Goal: Task Accomplishment & Management: Complete application form

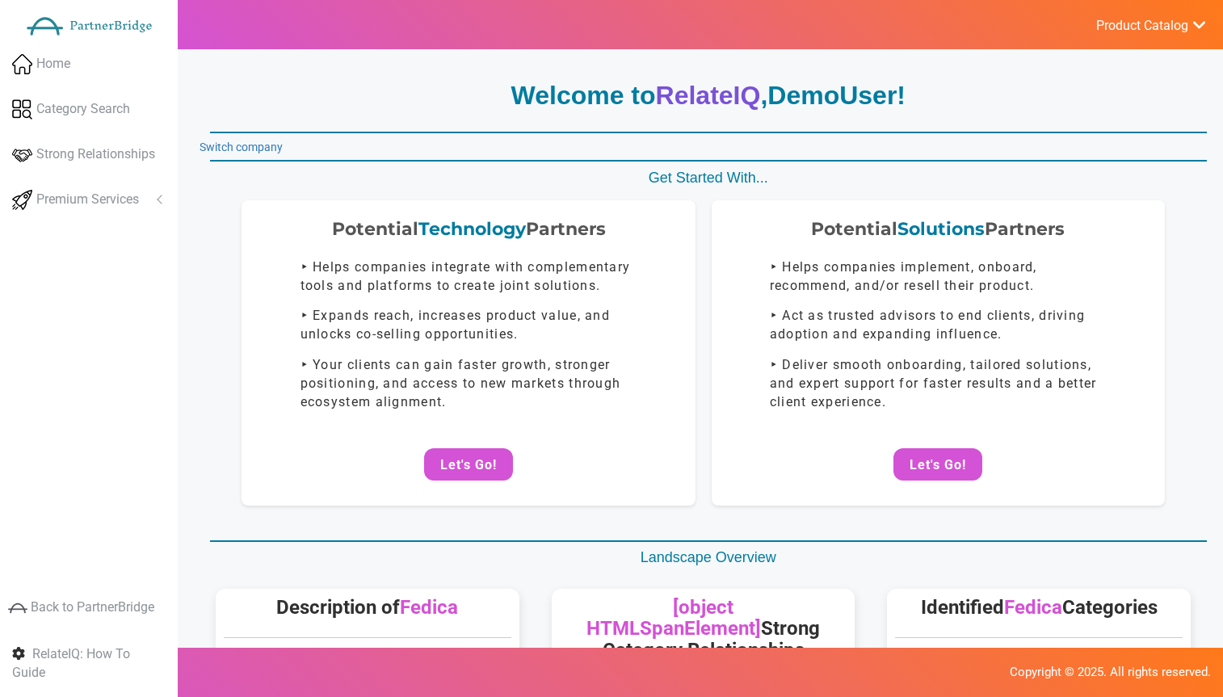
click at [1137, 27] on span "Product Catalog" at bounding box center [1142, 26] width 92 height 16
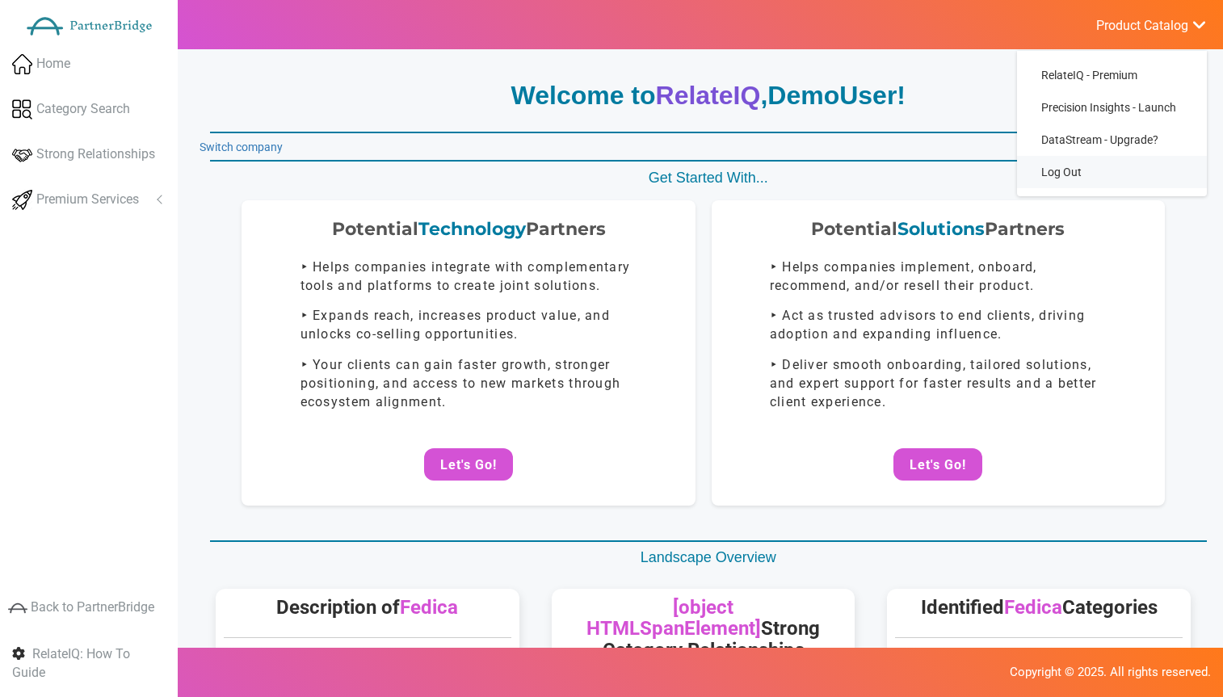
click at [1064, 169] on link "Log Out" at bounding box center [1112, 172] width 190 height 32
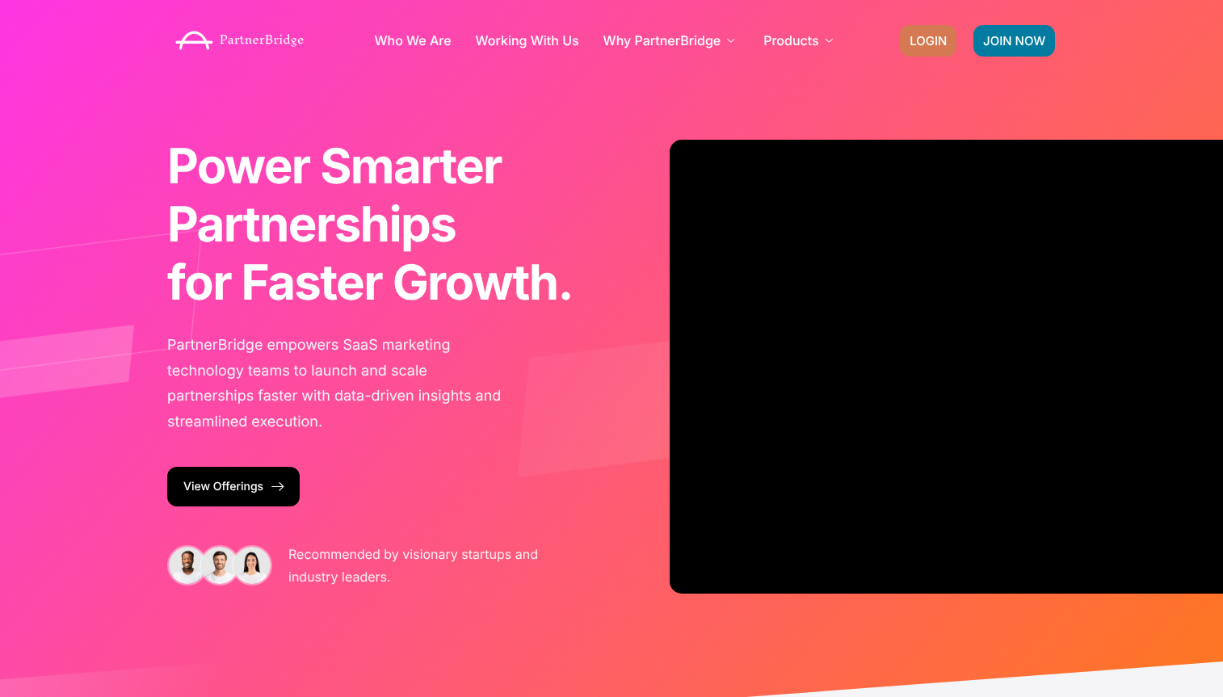
click at [924, 32] on link "LOGIN" at bounding box center [928, 41] width 57 height 32
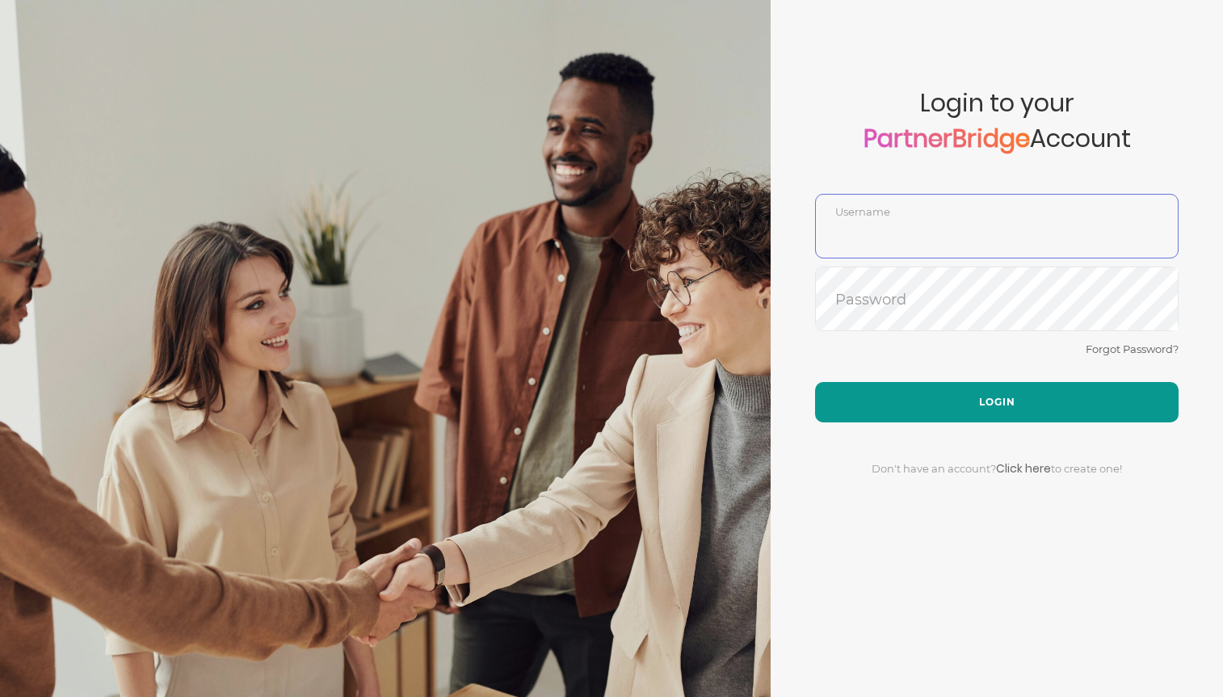
type input "DemoUser"
click at [999, 392] on button "Login" at bounding box center [997, 402] width 364 height 40
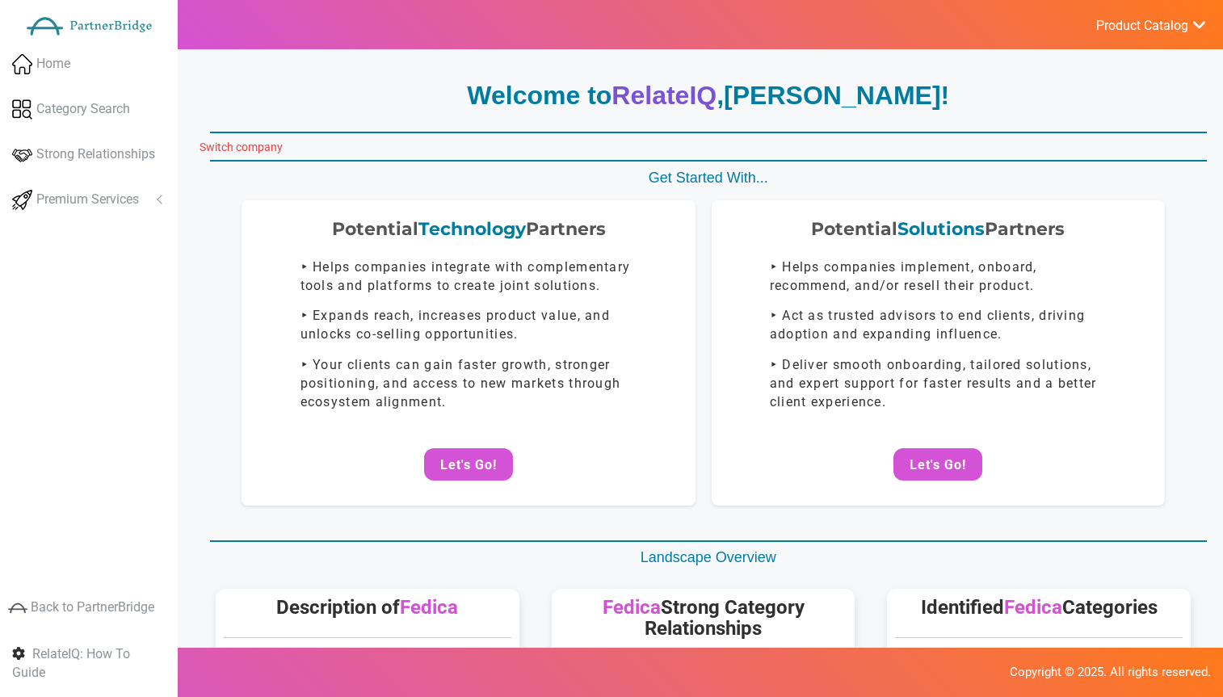
click at [260, 145] on link "Switch company" at bounding box center [241, 147] width 83 height 13
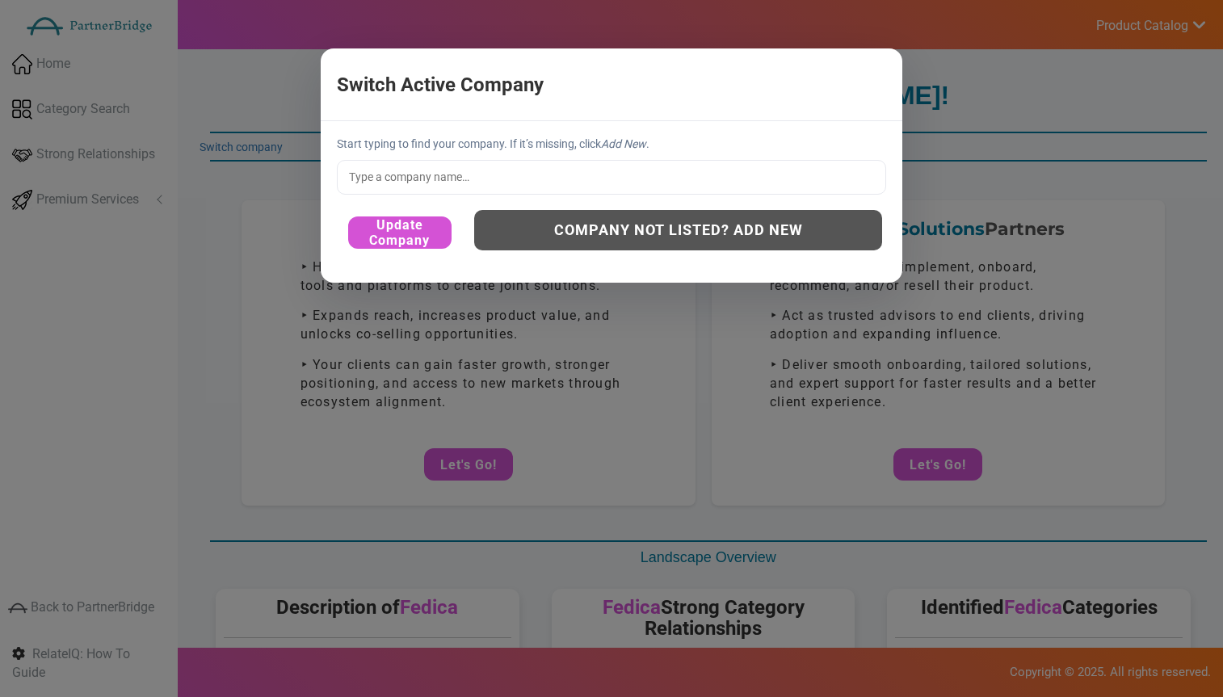
click at [550, 175] on input "text" at bounding box center [611, 177] width 549 height 34
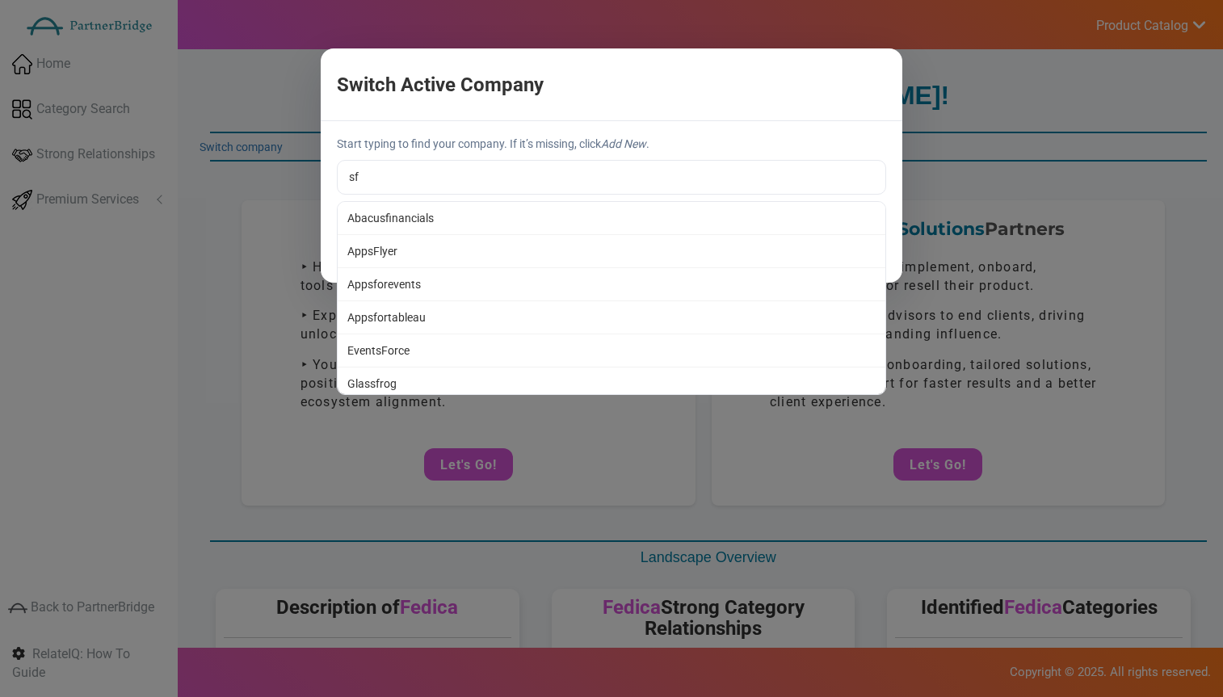
type input "AppsFlyer"
click at [507, 245] on div "Start typing to find your company. If it’s missing, click Add New . AppsFlyer A…" at bounding box center [612, 201] width 582 height 161
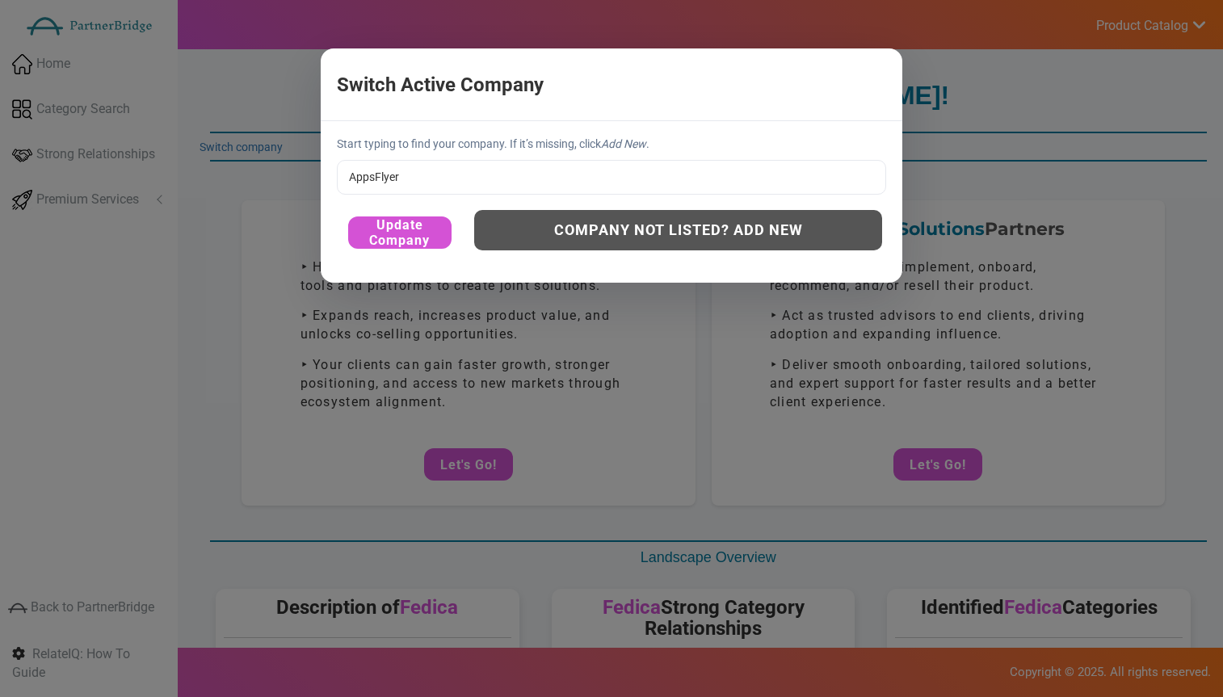
drag, startPoint x: 409, startPoint y: 236, endPoint x: 413, endPoint y: 180, distance: 55.9
click at [410, 183] on div "Start typing to find your company. If it’s missing, click Add New . AppsFlyer A…" at bounding box center [612, 201] width 582 height 161
click at [414, 228] on button "Update Company" at bounding box center [399, 233] width 103 height 32
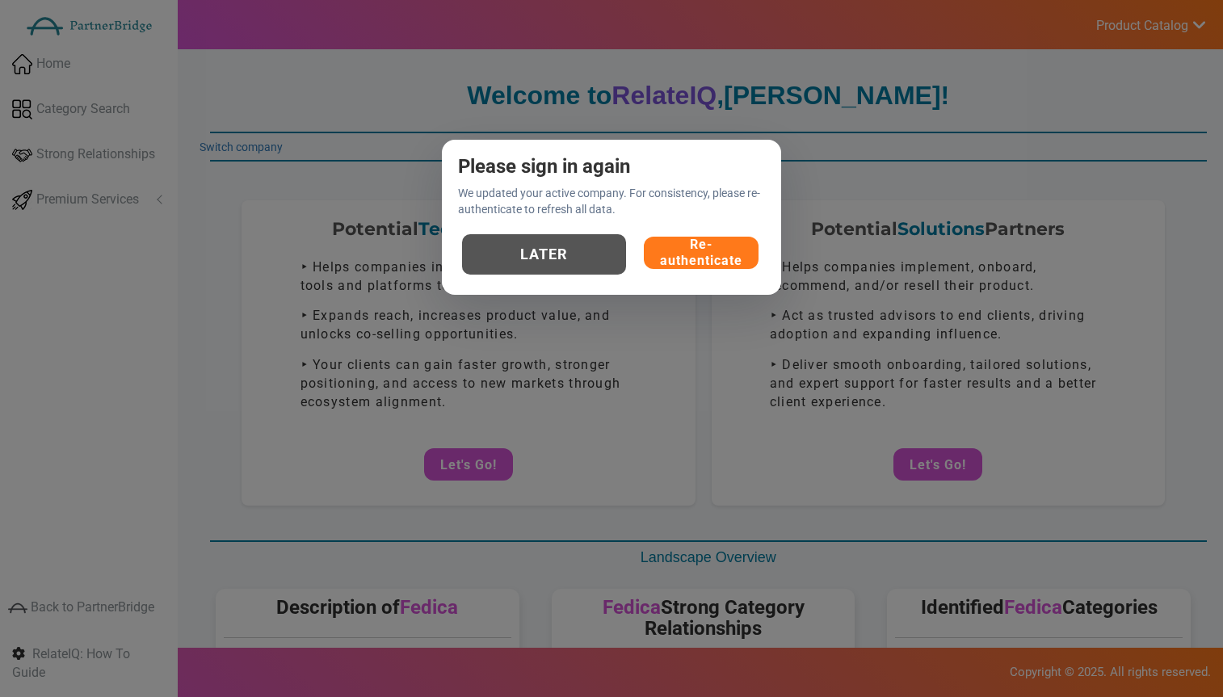
click at [710, 240] on button "Re-authenticate" at bounding box center [701, 253] width 115 height 32
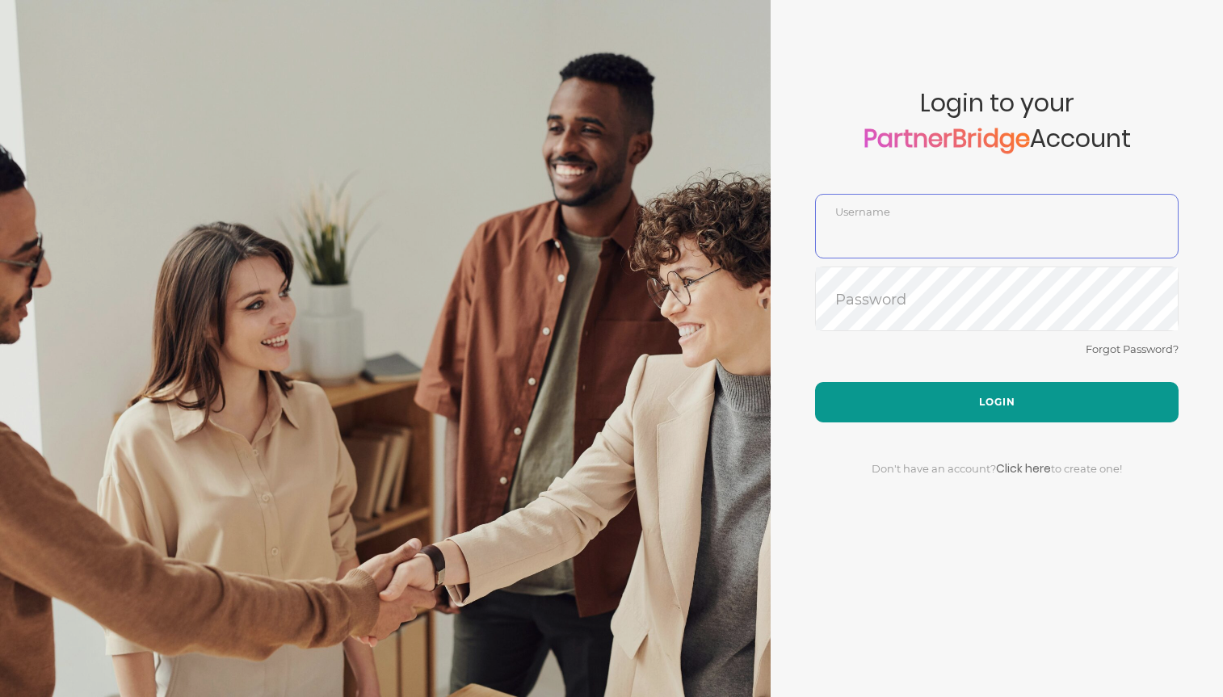
type input "DemoUser"
click at [1012, 390] on button "Login" at bounding box center [997, 402] width 364 height 40
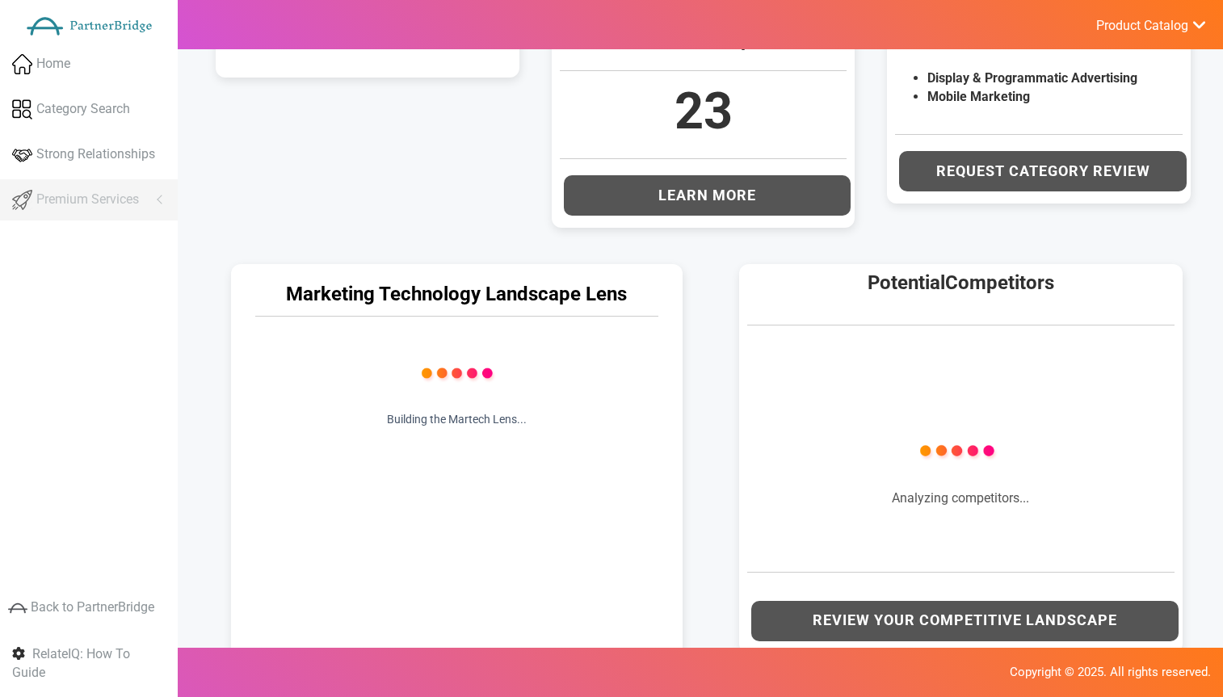
scroll to position [591, 0]
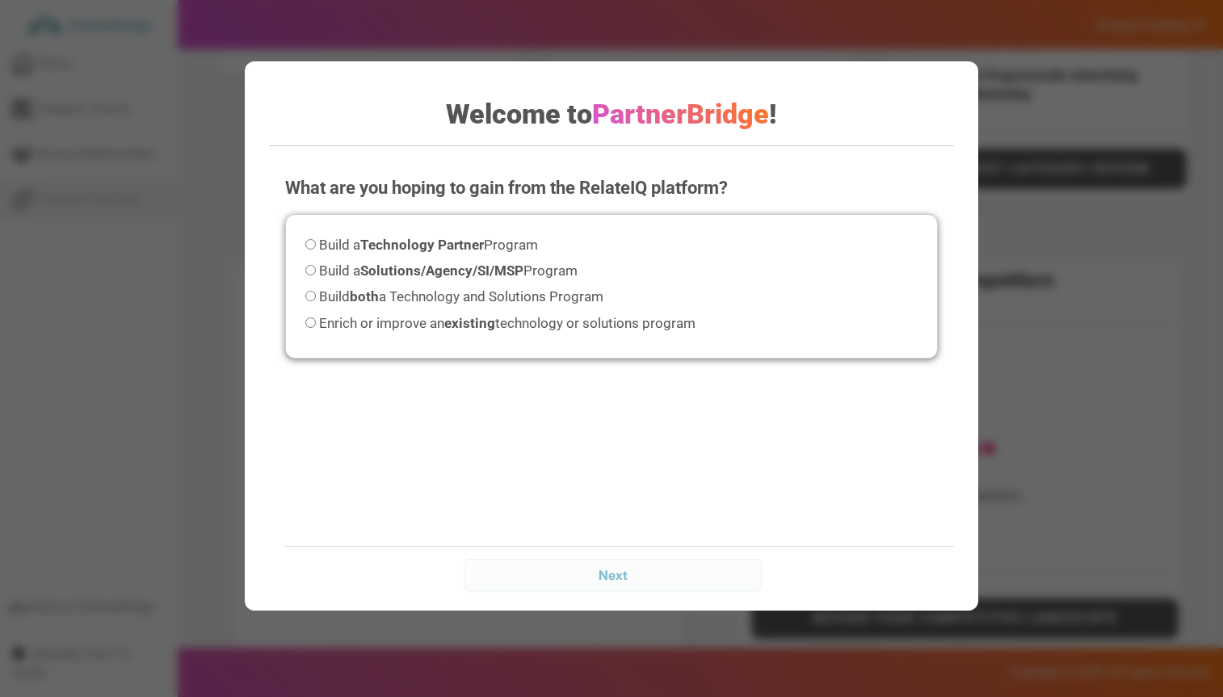
click at [422, 330] on span "Enrich or improve an existing technology or solutions program" at bounding box center [507, 323] width 377 height 16
click at [316, 328] on input "Enrich or improve an existing technology or solutions program" at bounding box center [310, 323] width 11 height 11
radio input "true"
click at [422, 303] on span "Build both a Technology and Solutions Program" at bounding box center [461, 296] width 284 height 16
click at [316, 301] on input "Build both a Technology and Solutions Program" at bounding box center [310, 296] width 11 height 11
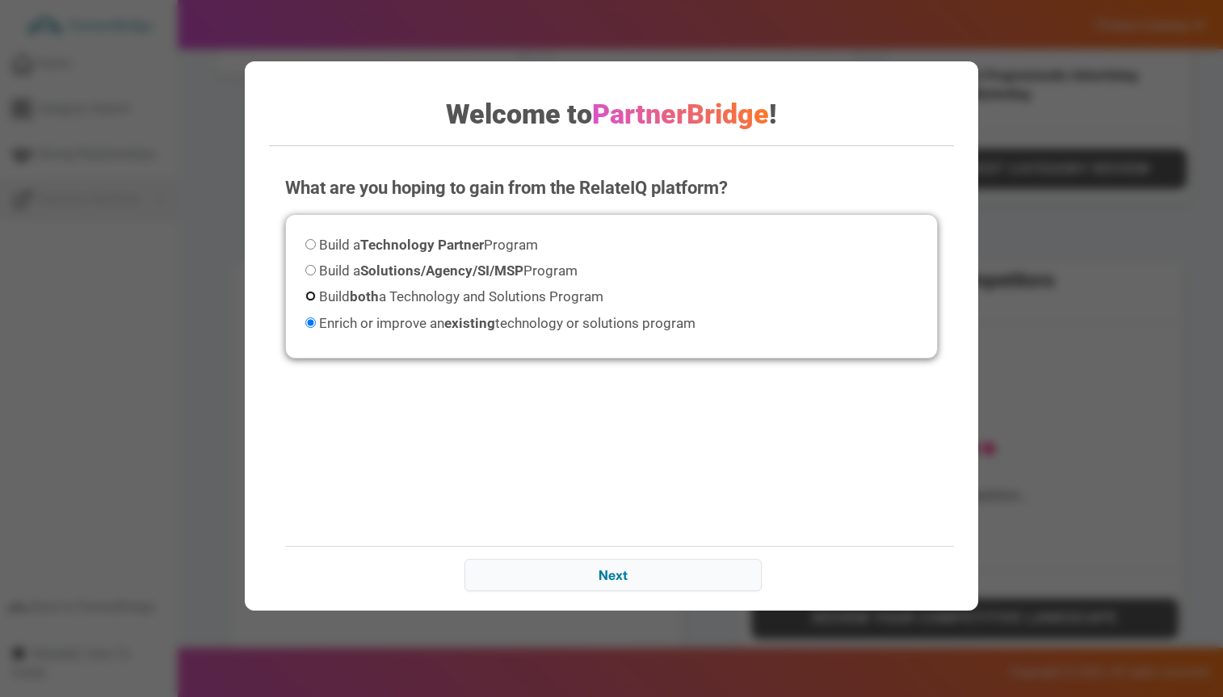
radio input "true"
drag, startPoint x: 604, startPoint y: 558, endPoint x: 613, endPoint y: 559, distance: 9.0
click at [612, 559] on div "Next" at bounding box center [627, 574] width 685 height 57
click at [629, 567] on input "Next" at bounding box center [613, 575] width 297 height 32
click at [704, 440] on div "What are you hoping to gain from the RelateIQ platform? Please select an option…" at bounding box center [611, 320] width 685 height 323
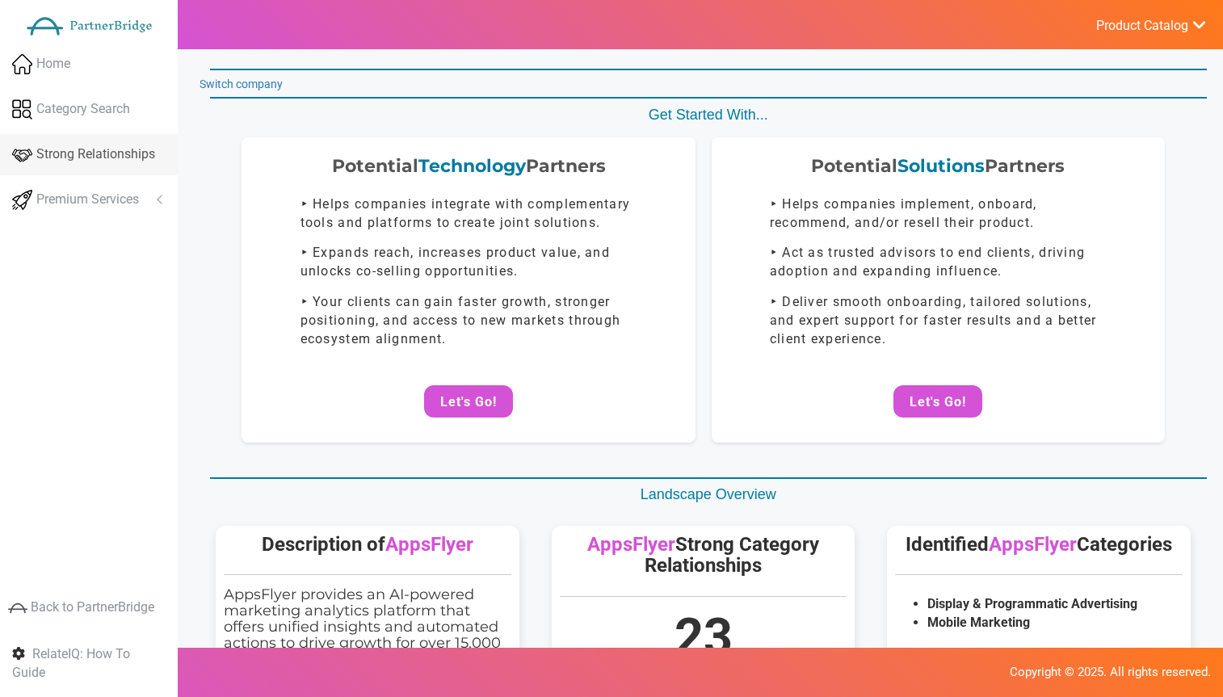
scroll to position [0, 0]
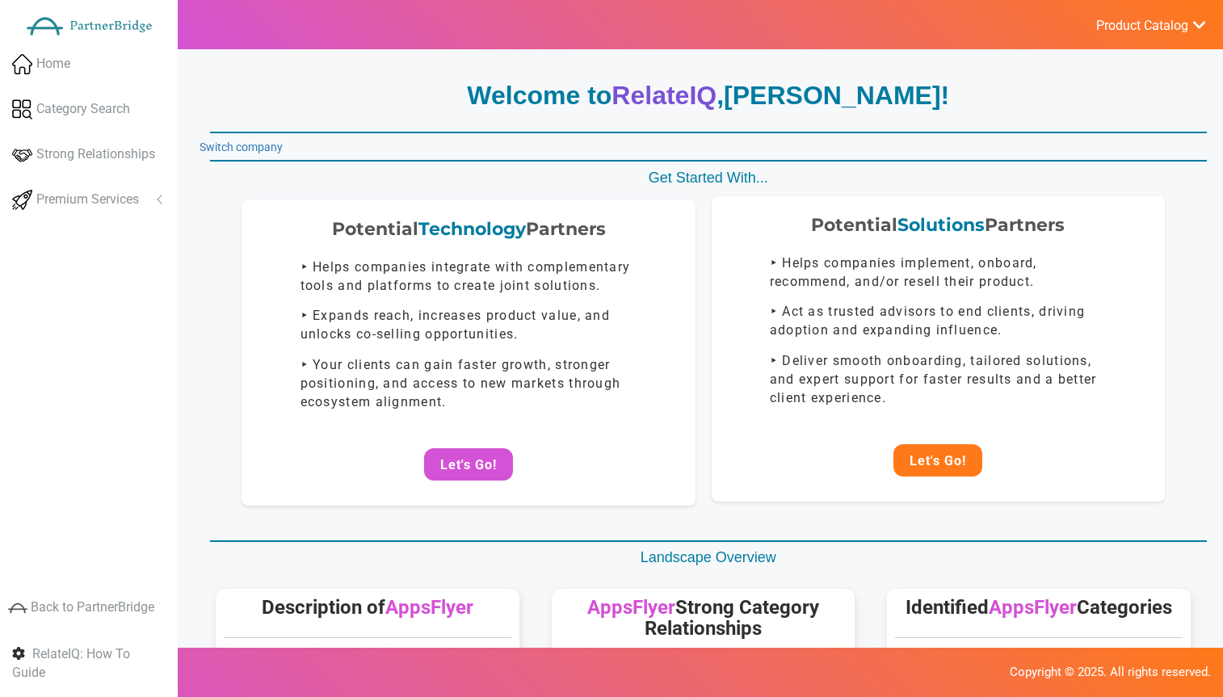
drag, startPoint x: 951, startPoint y: 478, endPoint x: 949, endPoint y: 470, distance: 8.2
click at [952, 477] on div "Potential Solutions Partners ‣ Helps companies implement, onboard, recommend, a…" at bounding box center [938, 348] width 453 height 305
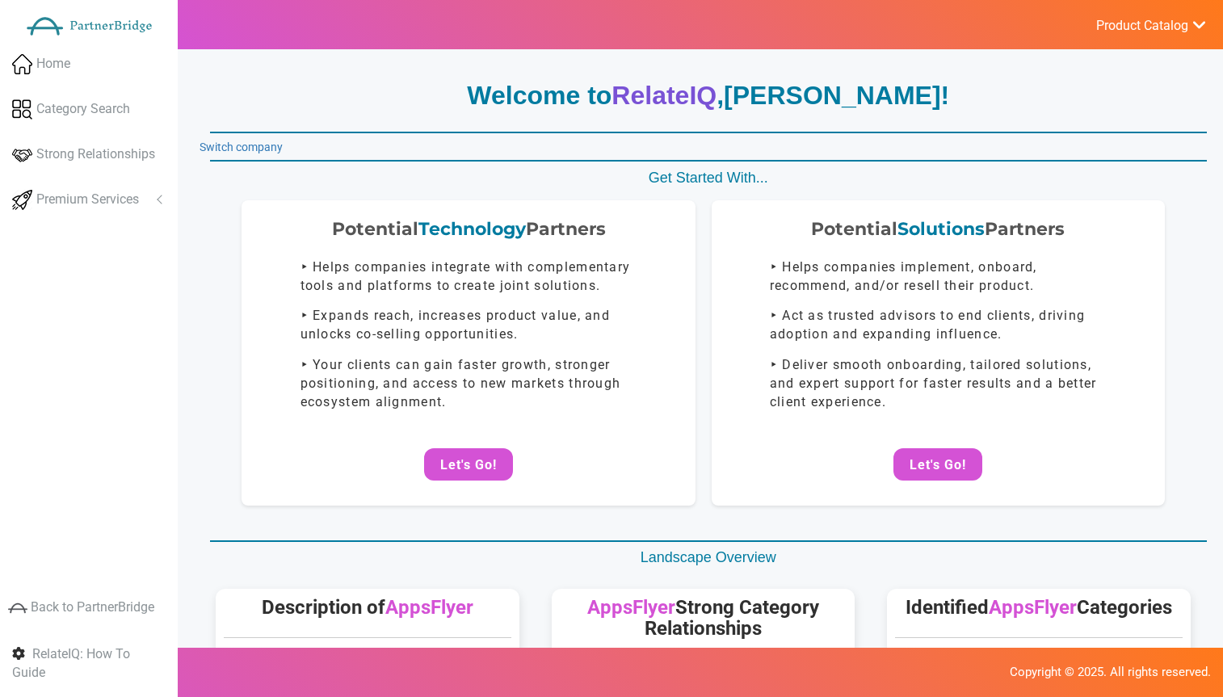
drag, startPoint x: 949, startPoint y: 462, endPoint x: 912, endPoint y: 419, distance: 56.8
click at [949, 462] on button "Let's Go!" at bounding box center [938, 464] width 89 height 32
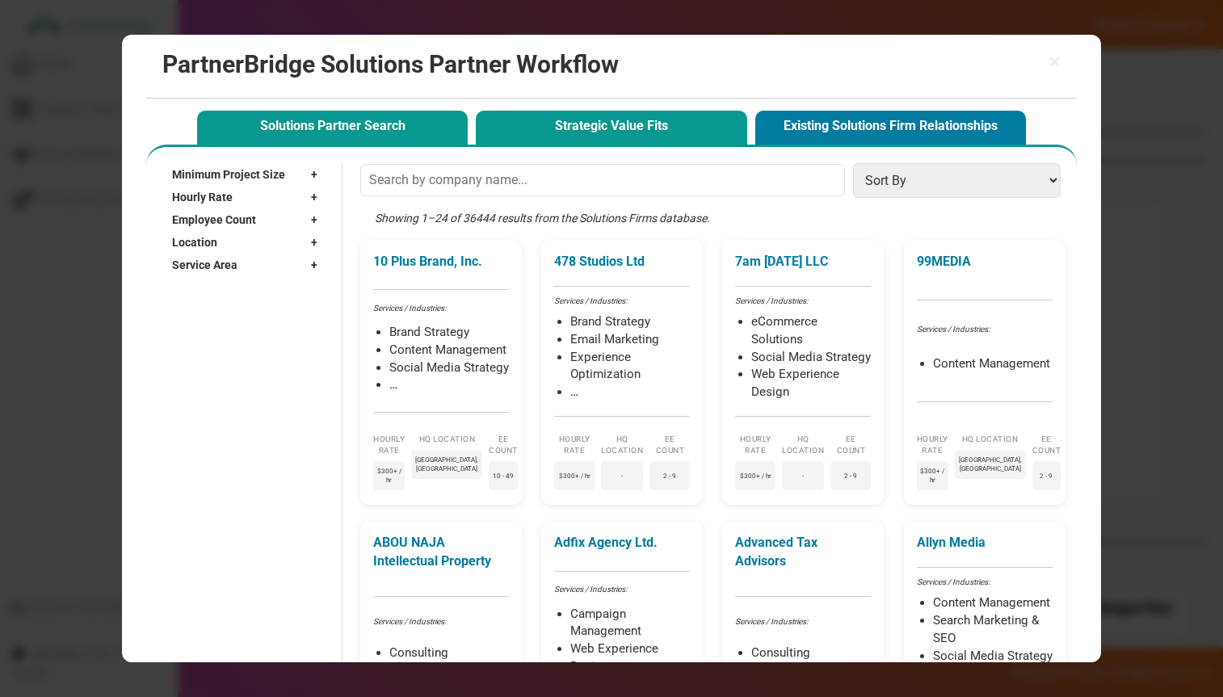
click at [689, 117] on button "Strategic Value Fits" at bounding box center [611, 127] width 271 height 33
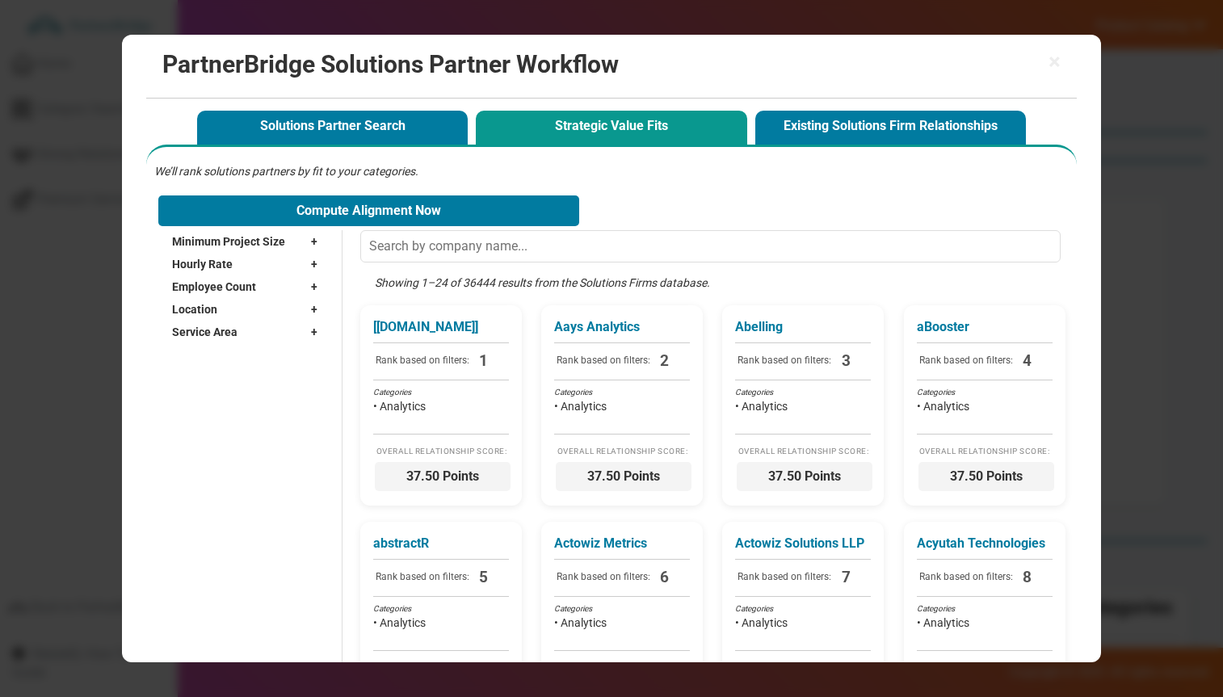
click at [1067, 47] on div "× PartnerBridge Solutions Partner Workflow" at bounding box center [611, 67] width 930 height 64
click at [1045, 61] on h2 "PartnerBridge Solutions Partner Workflow" at bounding box center [611, 64] width 898 height 27
click at [1055, 57] on span "×" at bounding box center [1055, 62] width 12 height 23
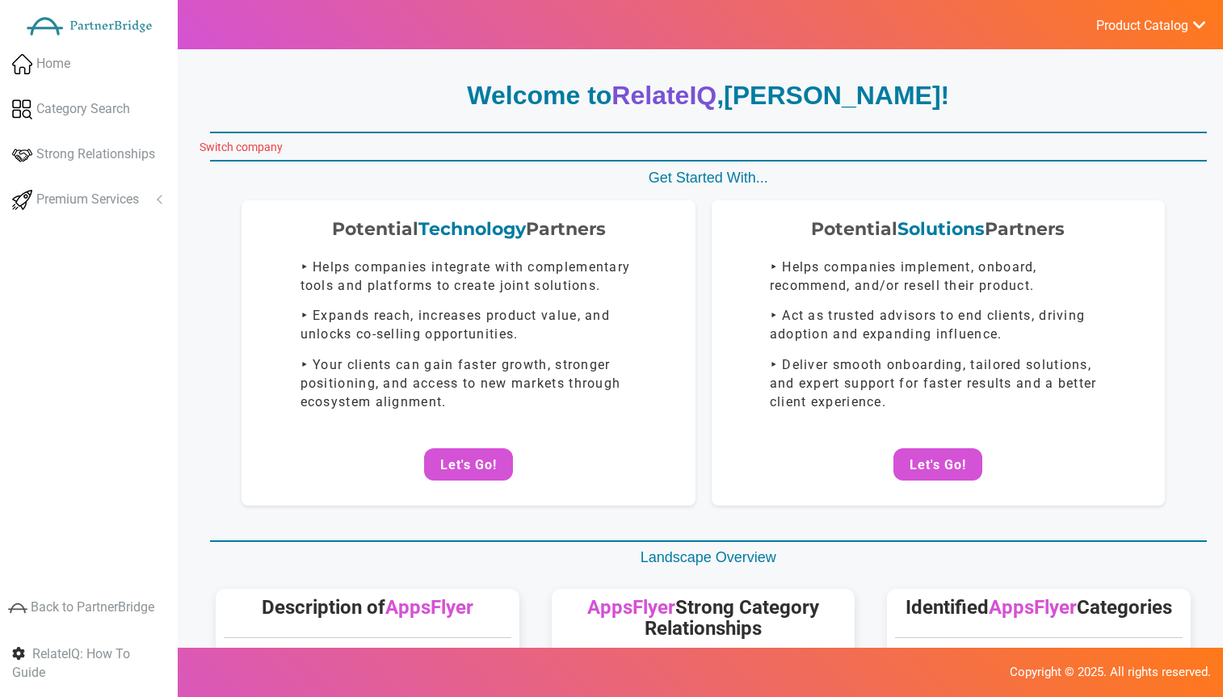
click at [256, 145] on link "Switch company" at bounding box center [241, 147] width 83 height 13
click at [248, 145] on link "Switch company" at bounding box center [241, 147] width 83 height 13
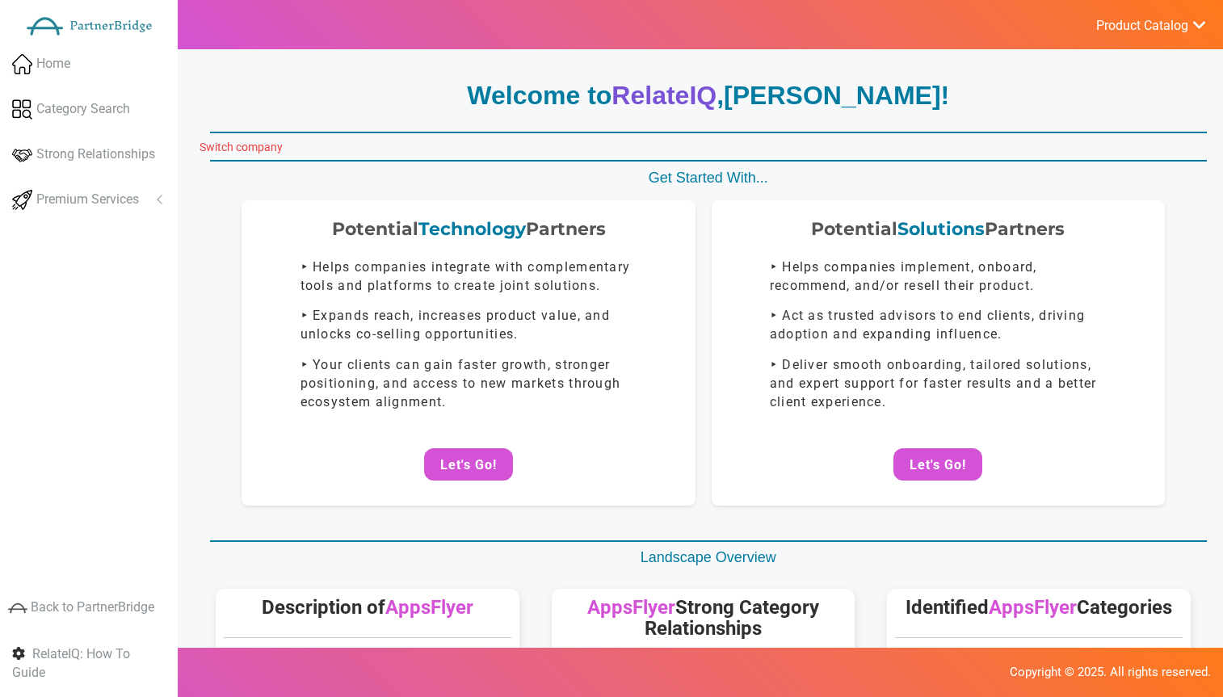
click at [248, 145] on link "Switch company" at bounding box center [241, 147] width 83 height 13
click at [237, 141] on link "Switch company" at bounding box center [241, 147] width 83 height 13
click at [267, 145] on link "Switch company" at bounding box center [241, 147] width 83 height 13
click at [262, 151] on link "Switch company" at bounding box center [241, 147] width 83 height 13
click at [263, 146] on link "Switch company" at bounding box center [241, 147] width 83 height 13
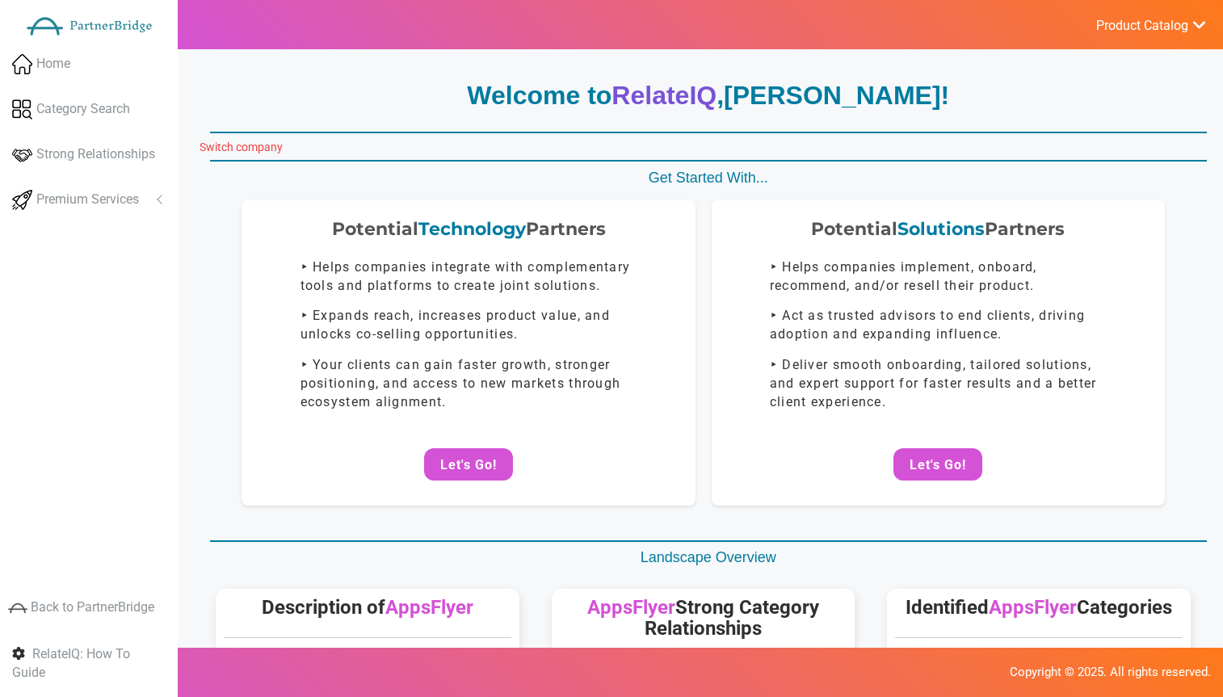
click at [263, 146] on link "Switch company" at bounding box center [241, 147] width 83 height 13
click at [388, 115] on div "Welcome to RelateIQ , Jon Mead !" at bounding box center [708, 102] width 997 height 49
click at [259, 143] on link "Switch company" at bounding box center [241, 147] width 83 height 13
click at [260, 145] on link "Switch company" at bounding box center [241, 147] width 83 height 13
click at [259, 145] on link "Switch company" at bounding box center [241, 147] width 83 height 13
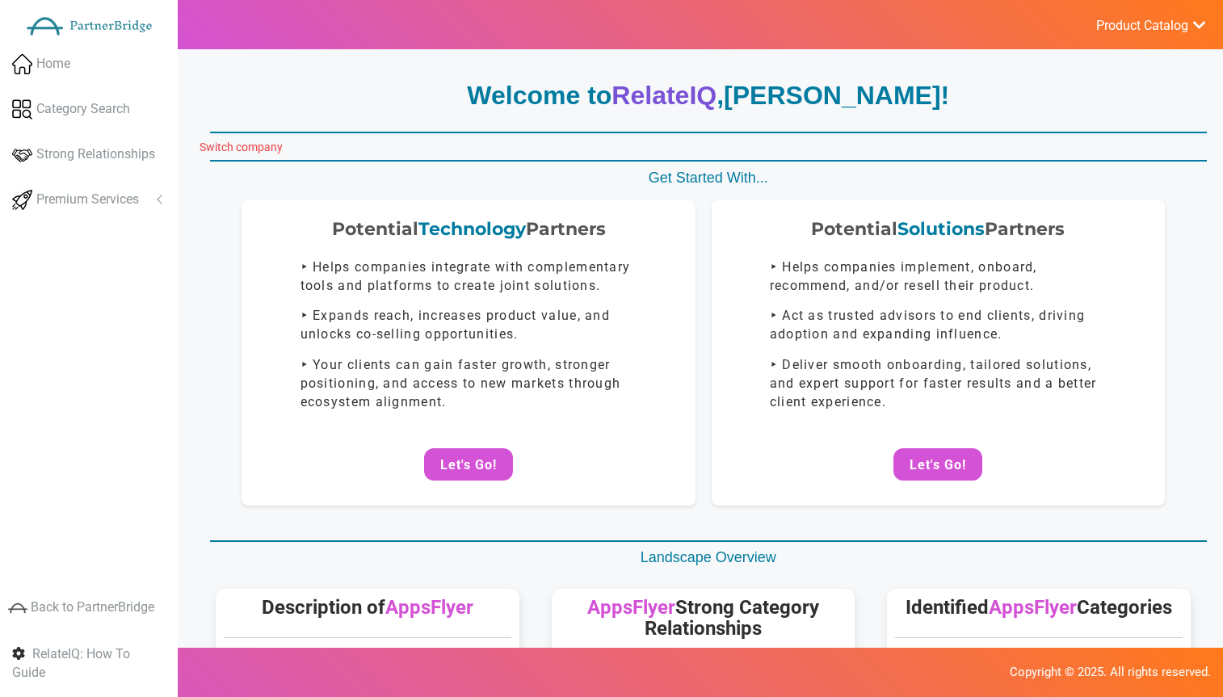
click at [251, 144] on link "Switch company" at bounding box center [241, 147] width 83 height 13
click at [271, 145] on link "Switch company" at bounding box center [241, 147] width 83 height 13
click at [272, 144] on link "Switch company" at bounding box center [241, 147] width 83 height 13
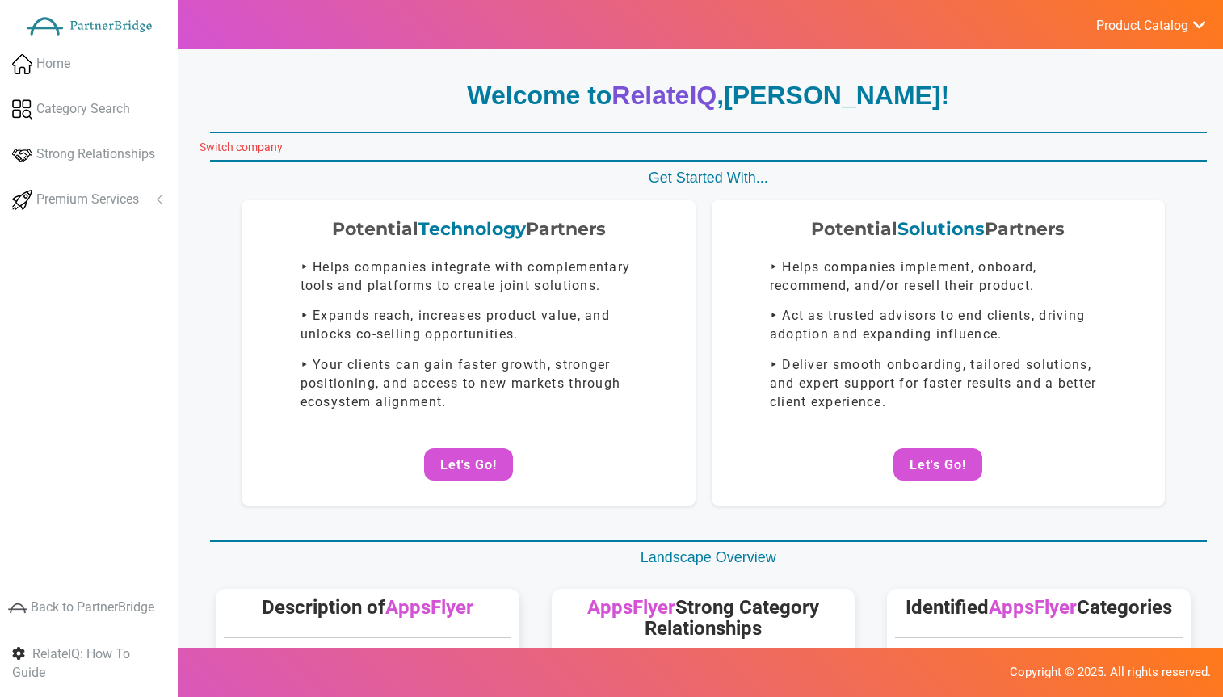
click at [272, 144] on link "Switch company" at bounding box center [241, 147] width 83 height 13
click at [274, 143] on link "Switch company" at bounding box center [241, 147] width 83 height 13
drag, startPoint x: 276, startPoint y: 143, endPoint x: 319, endPoint y: 149, distance: 44.1
click at [277, 144] on link "Switch company" at bounding box center [241, 147] width 83 height 13
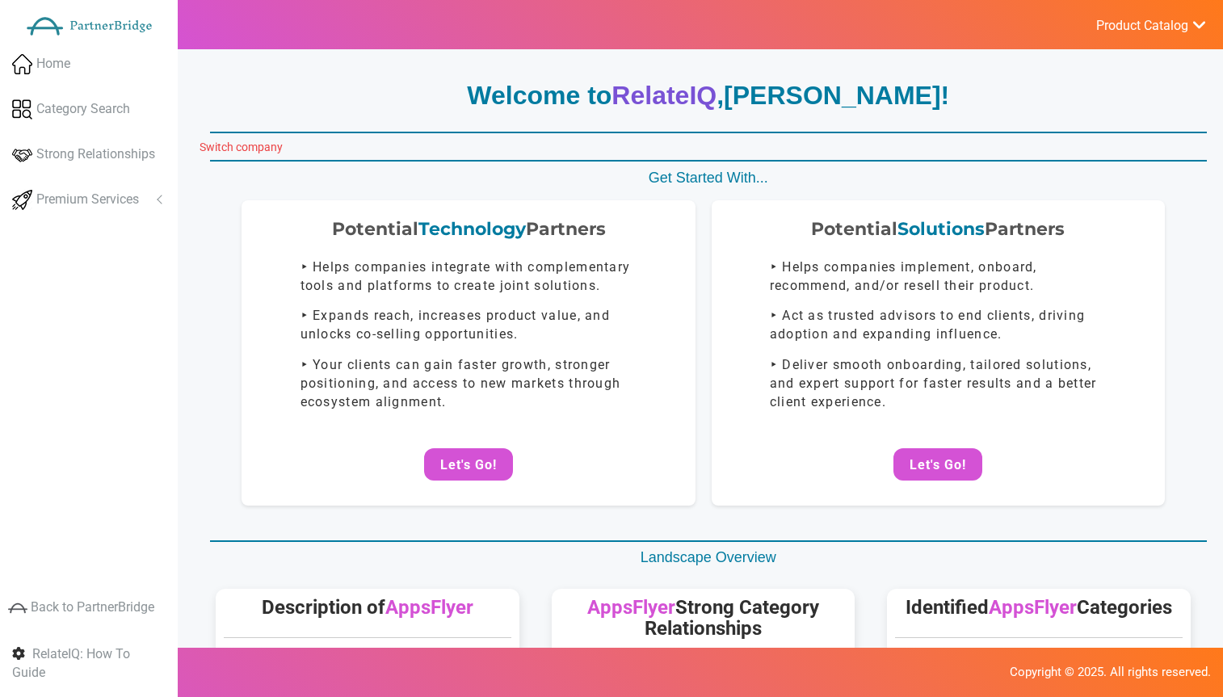
click at [233, 141] on link "Switch company" at bounding box center [241, 147] width 83 height 13
click at [238, 141] on link "Switch company" at bounding box center [241, 147] width 83 height 13
click at [237, 141] on link "Switch company" at bounding box center [241, 147] width 83 height 13
click at [237, 142] on link "Switch company" at bounding box center [241, 147] width 83 height 13
click at [237, 141] on link "Switch company" at bounding box center [241, 147] width 83 height 13
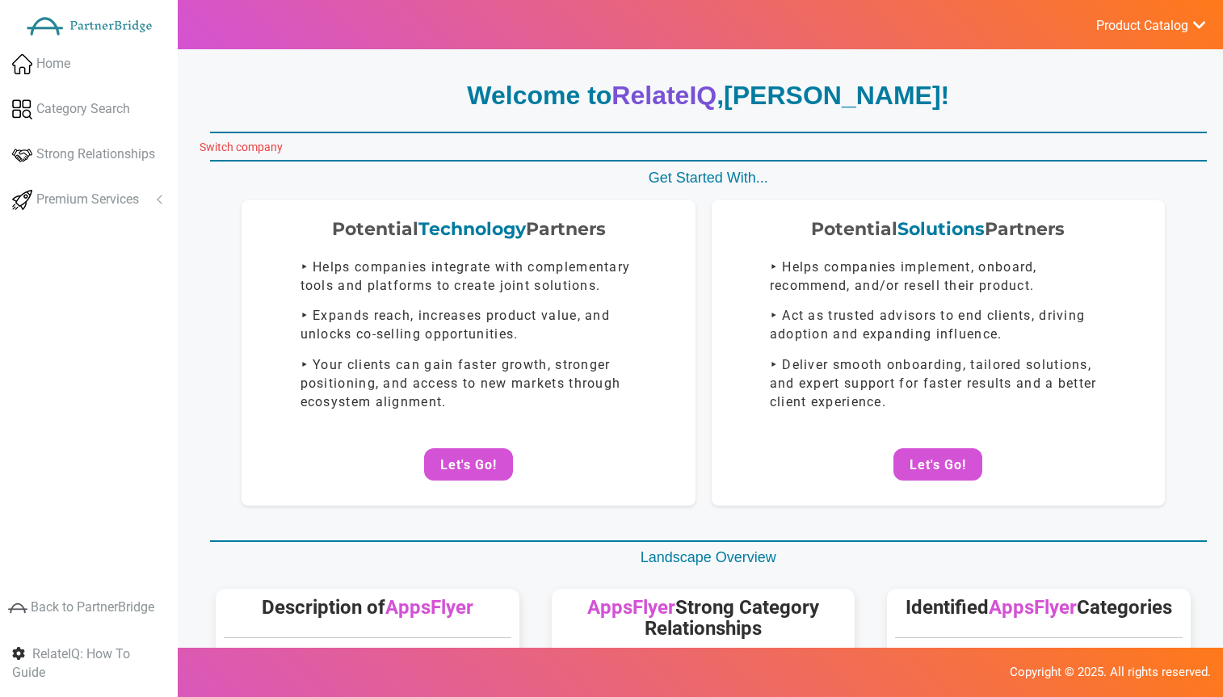
click at [236, 141] on link "Switch company" at bounding box center [241, 147] width 83 height 13
click at [235, 141] on link "Switch company" at bounding box center [241, 147] width 83 height 13
click at [235, 142] on link "Switch company" at bounding box center [241, 147] width 83 height 13
click at [248, 145] on link "Switch company" at bounding box center [241, 147] width 83 height 13
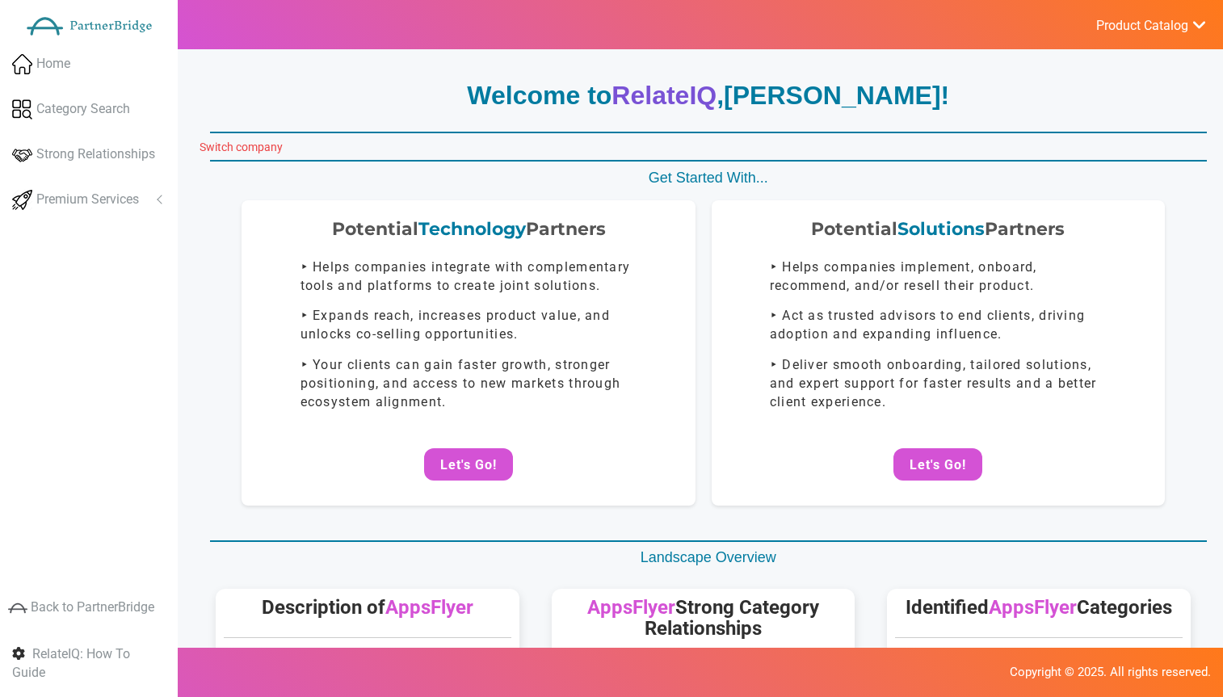
click at [248, 145] on link "Switch company" at bounding box center [241, 147] width 83 height 13
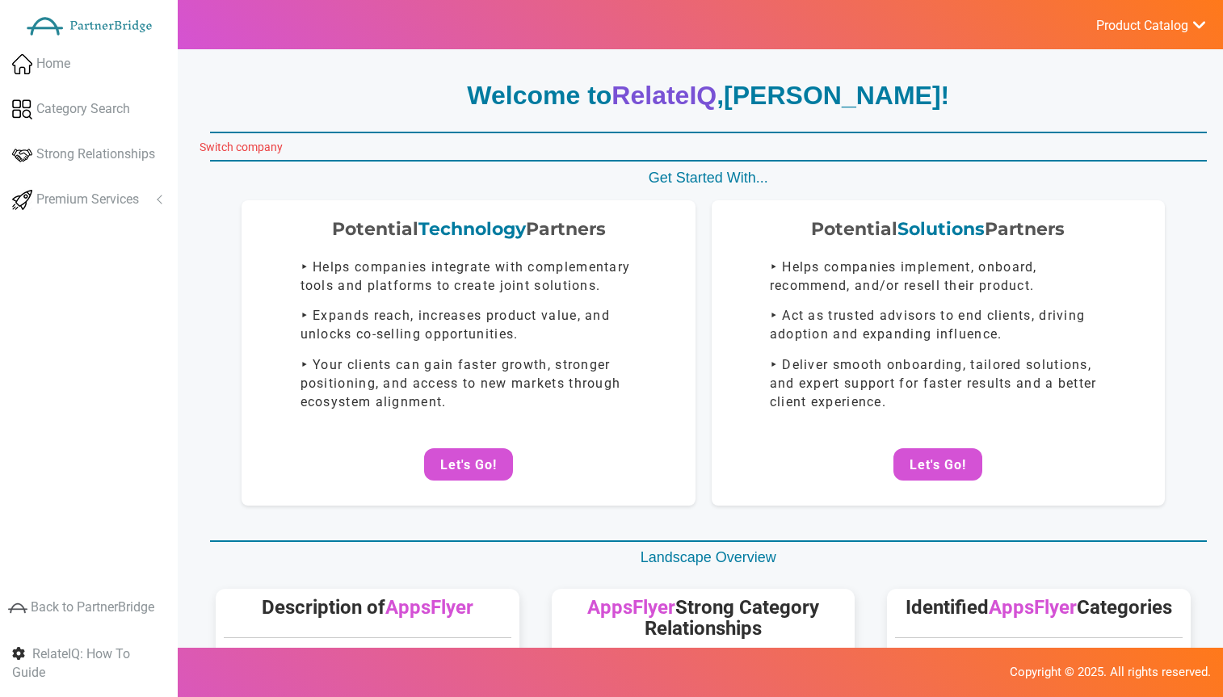
click at [248, 145] on link "Switch company" at bounding box center [241, 147] width 83 height 13
click at [255, 149] on link "Switch company" at bounding box center [241, 147] width 83 height 13
click at [255, 148] on link "Switch company" at bounding box center [241, 147] width 83 height 13
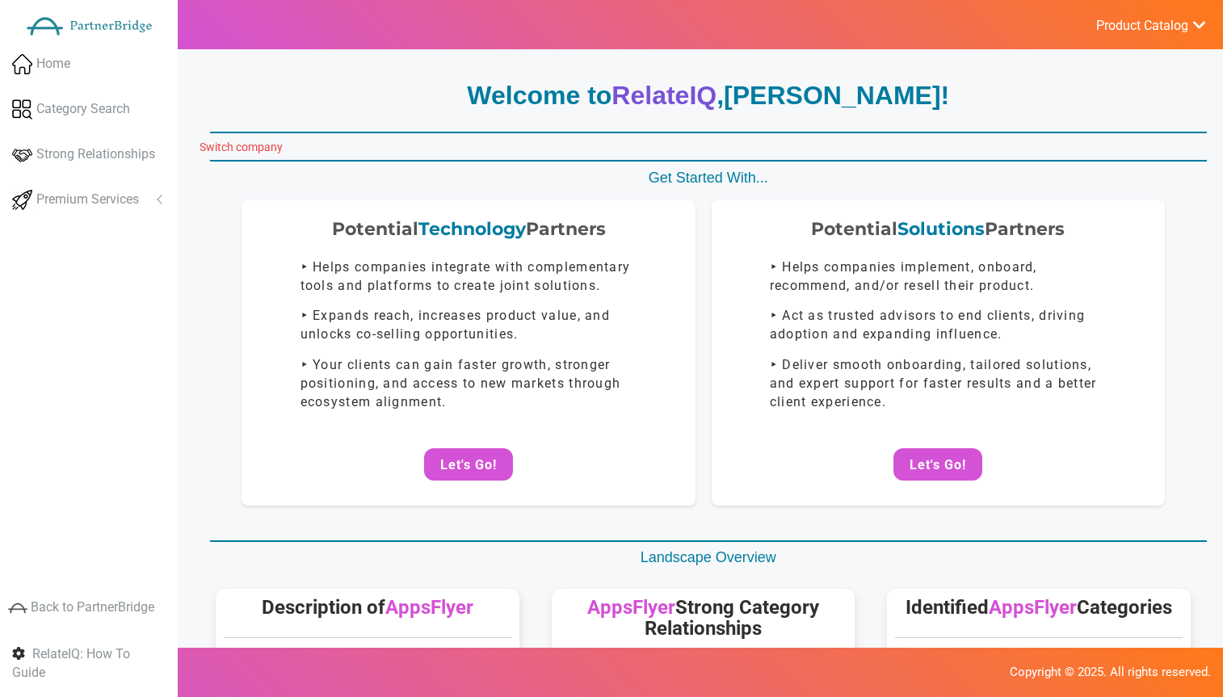
click at [262, 147] on link "Switch company" at bounding box center [241, 147] width 83 height 13
click at [259, 148] on link "Switch company" at bounding box center [241, 147] width 83 height 13
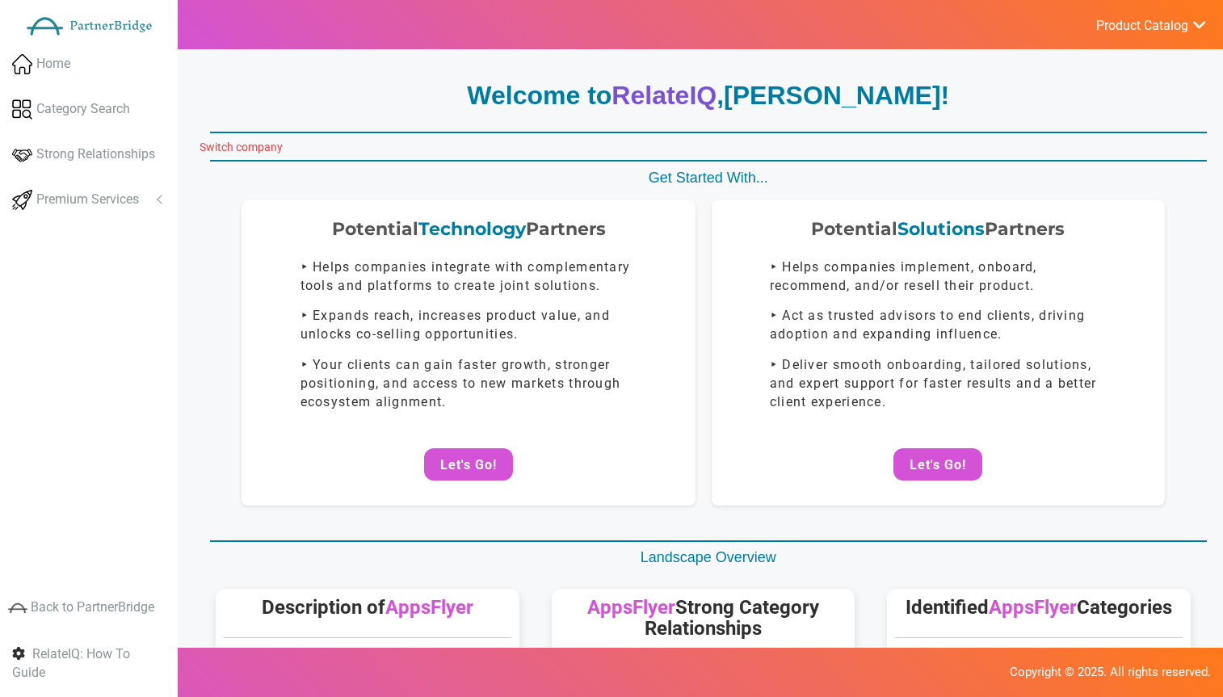
click at [259, 147] on link "Switch company" at bounding box center [241, 147] width 83 height 13
click at [260, 145] on link "Switch company" at bounding box center [241, 147] width 83 height 13
click at [259, 145] on link "Switch company" at bounding box center [241, 147] width 83 height 13
click at [260, 145] on link "Switch company" at bounding box center [241, 147] width 83 height 13
click at [260, 144] on link "Switch company" at bounding box center [241, 147] width 83 height 13
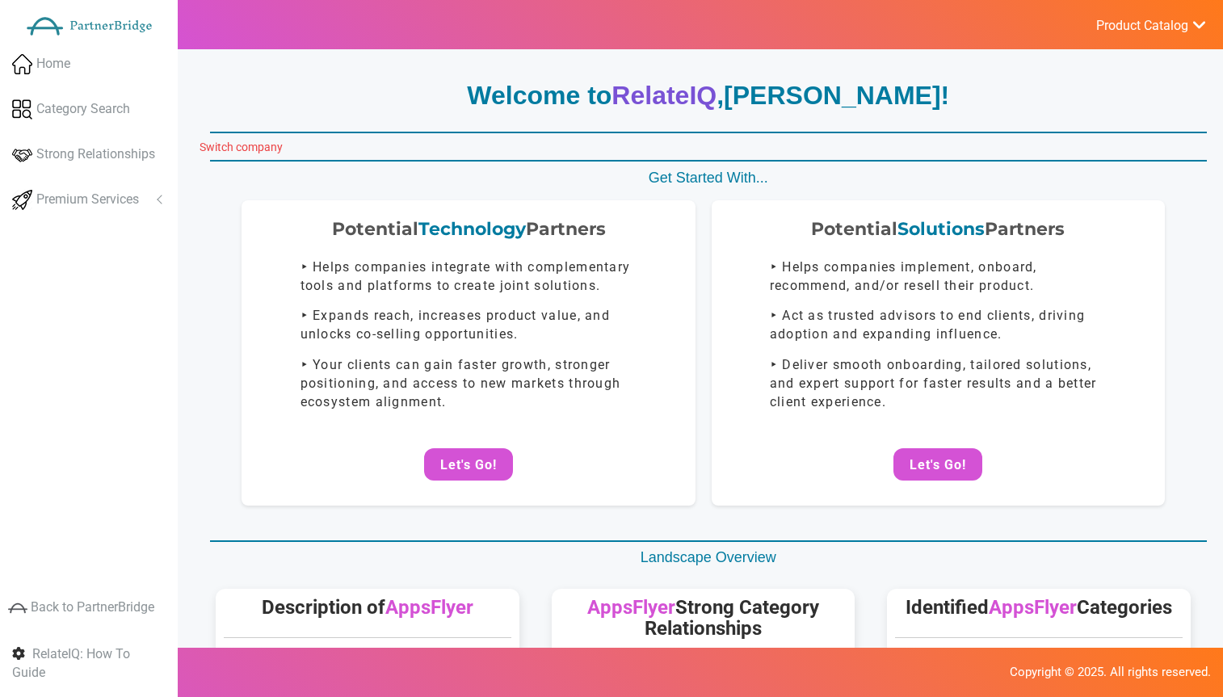
click at [259, 144] on link "Switch company" at bounding box center [241, 147] width 83 height 13
click at [260, 151] on link "Switch company" at bounding box center [241, 147] width 83 height 13
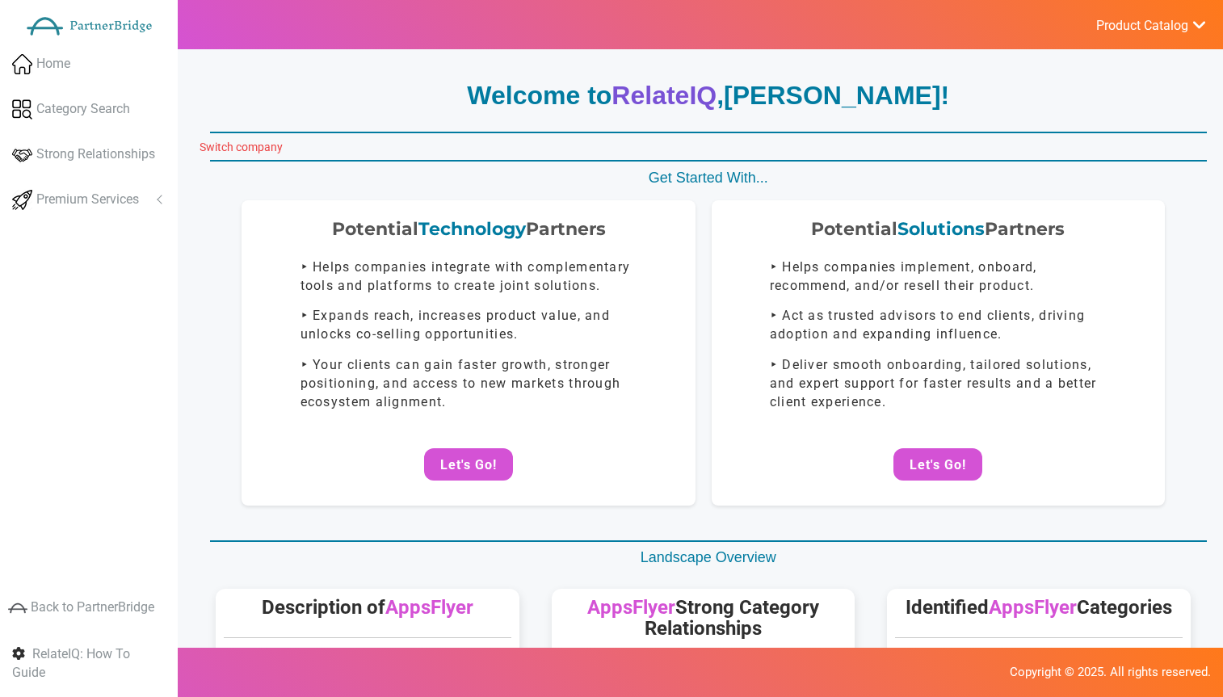
click at [260, 150] on link "Switch company" at bounding box center [241, 147] width 83 height 13
click at [259, 151] on link "Switch company" at bounding box center [241, 147] width 83 height 13
click at [260, 150] on link "Switch company" at bounding box center [241, 147] width 83 height 13
drag, startPoint x: 966, startPoint y: 457, endPoint x: 951, endPoint y: 436, distance: 24.9
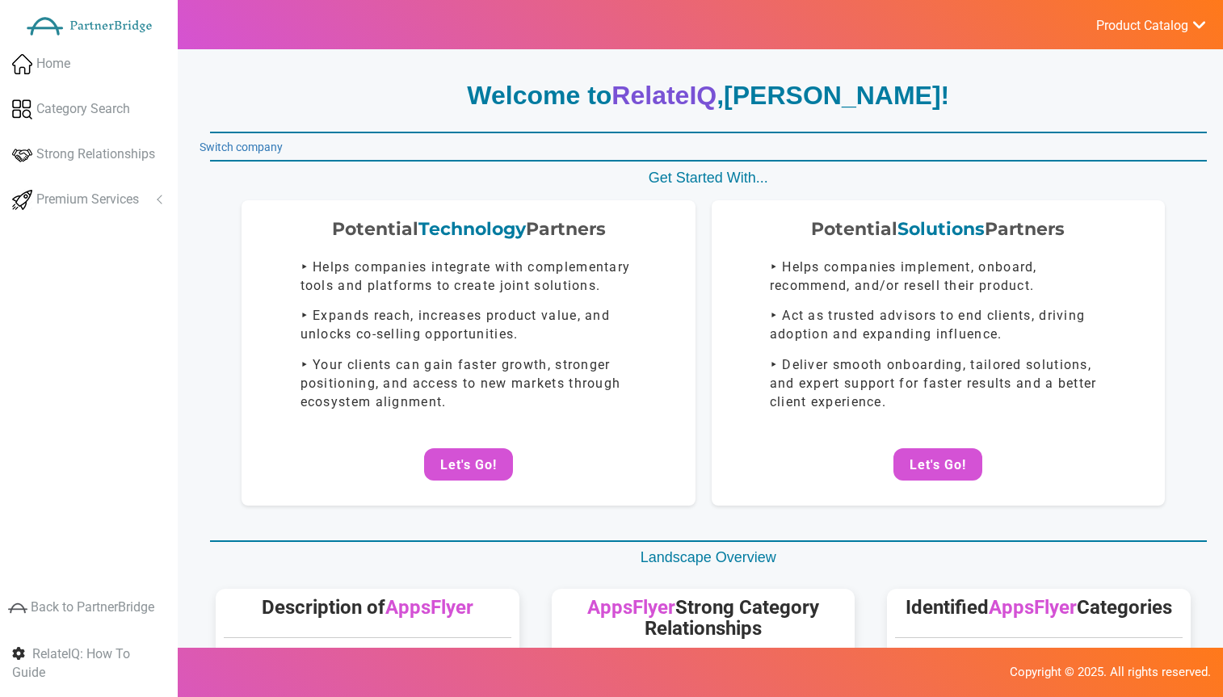
click at [966, 456] on button "Let's Go!" at bounding box center [938, 464] width 89 height 32
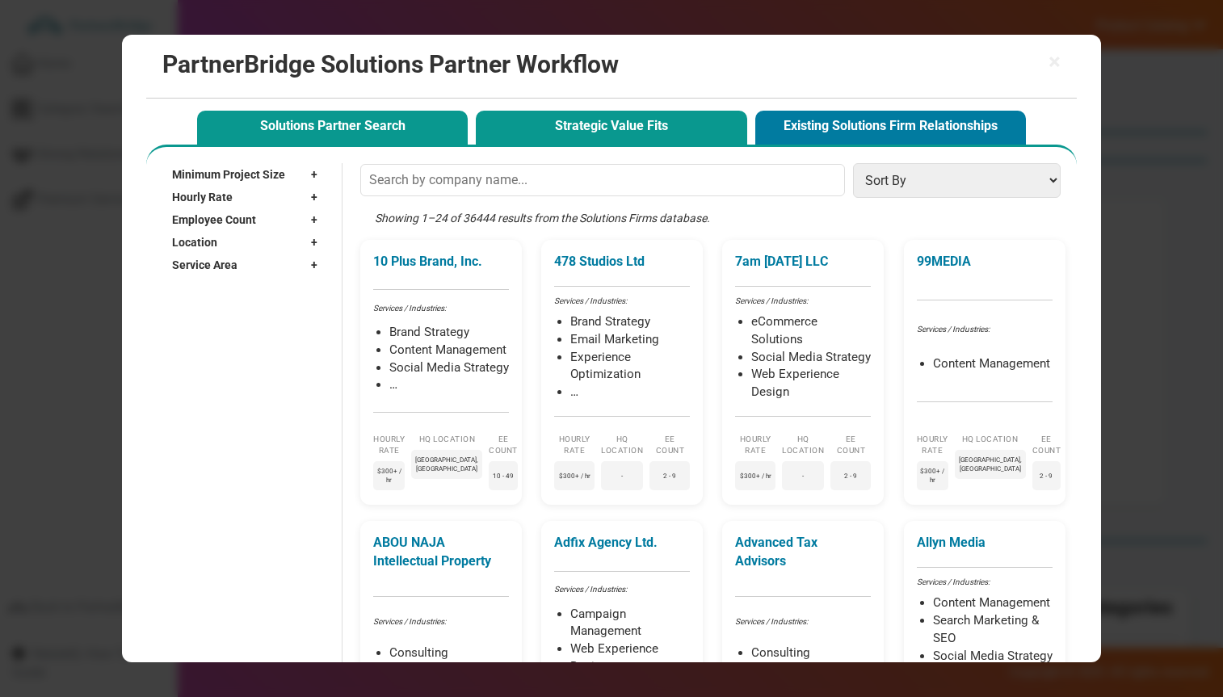
click at [643, 120] on button "Strategic Value Fits" at bounding box center [611, 127] width 271 height 33
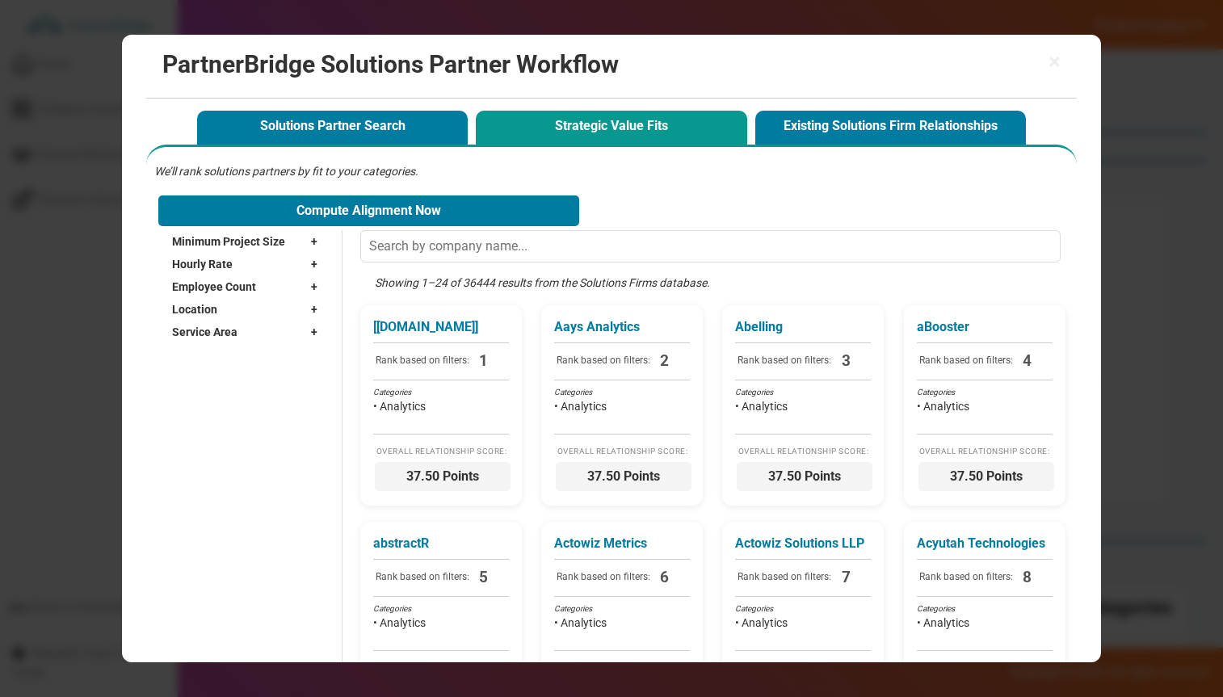
drag, startPoint x: 1016, startPoint y: 59, endPoint x: 1041, endPoint y: 59, distance: 25.0
click at [1016, 58] on h2 "PartnerBridge Solutions Partner Workflow" at bounding box center [611, 64] width 898 height 27
click at [1049, 59] on span "×" at bounding box center [1055, 62] width 12 height 23
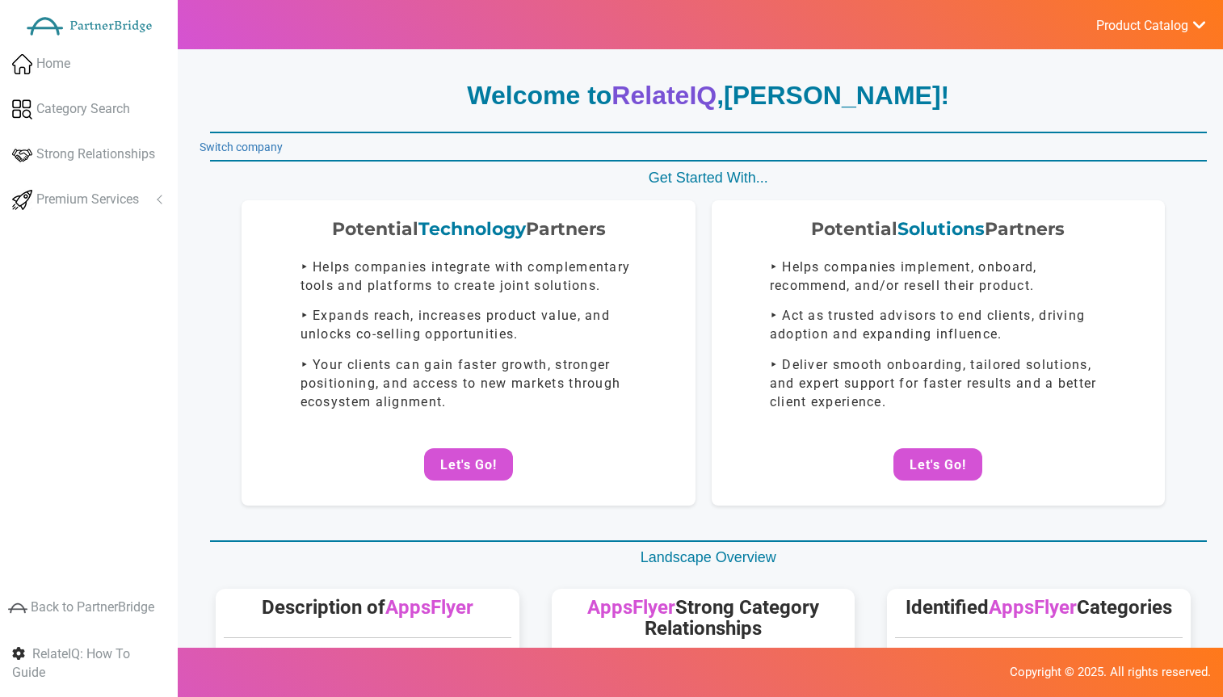
drag, startPoint x: 1190, startPoint y: 136, endPoint x: 991, endPoint y: 103, distance: 201.5
click at [274, 141] on link "Switch company" at bounding box center [241, 147] width 83 height 13
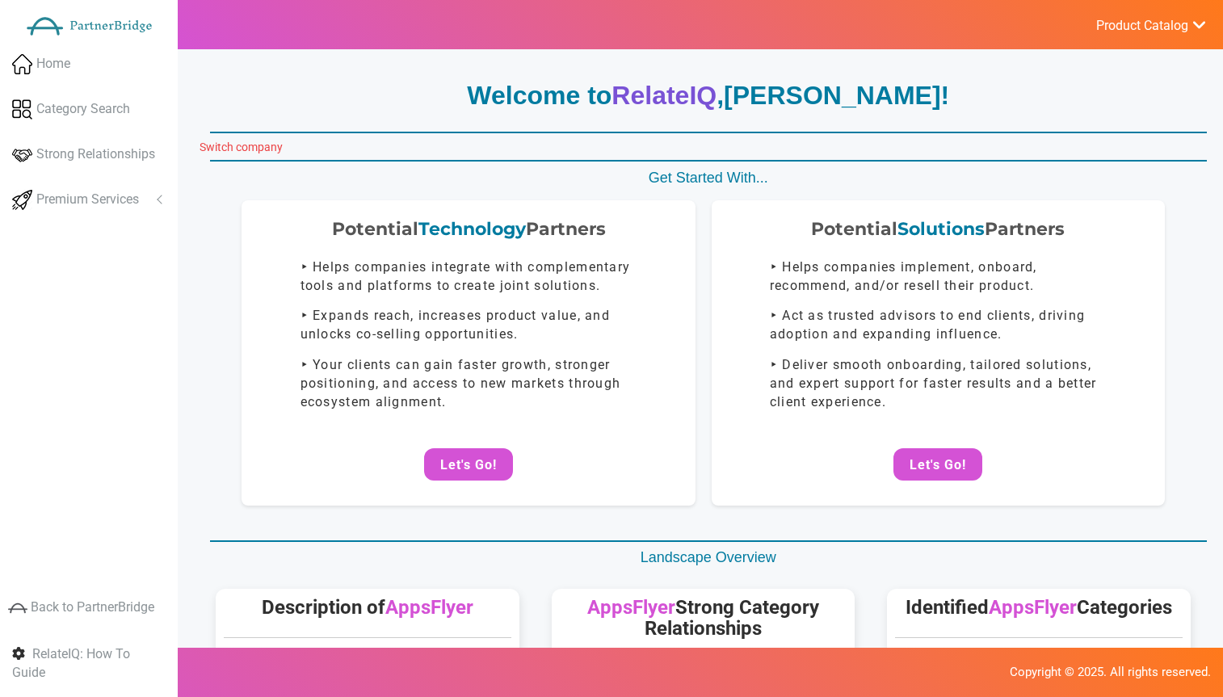
click at [274, 141] on link "Switch company" at bounding box center [241, 147] width 83 height 13
click at [263, 141] on link "Switch company" at bounding box center [241, 147] width 83 height 13
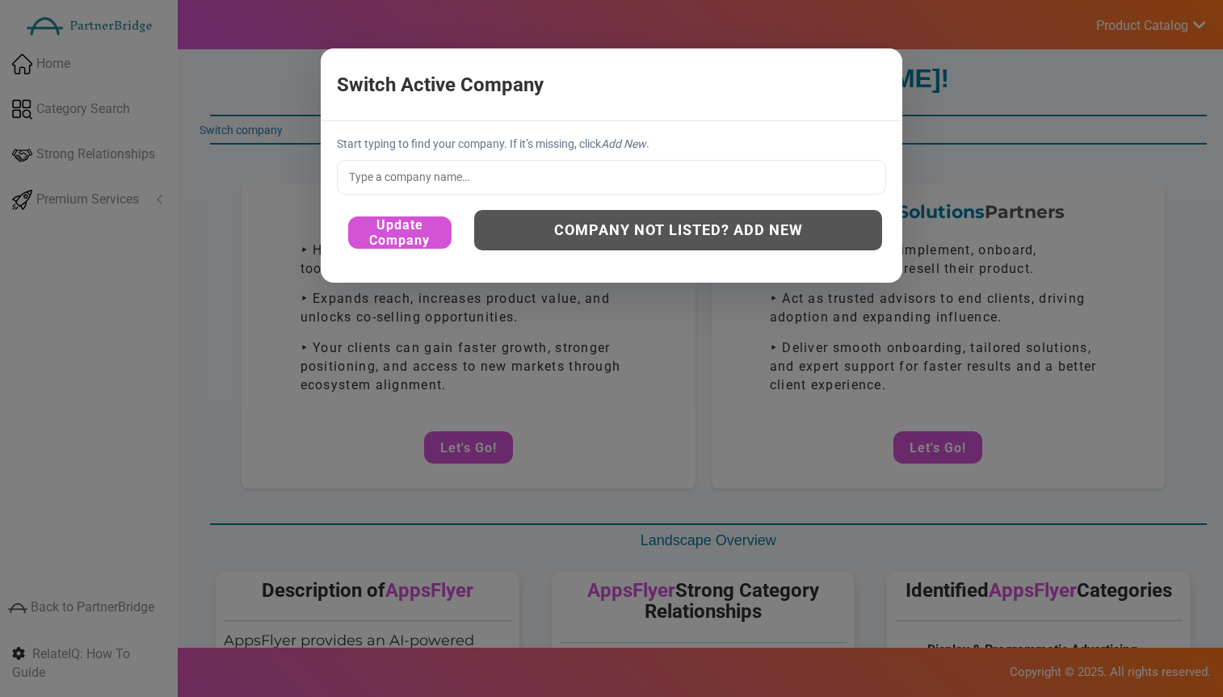
scroll to position [15, 0]
click at [475, 168] on input "text" at bounding box center [611, 177] width 549 height 34
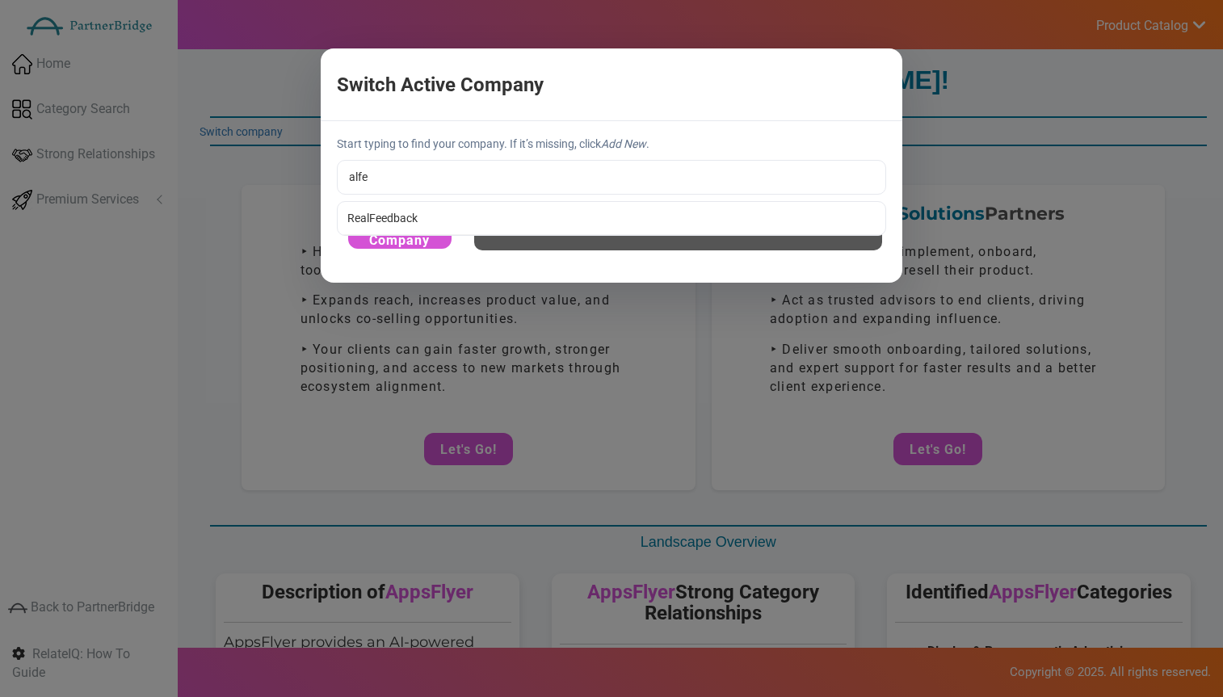
type input "RealFeedback"
click at [495, 204] on div "Start typing to find your company. If it’s missing, click Add New . RealFeedbac…" at bounding box center [612, 201] width 582 height 161
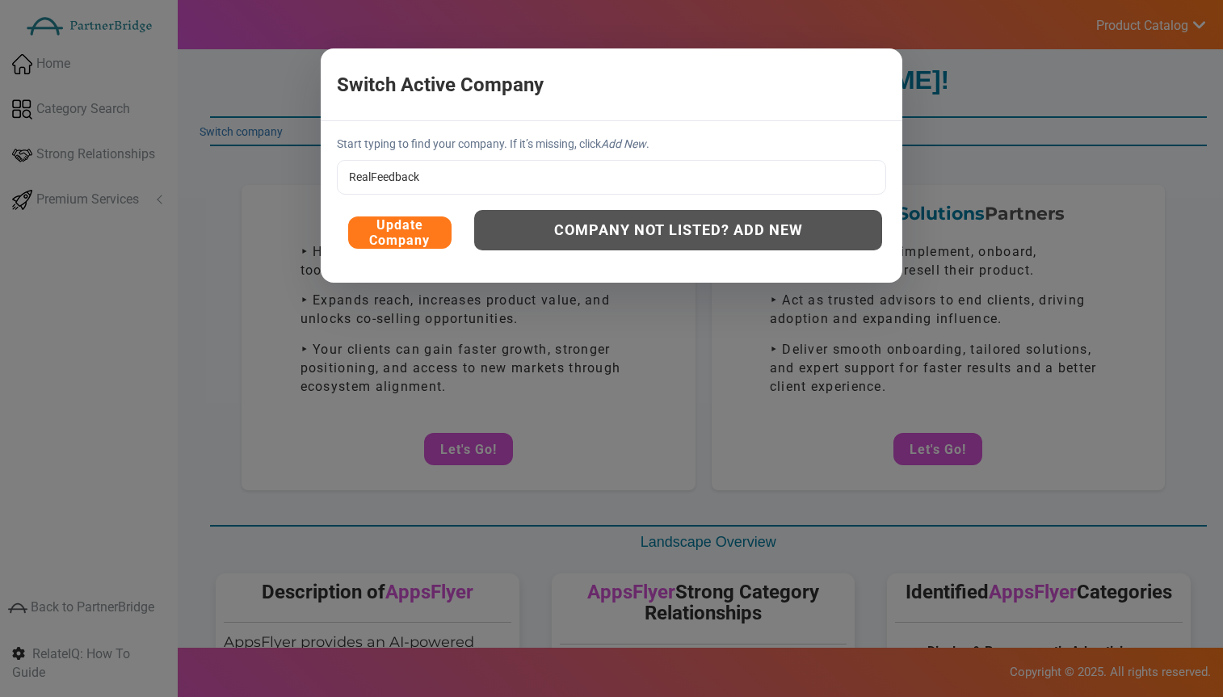
click at [383, 226] on button "Update Company" at bounding box center [399, 233] width 103 height 32
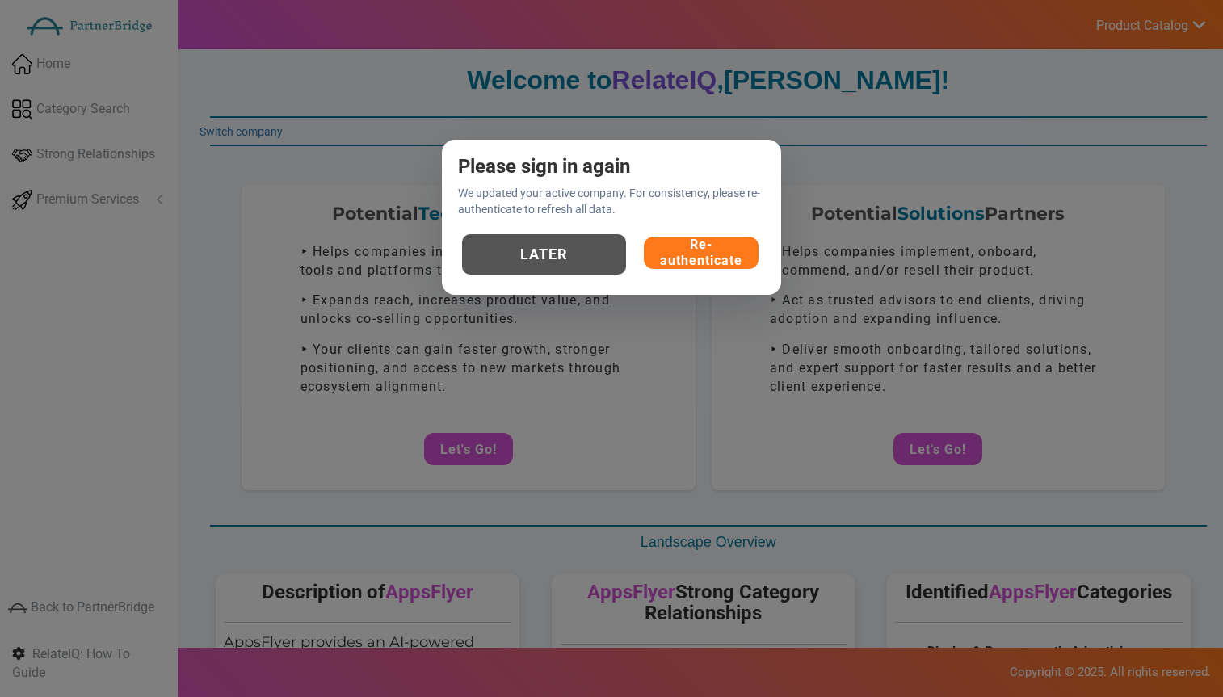
click at [655, 255] on button "Re-authenticate" at bounding box center [701, 253] width 115 height 32
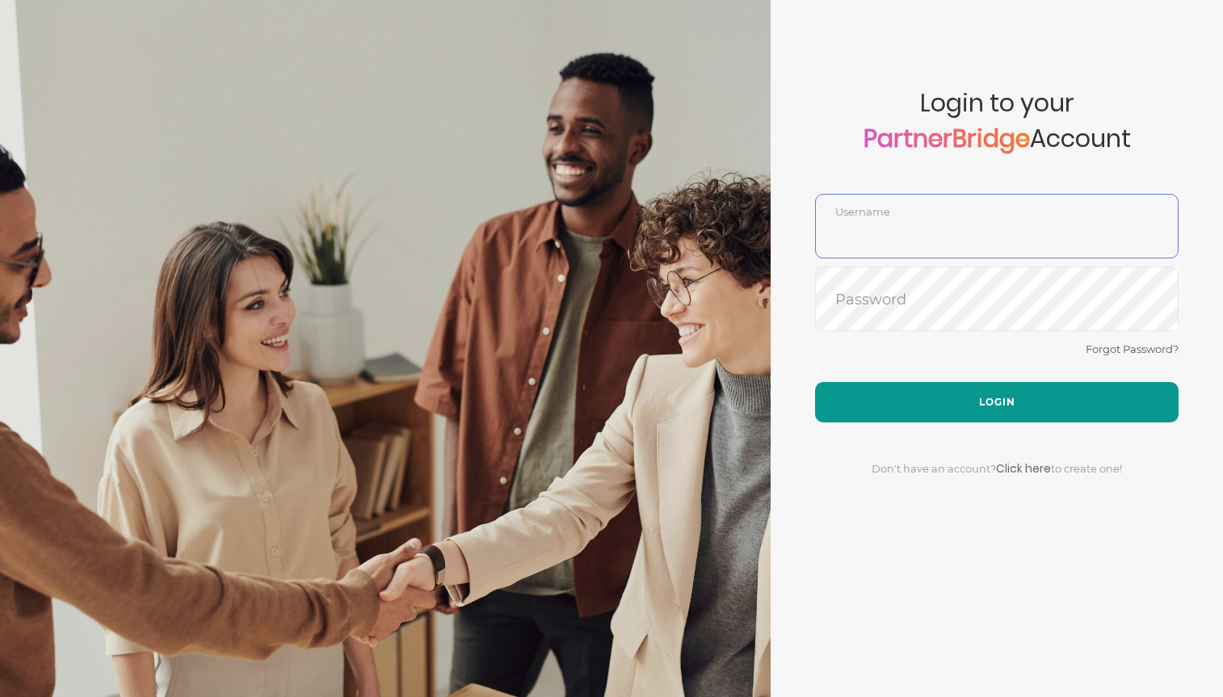
type input "DemoUser"
click at [986, 392] on button "Login" at bounding box center [997, 402] width 364 height 40
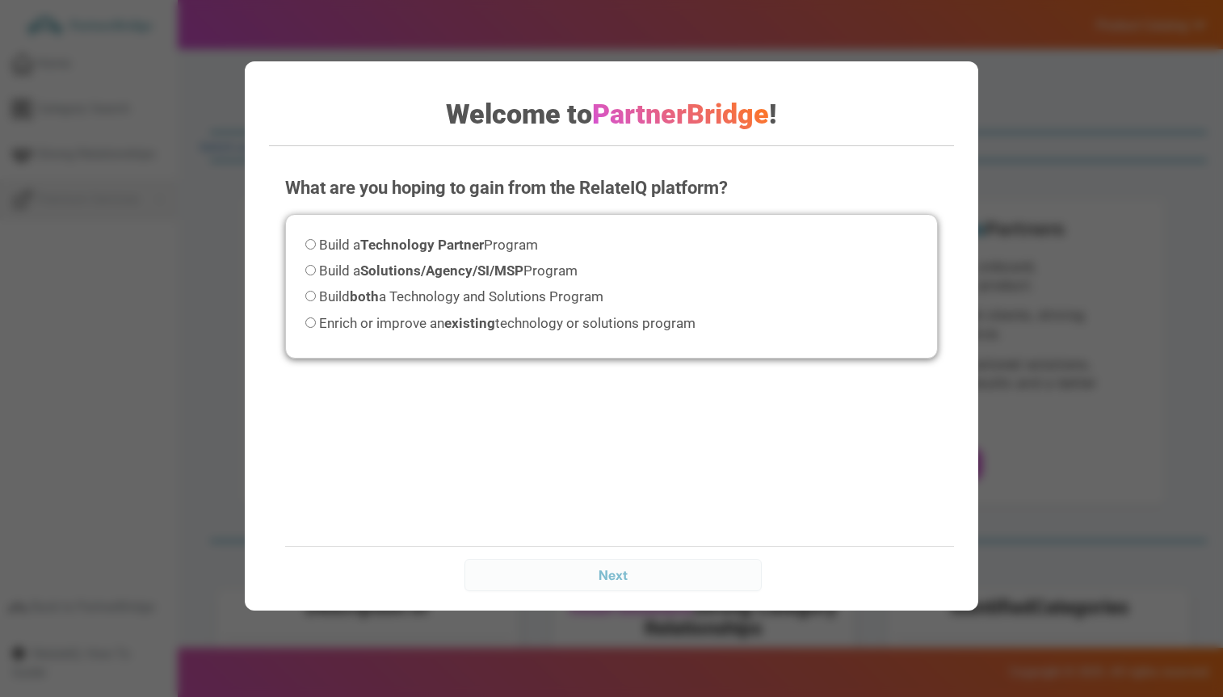
click at [945, 448] on div "What are you hoping to gain from the RelateIQ platform? Please select an option…" at bounding box center [611, 320] width 685 height 323
click at [472, 309] on div "Build a Technology Partner Program Build a Solutions/Agency/SI/MSP Program Buil…" at bounding box center [611, 286] width 653 height 145
click at [469, 298] on span "Build both a Technology and Solutions Program" at bounding box center [461, 296] width 284 height 16
click at [316, 298] on input "Build both a Technology and Solutions Program" at bounding box center [310, 296] width 11 height 11
radio input "true"
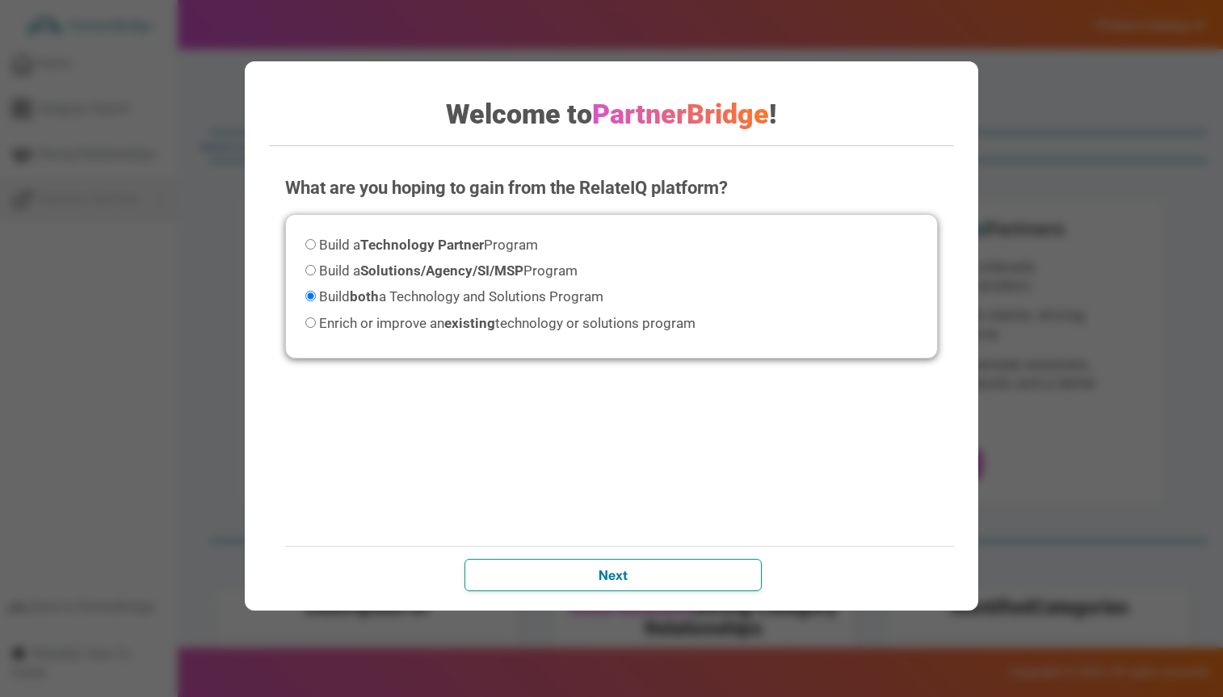
click at [642, 563] on input "Next" at bounding box center [613, 575] width 297 height 32
click at [620, 572] on input "Next" at bounding box center [613, 575] width 297 height 32
click at [624, 563] on input "Next" at bounding box center [613, 575] width 297 height 32
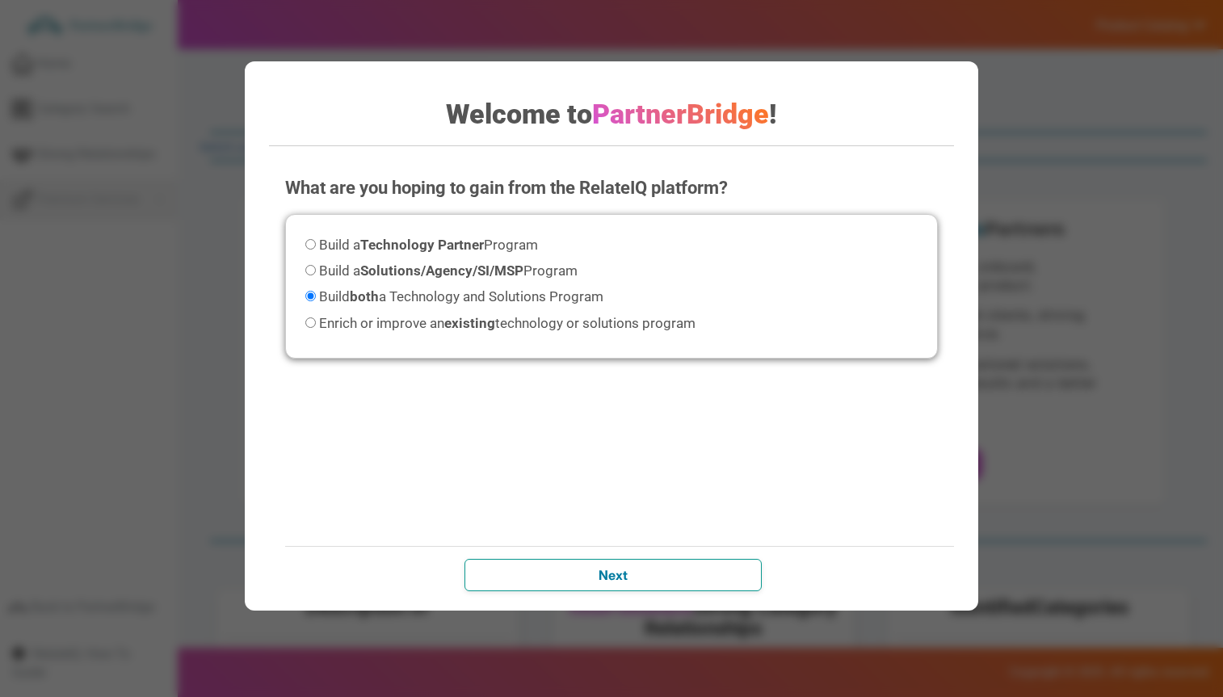
click at [624, 563] on input "Next" at bounding box center [613, 575] width 297 height 32
click at [635, 579] on input "Next" at bounding box center [613, 575] width 297 height 32
click at [636, 579] on input "Next" at bounding box center [613, 575] width 297 height 32
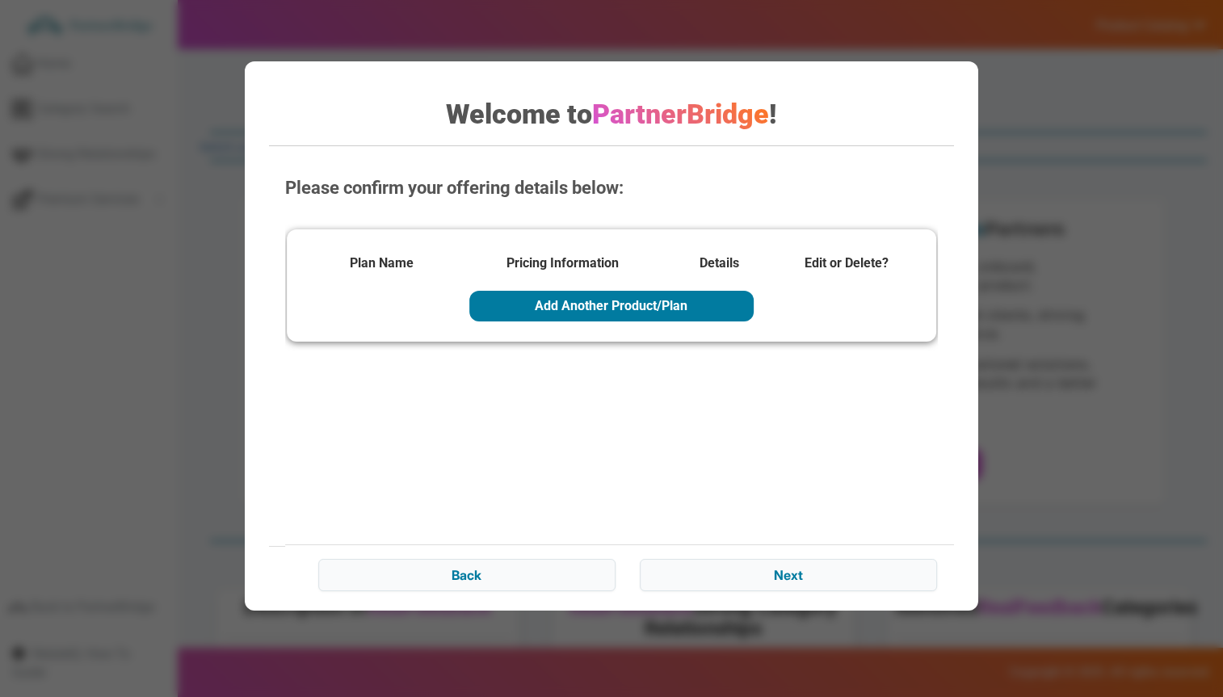
drag, startPoint x: 636, startPoint y: 579, endPoint x: 636, endPoint y: 560, distance: 18.6
click at [616, 577] on input "Back" at bounding box center [466, 575] width 297 height 32
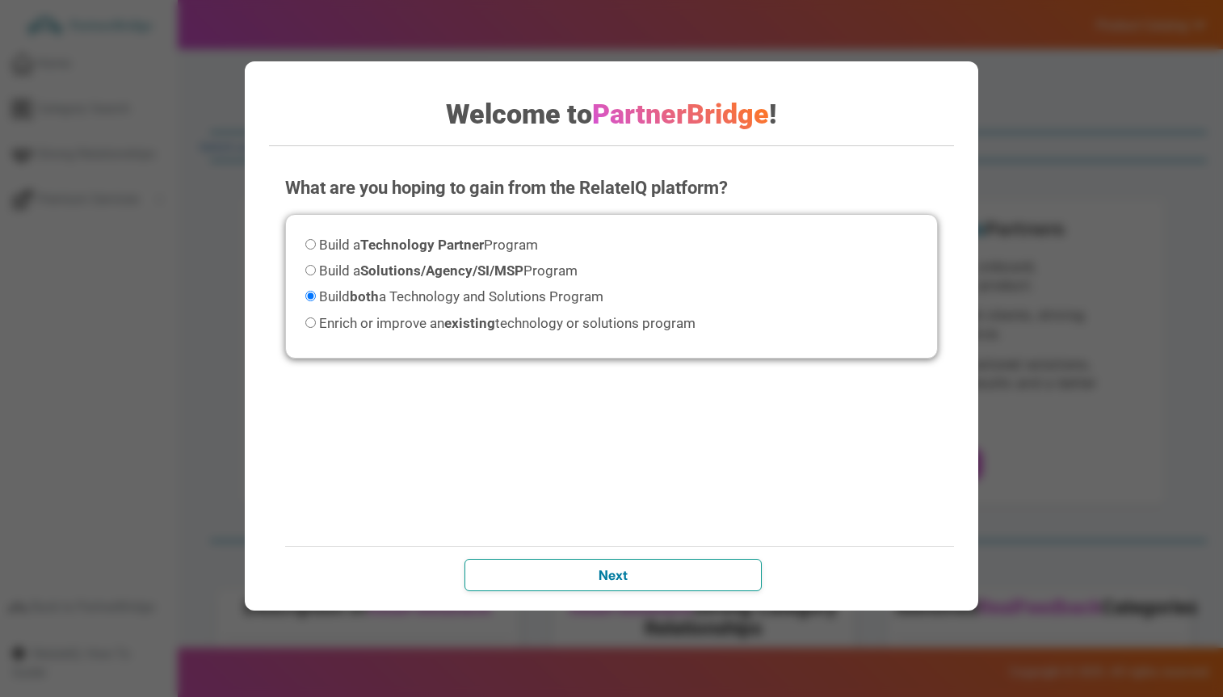
drag, startPoint x: 611, startPoint y: 574, endPoint x: 623, endPoint y: 543, distance: 33.0
click at [612, 574] on input "Next" at bounding box center [613, 575] width 297 height 32
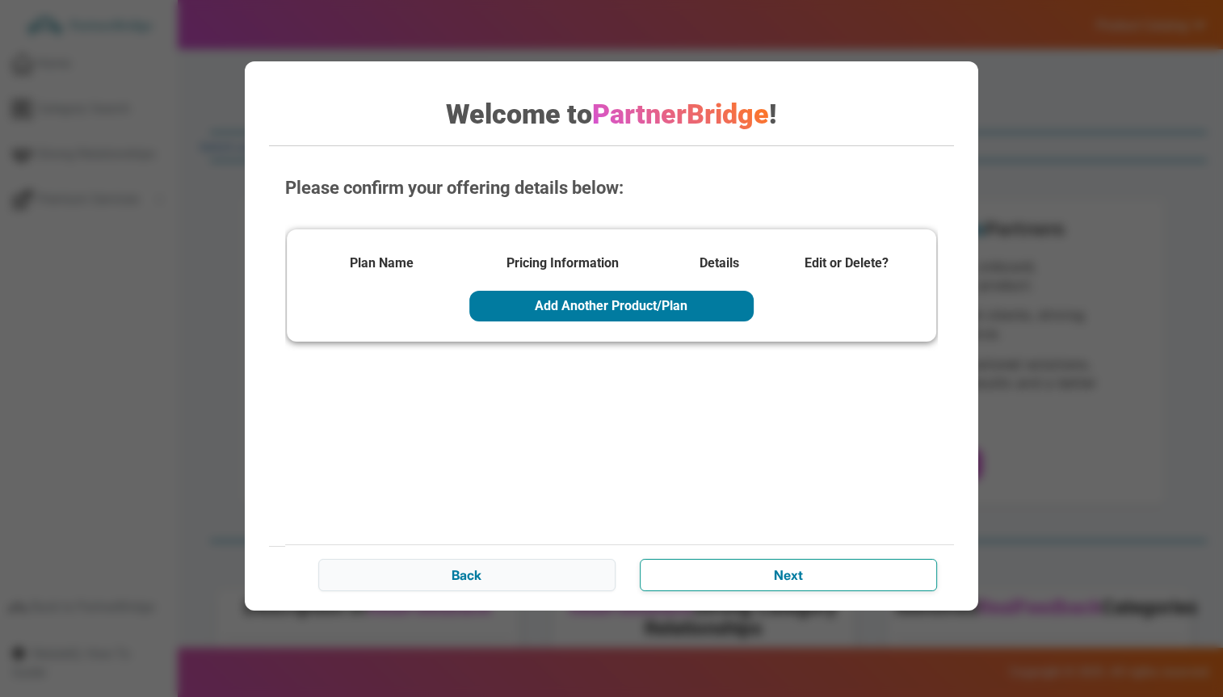
click at [675, 574] on input "Next" at bounding box center [788, 575] width 297 height 32
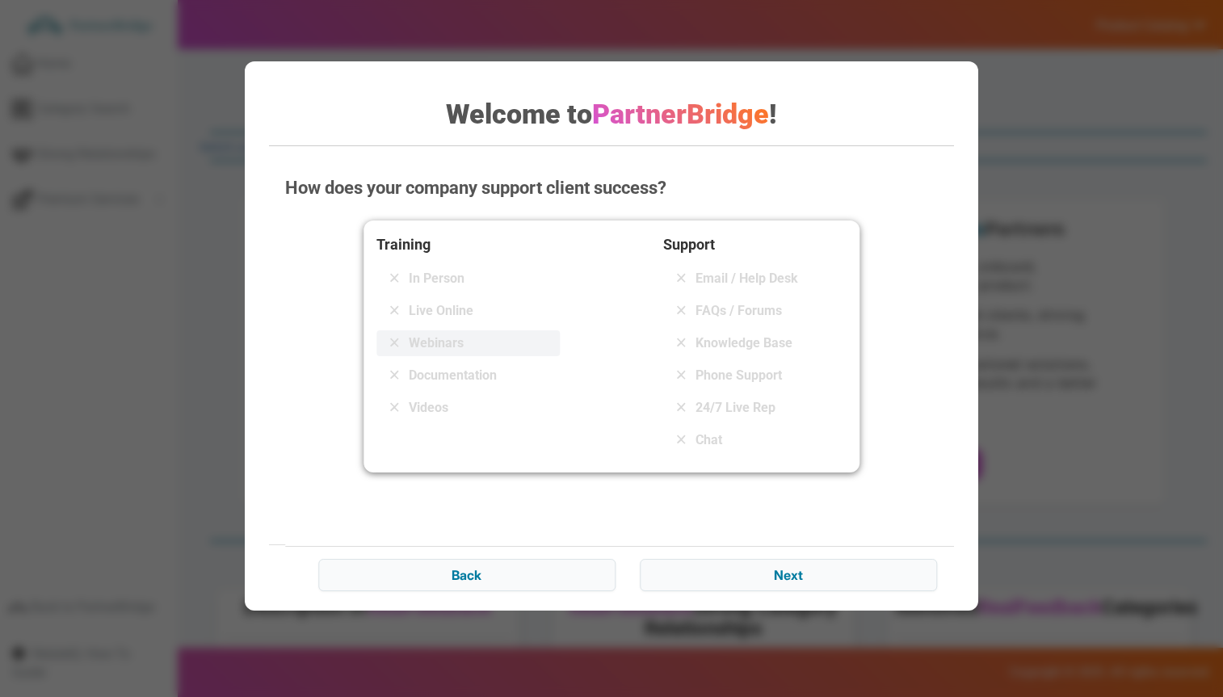
click at [445, 347] on span "Webinars" at bounding box center [436, 343] width 55 height 19
click at [696, 271] on span "Email / Help Desk" at bounding box center [747, 278] width 103 height 19
click at [802, 582] on input "Next" at bounding box center [788, 575] width 297 height 32
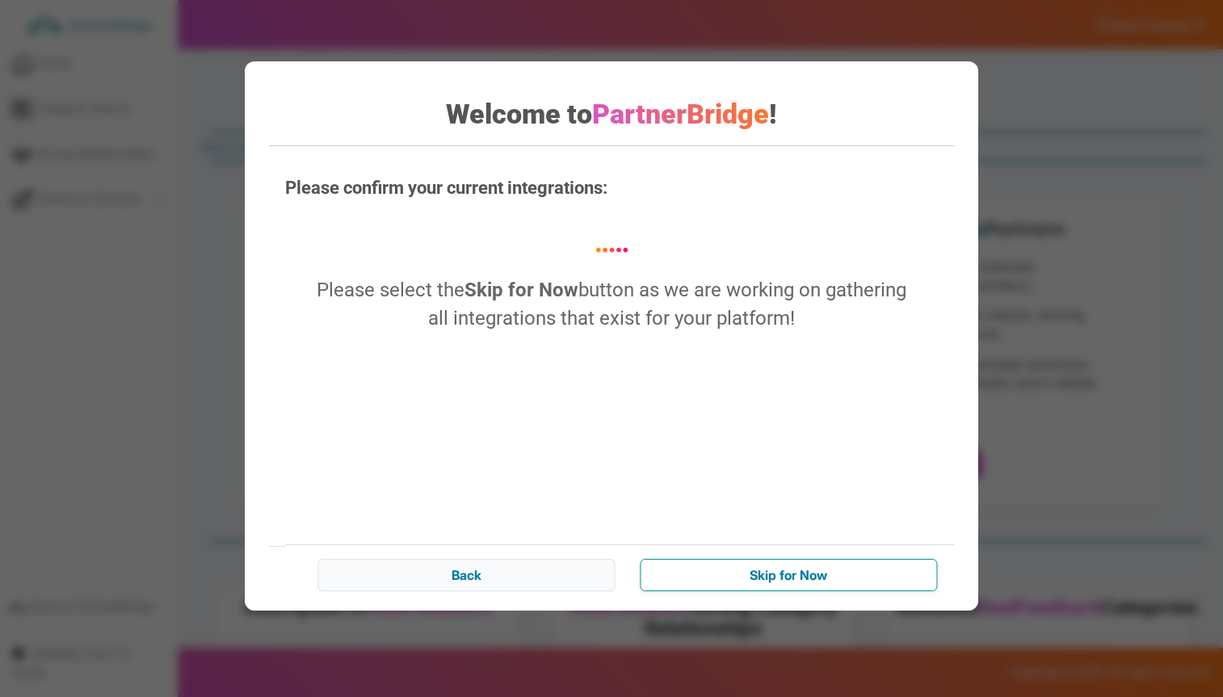
drag, startPoint x: 785, startPoint y: 580, endPoint x: 851, endPoint y: 568, distance: 67.4
click at [785, 580] on input "Skip for Now" at bounding box center [788, 575] width 297 height 32
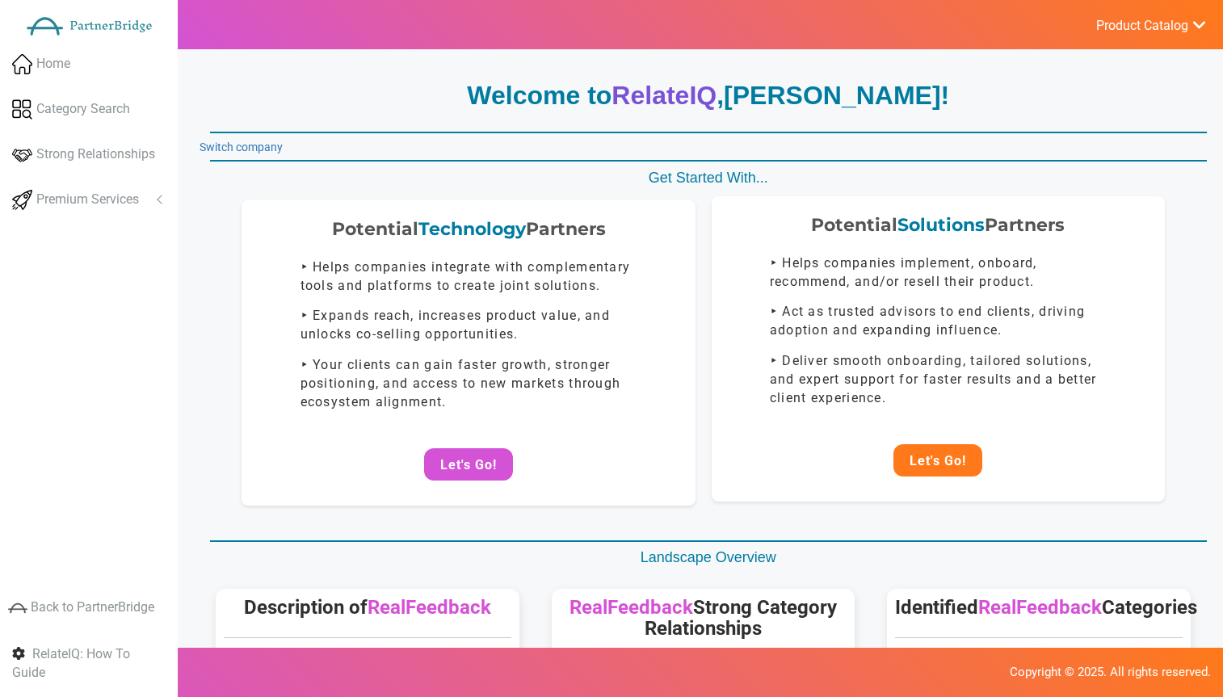
click at [949, 473] on button "Let's Go!" at bounding box center [938, 460] width 89 height 32
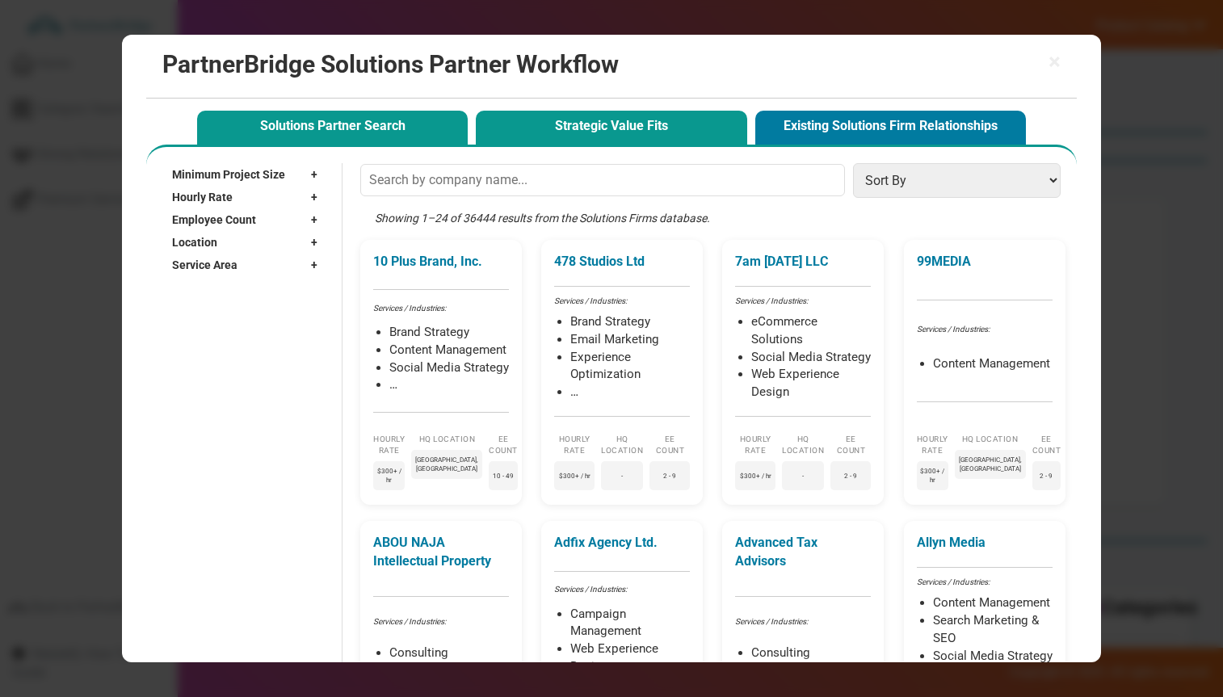
click at [636, 144] on div "× PartnerBridge Solutions Partner Workflow Solutions Partner Search Strategic V…" at bounding box center [611, 349] width 978 height 628
click at [638, 123] on button "Strategic Value Fits" at bounding box center [611, 127] width 271 height 33
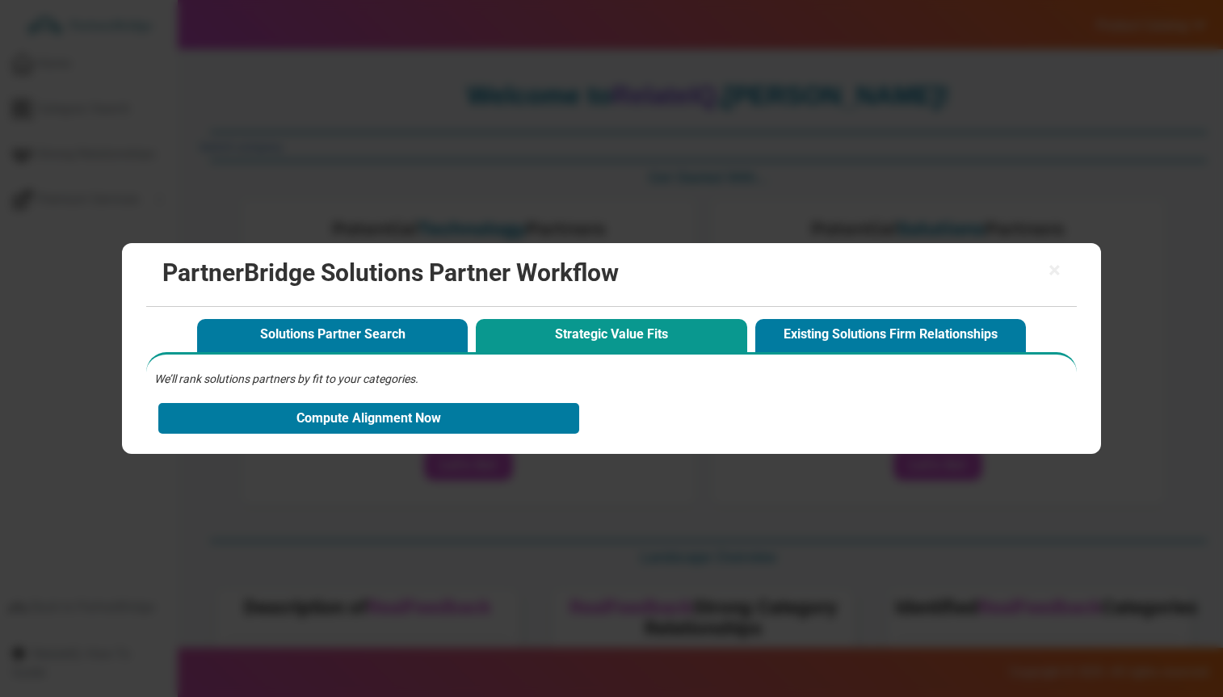
click at [701, 389] on div "We’ll rank solutions partners by fit to your categories. Compute Alignment Now" at bounding box center [611, 404] width 914 height 67
click at [1049, 269] on span "×" at bounding box center [1055, 270] width 12 height 23
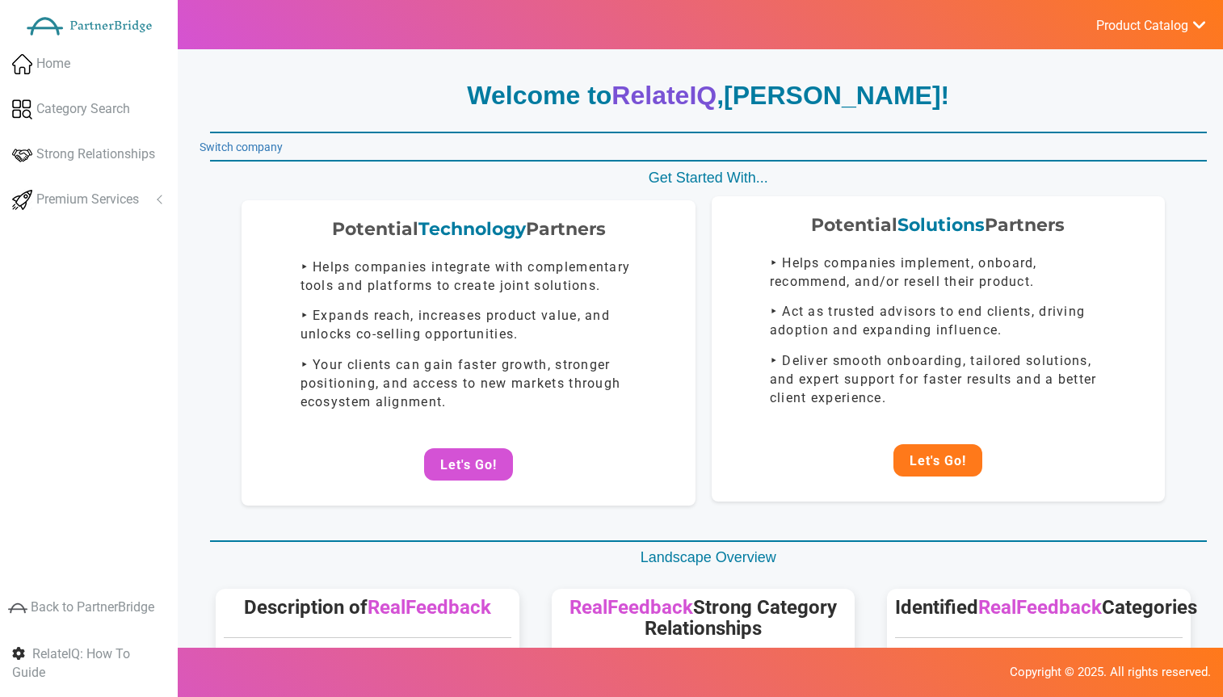
click at [953, 453] on button "Let's Go!" at bounding box center [938, 460] width 89 height 32
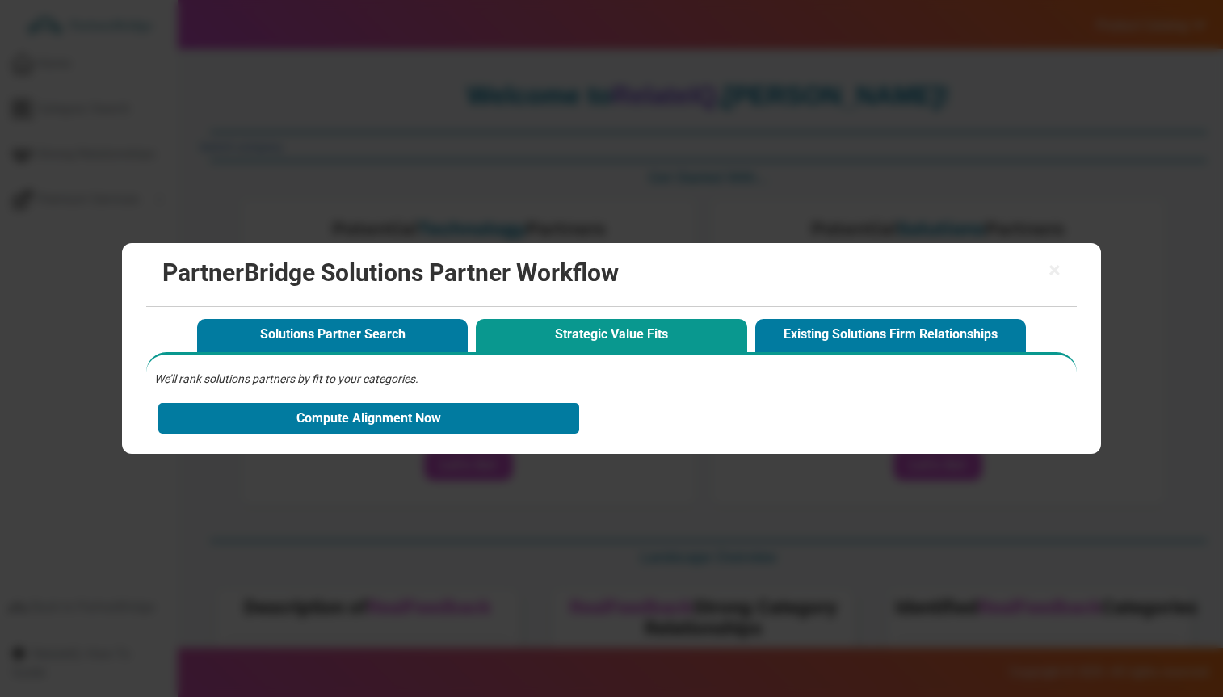
click at [1044, 266] on h2 "PartnerBridge Solutions Partner Workflow" at bounding box center [611, 272] width 898 height 27
drag, startPoint x: 1052, startPoint y: 270, endPoint x: 863, endPoint y: 156, distance: 220.7
click at [1051, 268] on span "×" at bounding box center [1055, 270] width 12 height 23
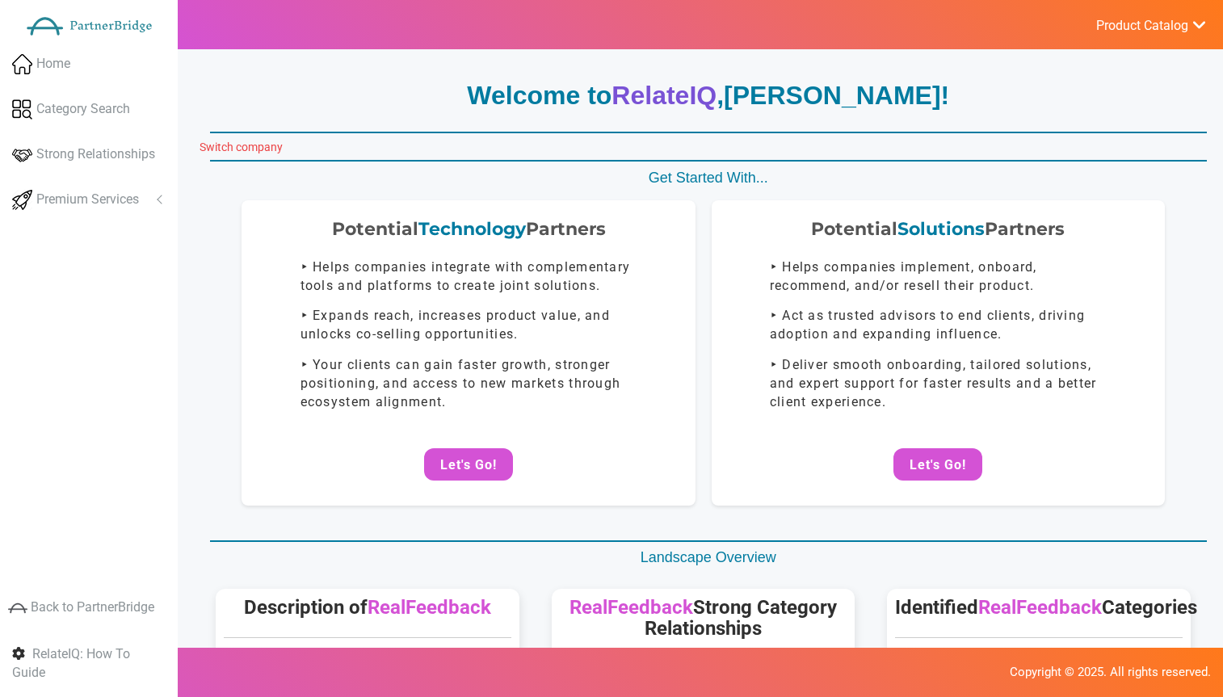
click at [243, 149] on link "Switch company" at bounding box center [241, 147] width 83 height 13
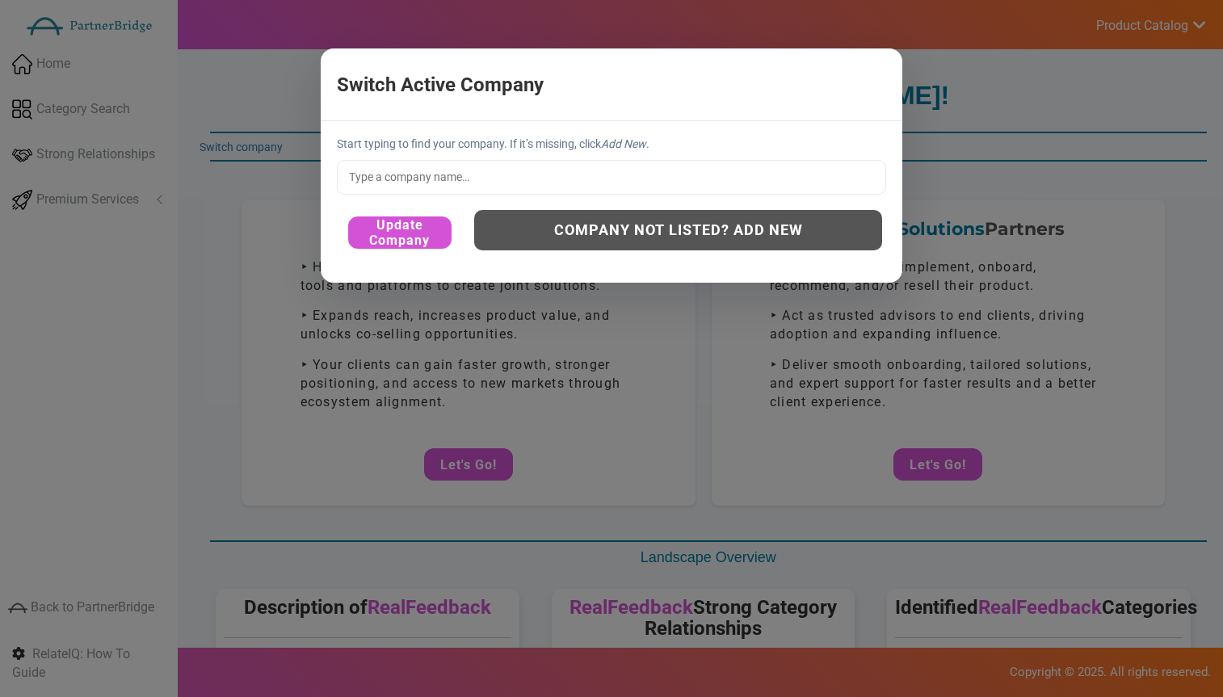
click at [528, 171] on input "text" at bounding box center [611, 177] width 549 height 34
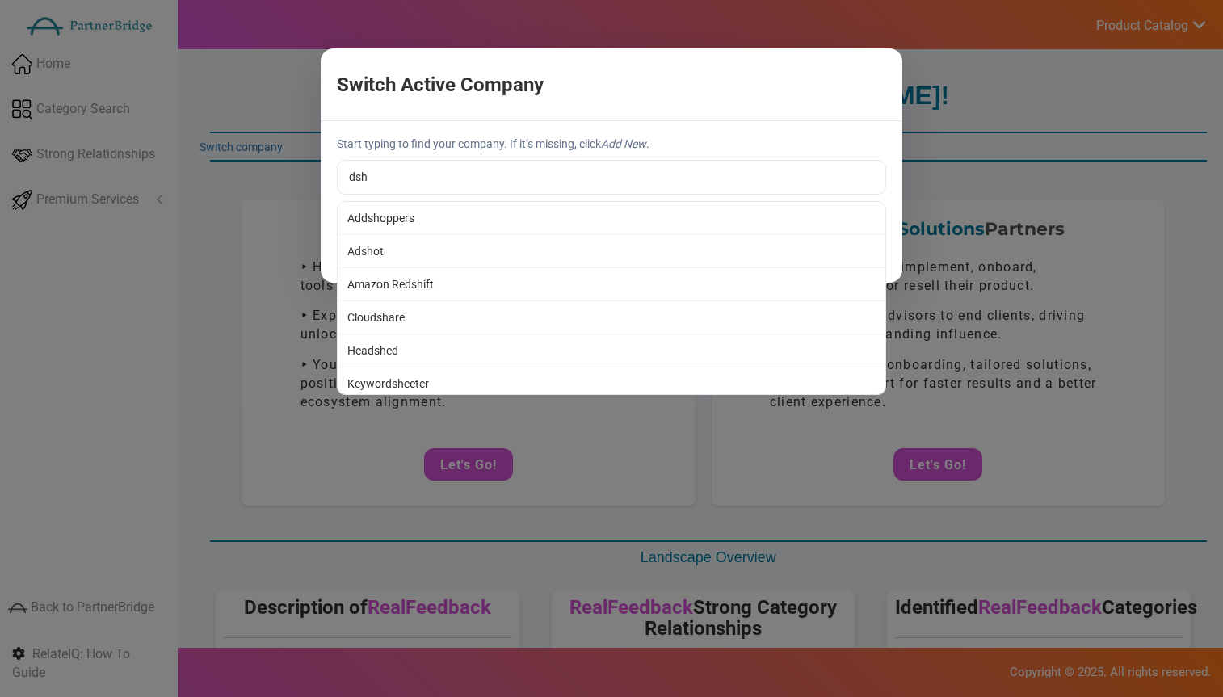
type input "Cloudshare"
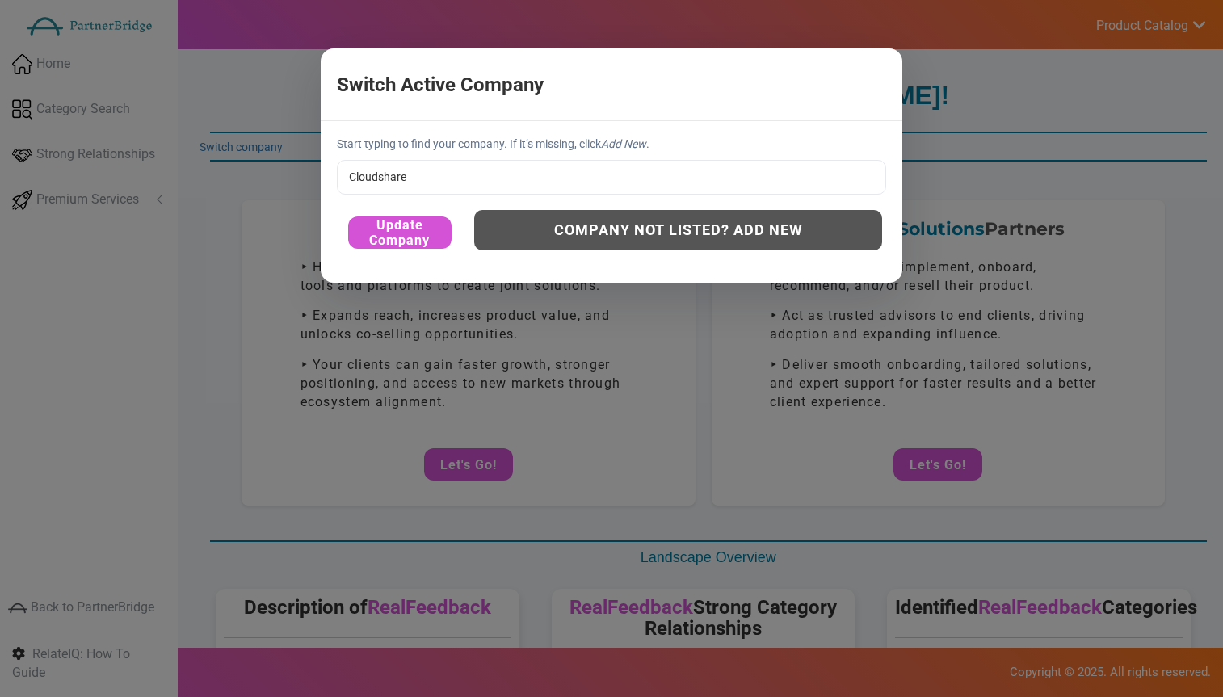
click at [368, 317] on div "Switch Active Company × Start typing to find your company. If it’s missing, cli…" at bounding box center [611, 348] width 1223 height 697
click at [429, 254] on div "Update Company Company not listed? Add New" at bounding box center [611, 233] width 549 height 54
click at [419, 234] on button "Update Company" at bounding box center [399, 233] width 103 height 32
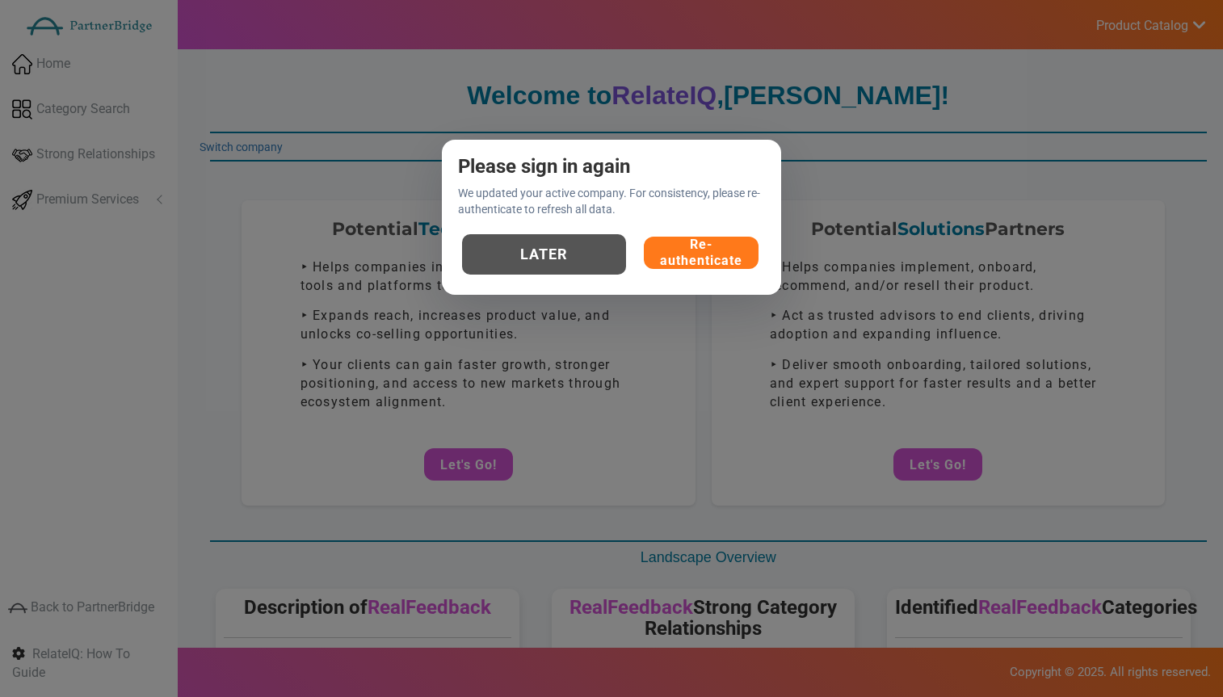
click at [671, 250] on button "Re-authenticate" at bounding box center [701, 253] width 115 height 32
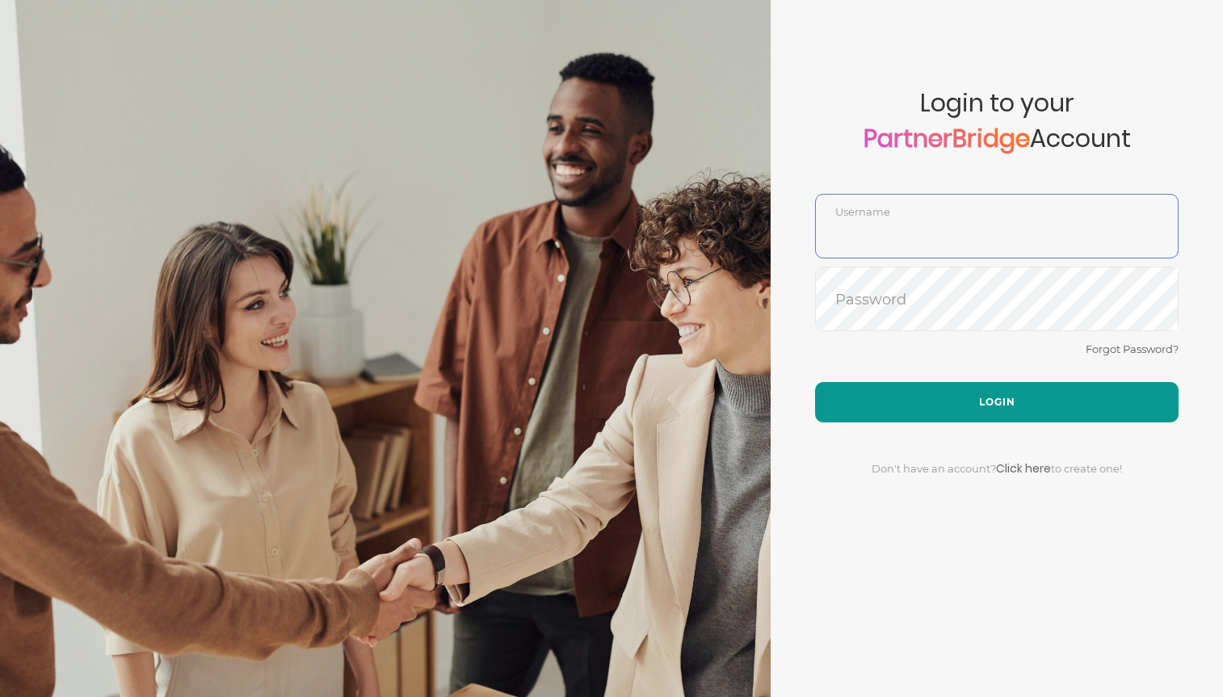
type input "DemoUser"
click at [1011, 384] on button "Login" at bounding box center [997, 402] width 364 height 40
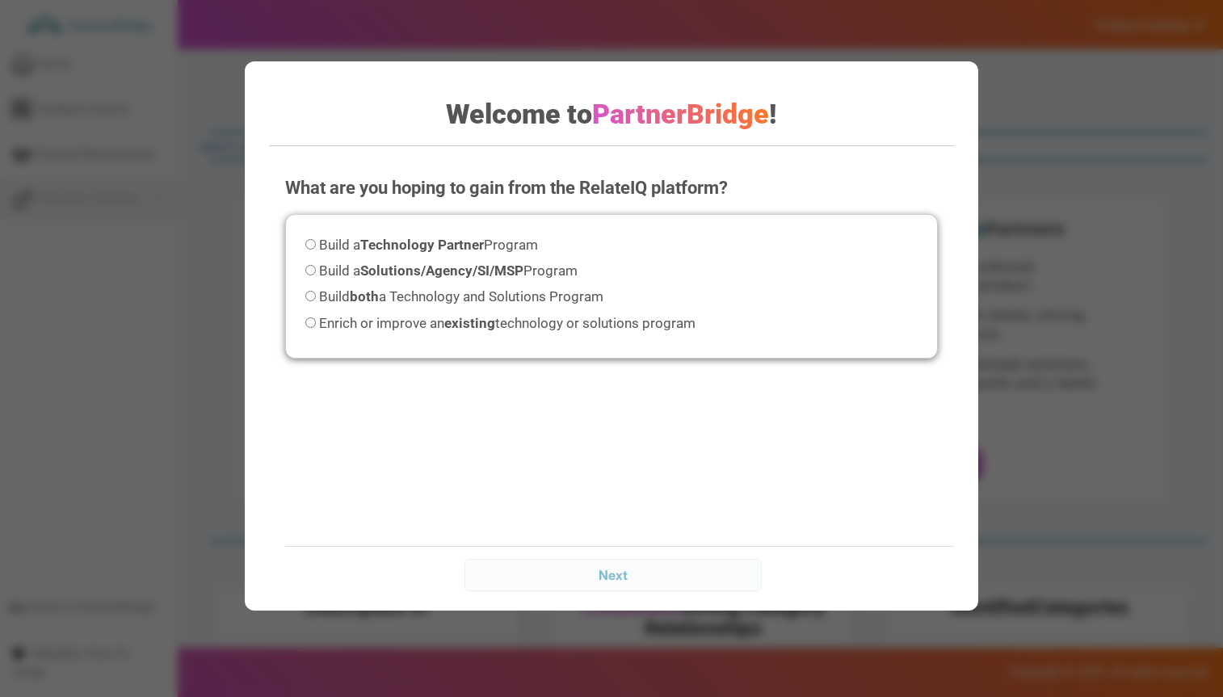
click at [469, 263] on strong "Solutions/Agency/SI/MSP" at bounding box center [441, 271] width 163 height 16
click at [316, 265] on input "Build a Solutions/Agency/SI/MSP Program" at bounding box center [310, 270] width 11 height 11
radio input "true"
click at [652, 567] on input "Next" at bounding box center [613, 575] width 297 height 32
drag, startPoint x: 612, startPoint y: 554, endPoint x: 625, endPoint y: 562, distance: 15.2
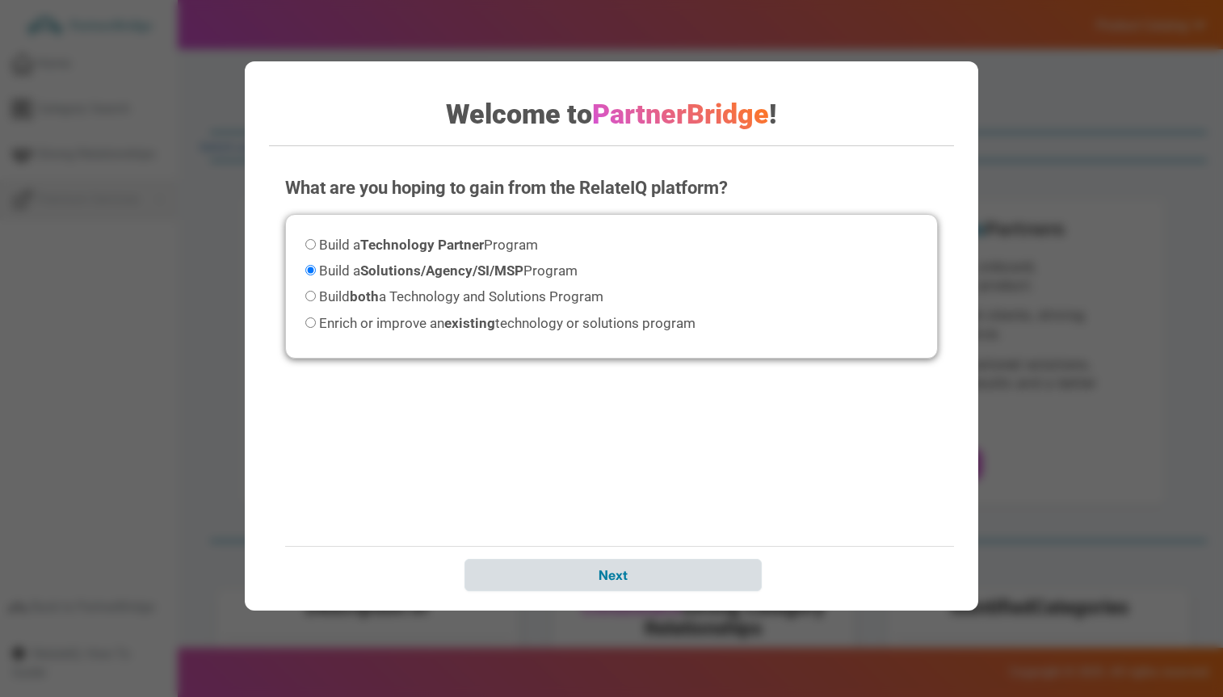
click at [624, 562] on div "Next" at bounding box center [627, 574] width 685 height 57
click at [630, 569] on input "Next" at bounding box center [613, 575] width 297 height 32
drag, startPoint x: 617, startPoint y: 575, endPoint x: 616, endPoint y: 567, distance: 8.1
click at [617, 575] on input "Next" at bounding box center [613, 575] width 297 height 32
click at [607, 580] on input "Next" at bounding box center [613, 575] width 297 height 32
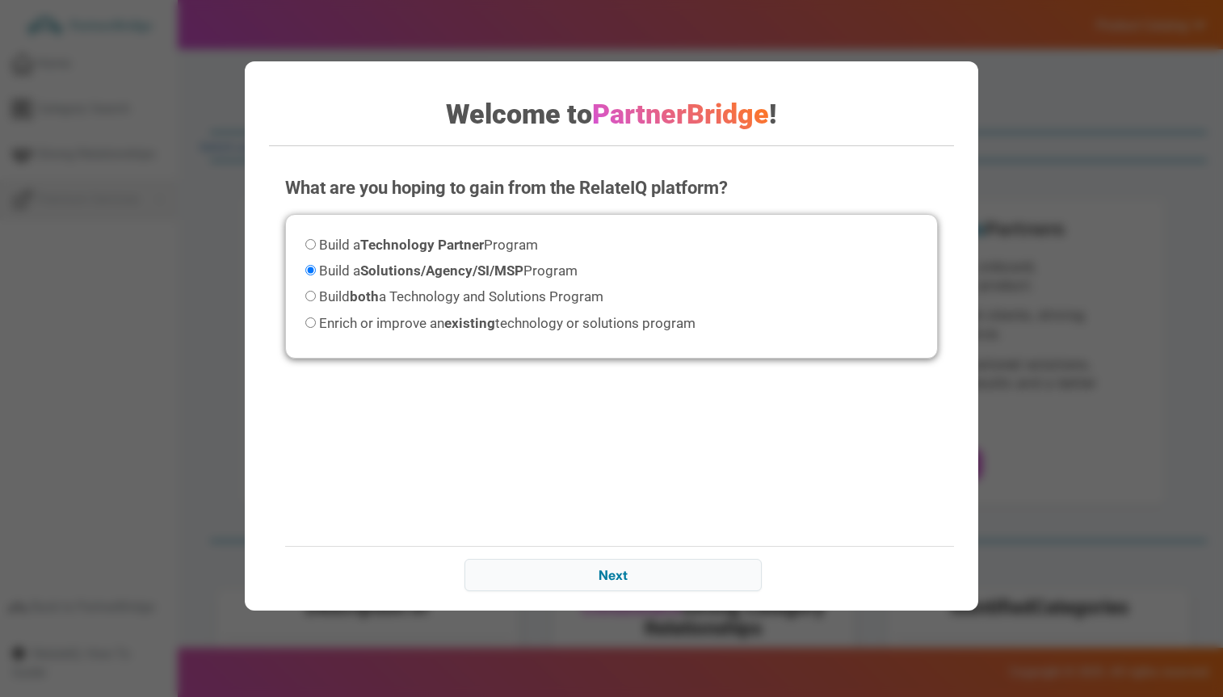
click at [593, 531] on div "What are you hoping to gain from the RelateIQ platform? Please select an option…" at bounding box center [611, 381] width 685 height 444
click at [604, 573] on input "Next" at bounding box center [613, 575] width 297 height 32
click at [623, 574] on input "Next" at bounding box center [613, 575] width 297 height 32
click at [659, 582] on input "Next" at bounding box center [613, 575] width 297 height 32
click at [663, 577] on input "Next" at bounding box center [613, 575] width 297 height 32
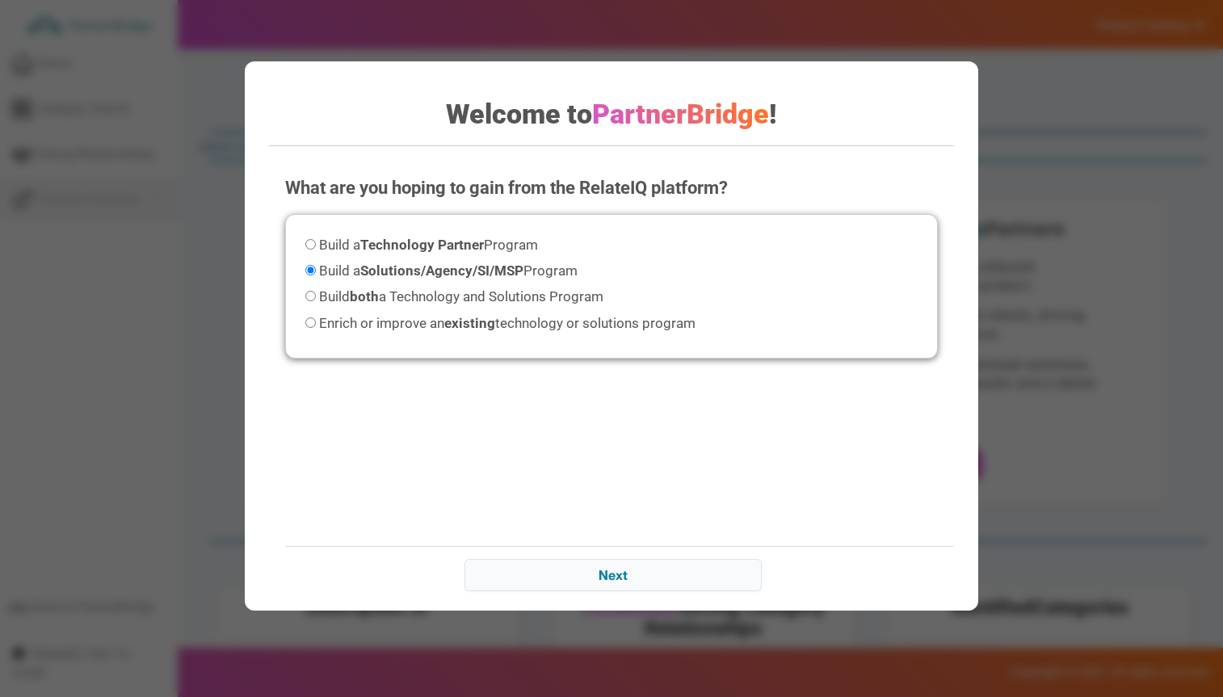
click at [645, 537] on div "What are you hoping to gain from the RelateIQ platform? Please select an option…" at bounding box center [611, 381] width 685 height 444
click at [653, 569] on input "Next" at bounding box center [613, 575] width 297 height 32
click at [654, 577] on input "Next" at bounding box center [613, 575] width 297 height 32
click at [660, 579] on input "Next" at bounding box center [613, 575] width 297 height 32
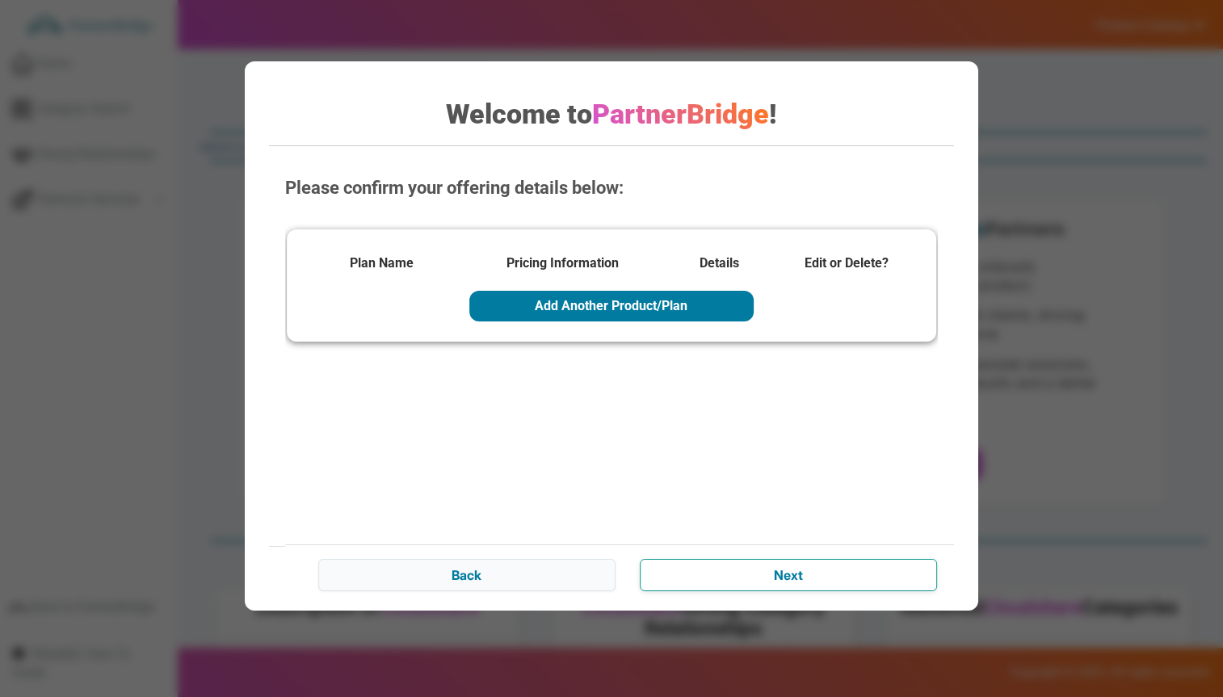
click at [724, 580] on input "Next" at bounding box center [788, 575] width 297 height 32
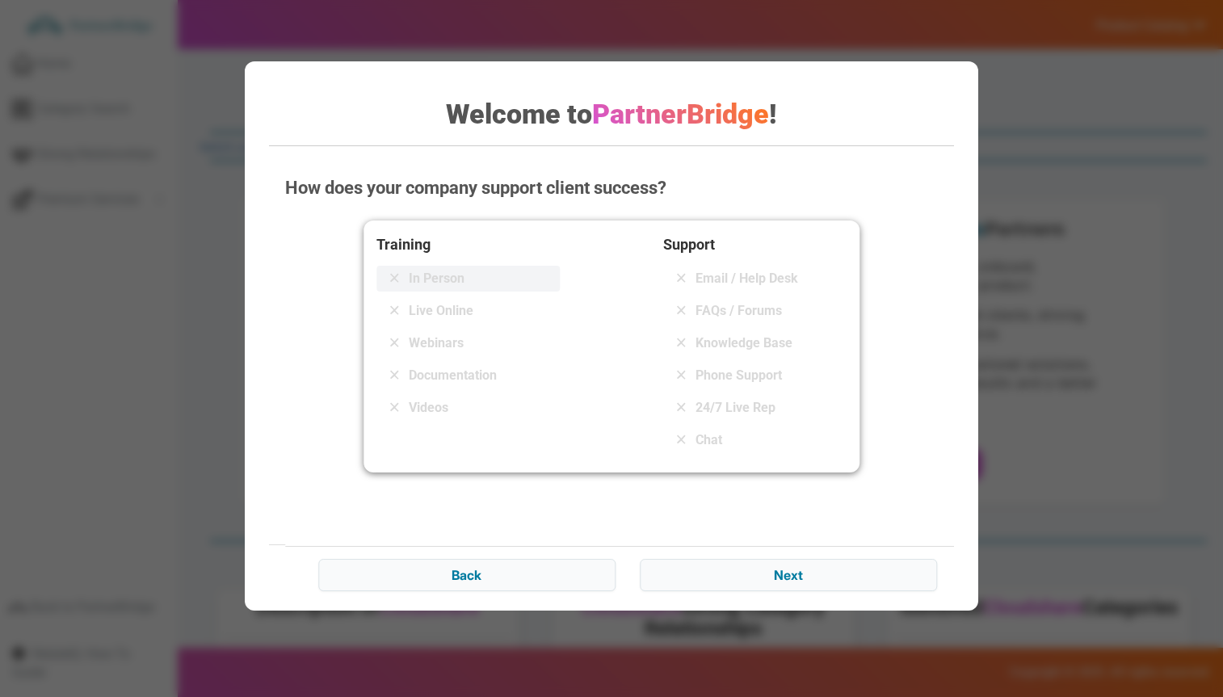
click at [452, 267] on div "In Person" at bounding box center [468, 279] width 183 height 26
click at [768, 393] on div "Support Email / Help Desk FAQs / Forums Knowledge Base Phone Support 24/7 Live …" at bounding box center [754, 347] width 183 height 226
click at [765, 402] on span "24/7 Live Rep" at bounding box center [736, 407] width 80 height 19
drag, startPoint x: 752, startPoint y: 372, endPoint x: 757, endPoint y: 414, distance: 41.5
click at [752, 372] on span "Phone Support" at bounding box center [739, 375] width 86 height 19
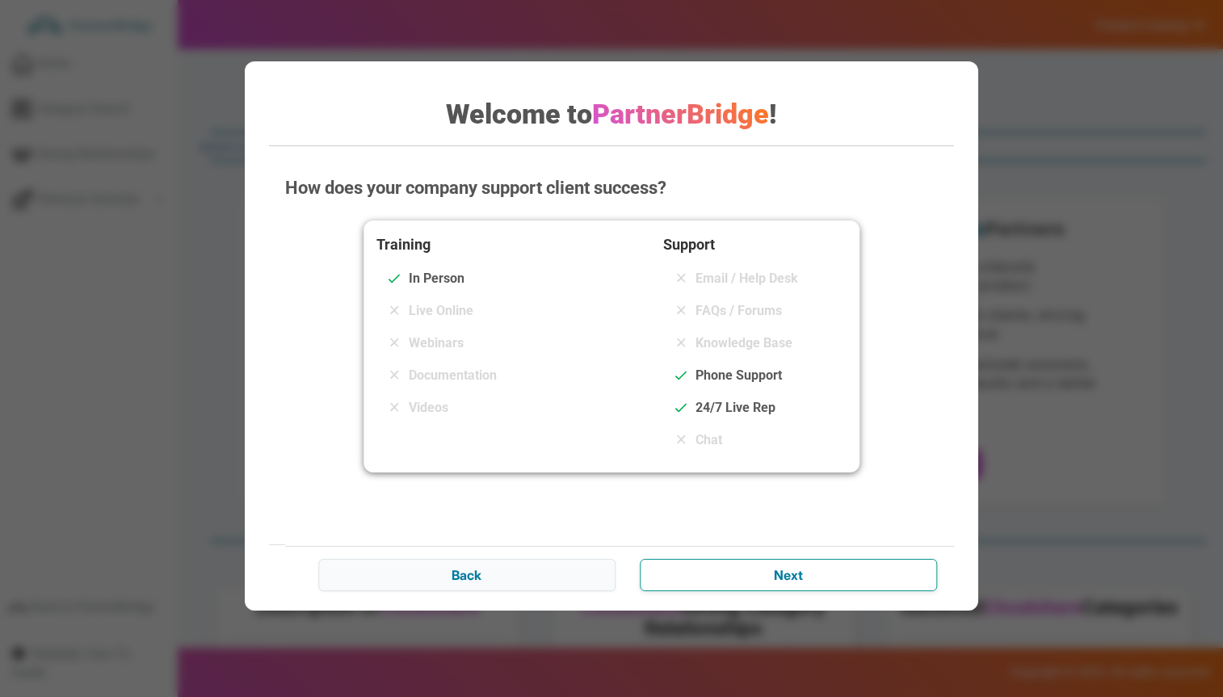
click at [774, 570] on input "Next" at bounding box center [788, 575] width 297 height 32
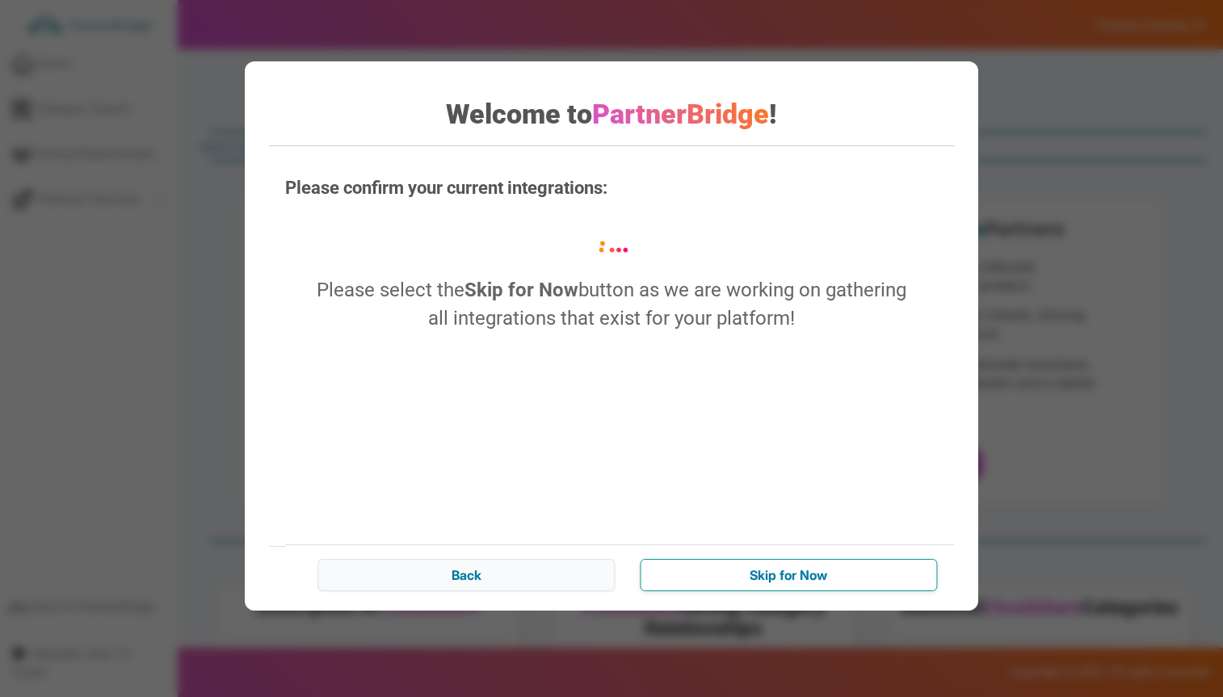
click at [781, 569] on input "Skip for Now" at bounding box center [788, 575] width 297 height 32
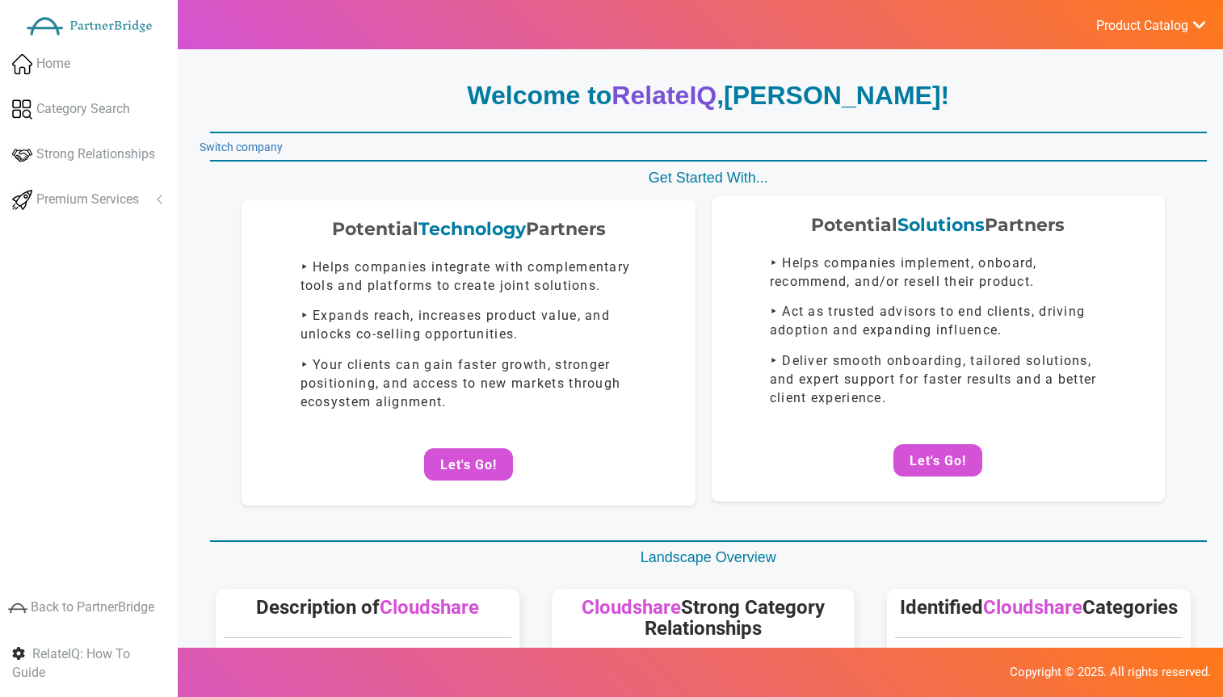
click at [915, 479] on div "Potential Solutions Partners ‣ Helps companies implement, onboard, recommend, a…" at bounding box center [938, 348] width 453 height 305
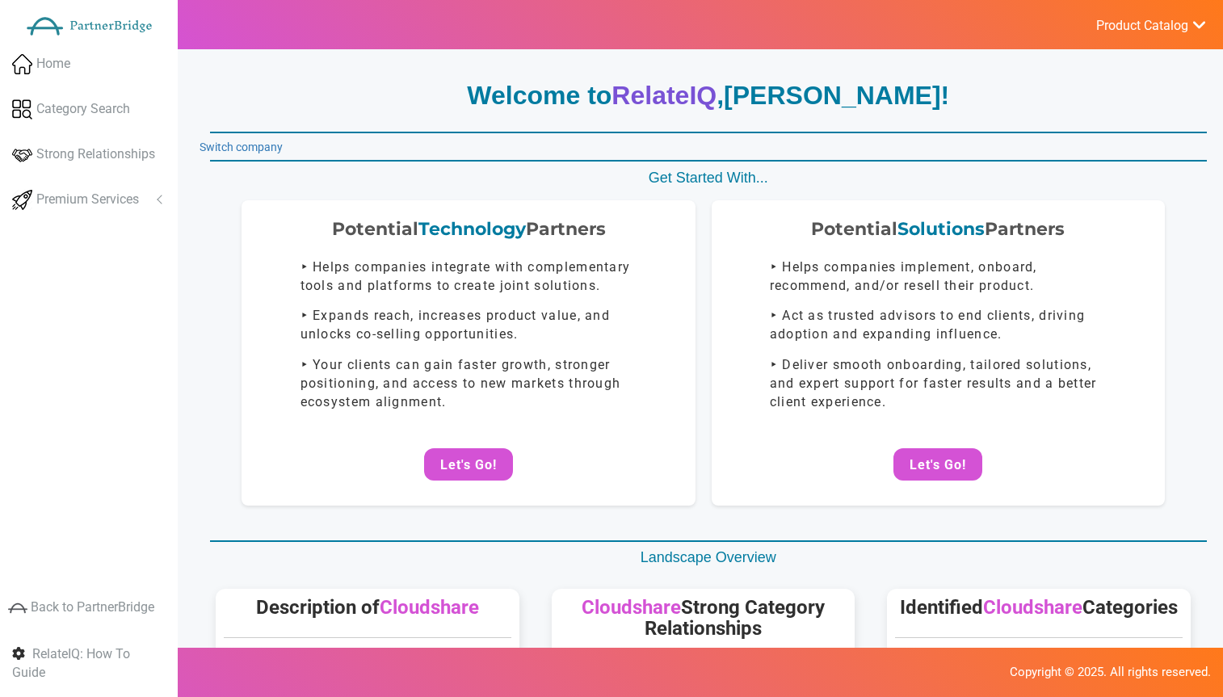
drag, startPoint x: 922, startPoint y: 465, endPoint x: 924, endPoint y: 440, distance: 26.0
click at [923, 463] on button "Let's Go!" at bounding box center [938, 464] width 89 height 32
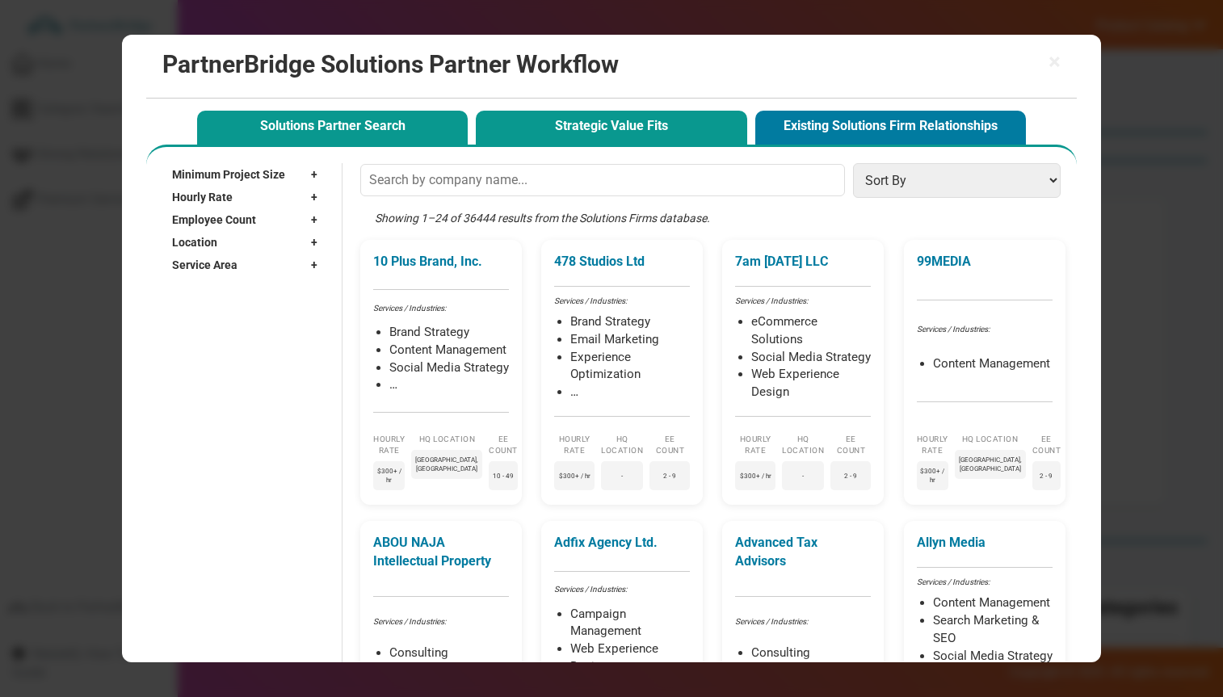
click at [633, 127] on button "Strategic Value Fits" at bounding box center [611, 127] width 271 height 33
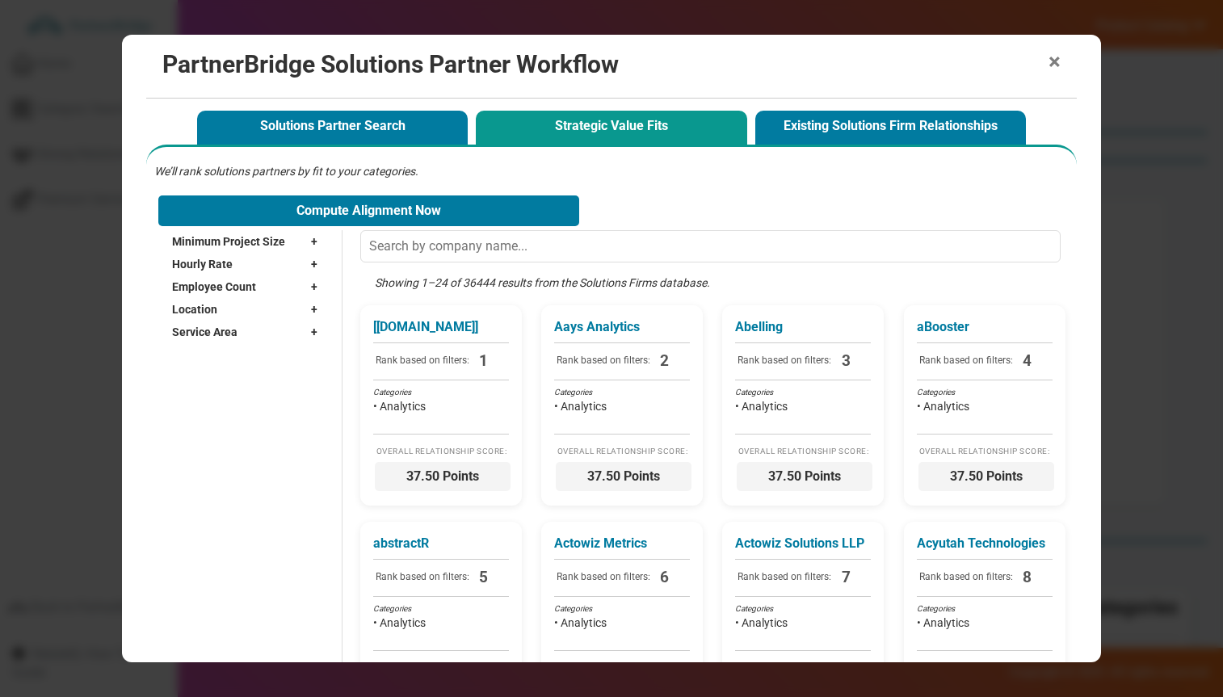
drag, startPoint x: 1066, startPoint y: 57, endPoint x: 1054, endPoint y: 58, distance: 11.3
click at [1066, 57] on div "× PartnerBridge Solutions Partner Workflow" at bounding box center [611, 67] width 930 height 64
drag, startPoint x: 1054, startPoint y: 58, endPoint x: 958, endPoint y: 57, distance: 96.2
click at [1054, 58] on span "×" at bounding box center [1055, 62] width 12 height 23
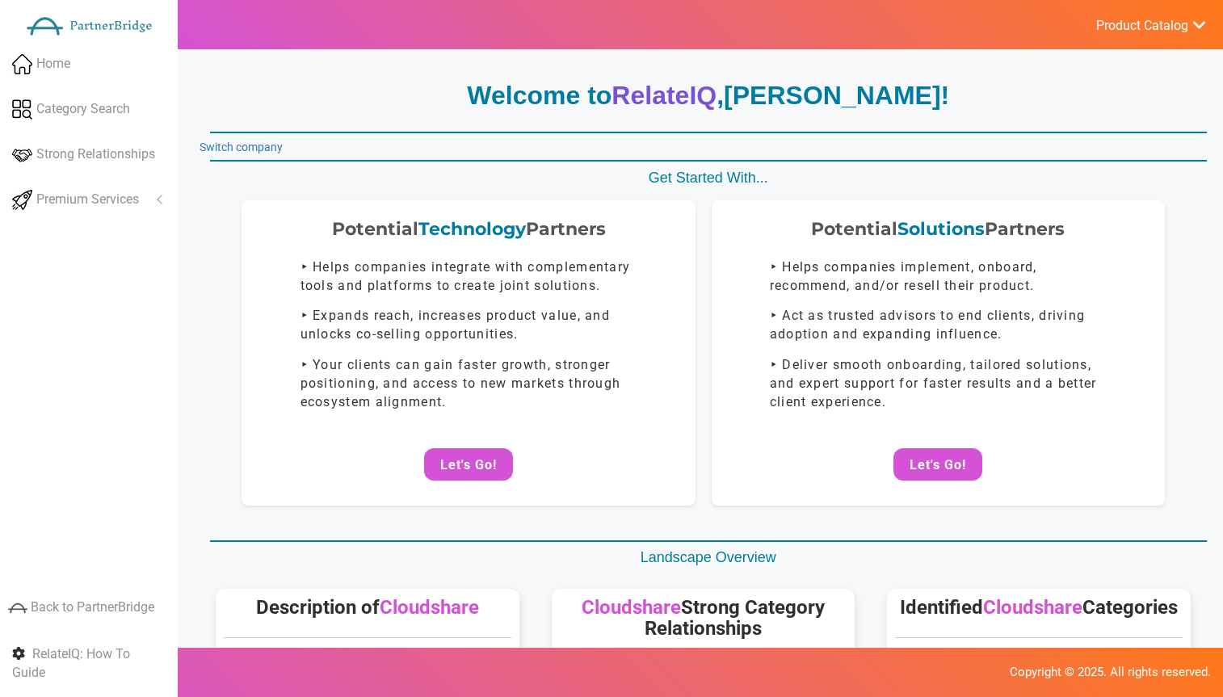
click at [263, 143] on link "Switch company" at bounding box center [241, 147] width 83 height 13
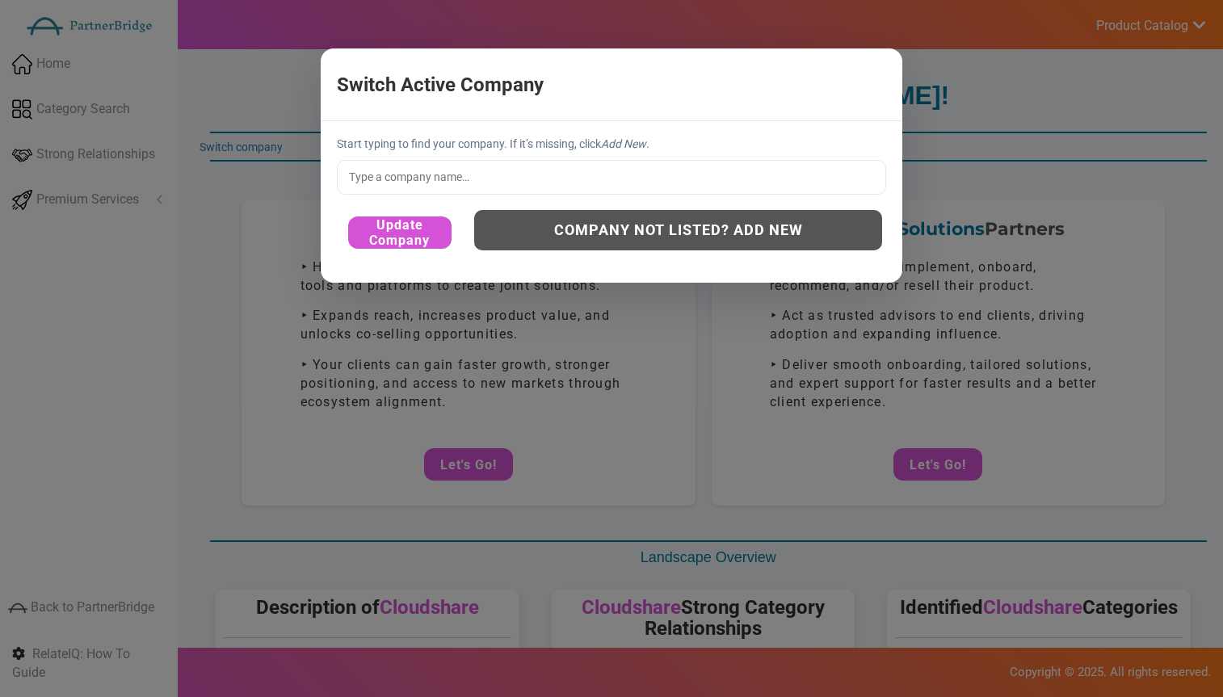
click at [531, 169] on input "text" at bounding box center [611, 177] width 549 height 34
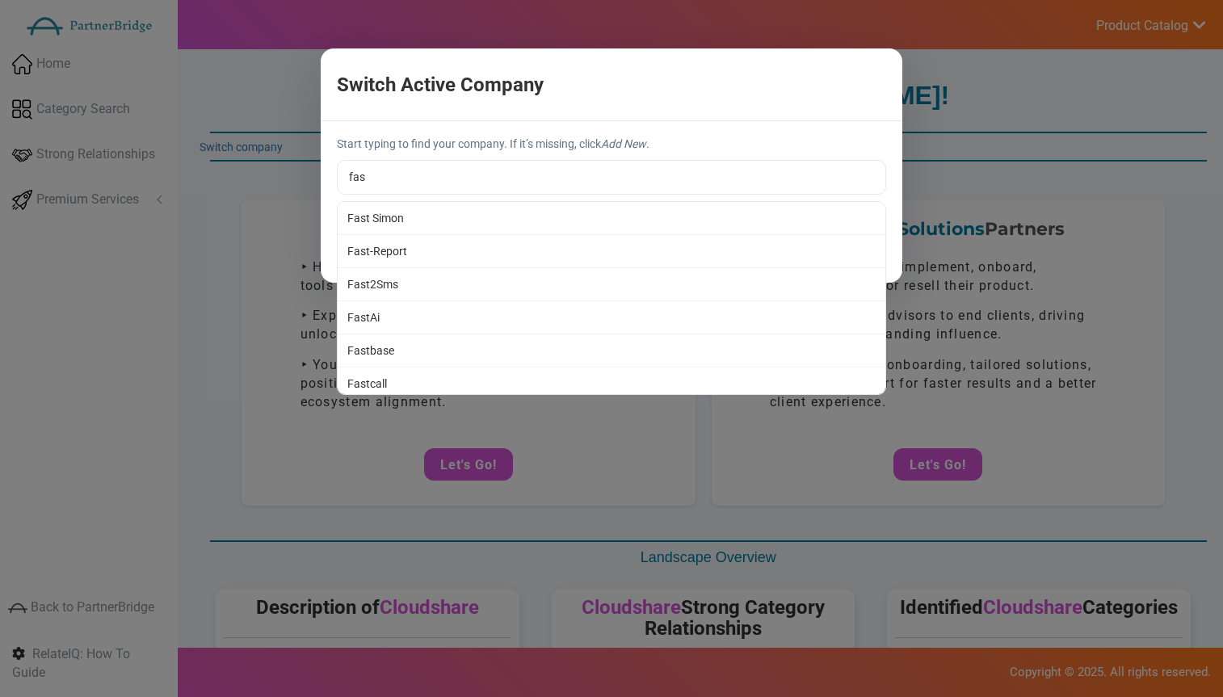
type input "Fast Simon"
click at [486, 215] on div "Start typing to find your company. If it’s missing, click Add New . Fast Simon …" at bounding box center [612, 201] width 582 height 161
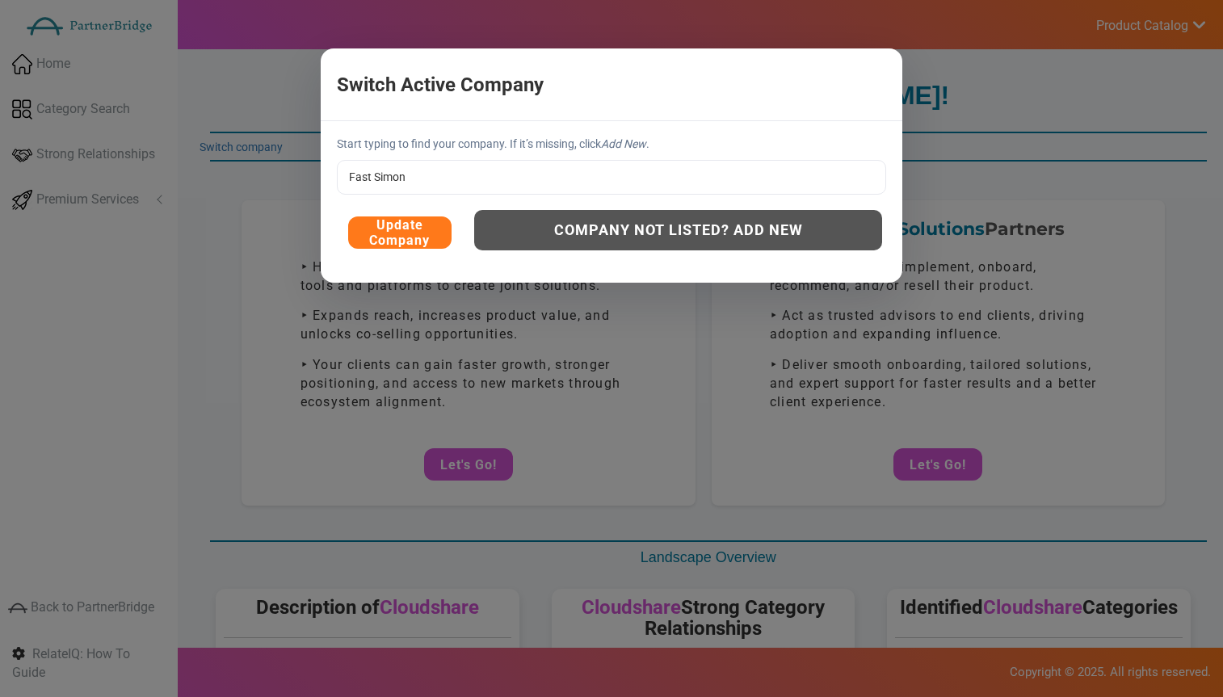
click at [408, 235] on button "Update Company" at bounding box center [399, 233] width 103 height 32
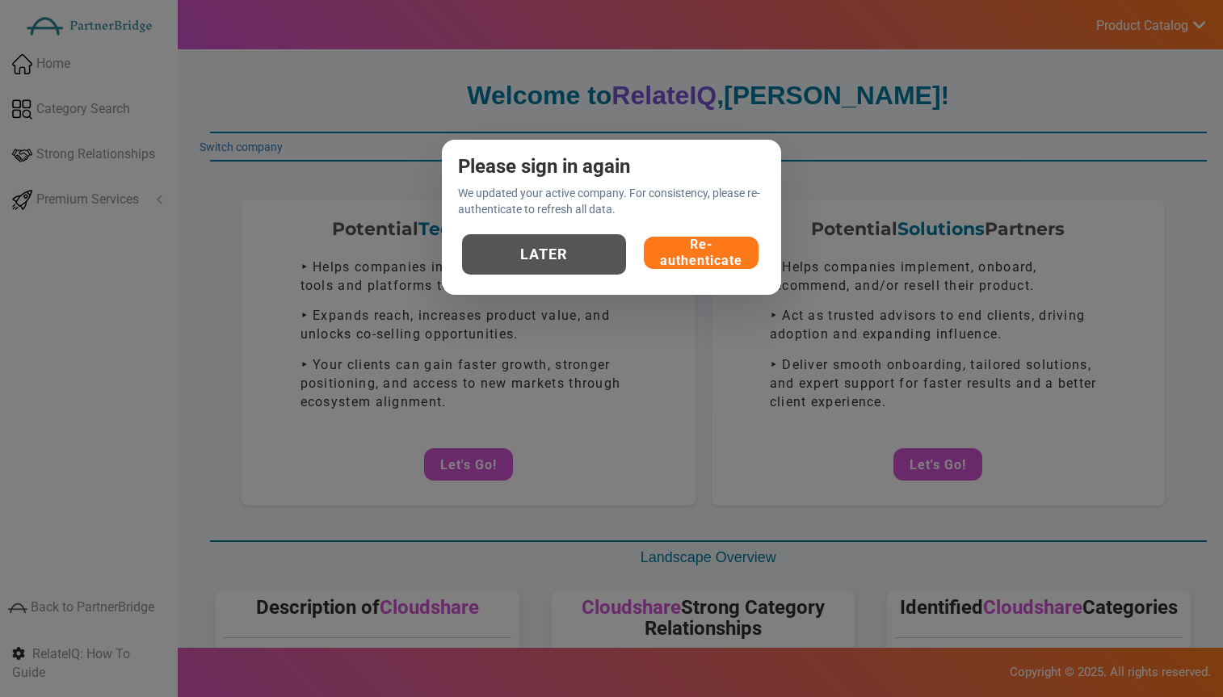
click at [727, 256] on button "Re-authenticate" at bounding box center [701, 253] width 115 height 32
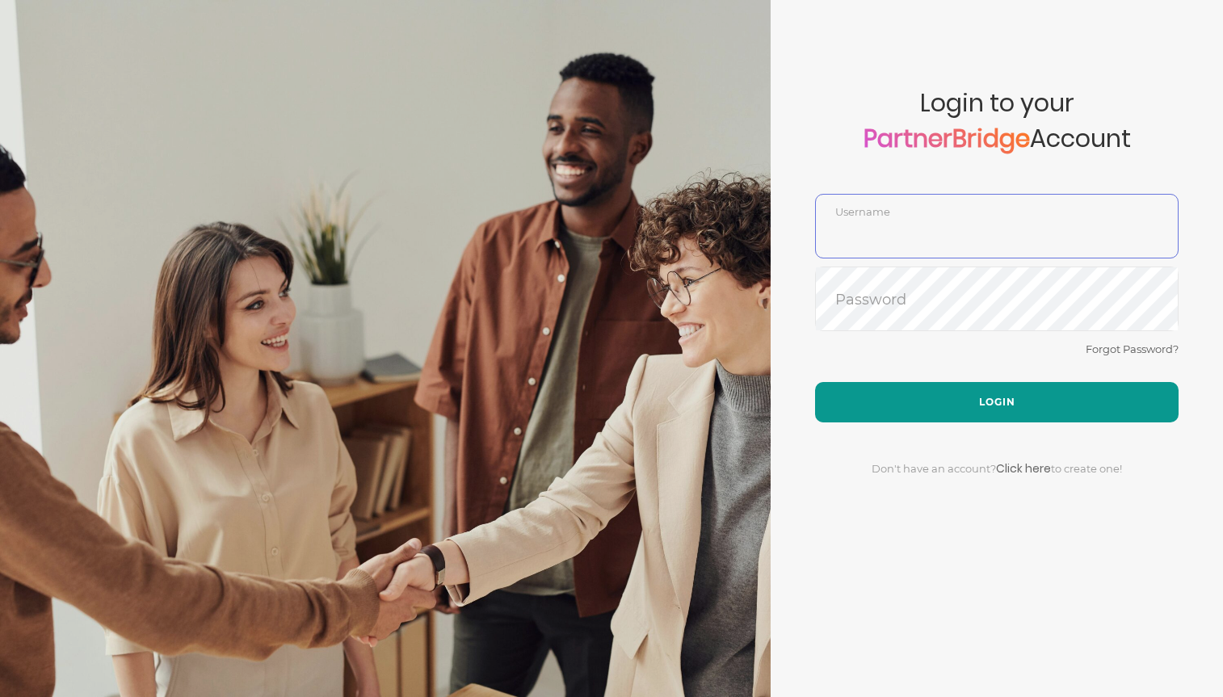
type input "DemoUser"
click at [987, 386] on button "Login" at bounding box center [997, 402] width 364 height 40
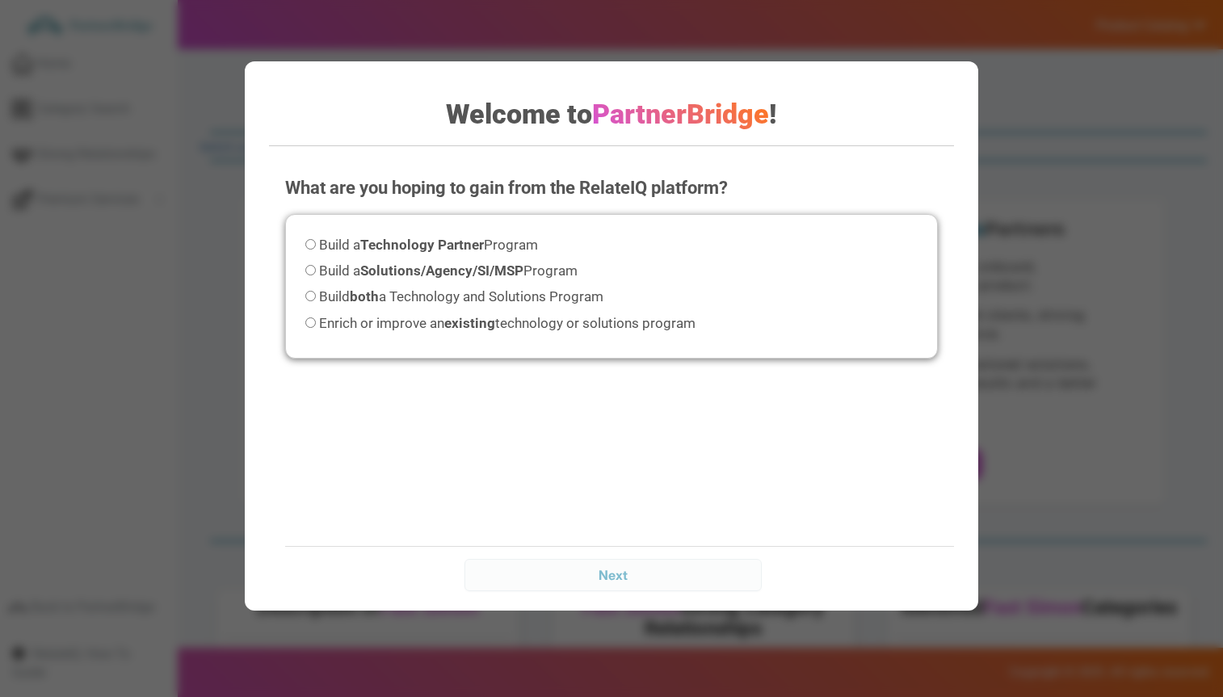
click at [622, 574] on div "Gathering Company Information... Next" at bounding box center [627, 574] width 685 height 57
click at [625, 531] on div "What are you hoping to gain from the RelateIQ platform? Please select an option…" at bounding box center [611, 381] width 685 height 444
click at [431, 327] on span "Enrich or improve an existing technology or solutions program" at bounding box center [507, 323] width 377 height 16
click at [316, 327] on input "Enrich or improve an existing technology or solutions program" at bounding box center [310, 323] width 11 height 11
radio input "true"
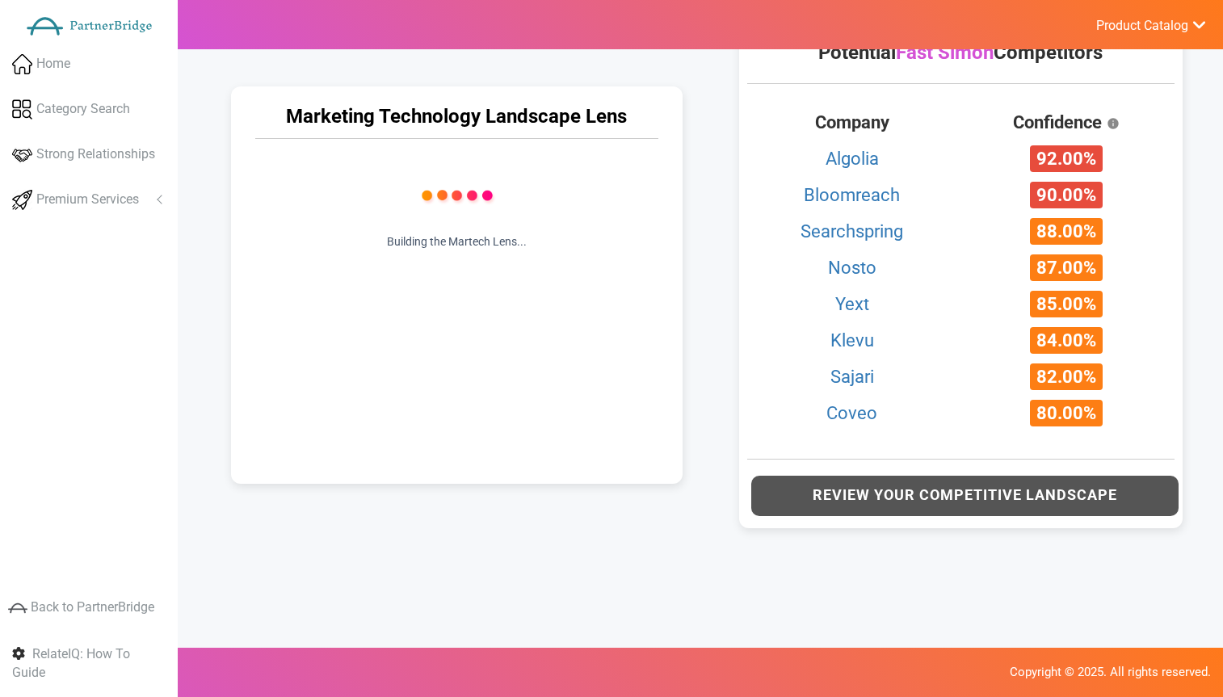
scroll to position [740, 0]
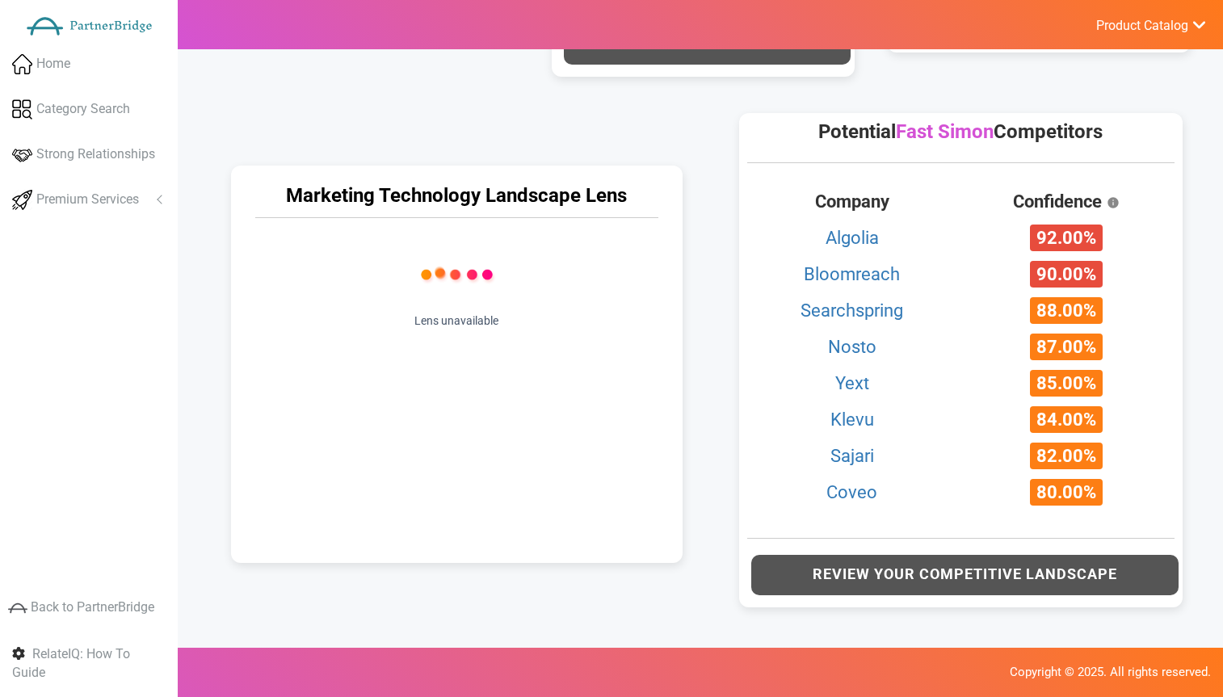
click at [400, 309] on img at bounding box center [457, 274] width 218 height 78
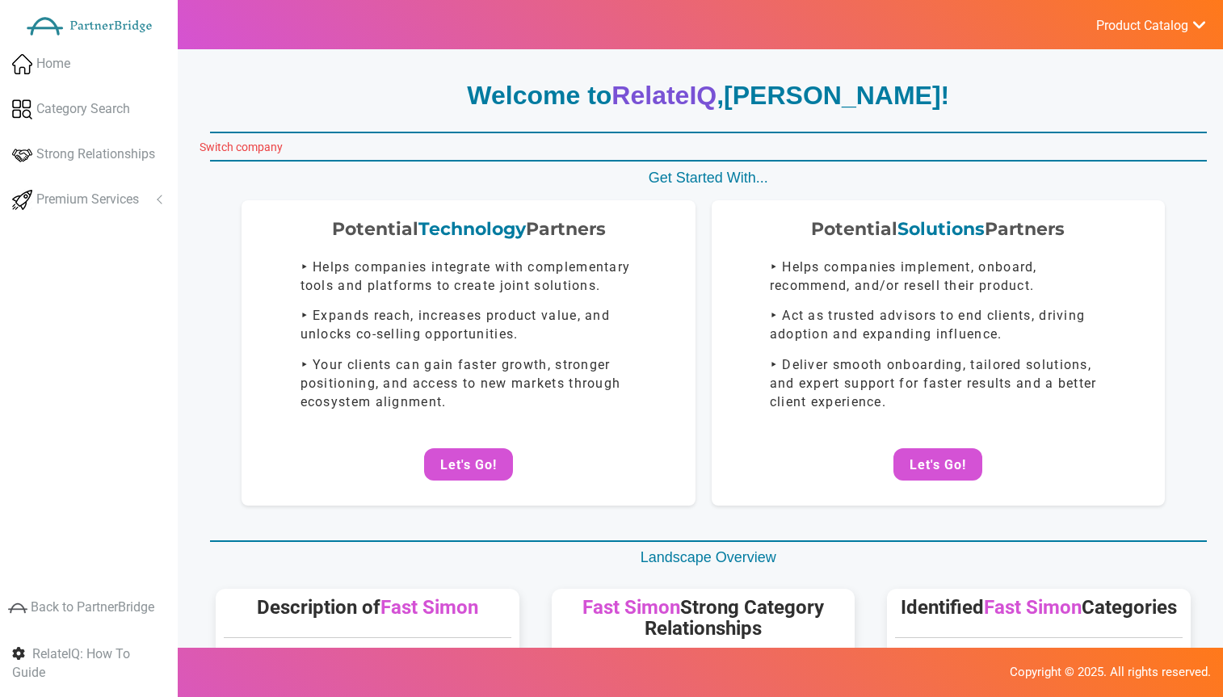
click at [246, 150] on link "Switch company" at bounding box center [241, 147] width 83 height 13
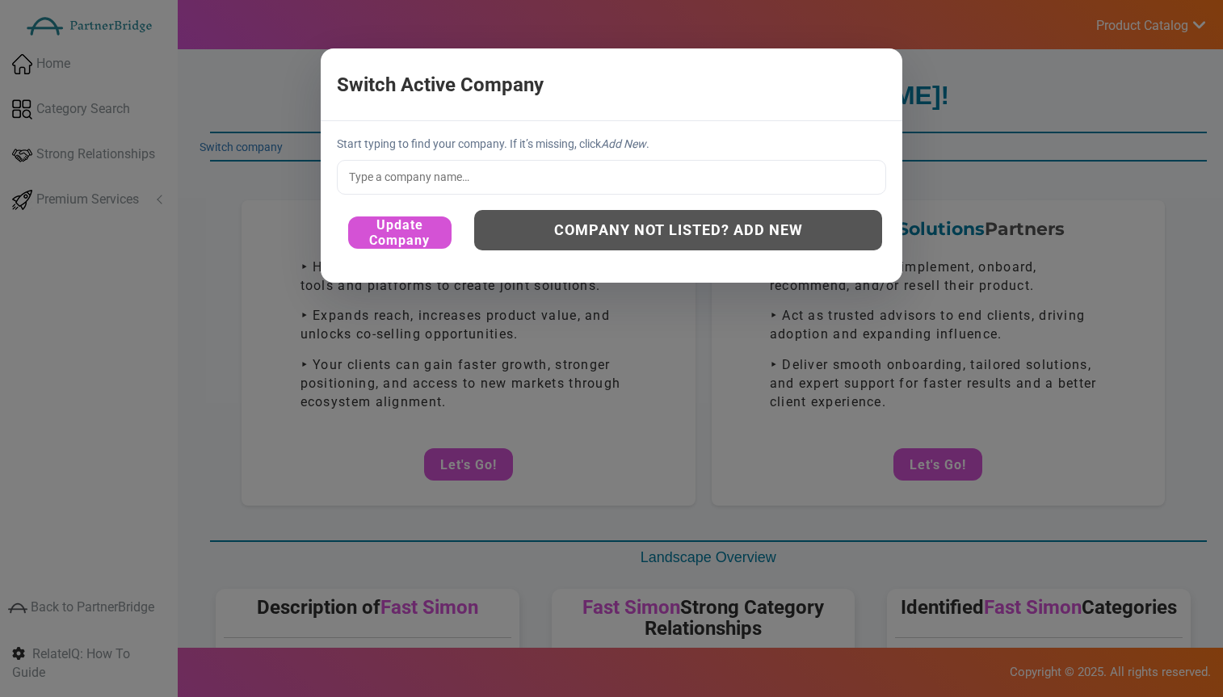
click at [432, 173] on input "text" at bounding box center [611, 177] width 549 height 34
type input "f"
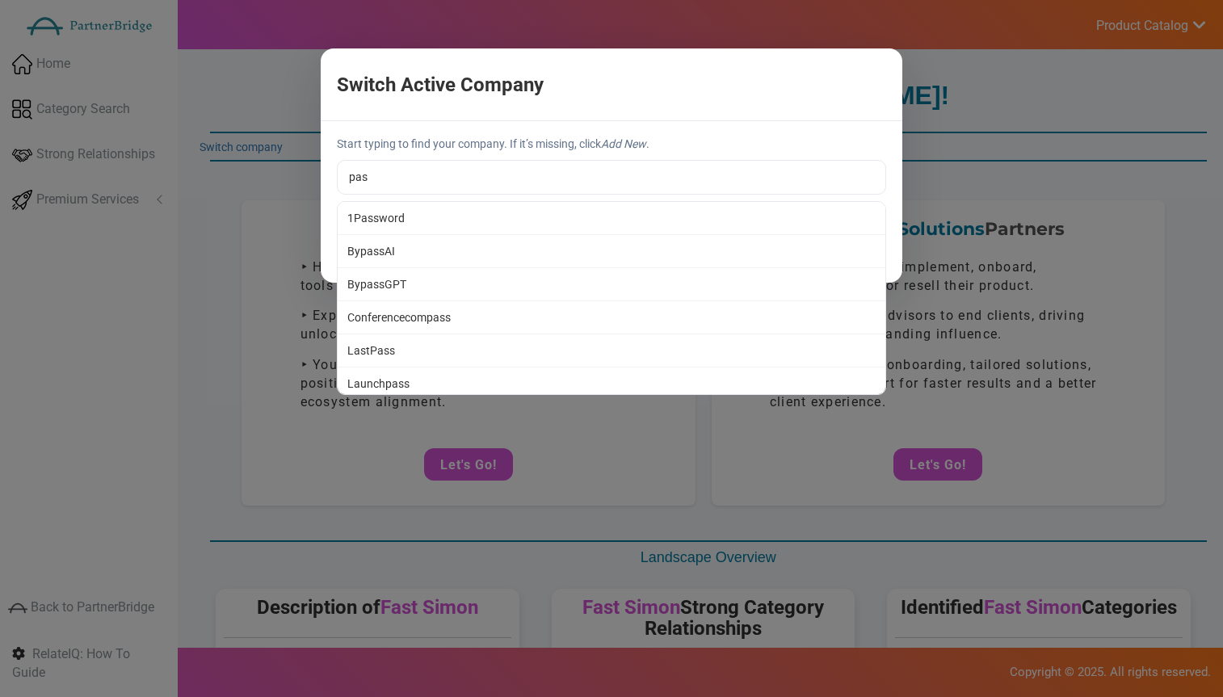
type input "LastPass"
click at [478, 343] on div "Switch Active Company × Start typing to find your company. If it’s missing, cli…" at bounding box center [611, 348] width 1223 height 697
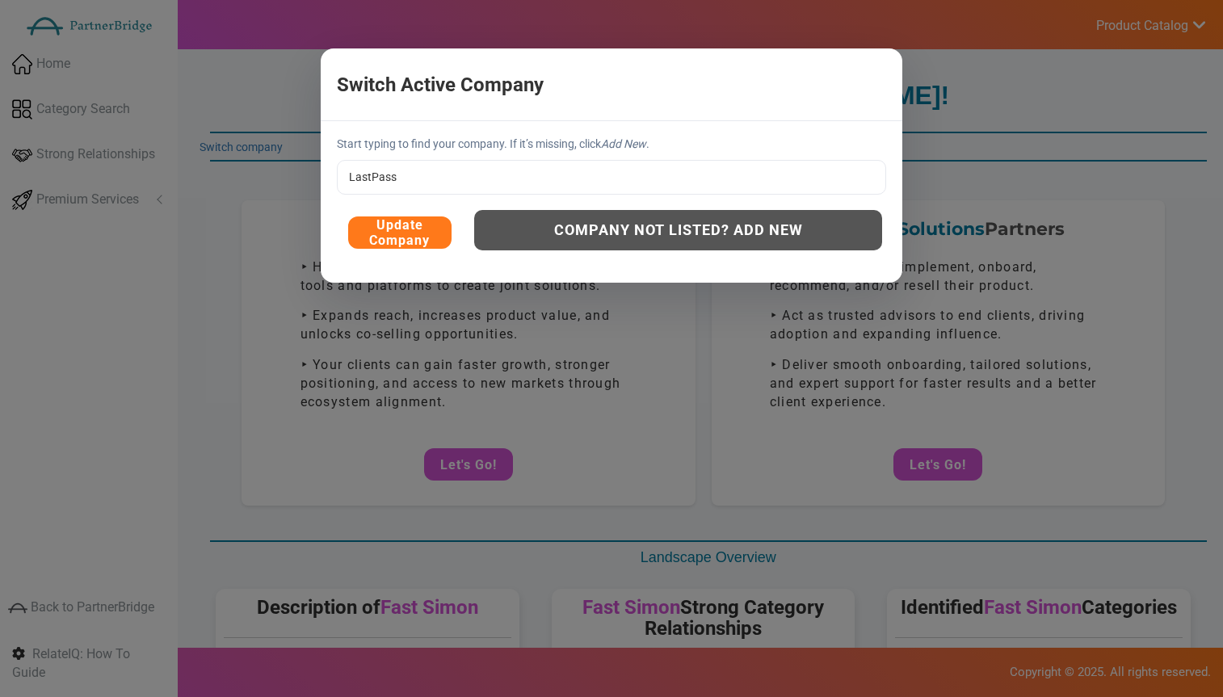
click at [400, 241] on button "Update Company" at bounding box center [399, 233] width 103 height 32
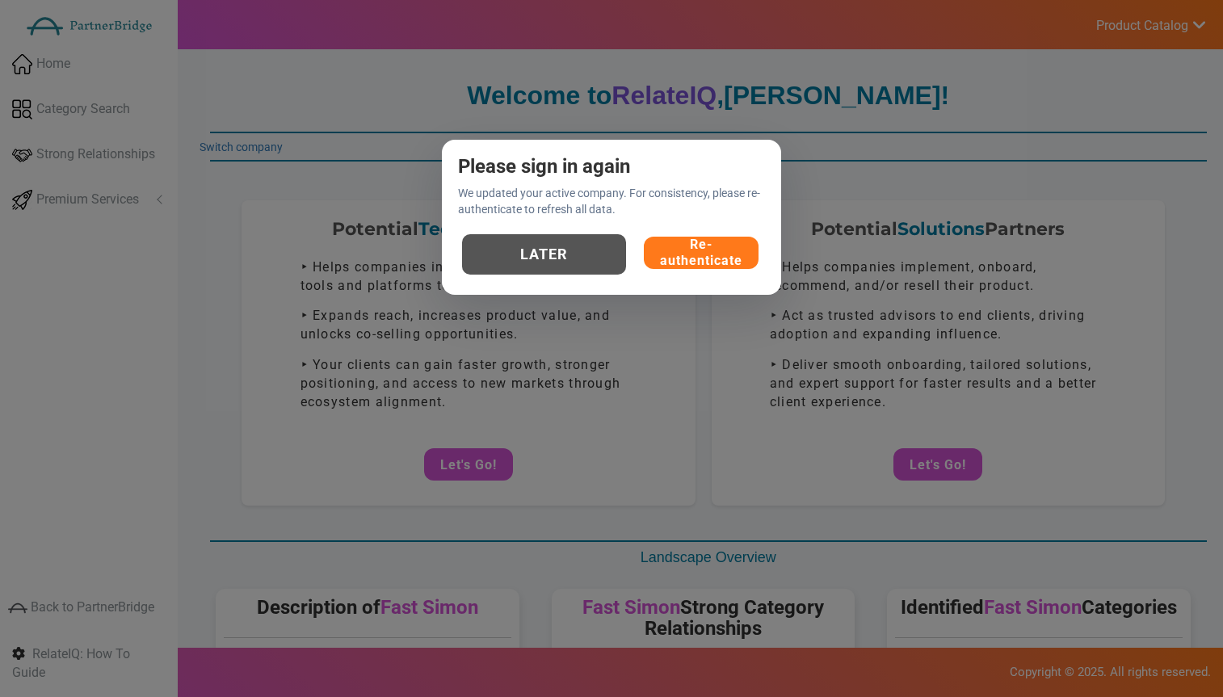
click at [650, 257] on button "Re-authenticate" at bounding box center [701, 253] width 115 height 32
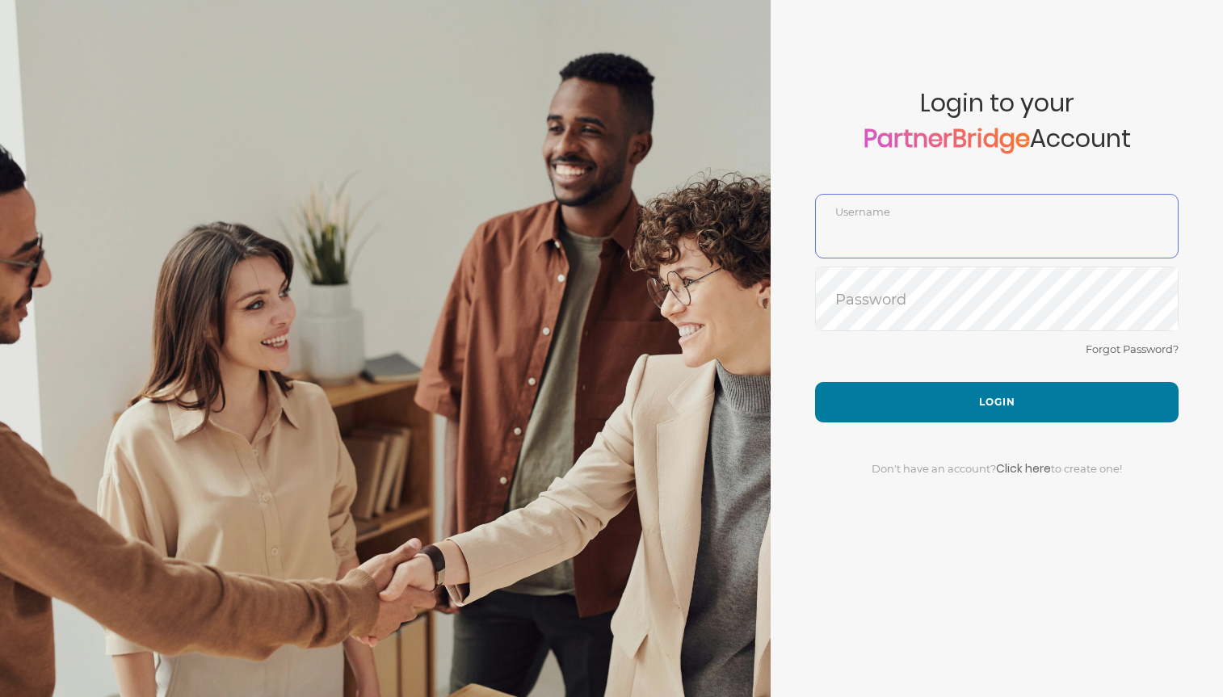
type input "DemoUser"
click at [932, 349] on div "Forgot Password?" at bounding box center [997, 360] width 364 height 43
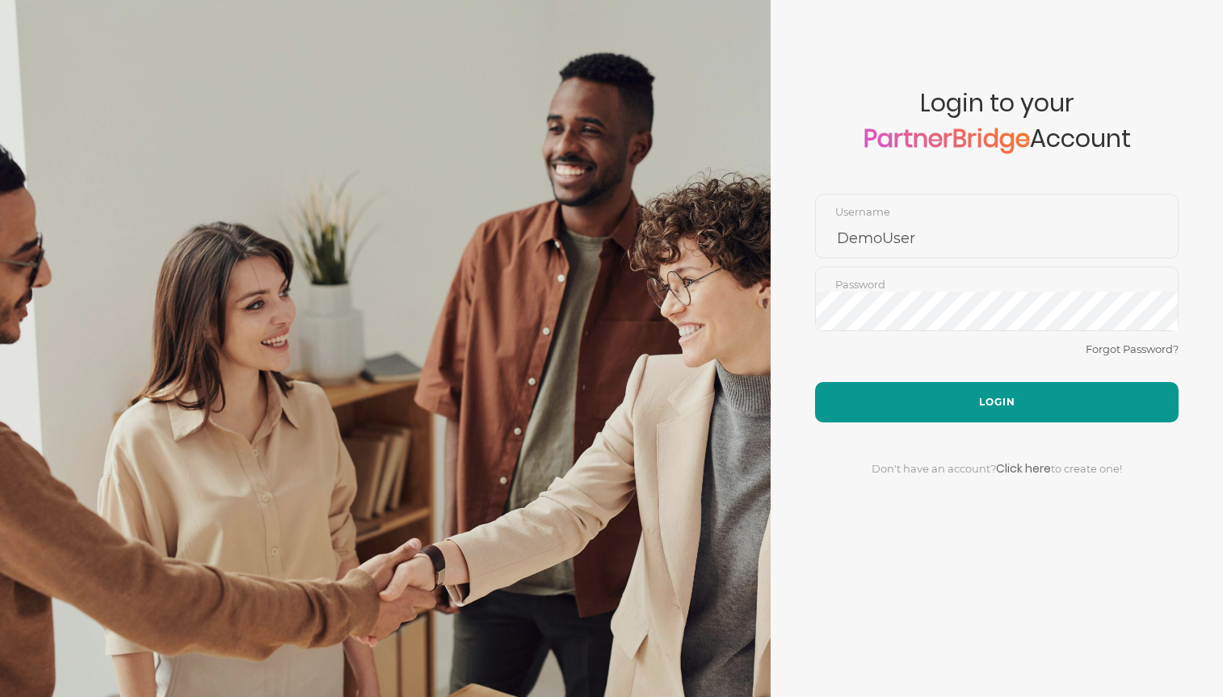
click at [955, 387] on button "Login" at bounding box center [997, 402] width 364 height 40
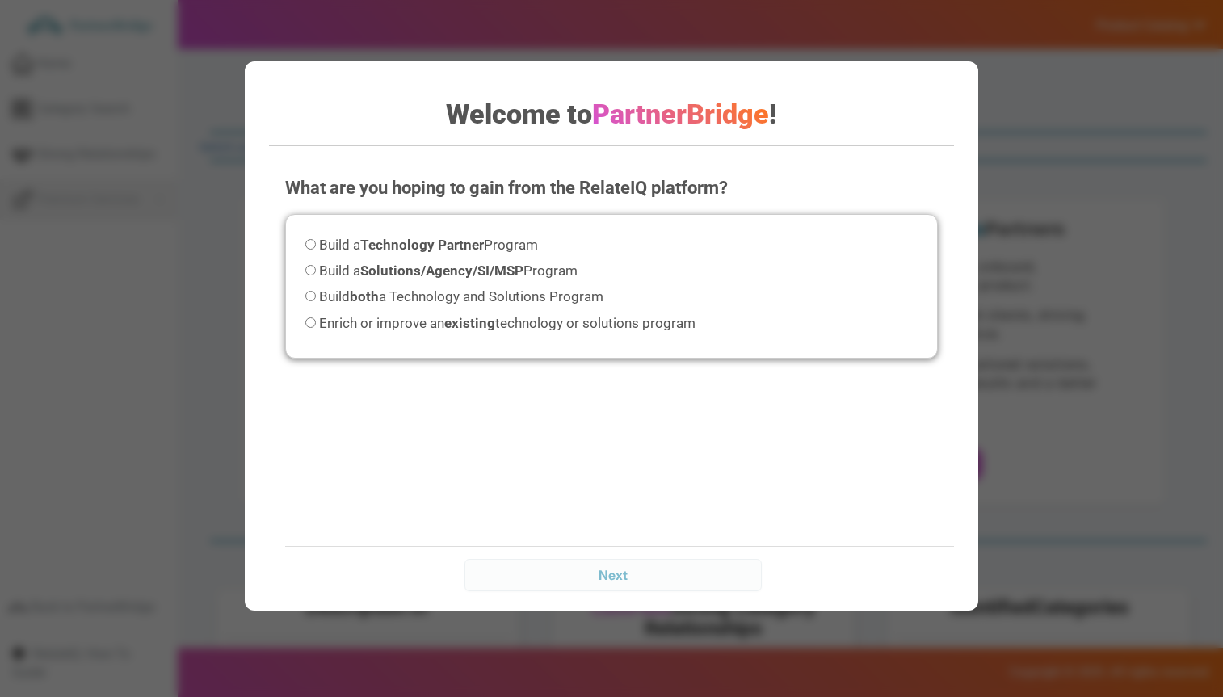
click at [512, 326] on span "Enrich or improve an existing technology or solutions program" at bounding box center [507, 323] width 377 height 16
click at [316, 326] on input "Enrich or improve an existing technology or solutions program" at bounding box center [310, 323] width 11 height 11
radio input "true"
click at [613, 570] on div "Gathering Company Information... Next" at bounding box center [627, 574] width 685 height 57
click at [564, 481] on div "What are you hoping to gain from the RelateIQ platform? Please select an option…" at bounding box center [611, 381] width 685 height 444
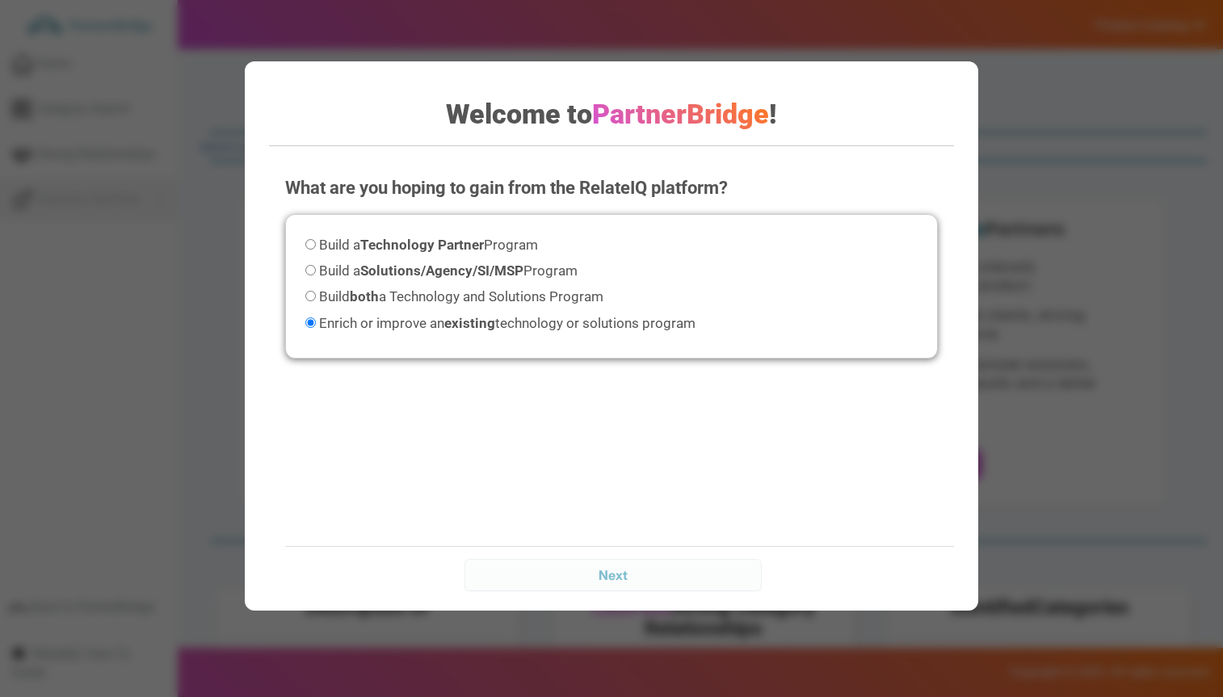
click at [478, 246] on strong "Technology Partner" at bounding box center [422, 245] width 124 height 16
click at [316, 246] on input "Build a Technology Partner Program" at bounding box center [310, 244] width 11 height 11
radio input "true"
click at [612, 565] on div "What are you hoping to gain from the RelateIQ platform? Please select an option…" at bounding box center [611, 381] width 685 height 444
click at [613, 567] on div "Gathering Company Information... Next" at bounding box center [627, 574] width 685 height 57
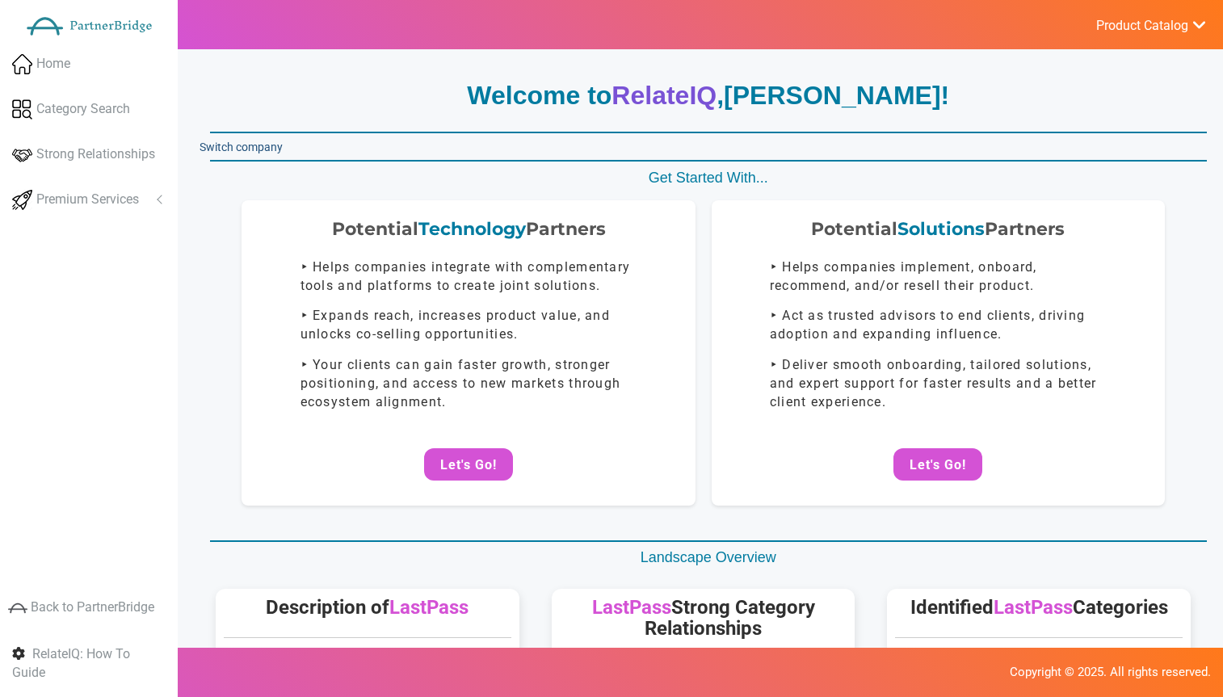
drag, startPoint x: 223, startPoint y: 144, endPoint x: 231, endPoint y: 143, distance: 8.1
click at [223, 144] on link "Switch company" at bounding box center [241, 147] width 83 height 13
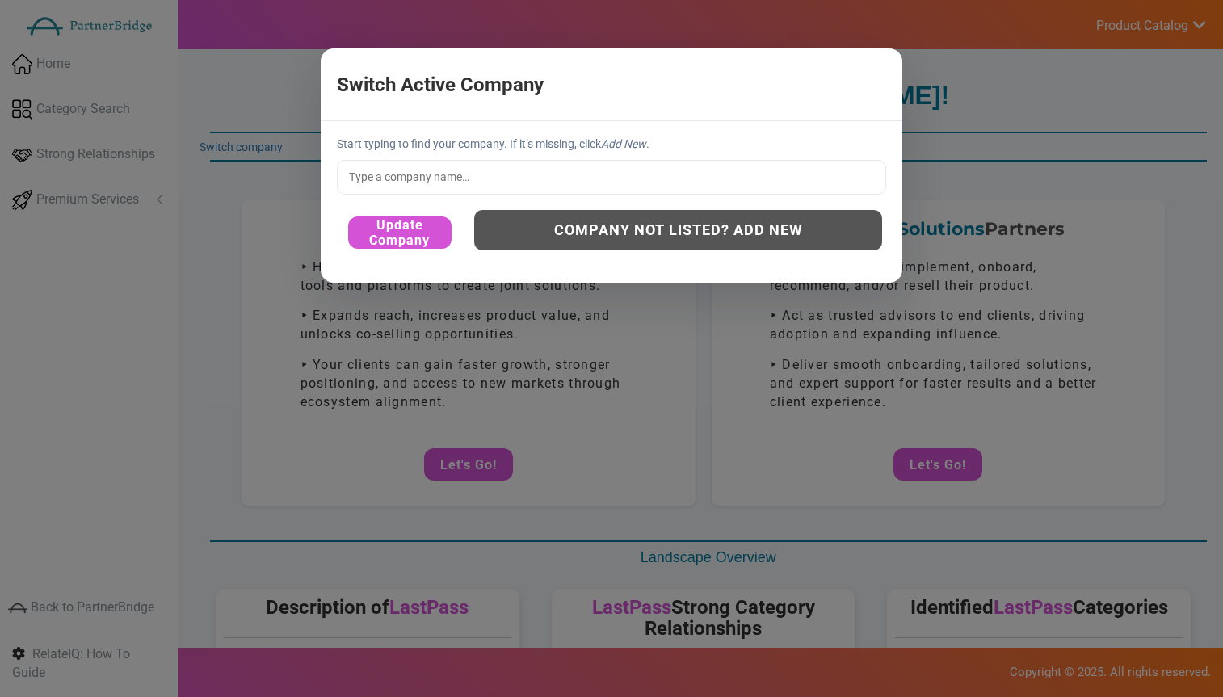
click at [472, 184] on input "text" at bounding box center [611, 177] width 549 height 34
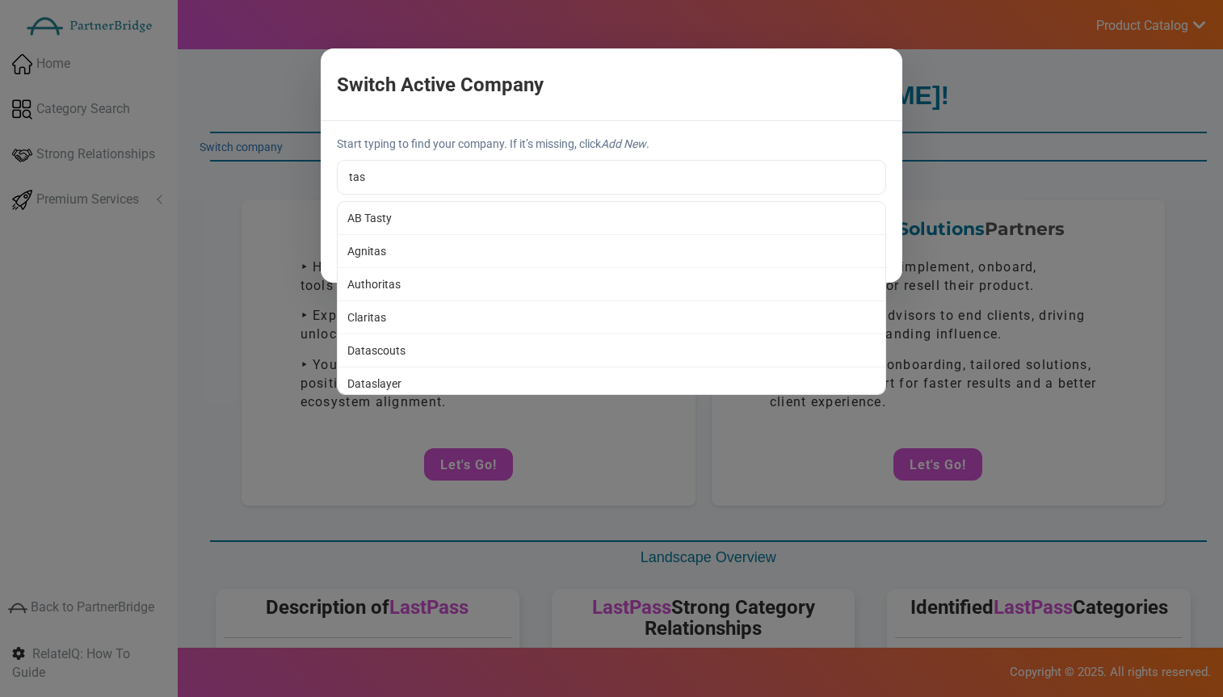
type input "Claritas"
click at [436, 309] on div "Switch Active Company × Start typing to find your company. If it’s missing, cli…" at bounding box center [611, 348] width 1223 height 697
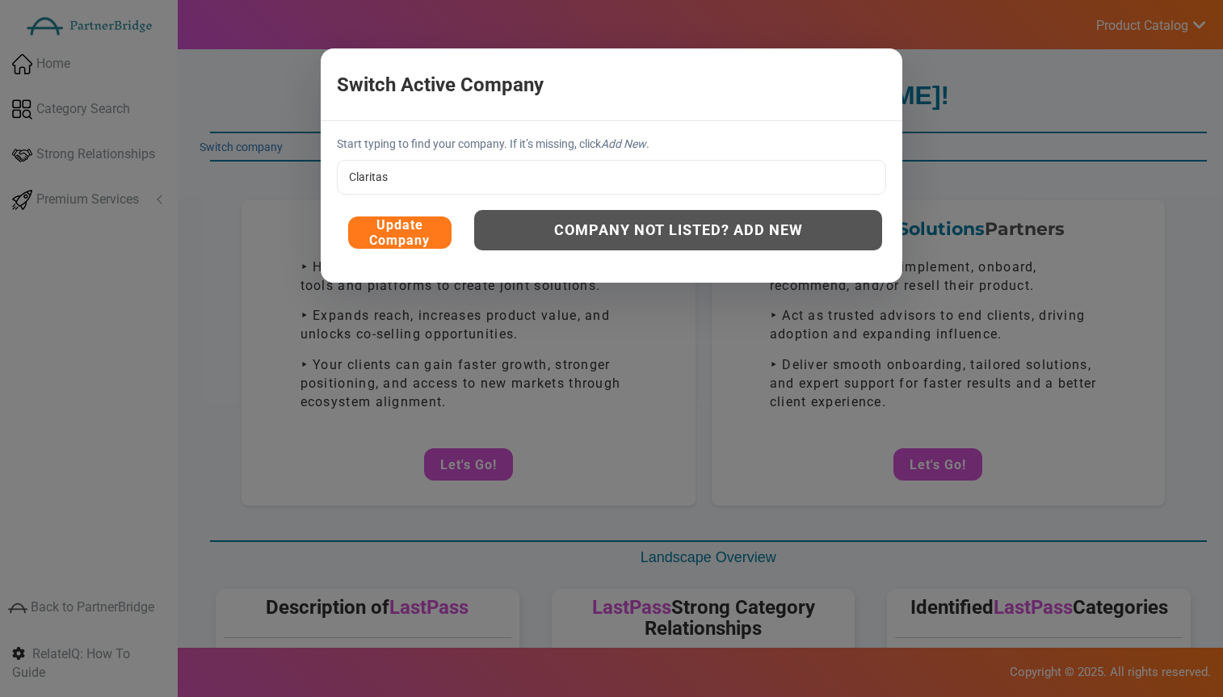
click at [424, 240] on button "Update Company" at bounding box center [399, 233] width 103 height 32
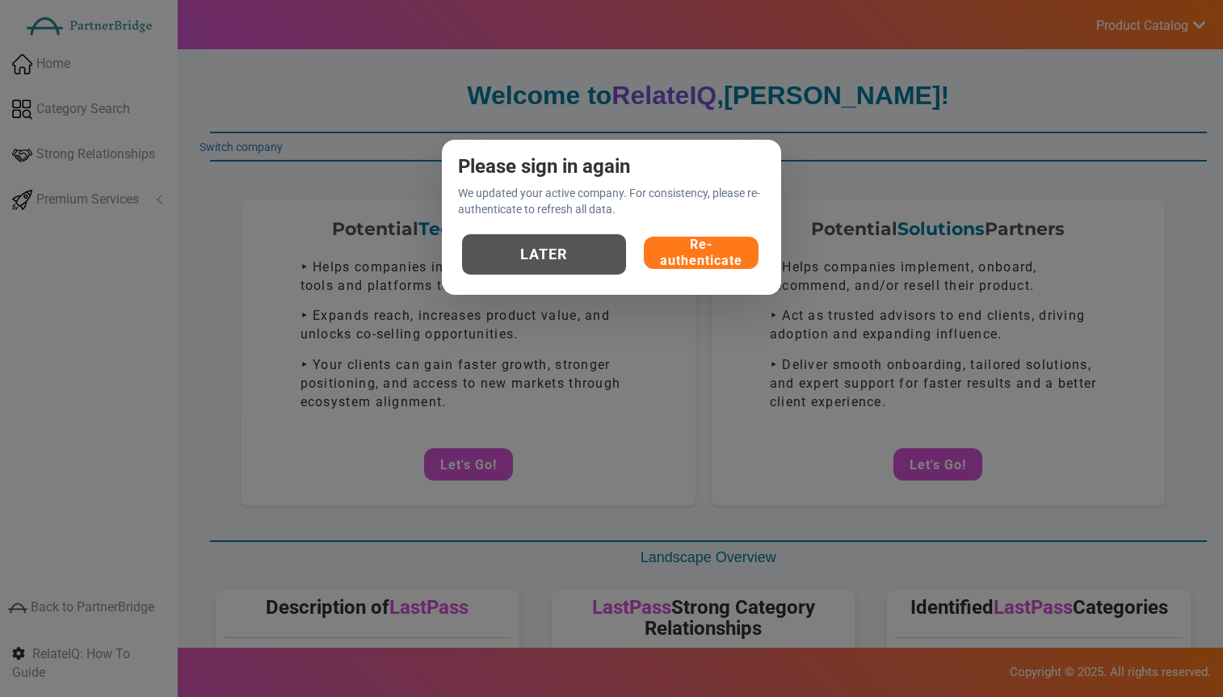
click at [669, 244] on button "Re-authenticate" at bounding box center [701, 253] width 115 height 32
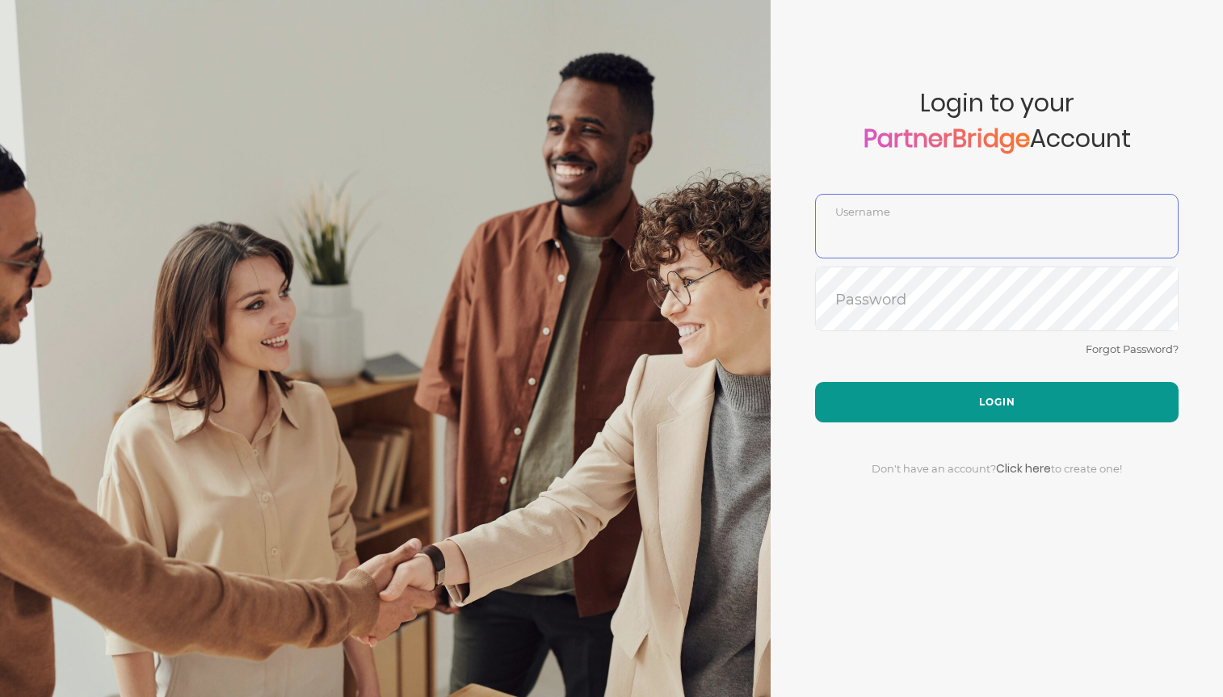
type input "DemoUser"
click at [931, 394] on button "Login" at bounding box center [997, 402] width 364 height 40
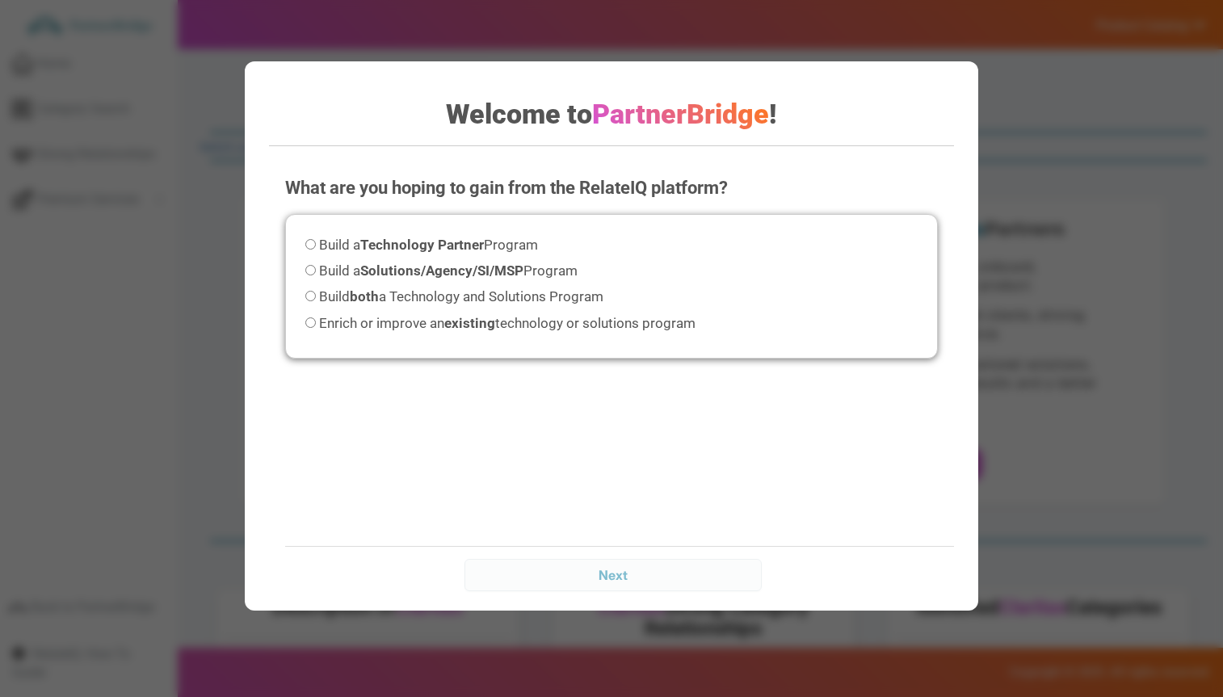
click at [433, 286] on label "Build both a Technology and Solutions Program" at bounding box center [454, 297] width 298 height 22
click at [426, 294] on span "Build both a Technology and Solutions Program" at bounding box center [461, 296] width 284 height 16
click at [316, 294] on input "Build both a Technology and Solutions Program" at bounding box center [310, 296] width 11 height 11
radio input "true"
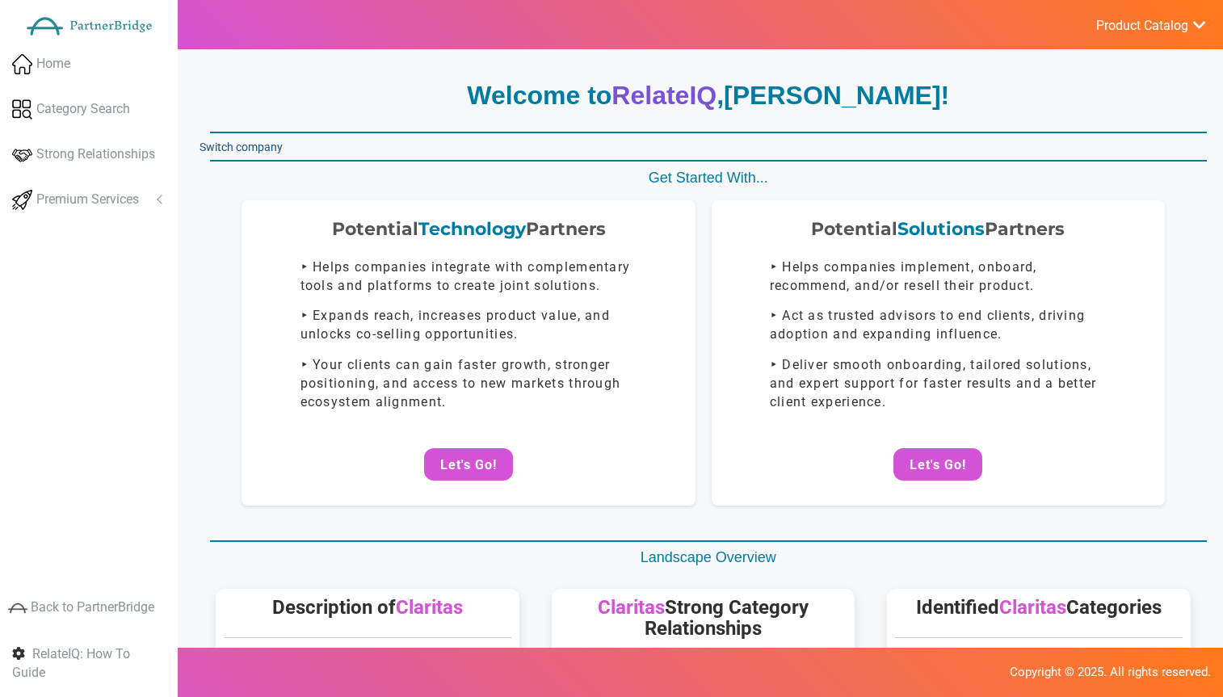
click at [261, 141] on link "Switch company" at bounding box center [241, 147] width 83 height 13
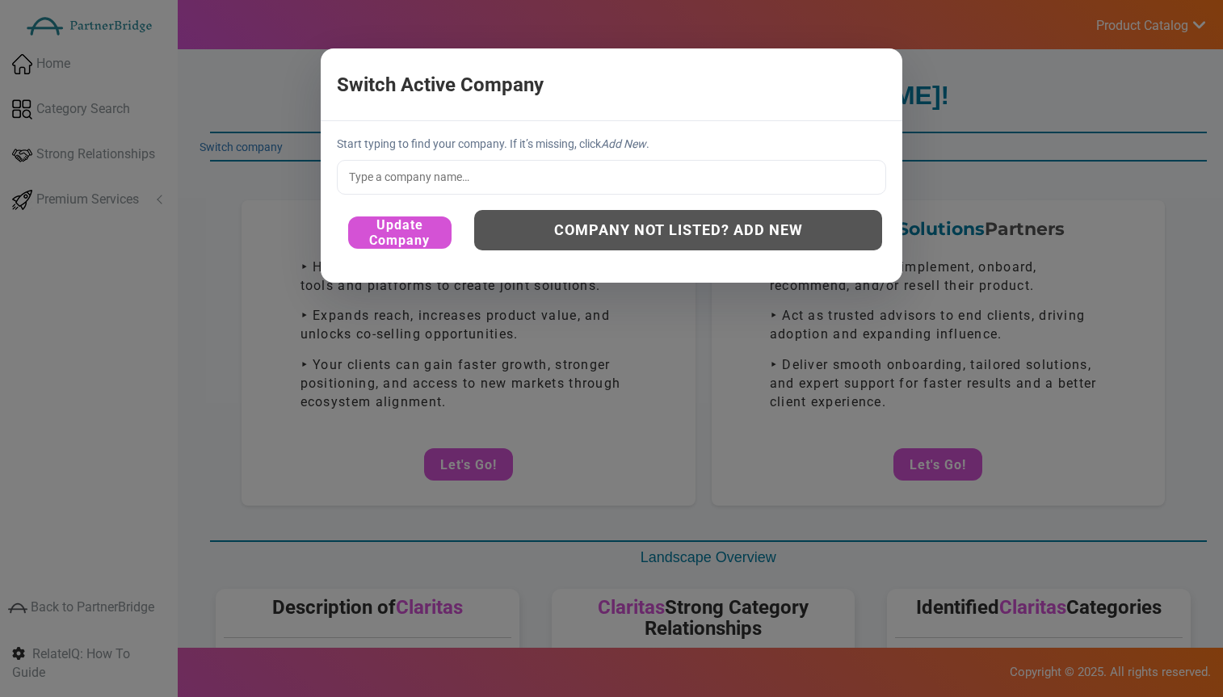
click at [498, 179] on input "text" at bounding box center [611, 177] width 549 height 34
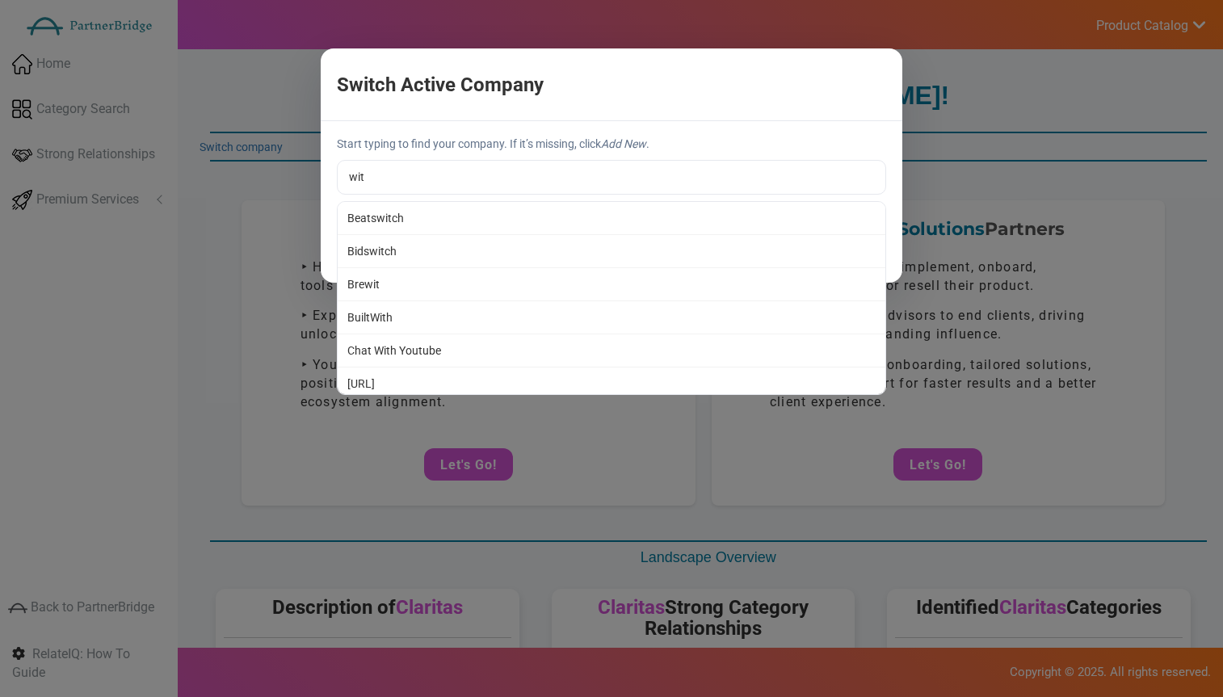
type input "Bidswitch"
click at [499, 267] on div "Start typing to find your company. If it’s missing, click Add New . Bidswitch B…" at bounding box center [612, 201] width 582 height 161
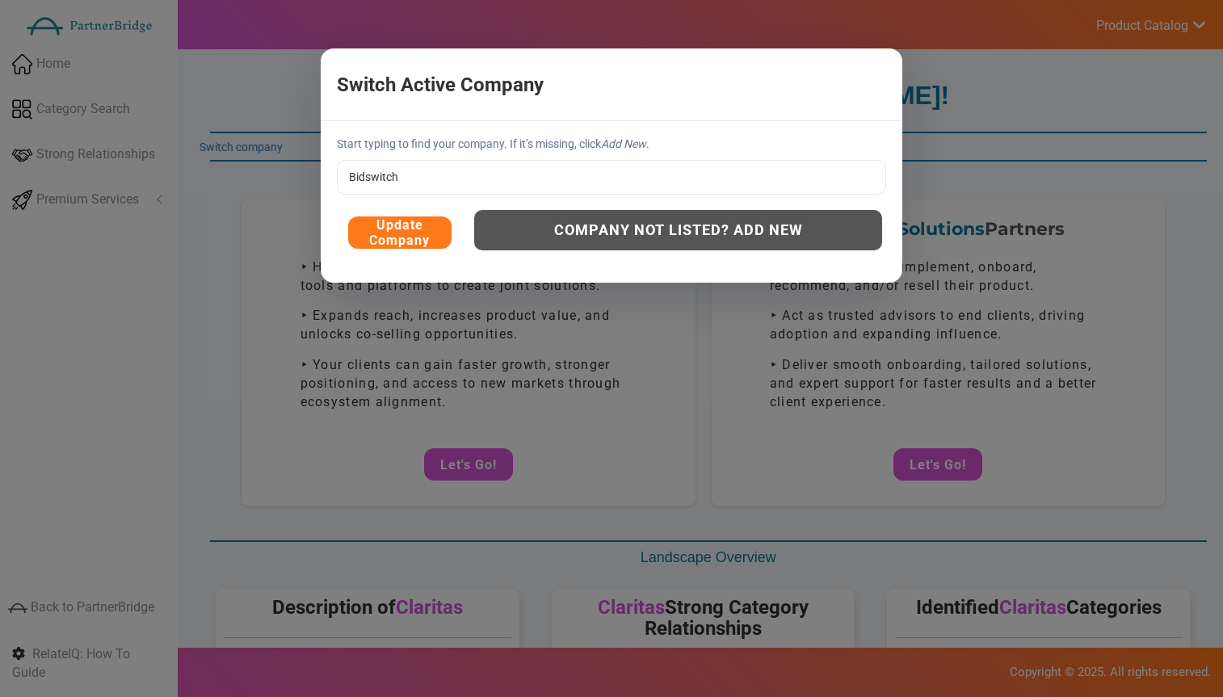
click at [399, 240] on button "Update Company" at bounding box center [399, 233] width 103 height 32
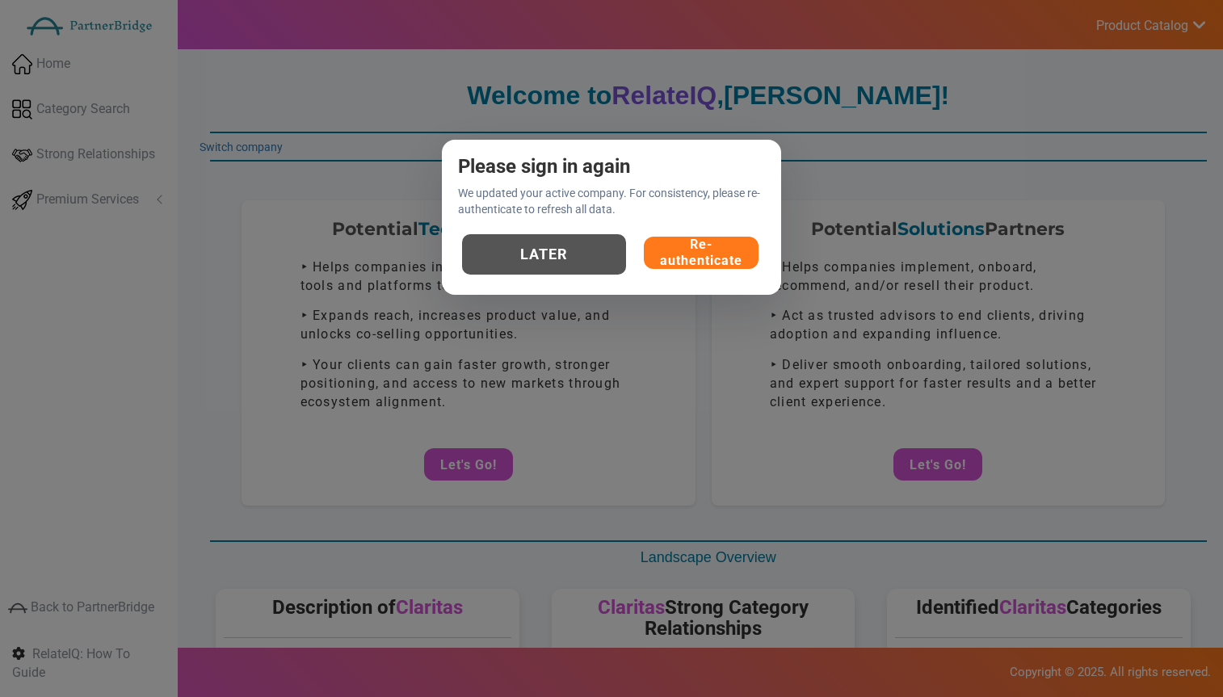
click at [695, 263] on button "Re-authenticate" at bounding box center [701, 253] width 115 height 32
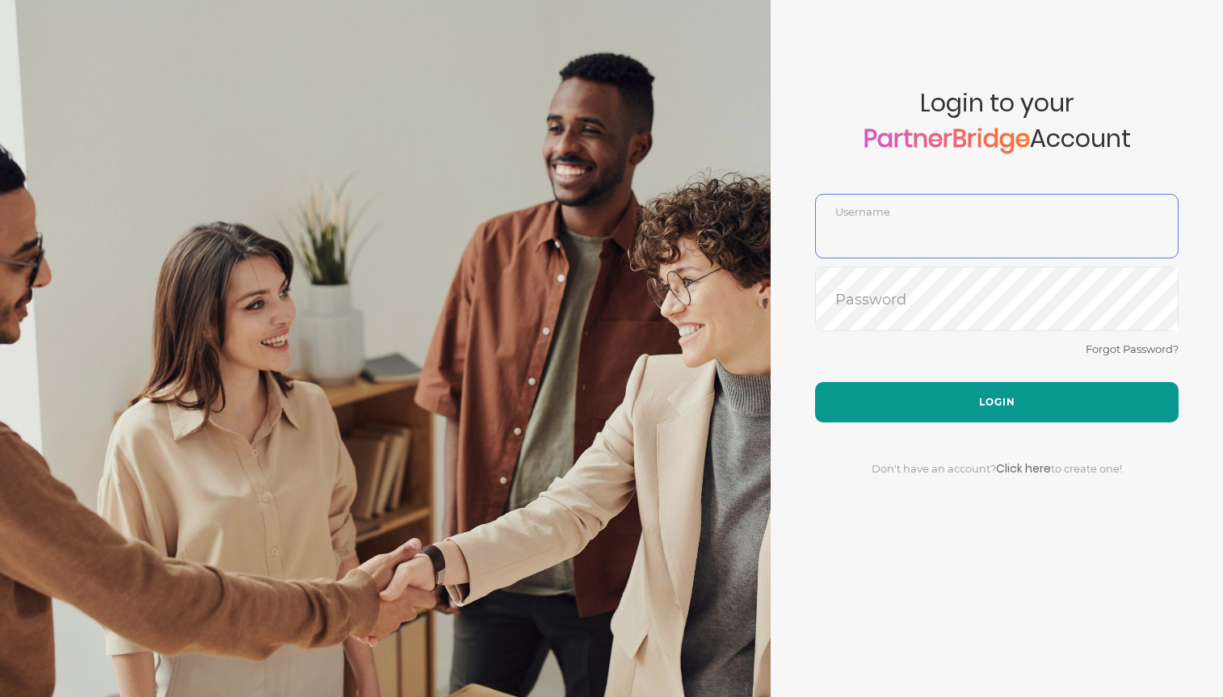
type input "DemoUser"
click at [1008, 393] on button "Login" at bounding box center [997, 402] width 364 height 40
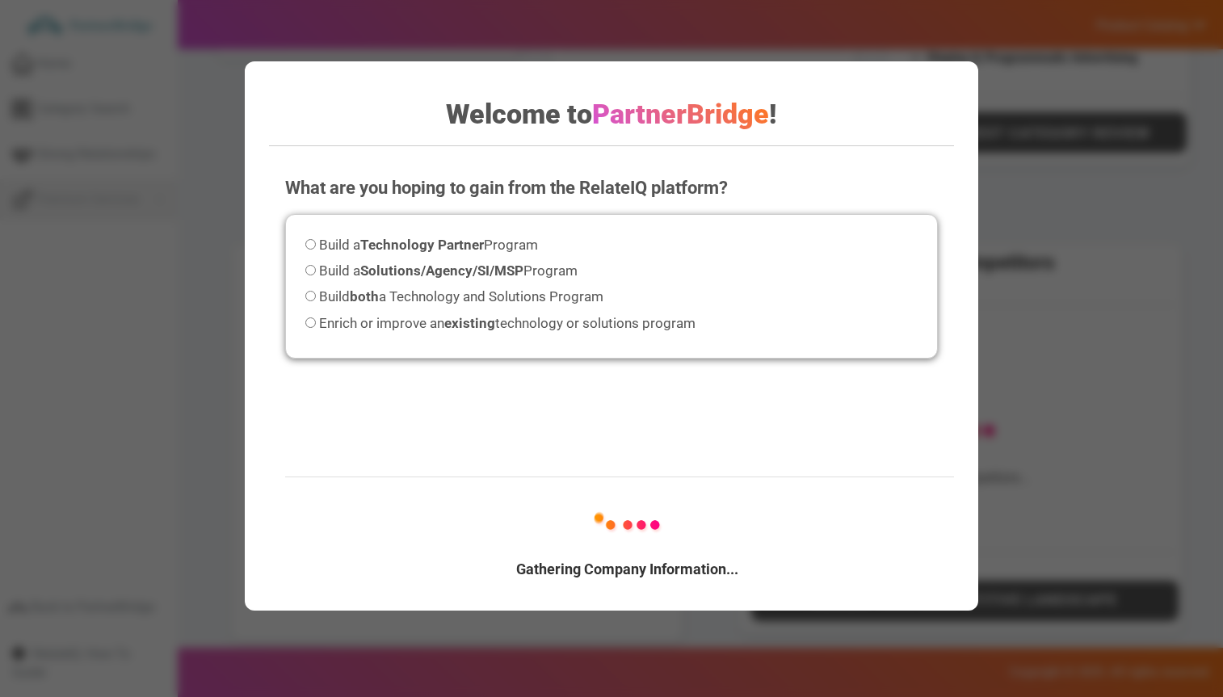
scroll to position [615, 0]
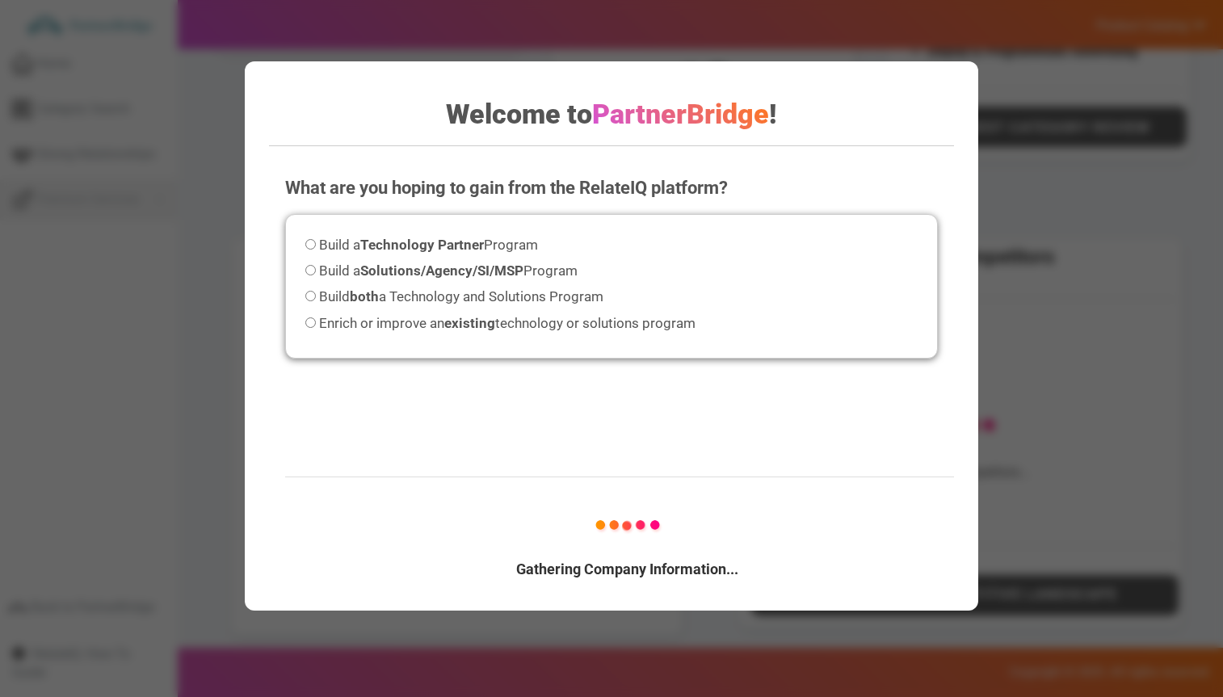
click at [353, 240] on span "Build a Technology Partner Program" at bounding box center [428, 245] width 219 height 16
click at [316, 240] on input "Build a Technology Partner Program" at bounding box center [310, 244] width 11 height 11
radio input "true"
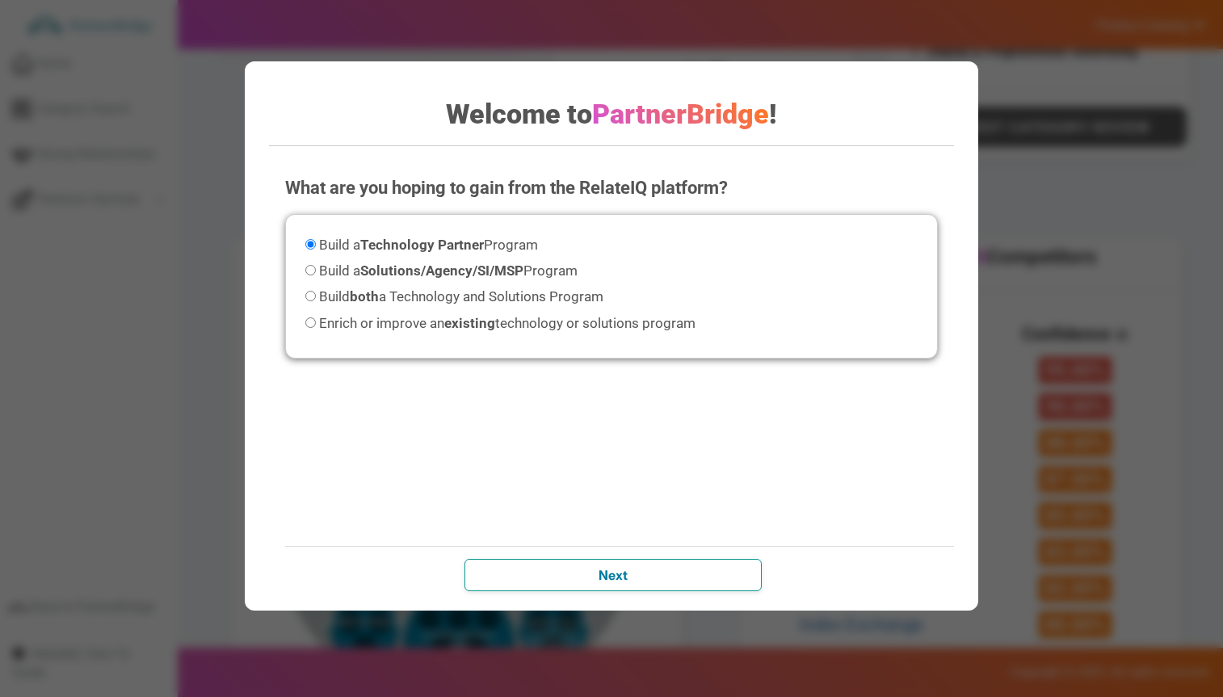
click at [646, 573] on input "Next" at bounding box center [613, 575] width 297 height 32
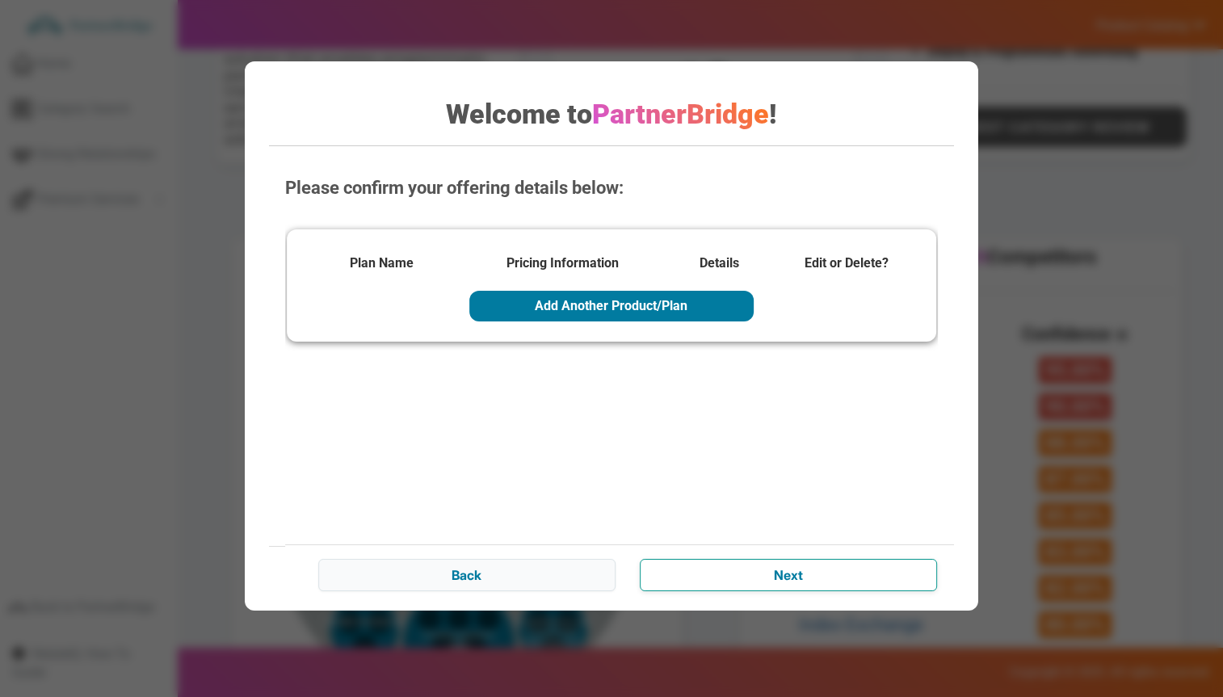
drag, startPoint x: 718, startPoint y: 561, endPoint x: 724, endPoint y: 553, distance: 9.2
click at [721, 559] on input "Next" at bounding box center [788, 575] width 297 height 32
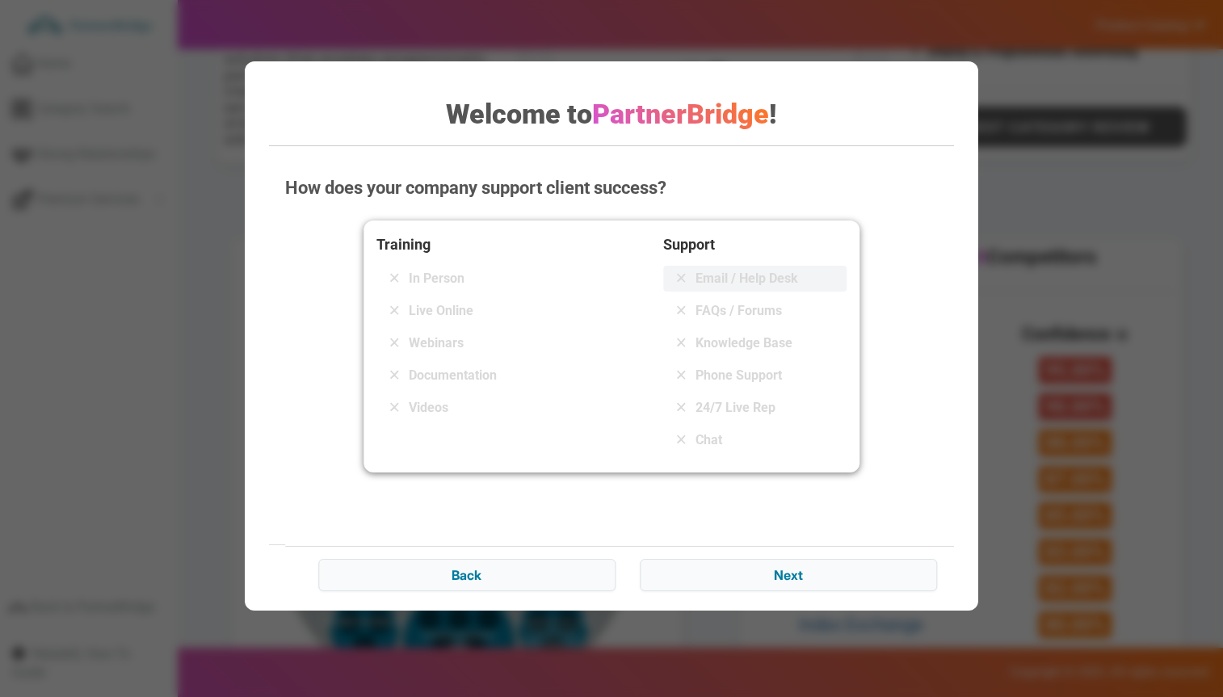
click at [696, 278] on span "Email / Help Desk" at bounding box center [747, 278] width 103 height 19
drag, startPoint x: 407, startPoint y: 343, endPoint x: 453, endPoint y: 369, distance: 53.2
click at [407, 343] on div "Webinars" at bounding box center [468, 343] width 183 height 26
drag, startPoint x: 732, startPoint y: 561, endPoint x: 747, endPoint y: 558, distance: 15.7
click at [734, 558] on div "Back Next" at bounding box center [627, 574] width 685 height 57
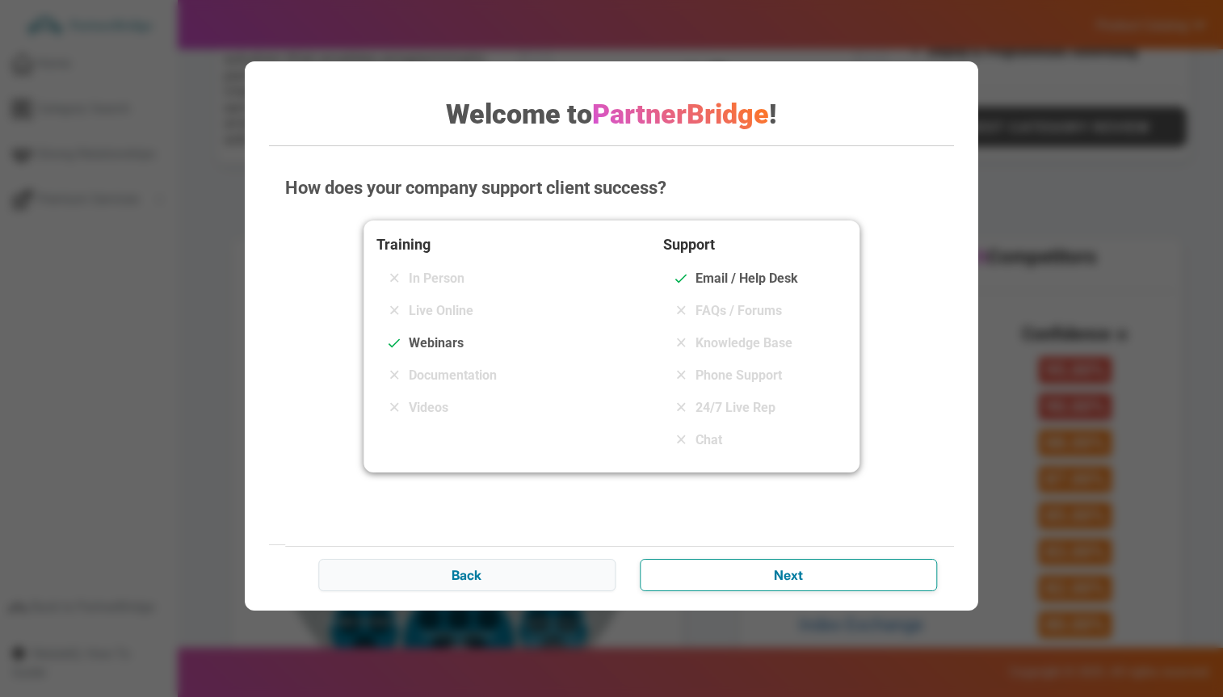
click at [788, 582] on input "Next" at bounding box center [788, 575] width 297 height 32
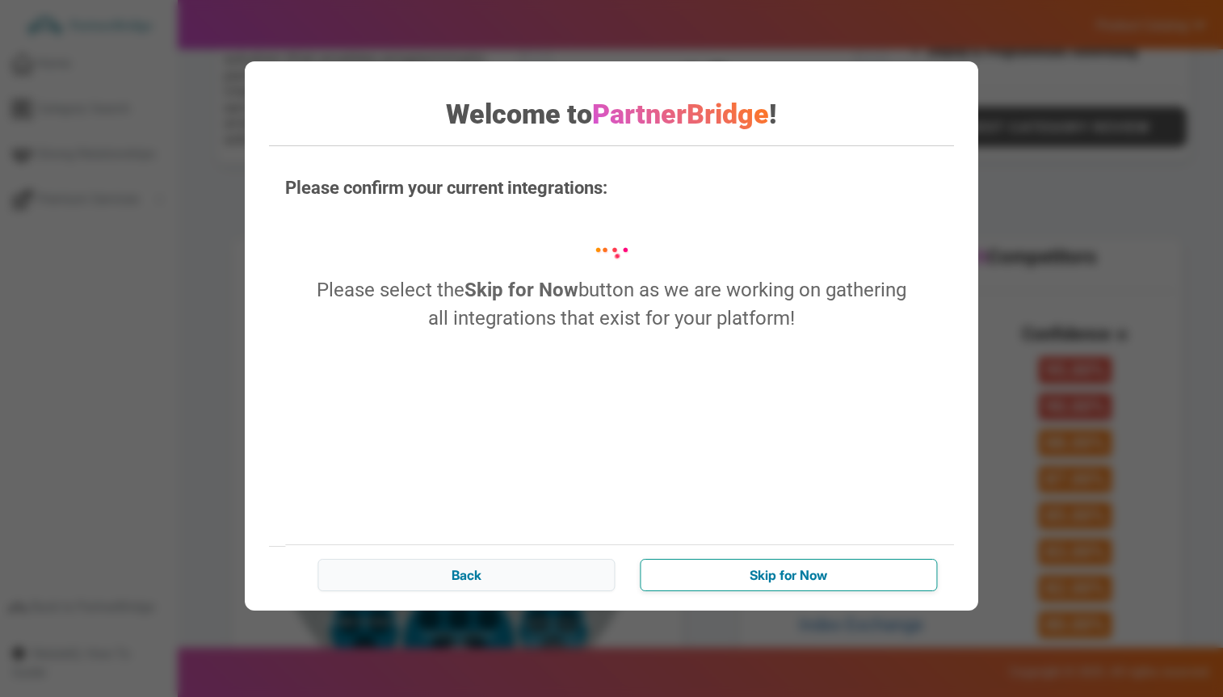
drag, startPoint x: 750, startPoint y: 583, endPoint x: 764, endPoint y: 583, distance: 13.7
click at [751, 583] on input "Skip for Now" at bounding box center [788, 575] width 297 height 32
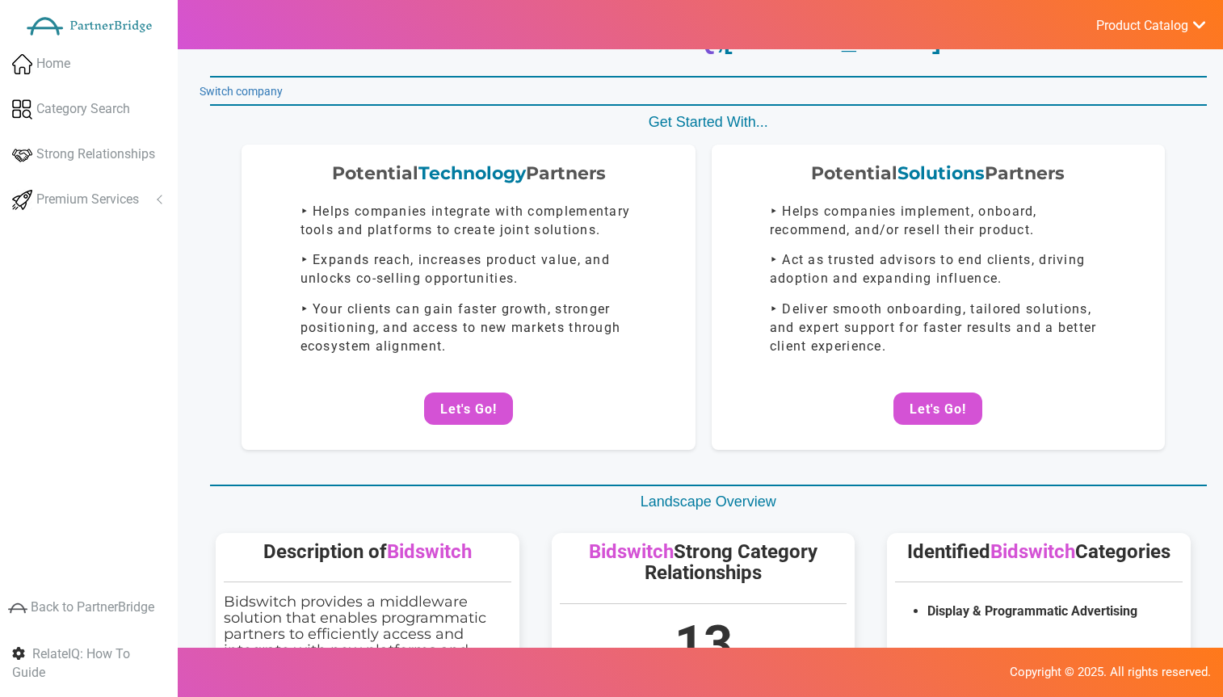
scroll to position [0, 0]
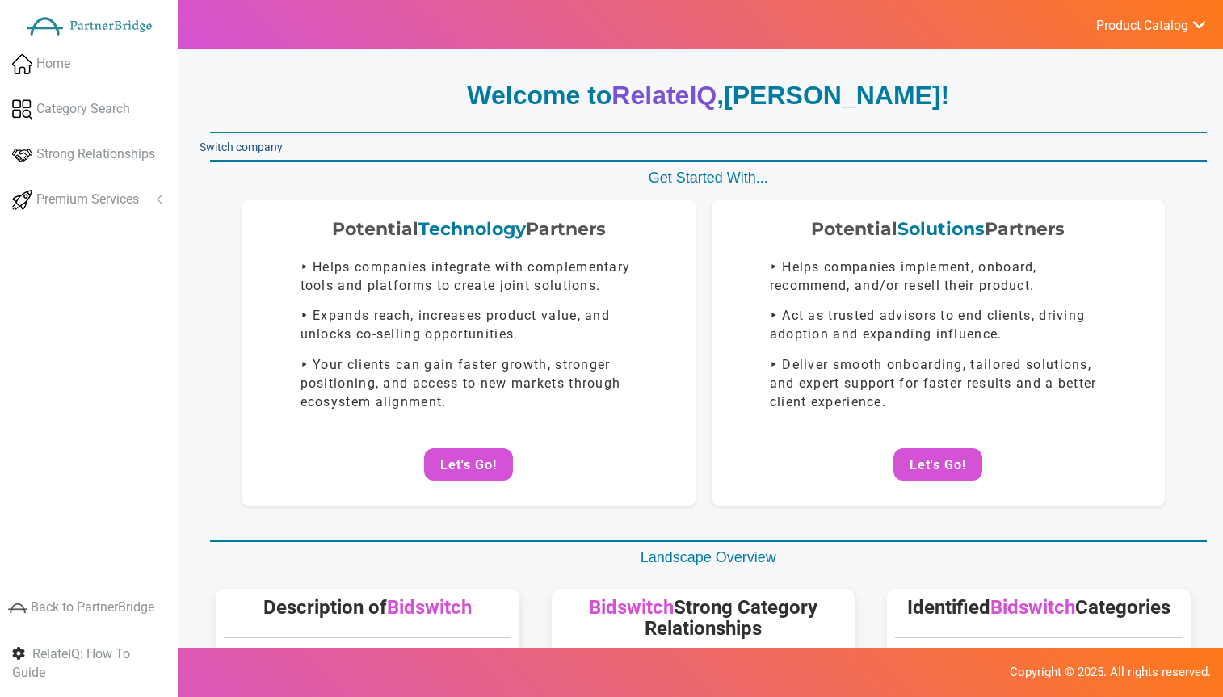
click at [250, 145] on link "Switch company" at bounding box center [241, 147] width 83 height 13
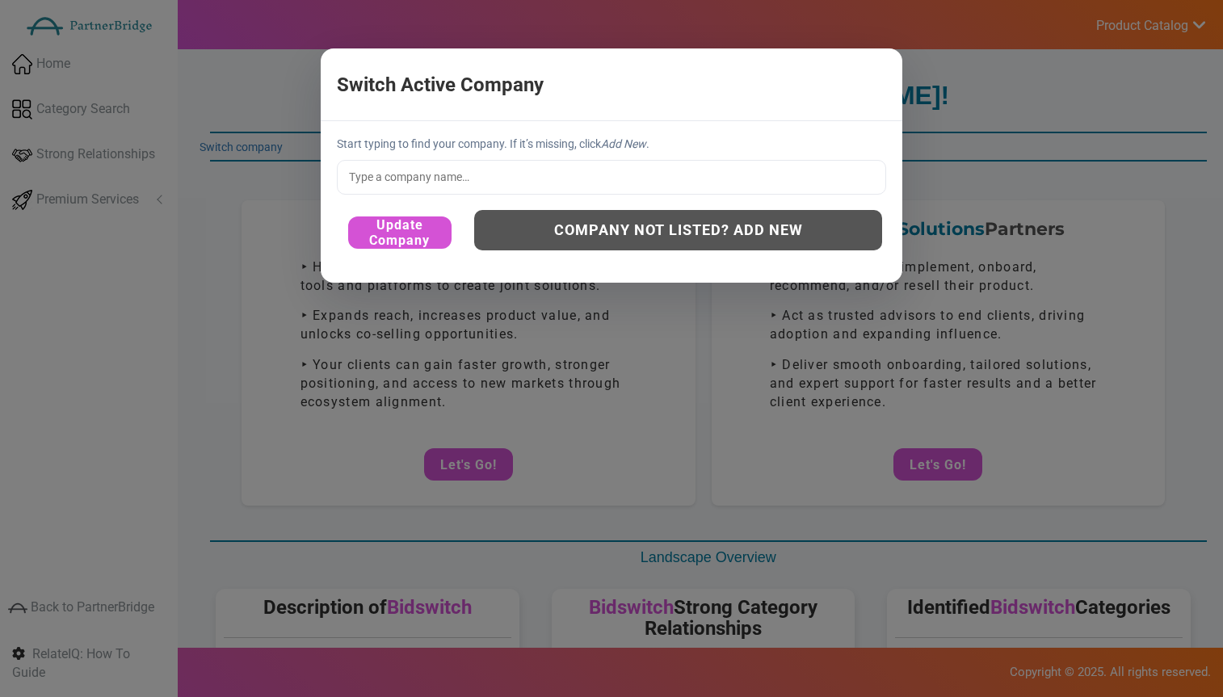
click at [518, 190] on input "text" at bounding box center [611, 177] width 549 height 34
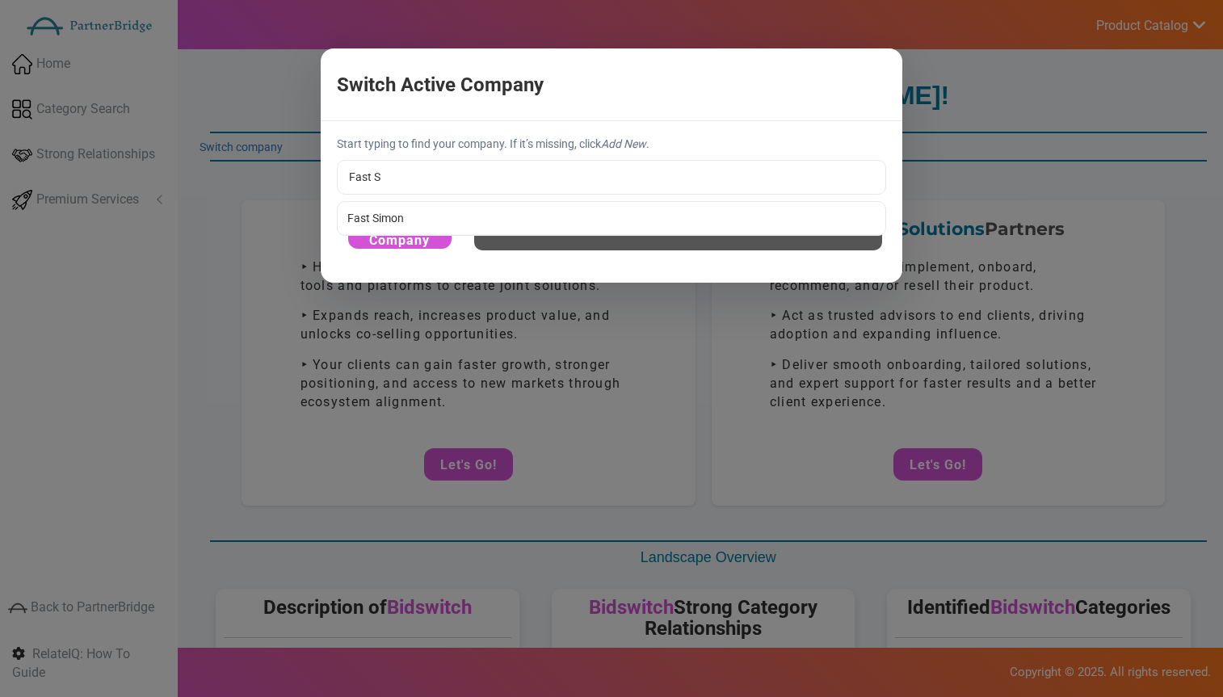
type input "Fast Simon"
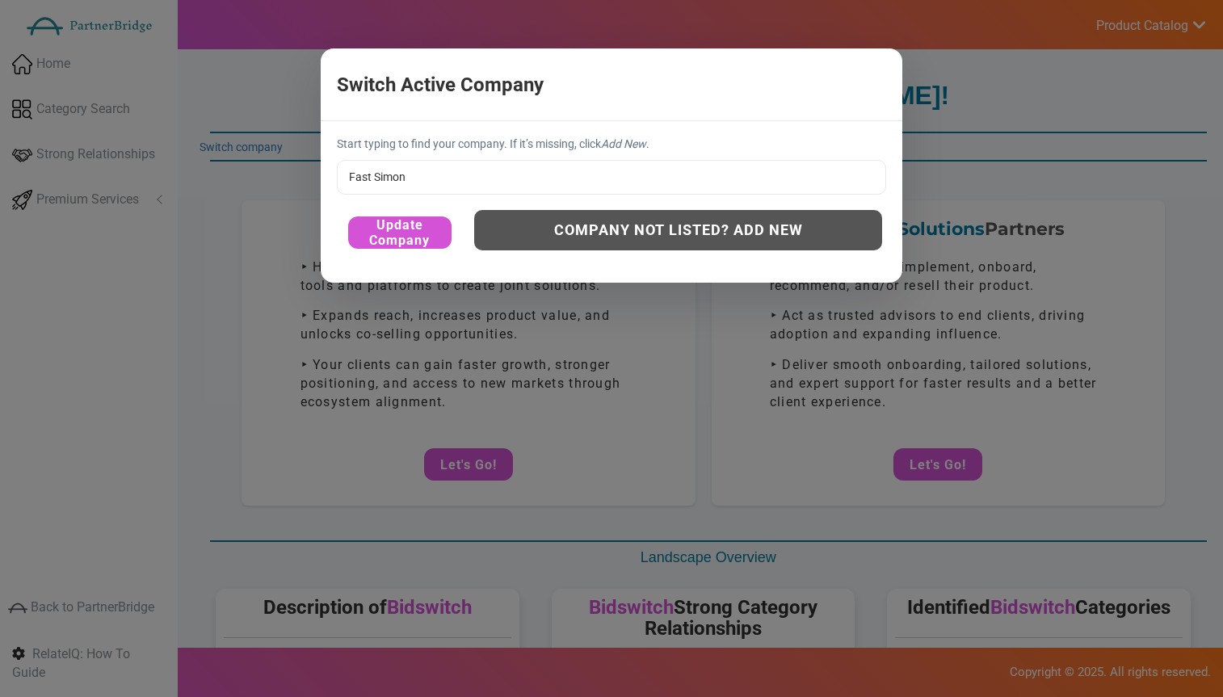
click at [397, 211] on div "Start typing to find your company. If it’s missing, click Add New . Fast Simon …" at bounding box center [612, 201] width 582 height 161
click at [400, 223] on button "Update Company" at bounding box center [399, 233] width 103 height 32
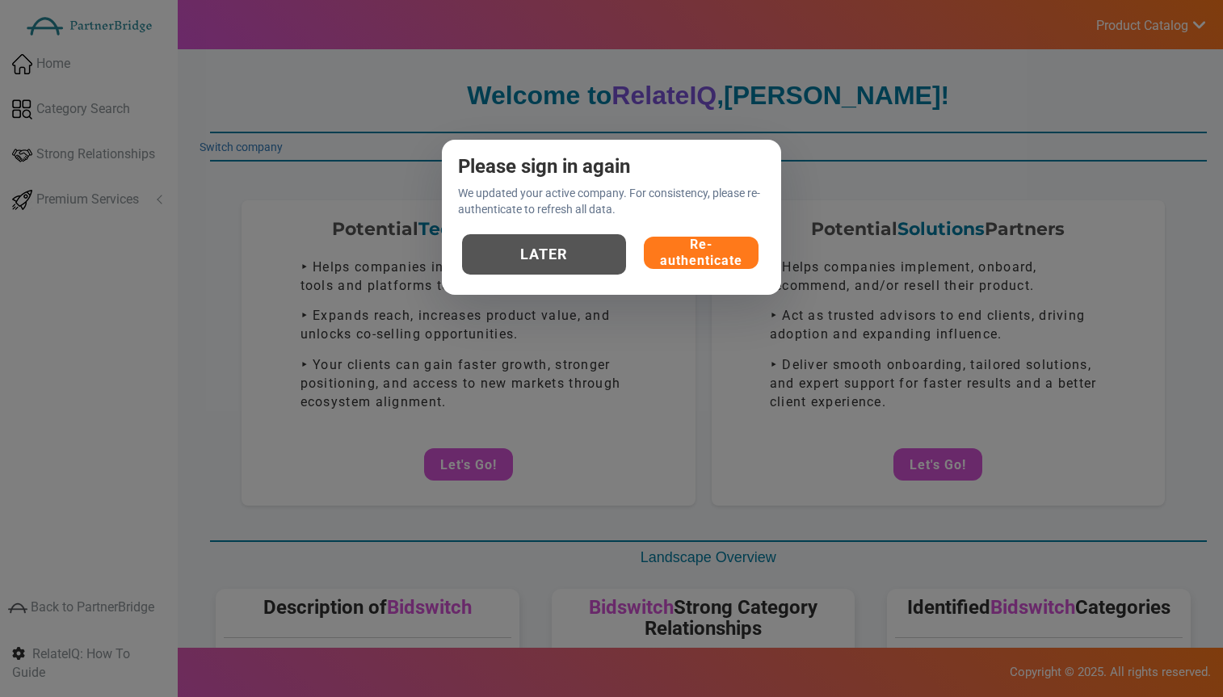
click at [692, 250] on button "Re-authenticate" at bounding box center [701, 253] width 115 height 32
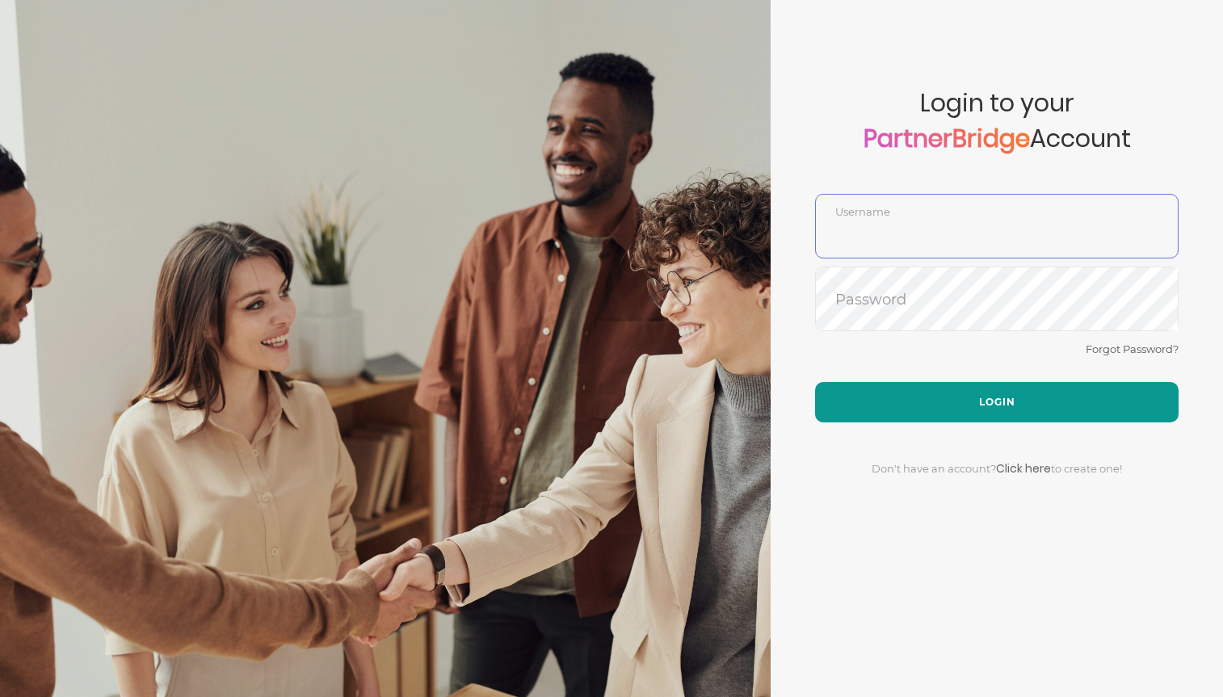
type input "DemoUser"
click at [970, 394] on button "Login" at bounding box center [997, 402] width 364 height 40
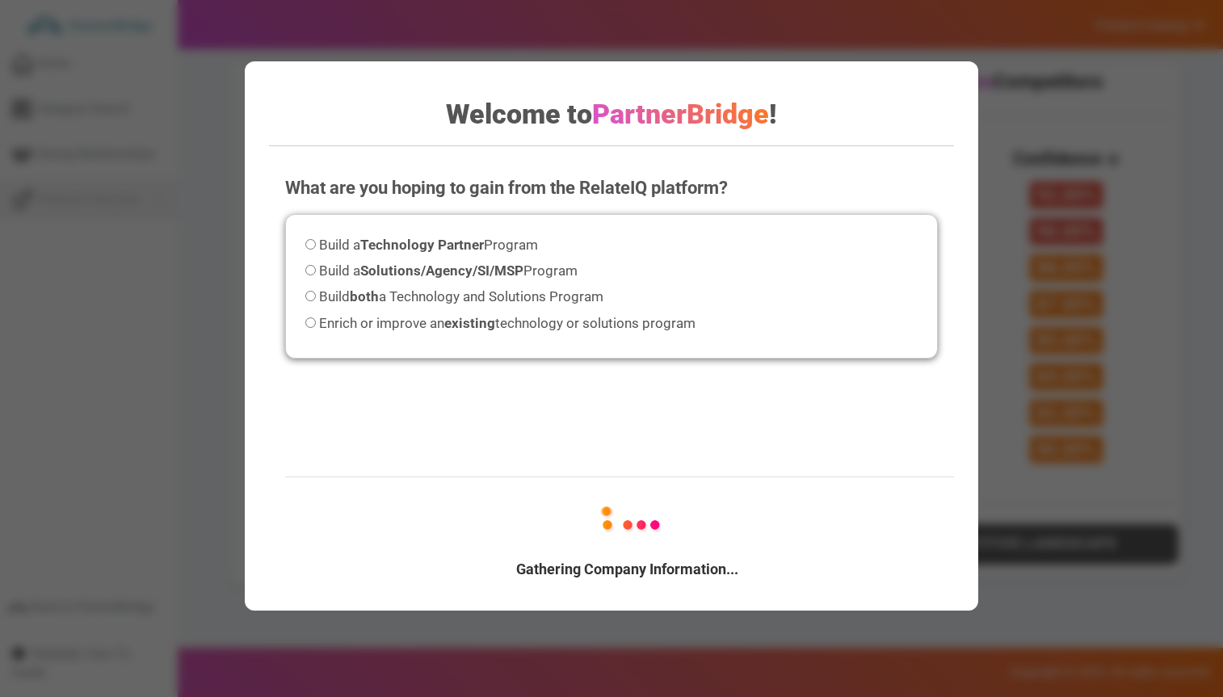
scroll to position [815, 0]
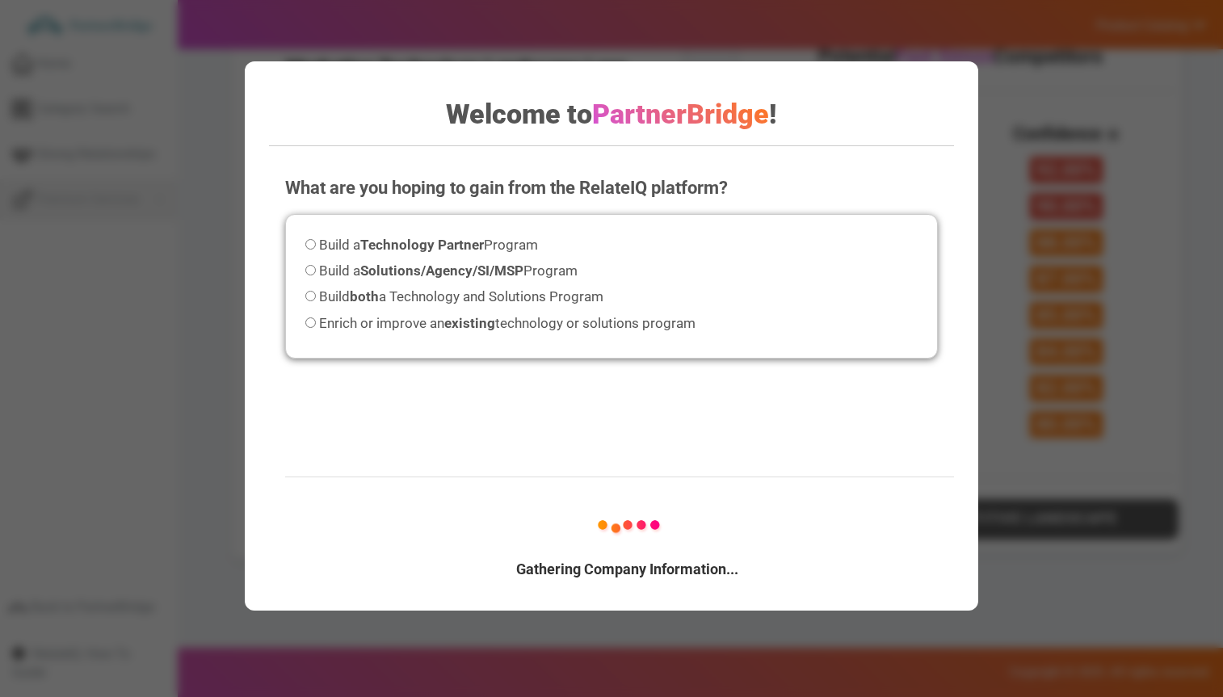
click at [407, 305] on span "Build both a Technology and Solutions Program" at bounding box center [461, 296] width 284 height 16
click at [316, 301] on input "Build both a Technology and Solutions Program" at bounding box center [310, 296] width 11 height 11
radio input "true"
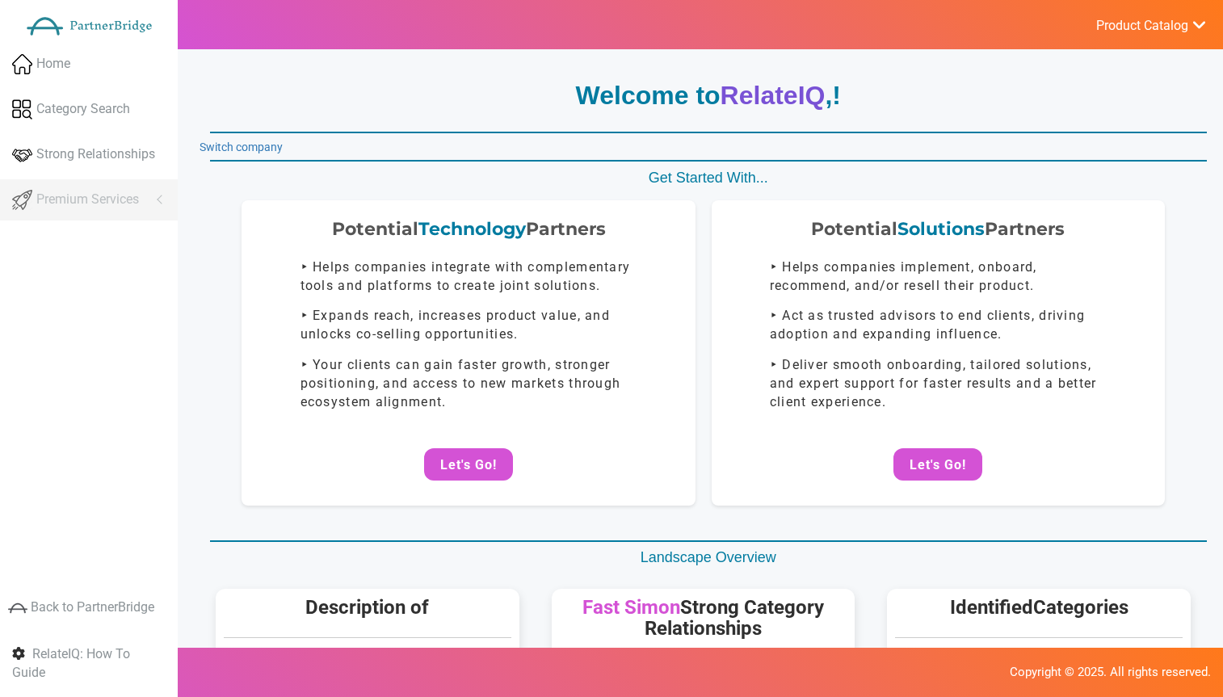
scroll to position [836, 0]
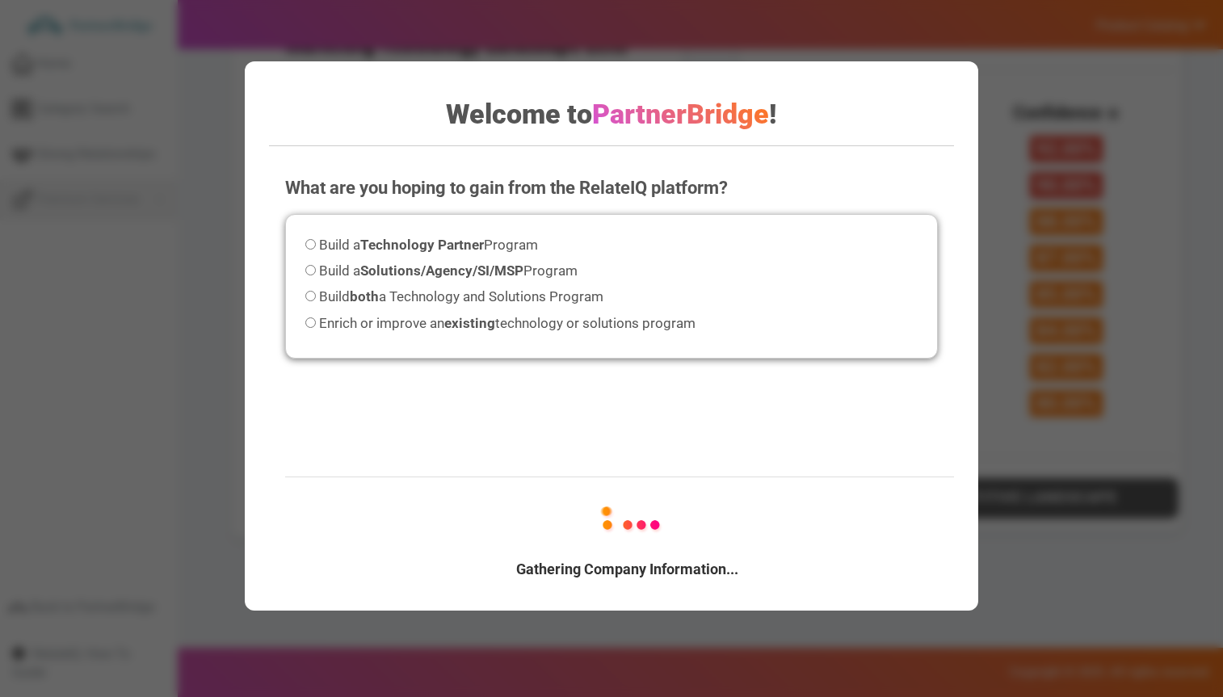
click at [509, 297] on span "Build both a Technology and Solutions Program" at bounding box center [461, 296] width 284 height 16
click at [316, 297] on input "Build both a Technology and Solutions Program" at bounding box center [310, 296] width 11 height 11
radio input "true"
click at [489, 258] on div "Build a Technology Partner Program Build a Solutions/Agency/SI/MSP Program Buil…" at bounding box center [611, 286] width 653 height 145
drag, startPoint x: 550, startPoint y: 469, endPoint x: 587, endPoint y: 512, distance: 56.2
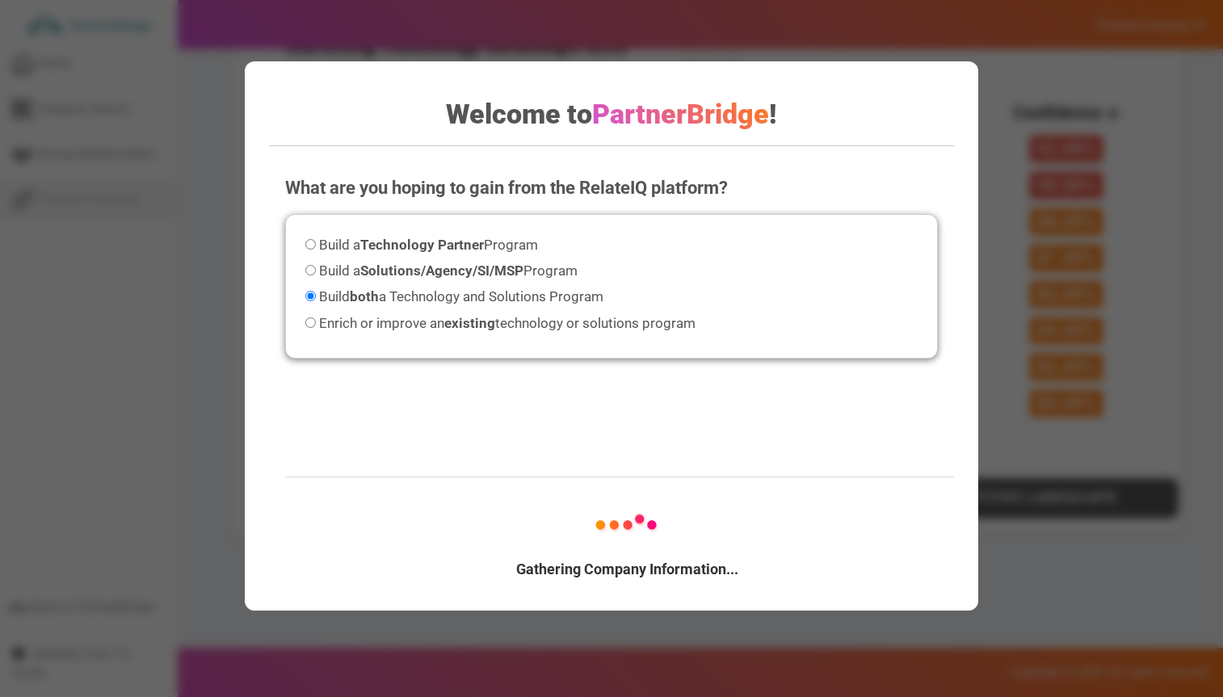
click at [553, 473] on div "What are you hoping to gain from the RelateIQ platform? Please select an option…" at bounding box center [611, 320] width 685 height 323
click at [613, 546] on img at bounding box center [628, 524] width 194 height 69
click at [604, 322] on span "Enrich or improve an existing technology or solutions program" at bounding box center [507, 323] width 377 height 16
click at [316, 322] on input "Enrich or improve an existing technology or solutions program" at bounding box center [310, 323] width 11 height 11
radio input "true"
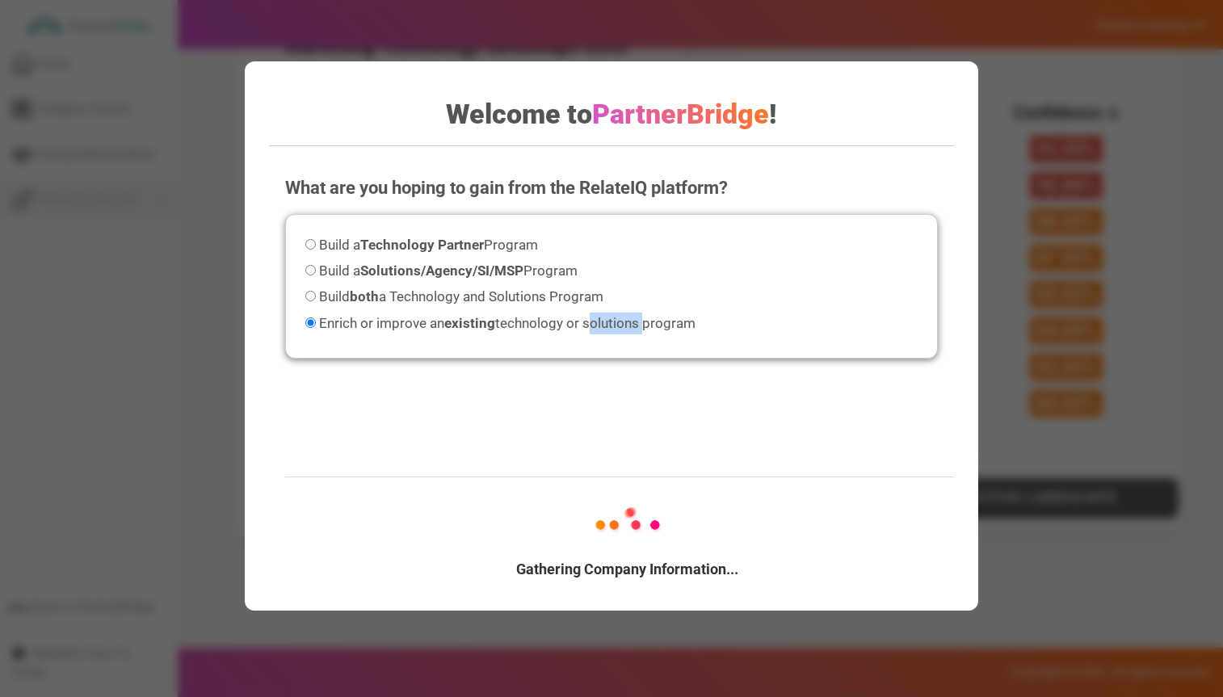
drag, startPoint x: 604, startPoint y: 322, endPoint x: 566, endPoint y: 295, distance: 46.4
click at [604, 321] on span "Enrich or improve an existing technology or solutions program" at bounding box center [507, 323] width 377 height 16
click at [316, 321] on input "Enrich or improve an existing technology or solutions program" at bounding box center [310, 323] width 11 height 11
click at [561, 291] on span "Build both a Technology and Solutions Program" at bounding box center [461, 296] width 284 height 16
click at [316, 291] on input "Build both a Technology and Solutions Program" at bounding box center [310, 296] width 11 height 11
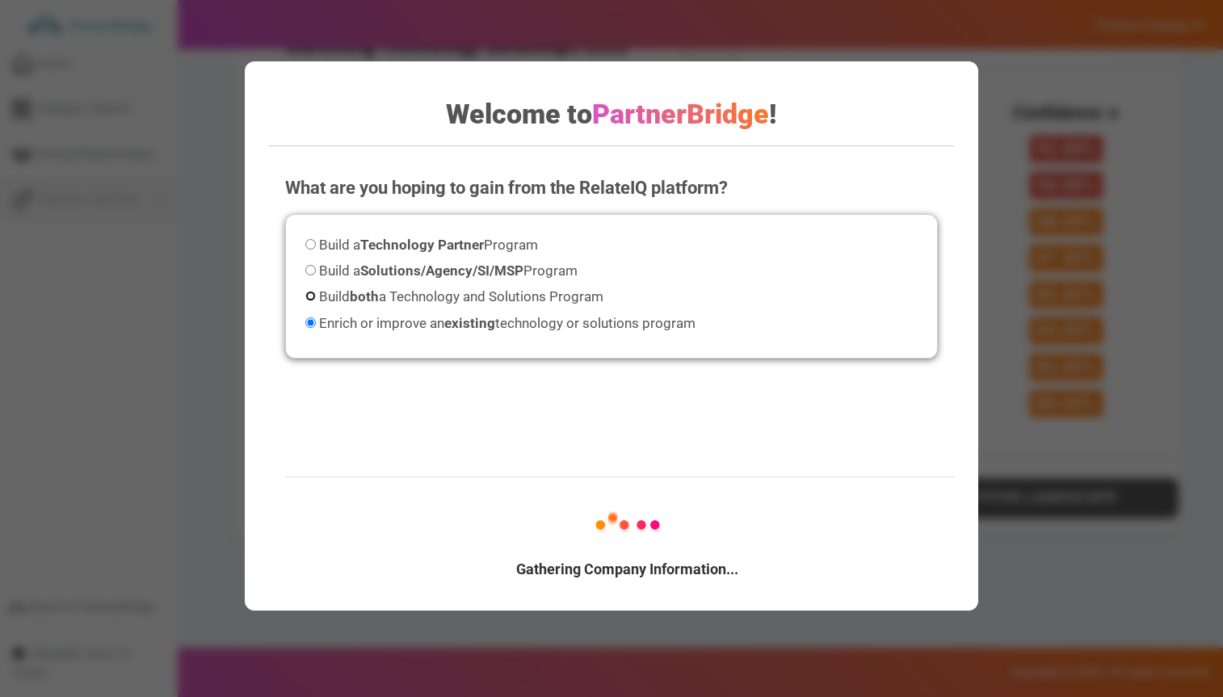
radio input "true"
click at [545, 263] on span "Build a Solutions/Agency/SI/MSP Program" at bounding box center [448, 271] width 259 height 16
click at [316, 265] on input "Build a Solutions/Agency/SI/MSP Program" at bounding box center [310, 270] width 11 height 11
radio input "true"
click at [513, 244] on span "Build a Technology Partner Program" at bounding box center [428, 245] width 219 height 16
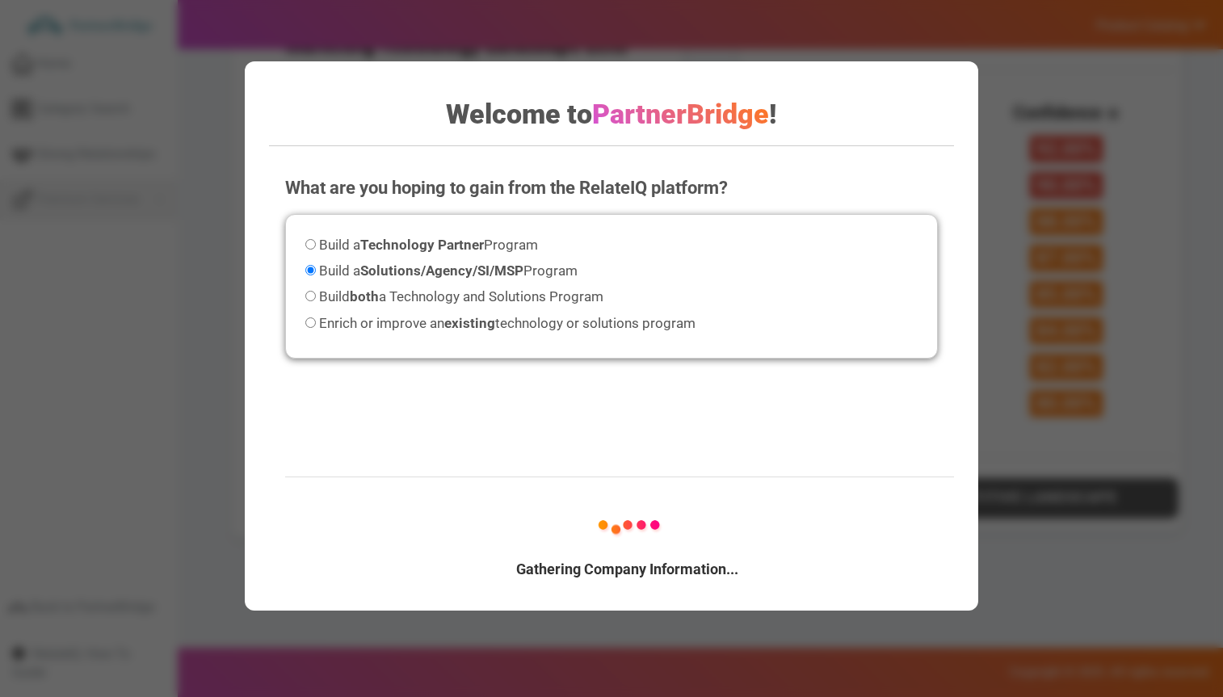
click at [316, 244] on input "Build a Technology Partner Program" at bounding box center [310, 244] width 11 height 11
radio input "true"
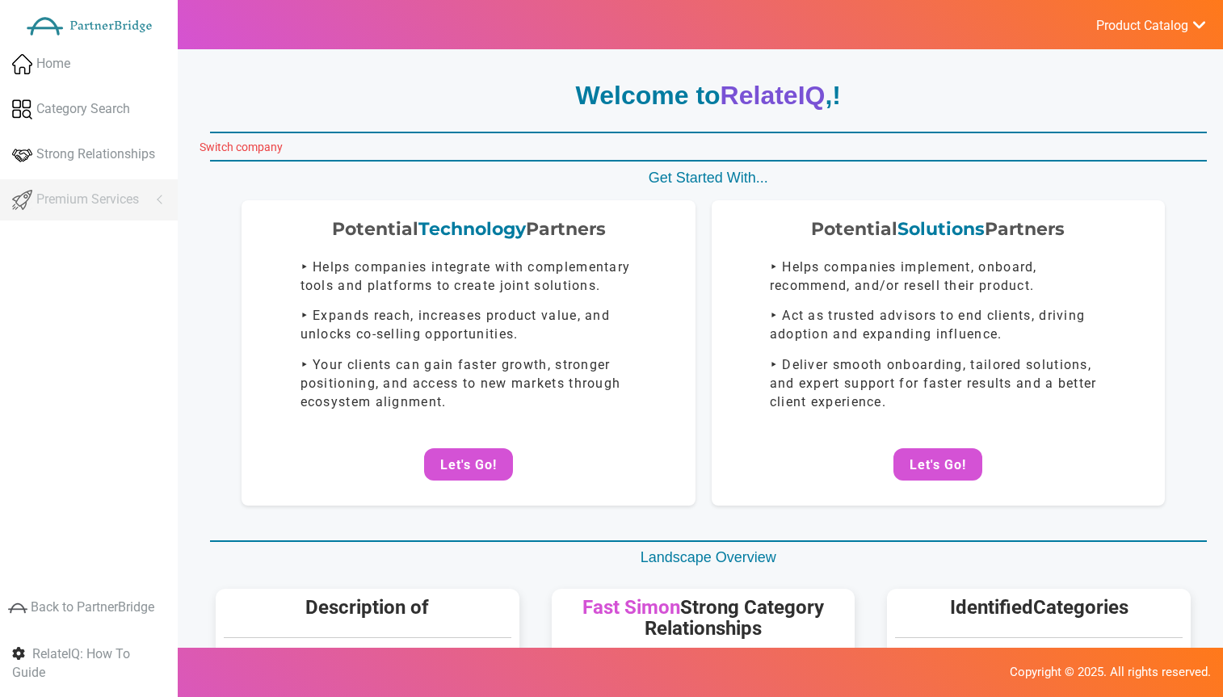
click at [227, 141] on link "Switch company" at bounding box center [241, 147] width 83 height 13
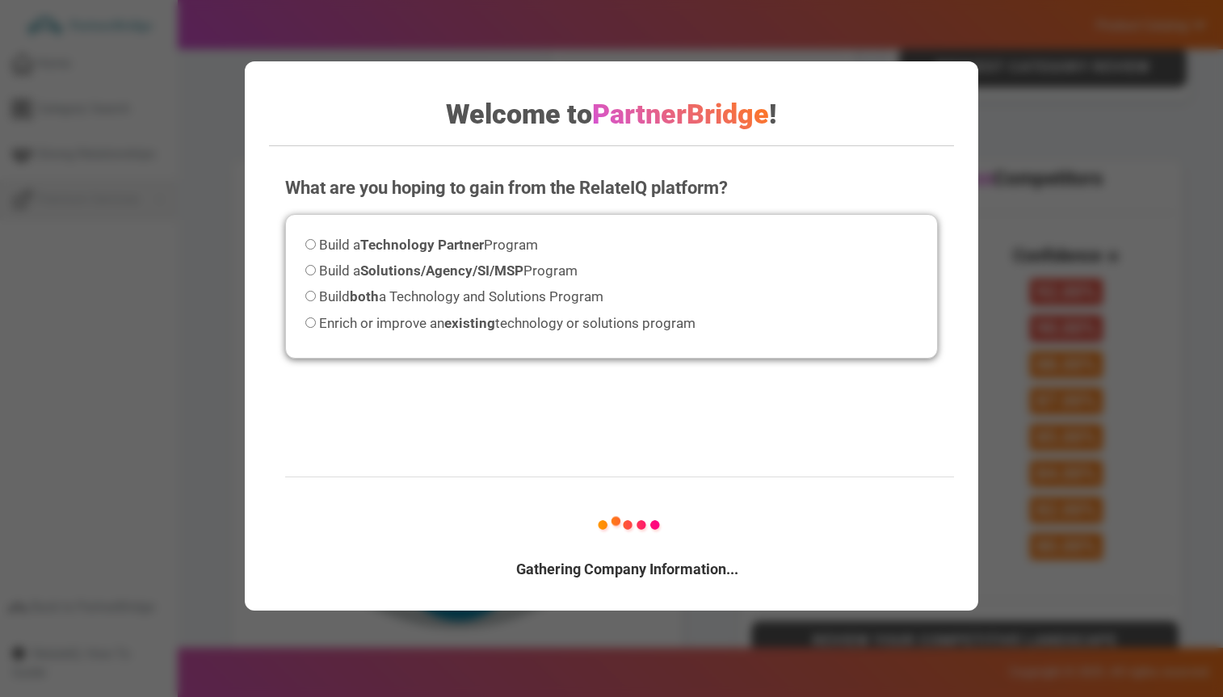
scroll to position [730, 0]
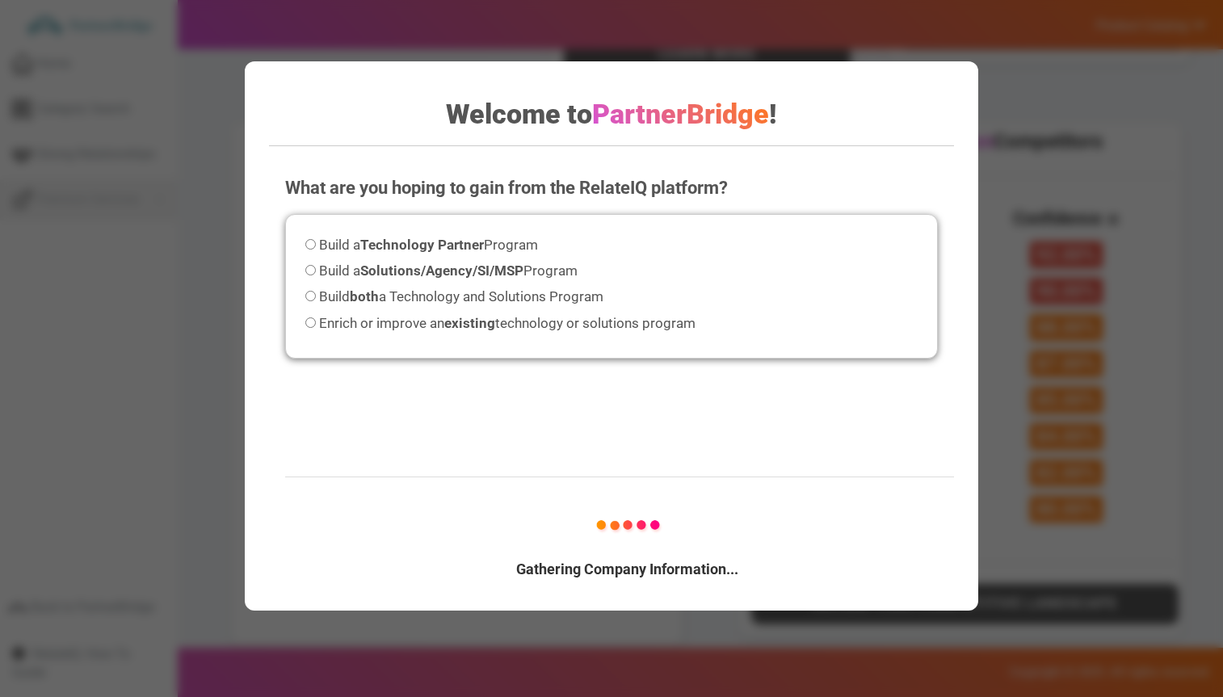
click at [334, 230] on div "Build a Technology Partner Program Build a Solutions/Agency/SI/MSP Program Buil…" at bounding box center [611, 286] width 653 height 145
click at [356, 250] on span "Build a Technology Partner Program" at bounding box center [428, 245] width 219 height 16
click at [316, 250] on input "Build a Technology Partner Program" at bounding box center [310, 244] width 11 height 11
radio input "true"
click at [475, 360] on div "What are you hoping to gain from the RelateIQ platform? Please select an option…" at bounding box center [611, 320] width 685 height 323
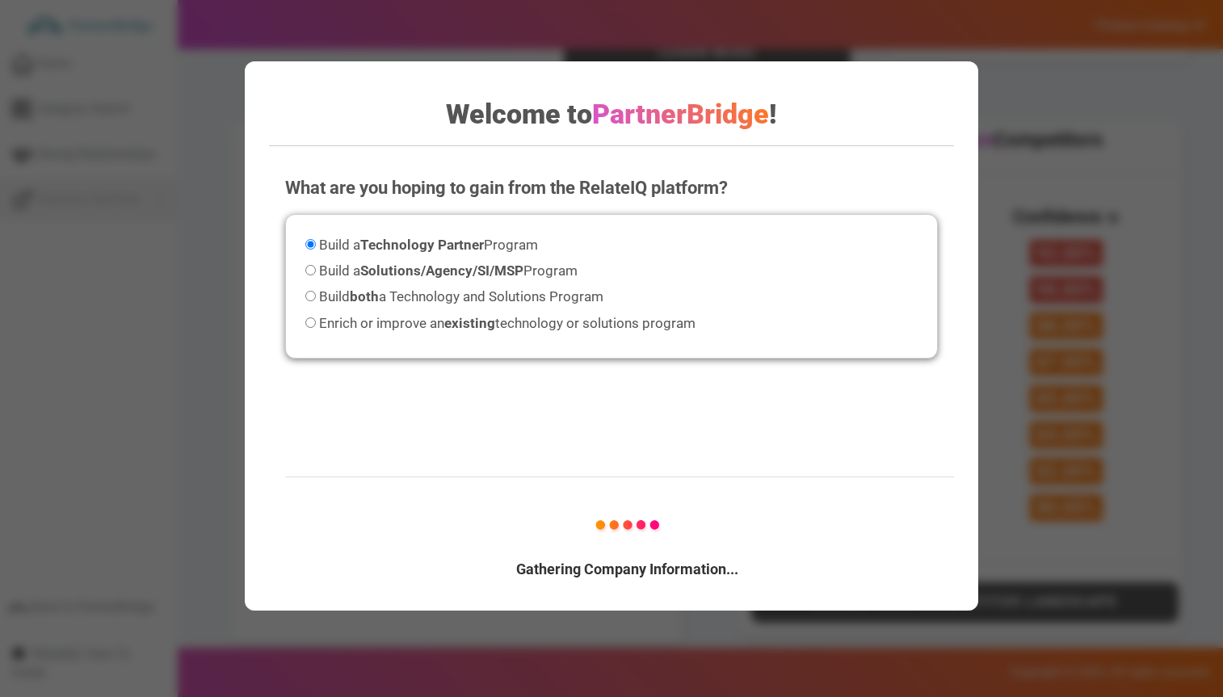
click at [469, 319] on strong "existing" at bounding box center [469, 323] width 51 height 16
click at [316, 319] on input "Enrich or improve an existing technology or solutions program" at bounding box center [310, 323] width 11 height 11
radio input "true"
click at [469, 305] on label "Build both a Technology and Solutions Program" at bounding box center [454, 297] width 298 height 22
click at [316, 301] on input "Build both a Technology and Solutions Program" at bounding box center [310, 296] width 11 height 11
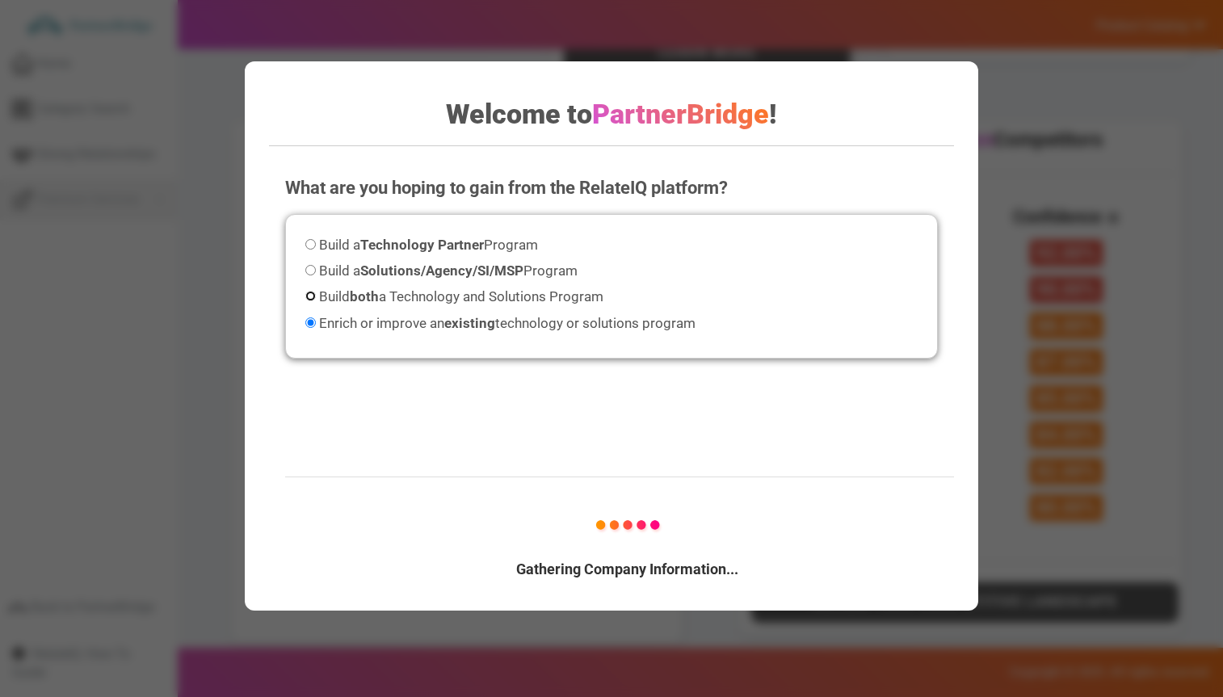
radio input "true"
click at [468, 276] on strong "Solutions/Agency/SI/MSP" at bounding box center [441, 271] width 163 height 16
click at [316, 276] on input "Build a Solutions/Agency/SI/MSP Program" at bounding box center [310, 270] width 11 height 11
radio input "true"
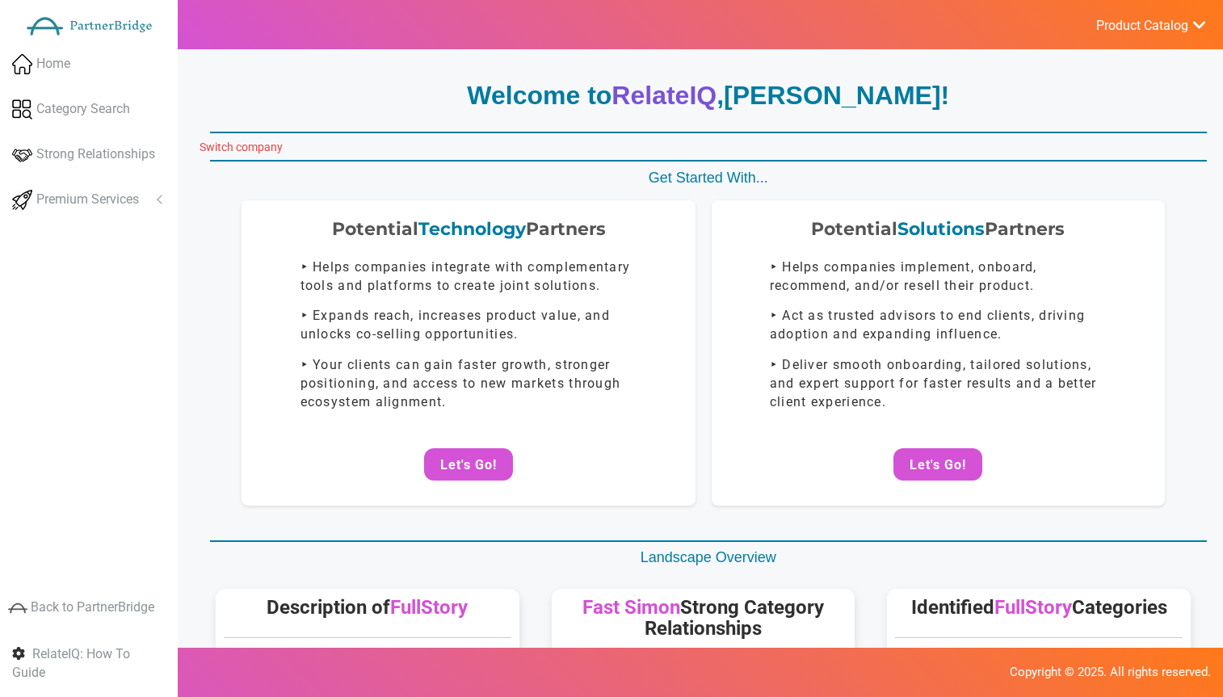
click at [254, 144] on link "Switch company" at bounding box center [241, 147] width 83 height 13
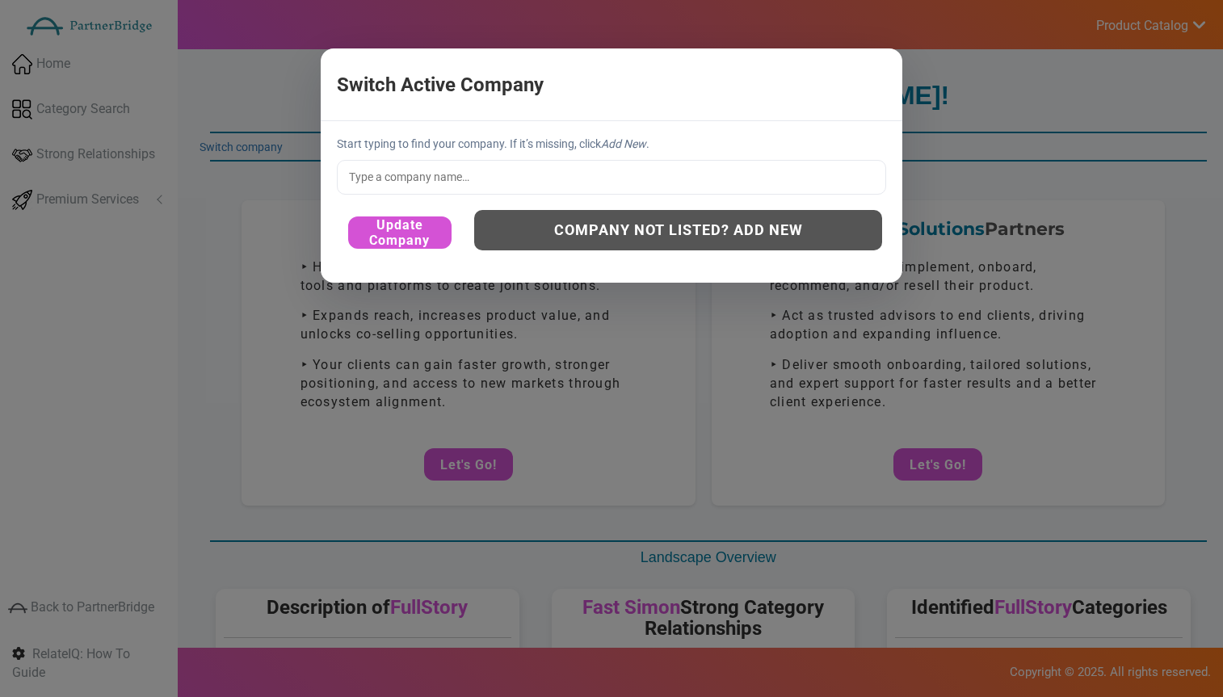
click at [452, 166] on input "text" at bounding box center [611, 177] width 549 height 34
type input "Fast2Sms"
click at [428, 233] on button "Update Company" at bounding box center [399, 233] width 103 height 32
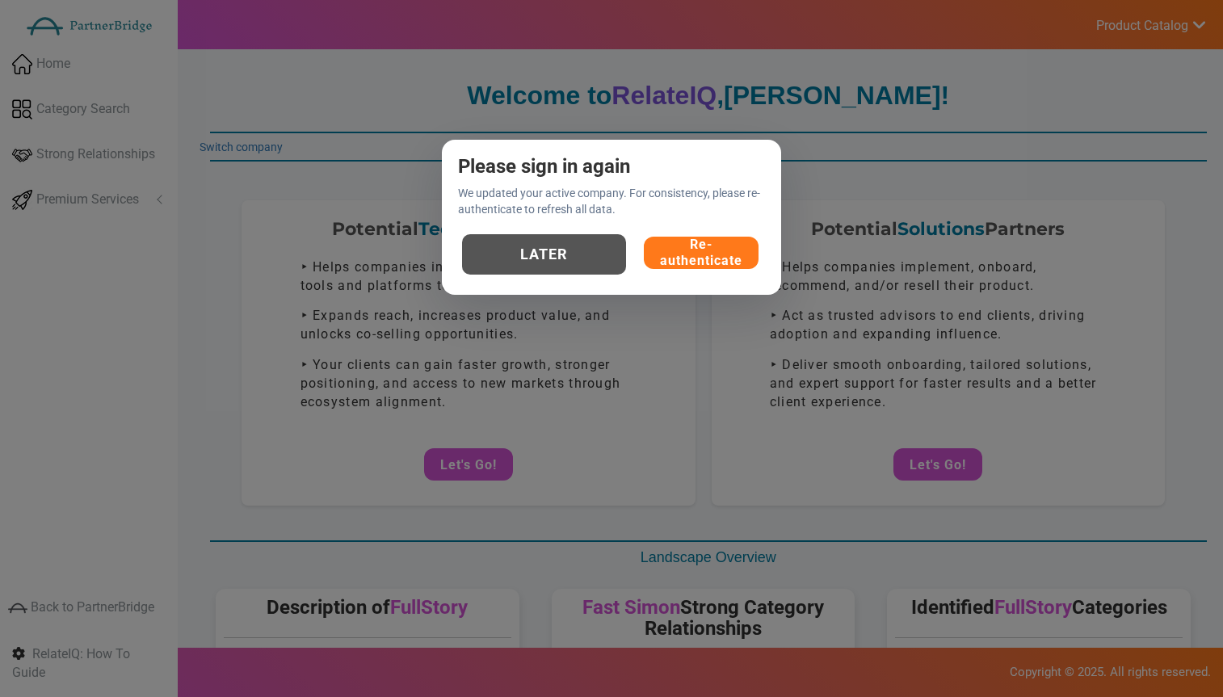
click at [730, 262] on button "Re-authenticate" at bounding box center [701, 253] width 115 height 32
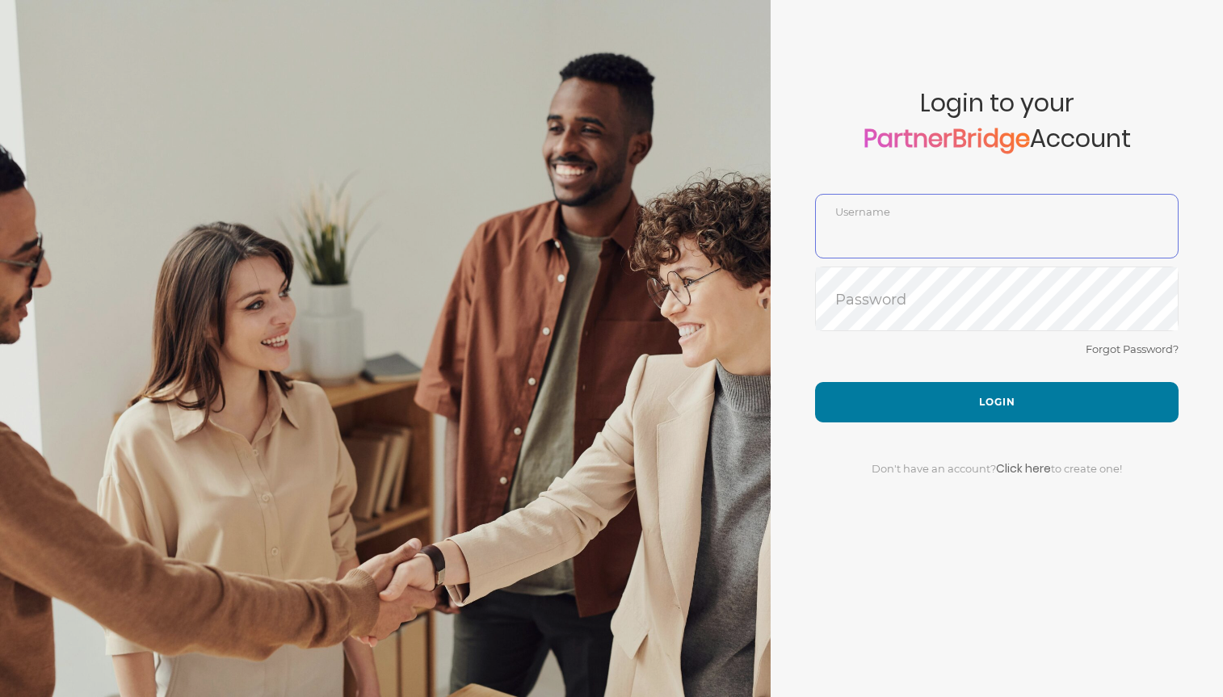
type input "DemoUser"
click at [1010, 373] on div "Forgot Password?" at bounding box center [997, 360] width 364 height 43
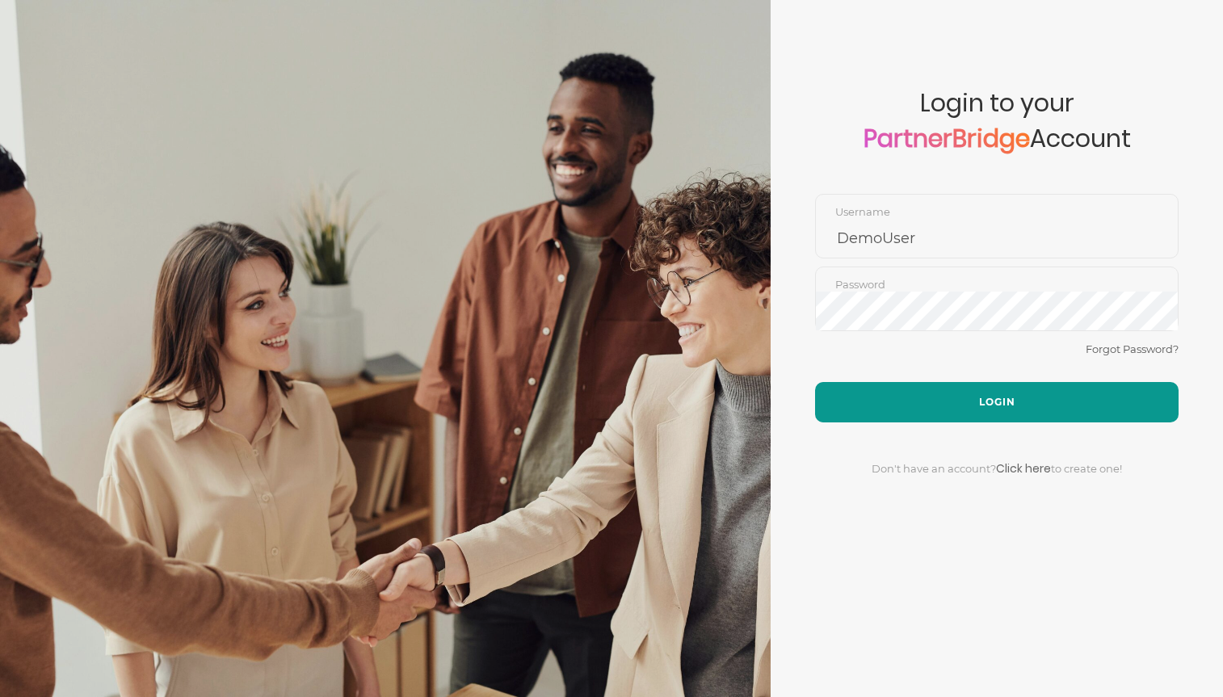
click at [1015, 393] on button "Login" at bounding box center [997, 402] width 364 height 40
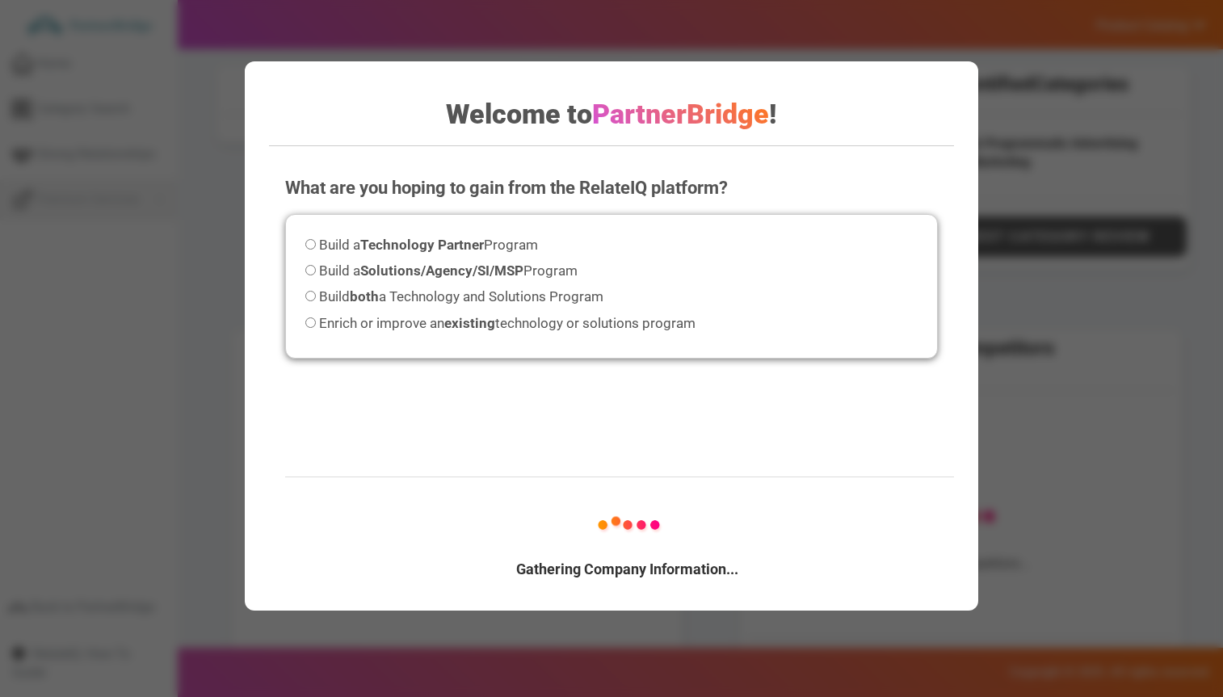
scroll to position [503, 0]
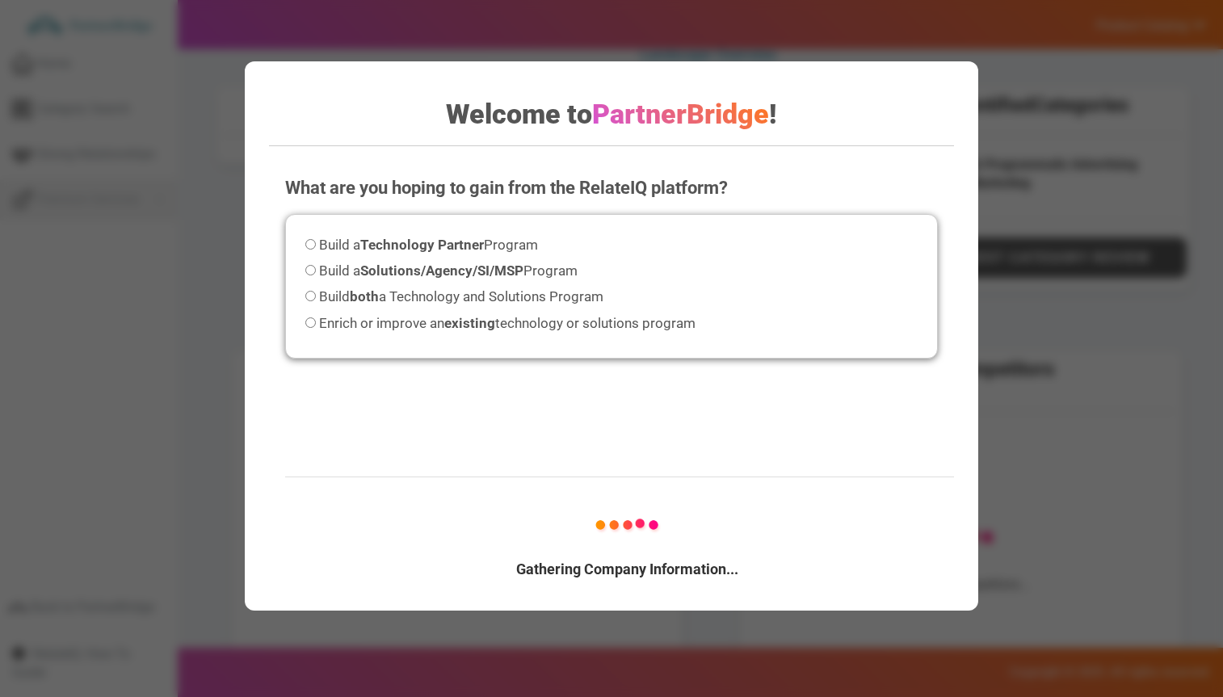
click at [441, 249] on strong "Technology Partner" at bounding box center [422, 245] width 124 height 16
click at [316, 249] on input "Build a Technology Partner Program" at bounding box center [310, 244] width 11 height 11
radio input "true"
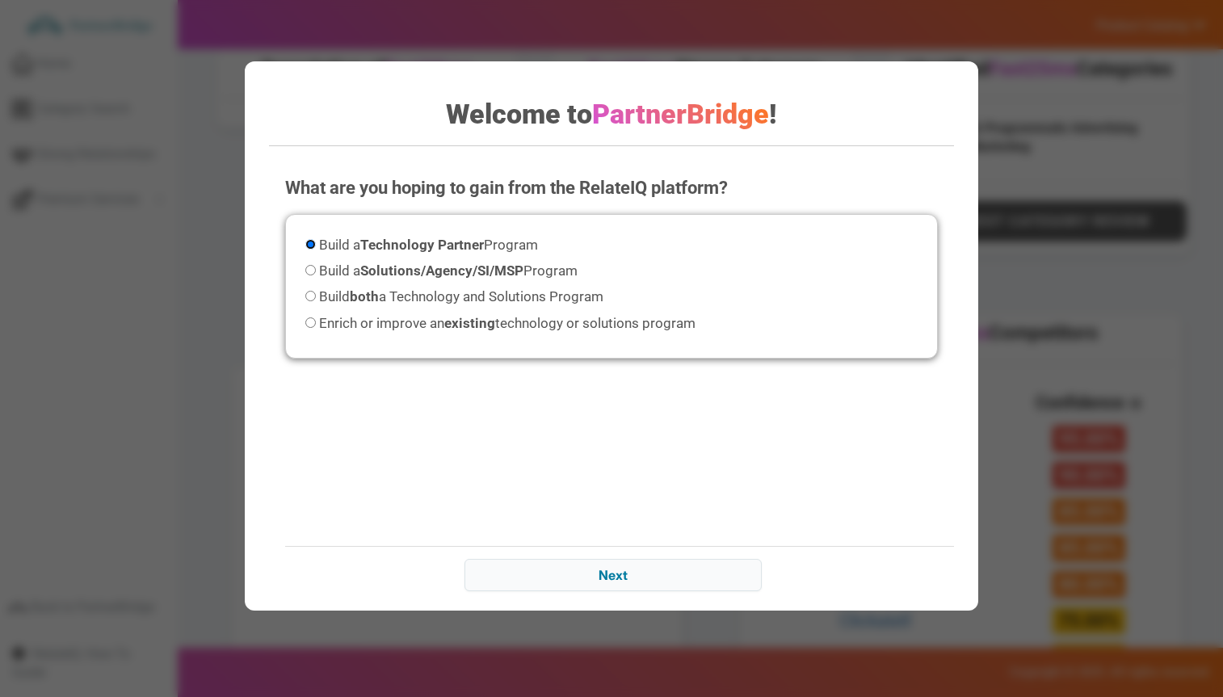
scroll to position [542, 0]
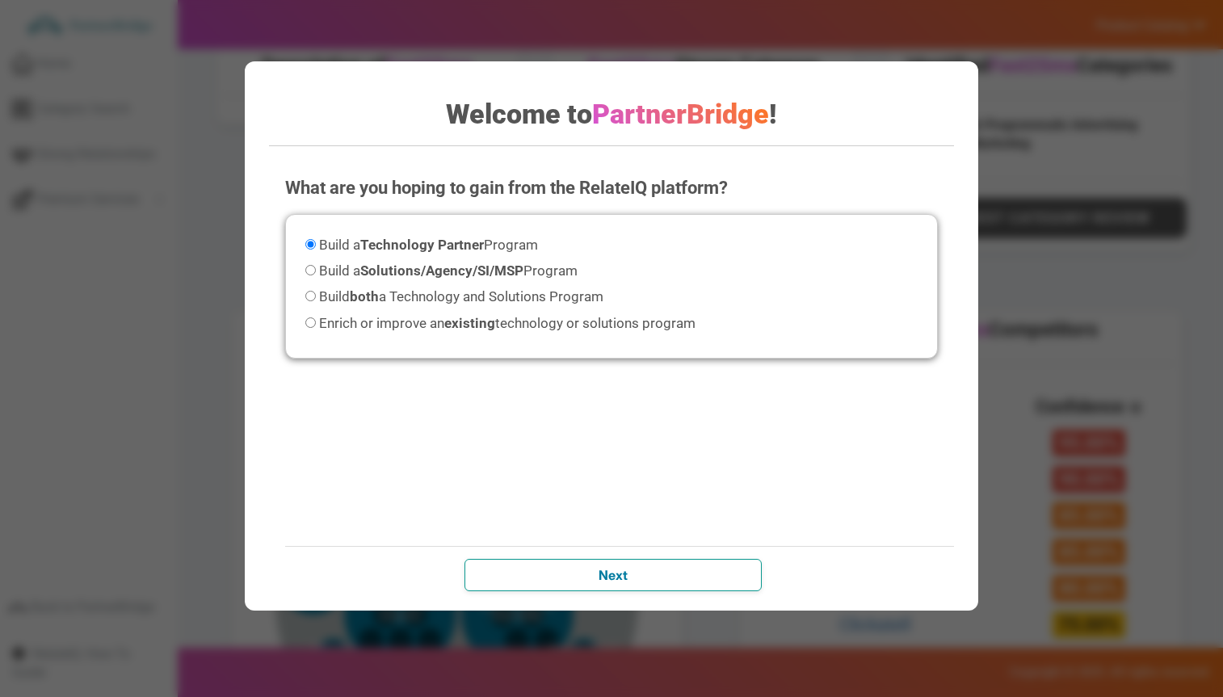
click at [674, 570] on input "Next" at bounding box center [613, 575] width 297 height 32
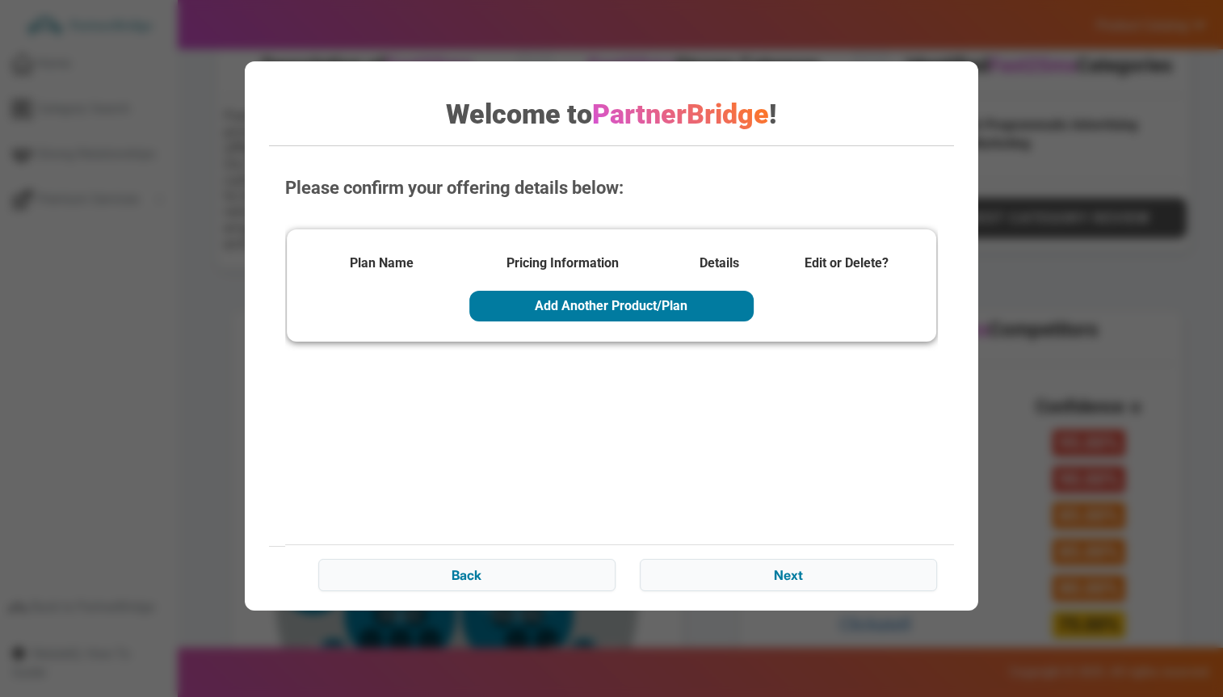
drag, startPoint x: 735, startPoint y: 546, endPoint x: 743, endPoint y: 556, distance: 12.1
click at [735, 546] on div "Back Next" at bounding box center [627, 574] width 685 height 59
click at [748, 563] on input "Next" at bounding box center [788, 575] width 297 height 32
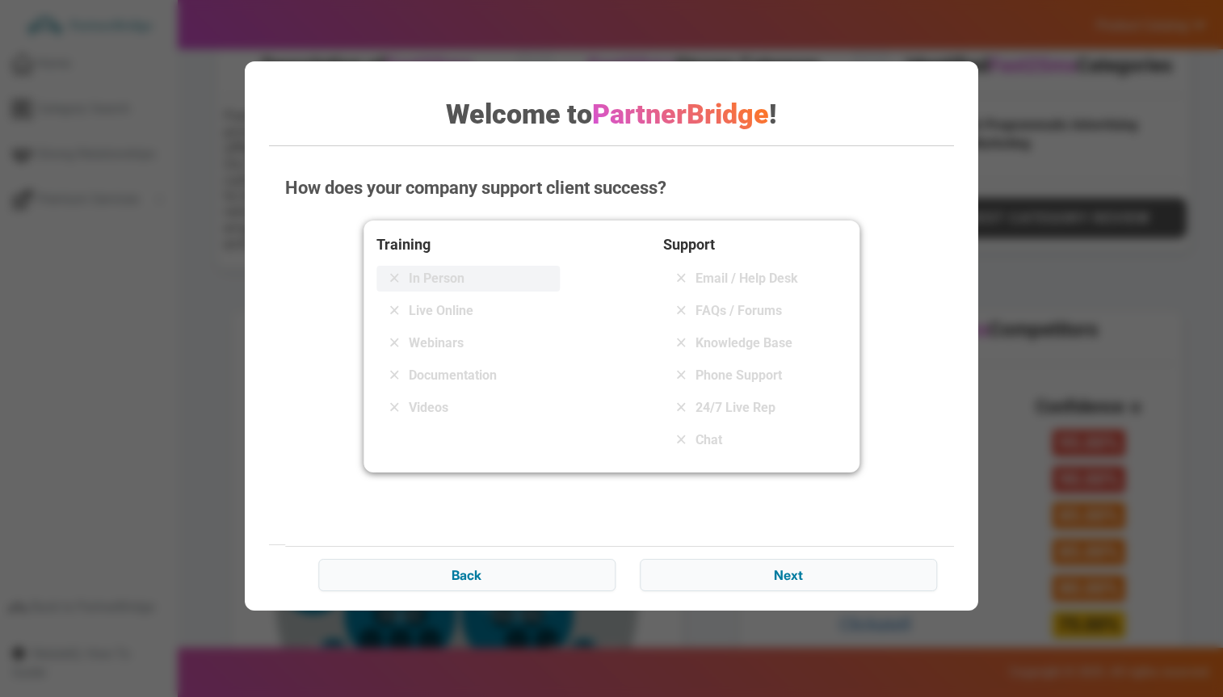
click at [440, 272] on span "In Person" at bounding box center [437, 278] width 56 height 19
click at [760, 406] on span "24/7 Live Rep" at bounding box center [736, 407] width 80 height 19
click at [741, 568] on input "Next" at bounding box center [788, 575] width 297 height 32
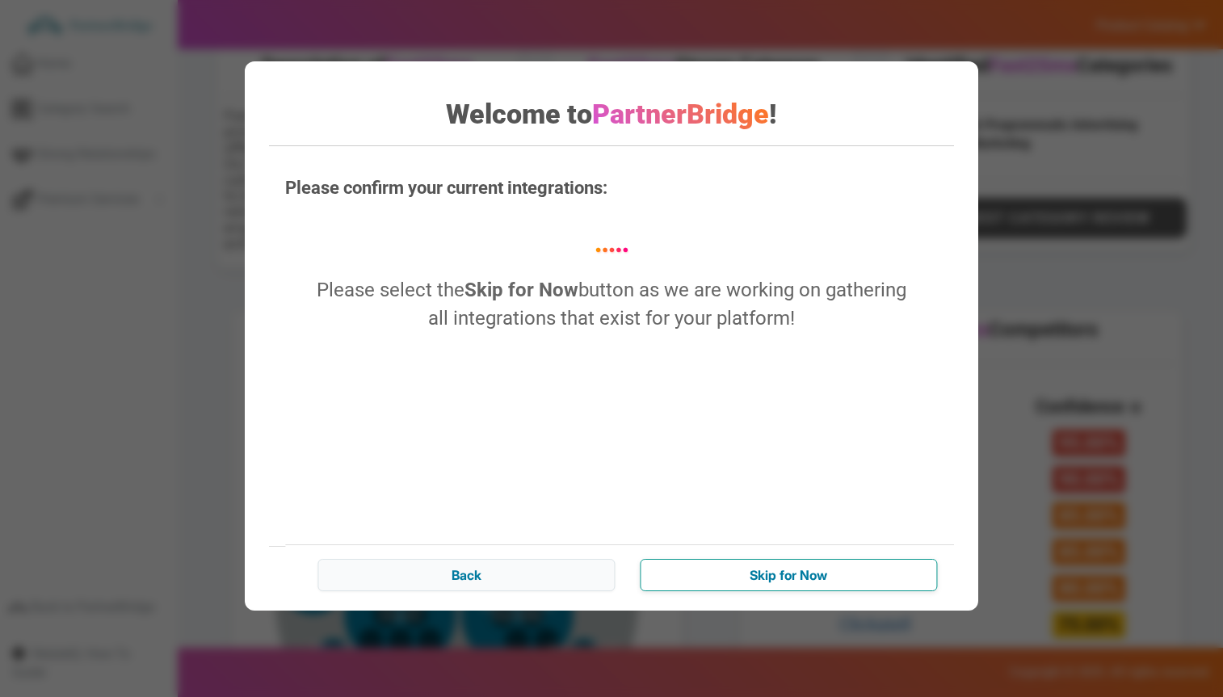
click at [747, 579] on input "Skip for Now" at bounding box center [788, 575] width 297 height 32
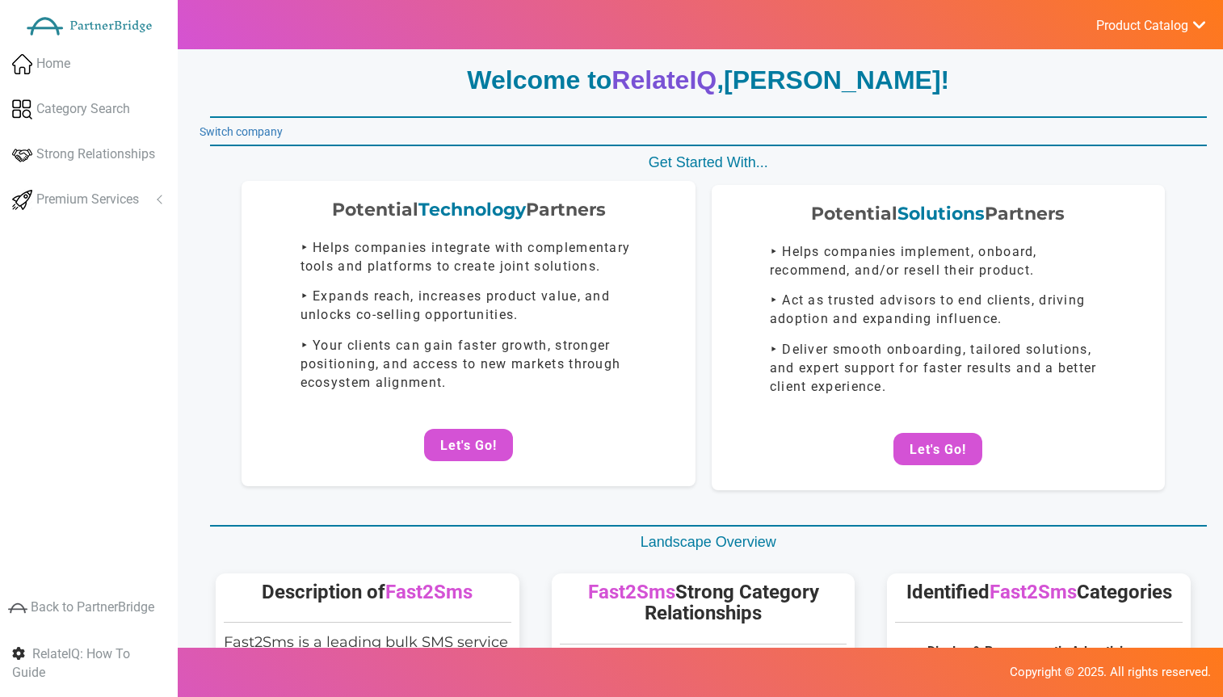
scroll to position [0, 0]
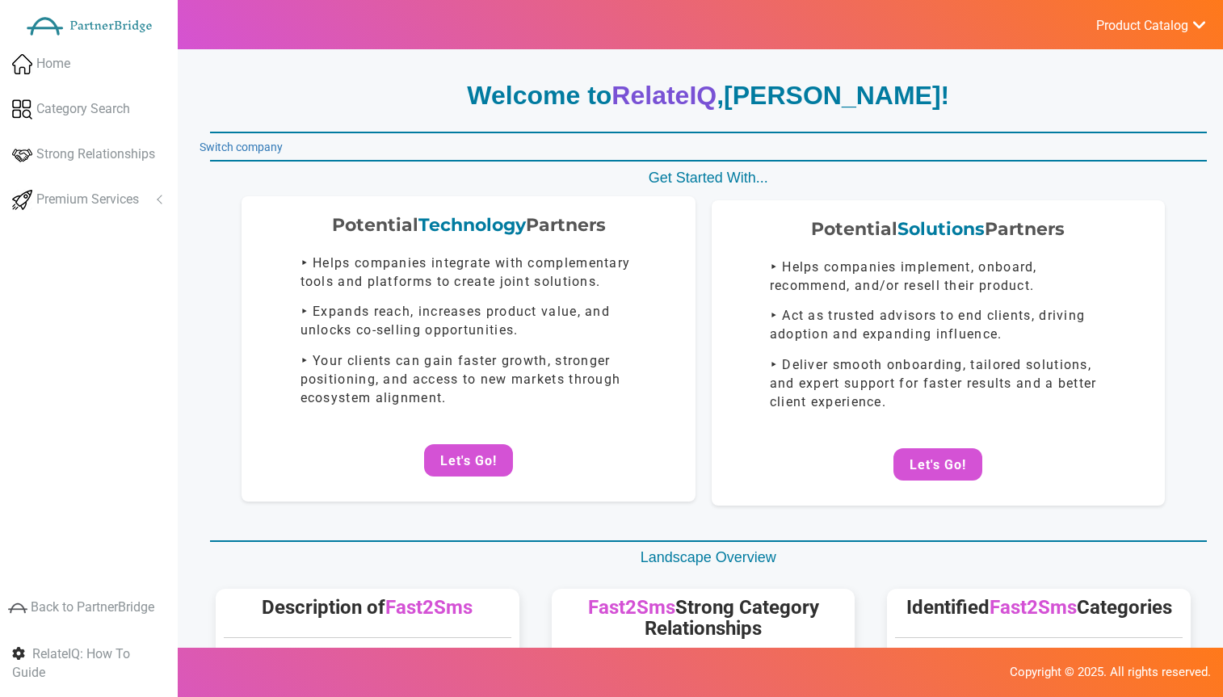
click at [378, 398] on p "‣ Your clients can gain faster growth, stronger positioning, and access to new …" at bounding box center [469, 380] width 337 height 56
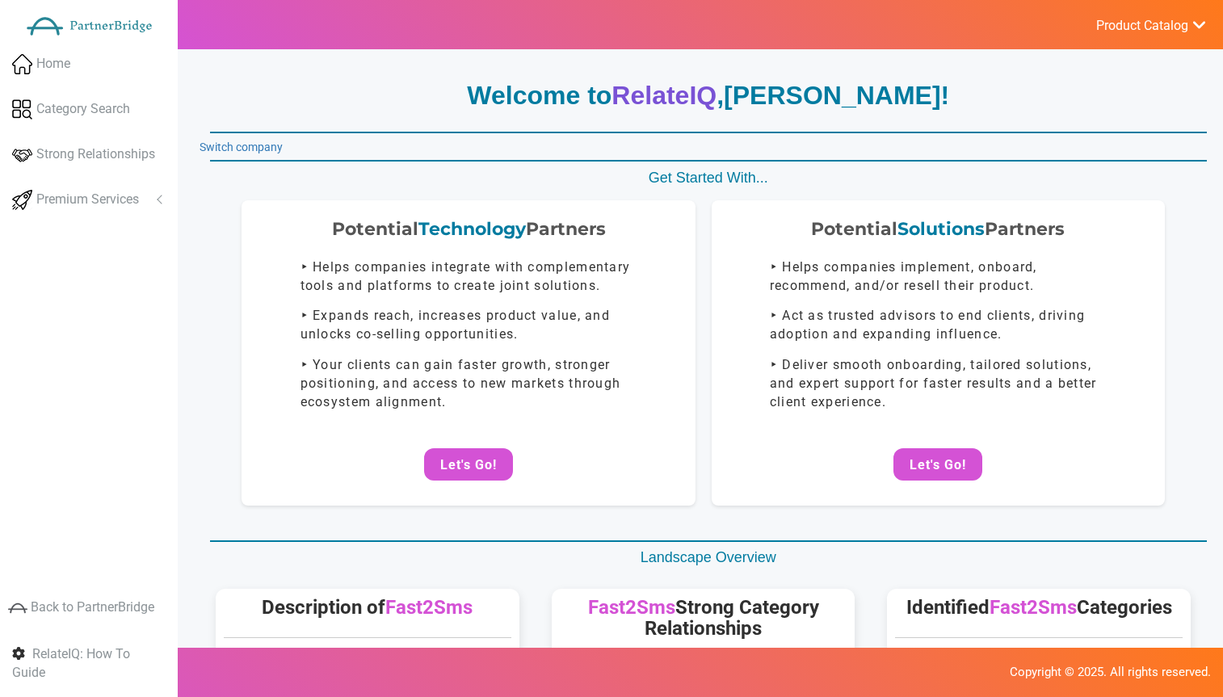
click at [274, 147] on link "Switch company" at bounding box center [241, 147] width 83 height 13
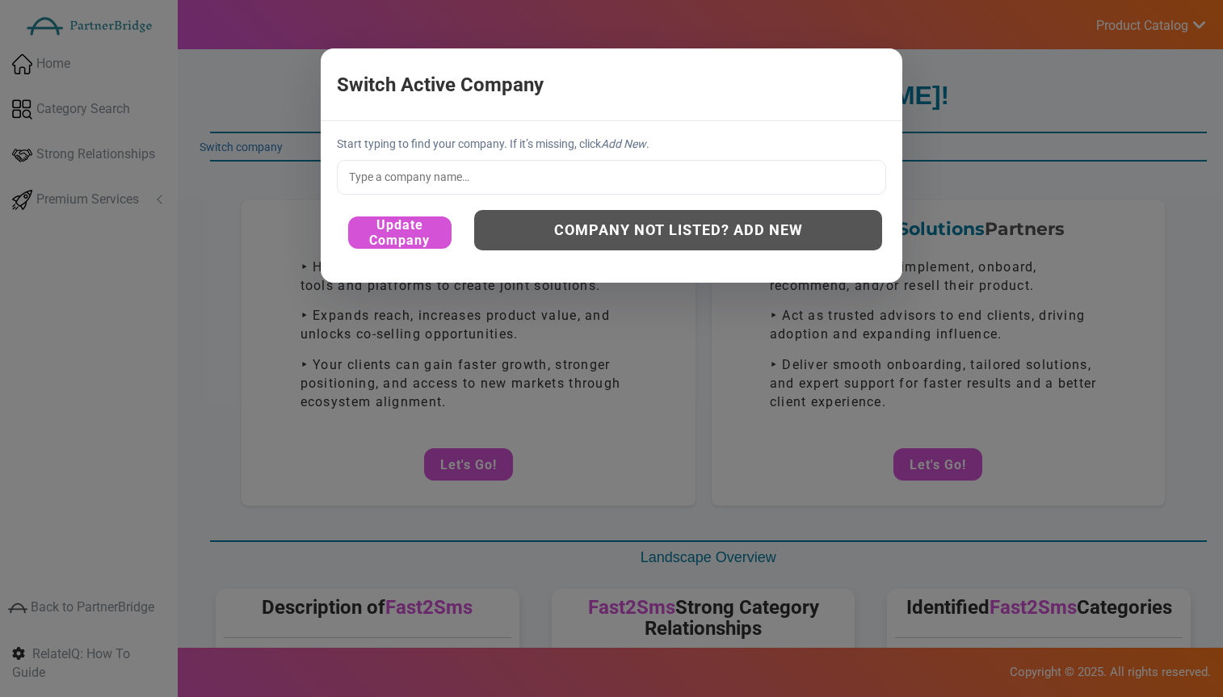
click at [551, 165] on input "text" at bounding box center [611, 177] width 549 height 34
click at [551, 170] on input "text" at bounding box center [611, 177] width 549 height 34
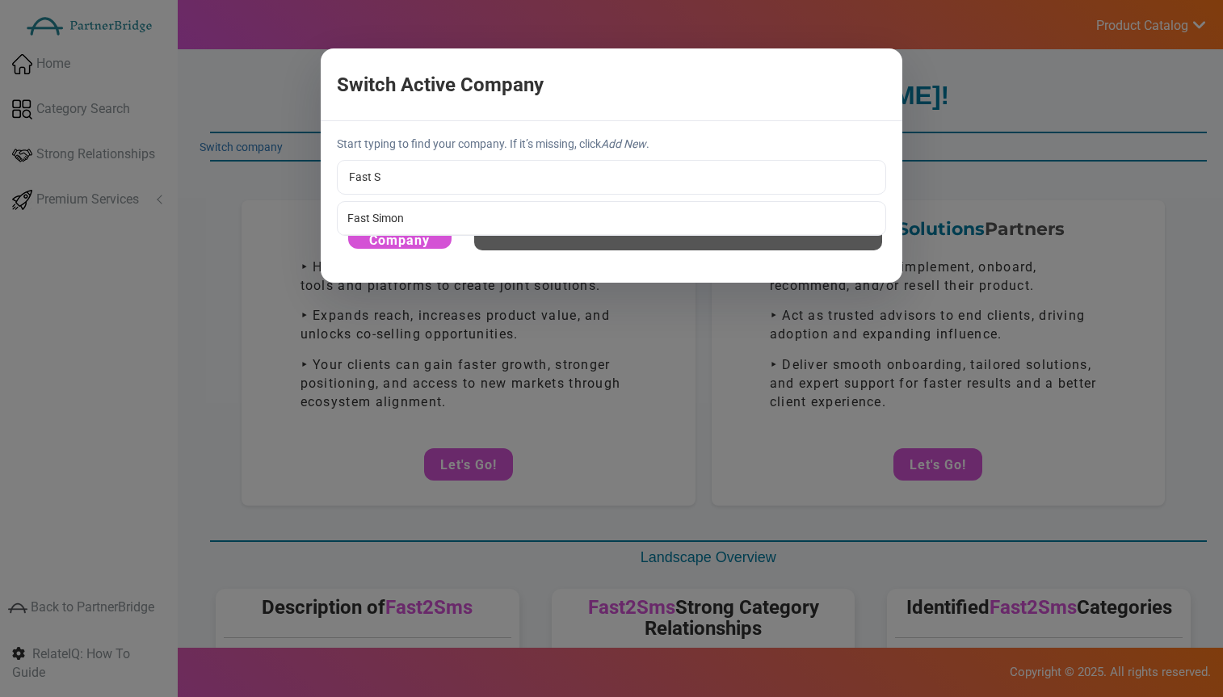
type input "Fast Simon"
click at [406, 219] on div "Start typing to find your company. If it’s missing, click Add New . Fast Simon …" at bounding box center [612, 201] width 582 height 161
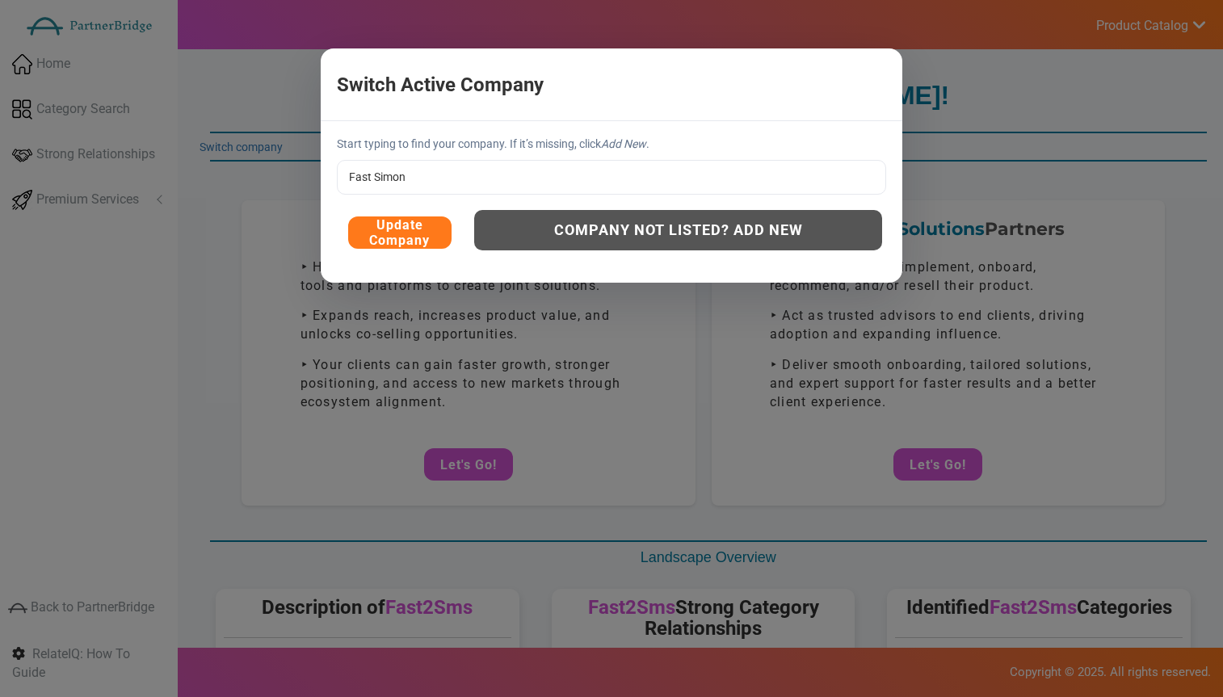
click at [401, 229] on button "Update Company" at bounding box center [399, 233] width 103 height 32
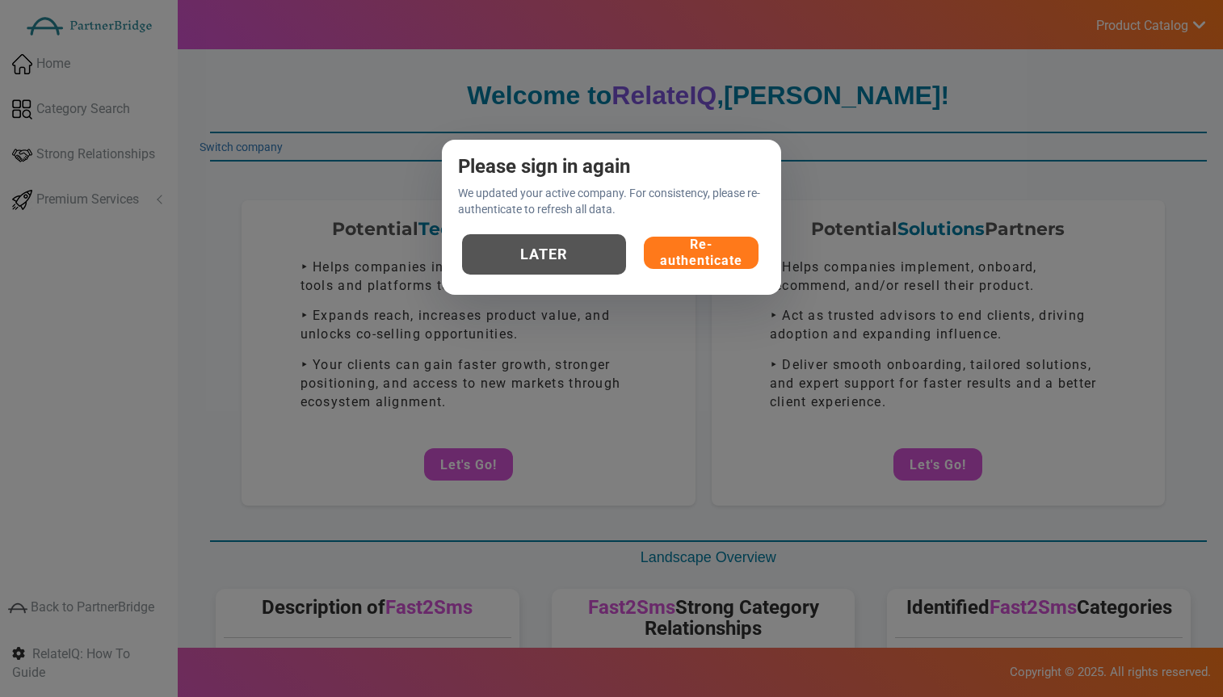
drag, startPoint x: 781, startPoint y: 250, endPoint x: 723, endPoint y: 250, distance: 57.4
click at [777, 250] on div "Please sign in again We updated your active company. For consistency, please re…" at bounding box center [611, 217] width 339 height 155
click at [723, 250] on button "Re-authenticate" at bounding box center [701, 253] width 115 height 32
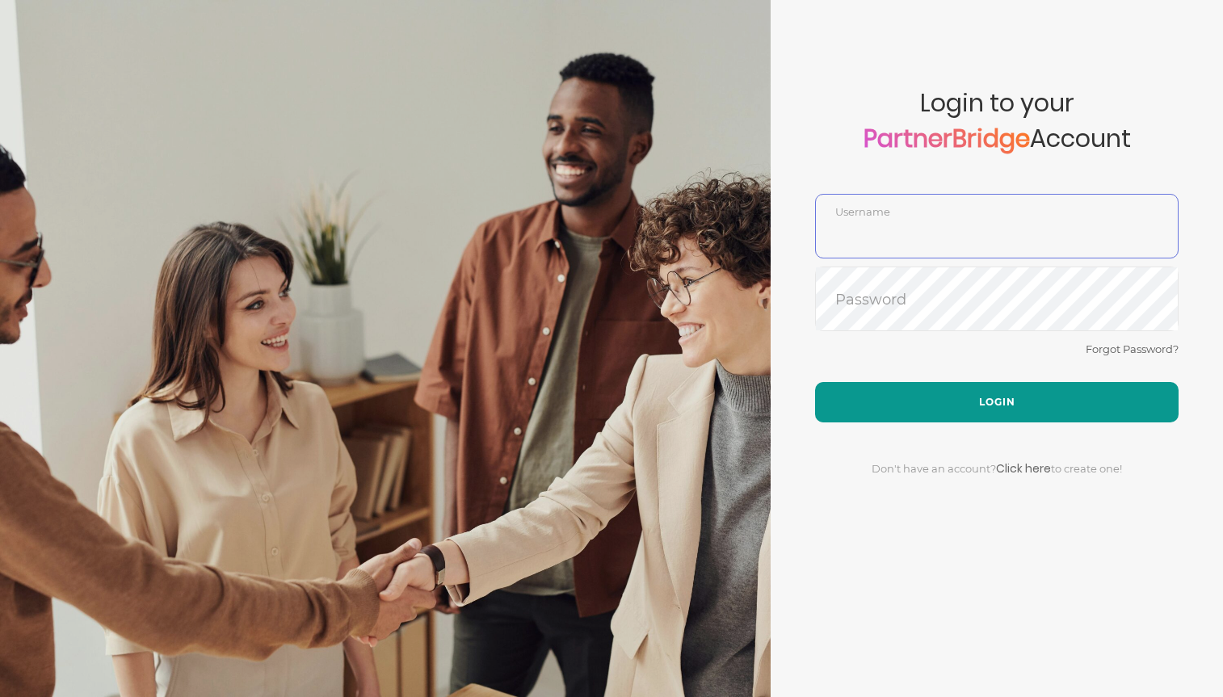
type input "DemoUser"
click at [991, 406] on button "Login" at bounding box center [997, 402] width 364 height 40
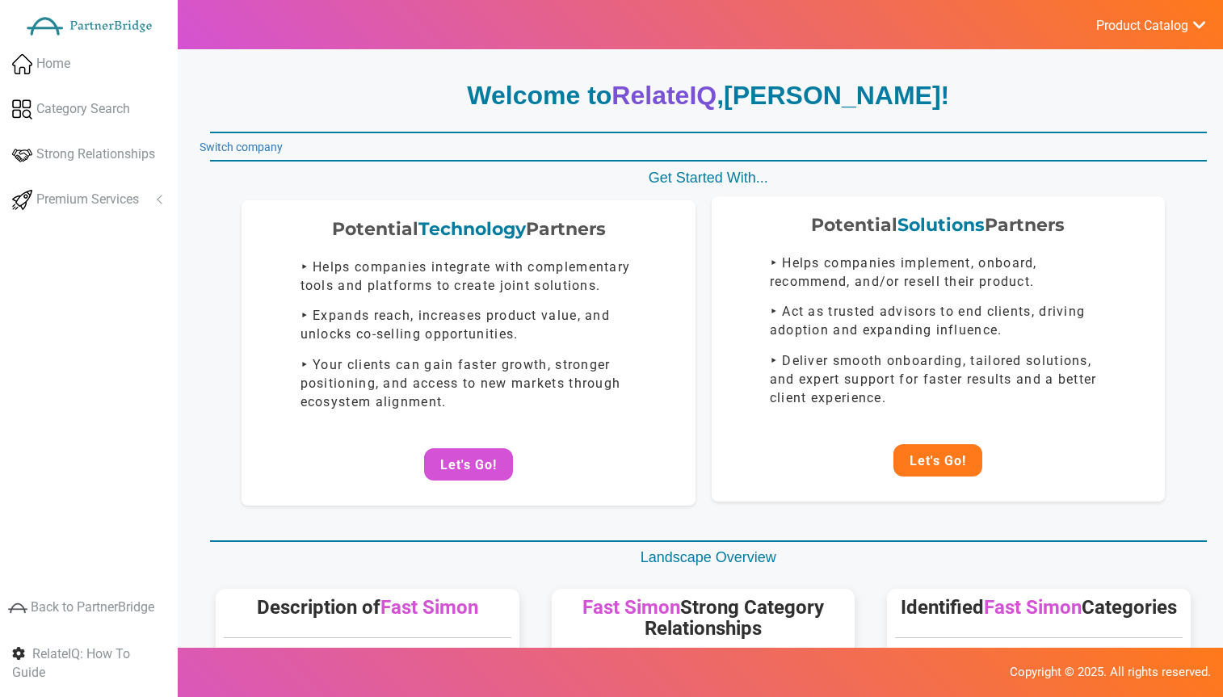
click at [955, 448] on button "Let's Go!" at bounding box center [938, 460] width 89 height 32
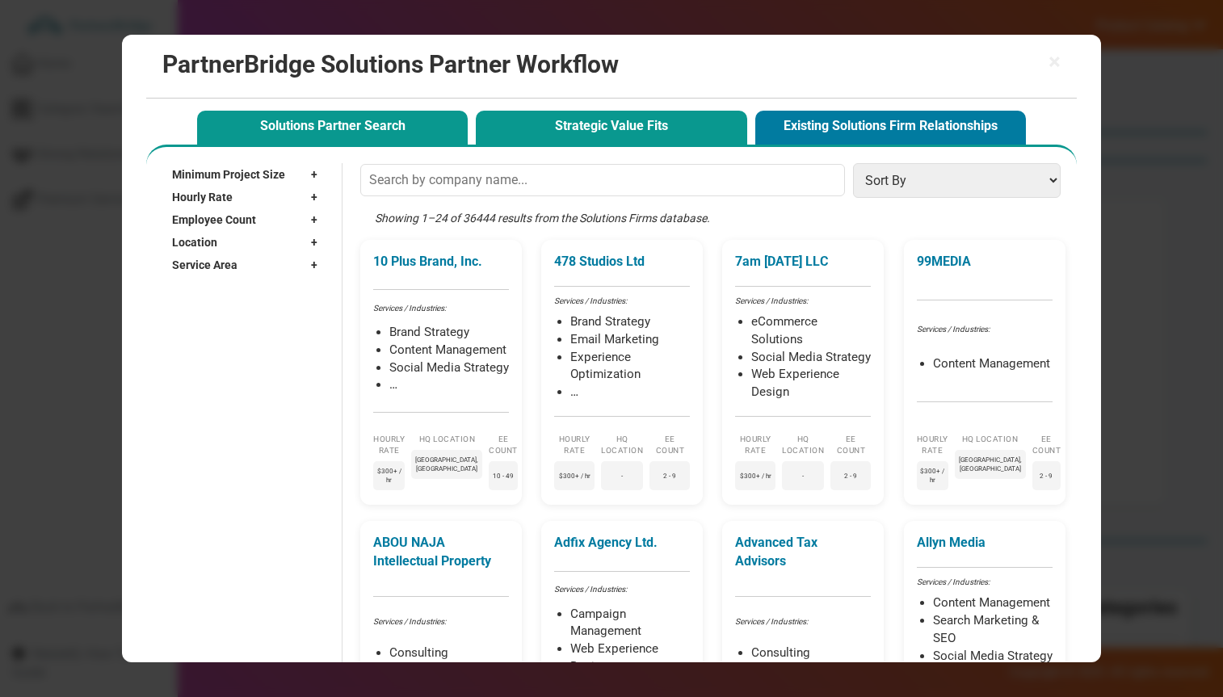
click at [623, 132] on button "Strategic Value Fits" at bounding box center [611, 127] width 271 height 33
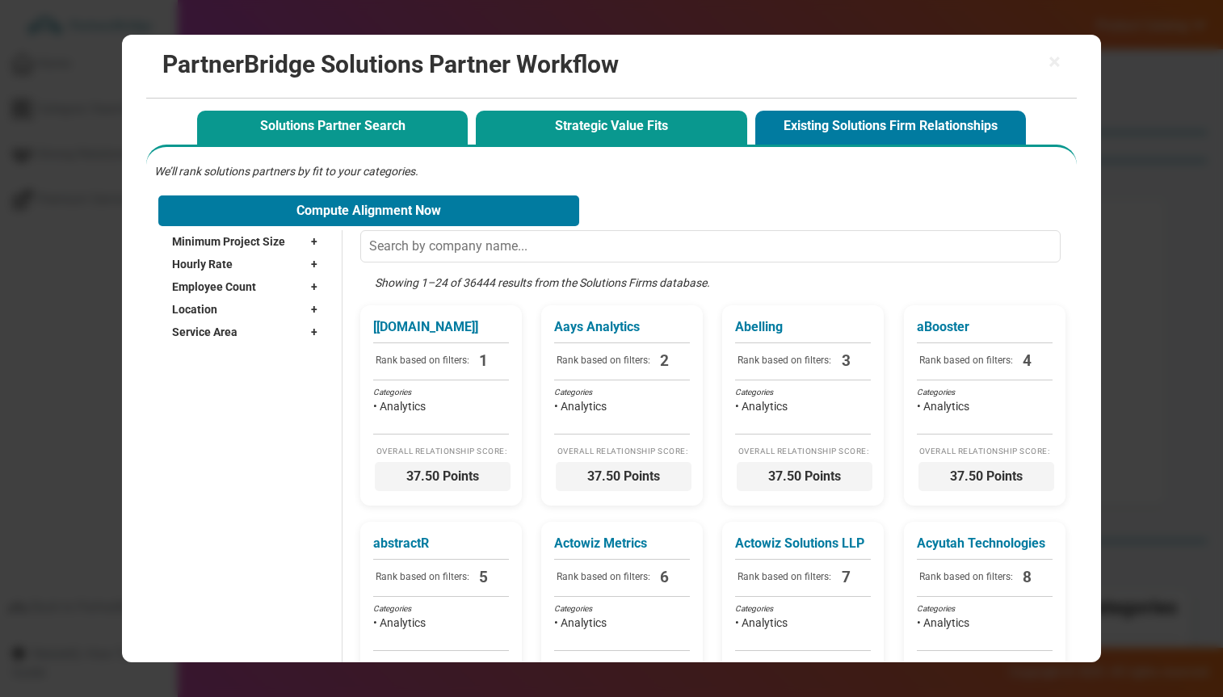
click at [402, 122] on button "Solutions Partner Search" at bounding box center [332, 127] width 271 height 33
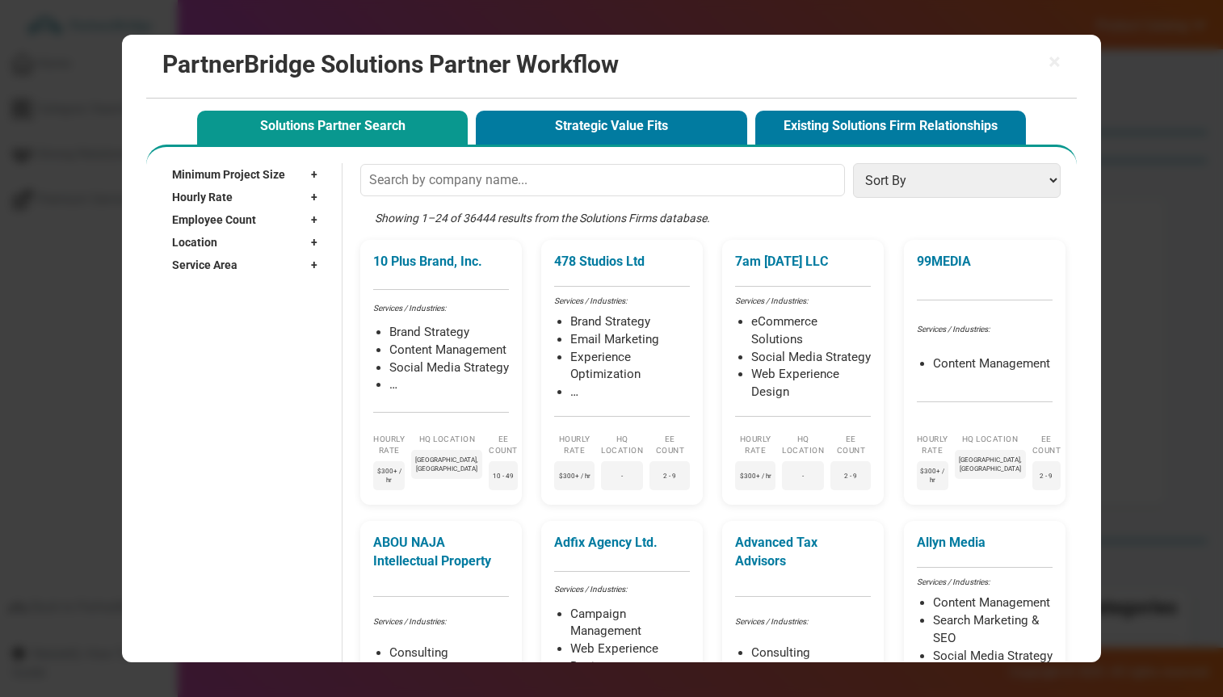
drag, startPoint x: 1044, startPoint y: 59, endPoint x: 1055, endPoint y: 60, distance: 11.3
click at [1046, 59] on h2 "PartnerBridge Solutions Partner Workflow" at bounding box center [611, 64] width 898 height 27
click at [1055, 60] on span "×" at bounding box center [1055, 62] width 12 height 23
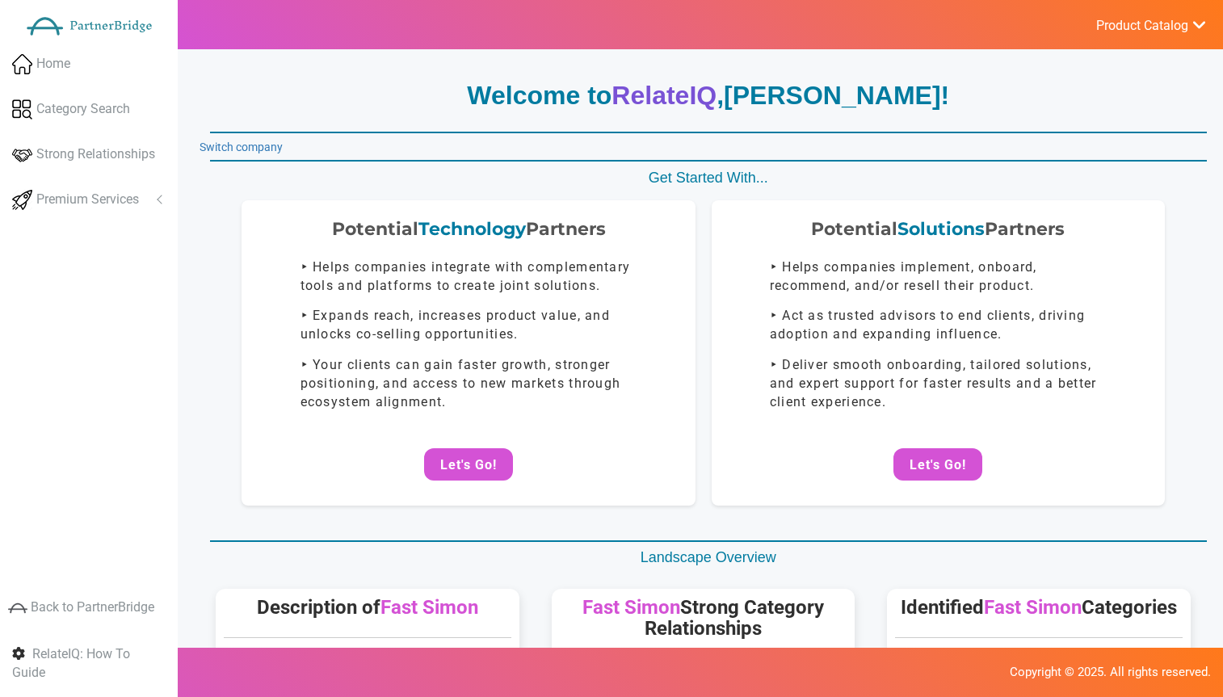
drag, startPoint x: 217, startPoint y: 156, endPoint x: 238, endPoint y: 147, distance: 22.1
click at [238, 147] on link "Switch company" at bounding box center [241, 147] width 83 height 13
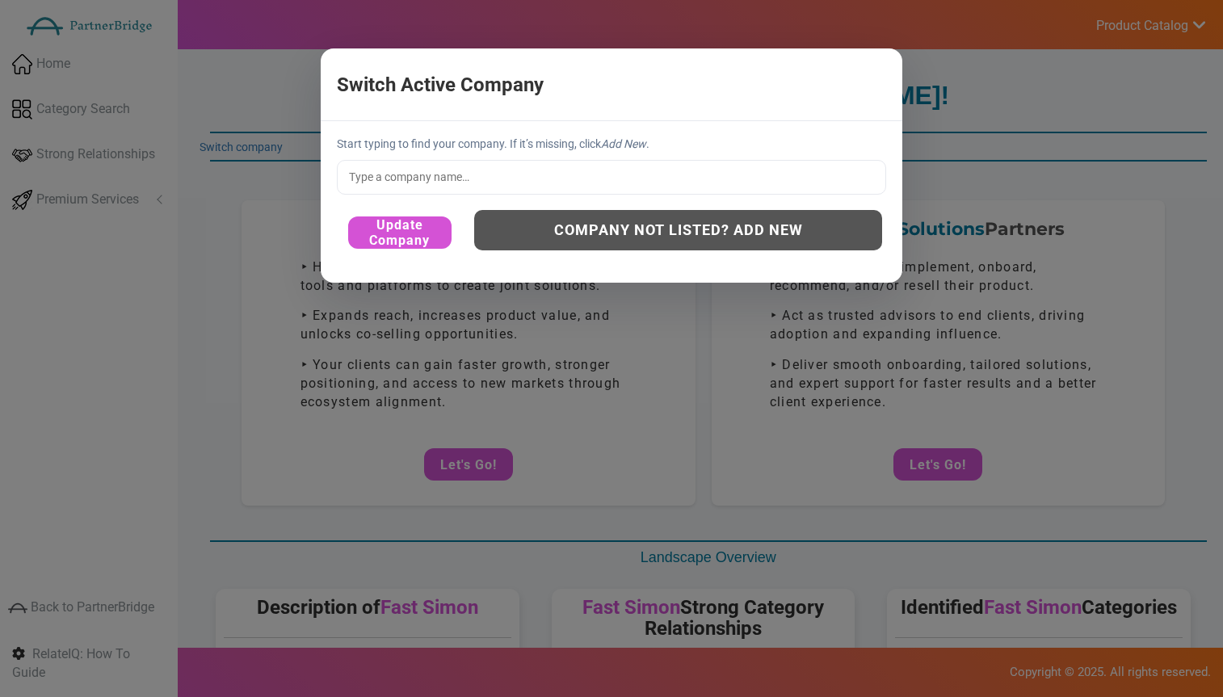
click at [406, 183] on input "text" at bounding box center [611, 177] width 549 height 34
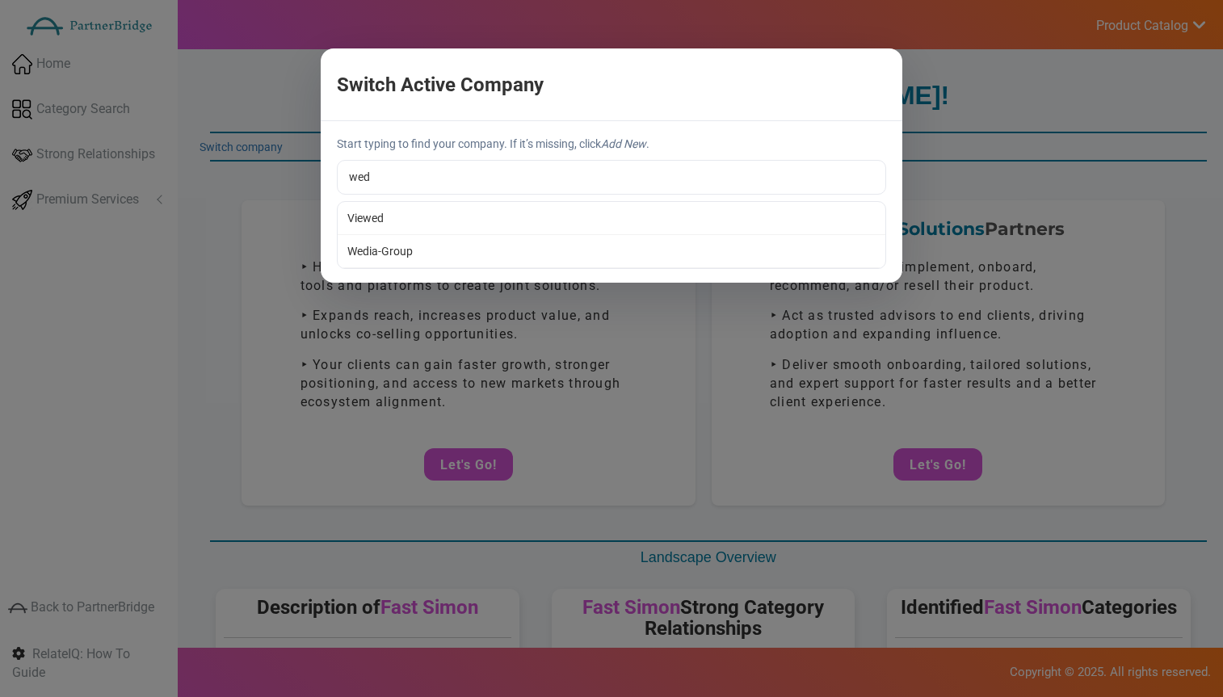
type input "Wedia-Group"
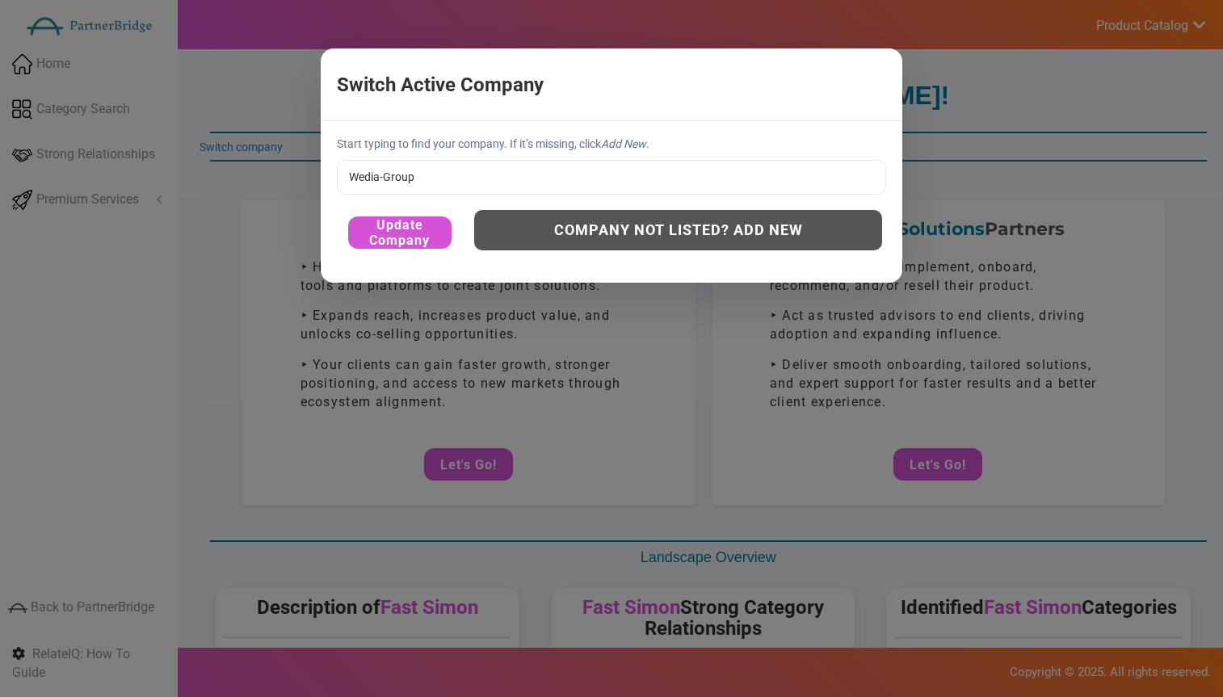
click at [381, 251] on div "Start typing to find your company. If it’s missing, click Add New . Wedia-Group…" at bounding box center [612, 201] width 582 height 161
click at [431, 233] on button "Update Company" at bounding box center [399, 233] width 103 height 32
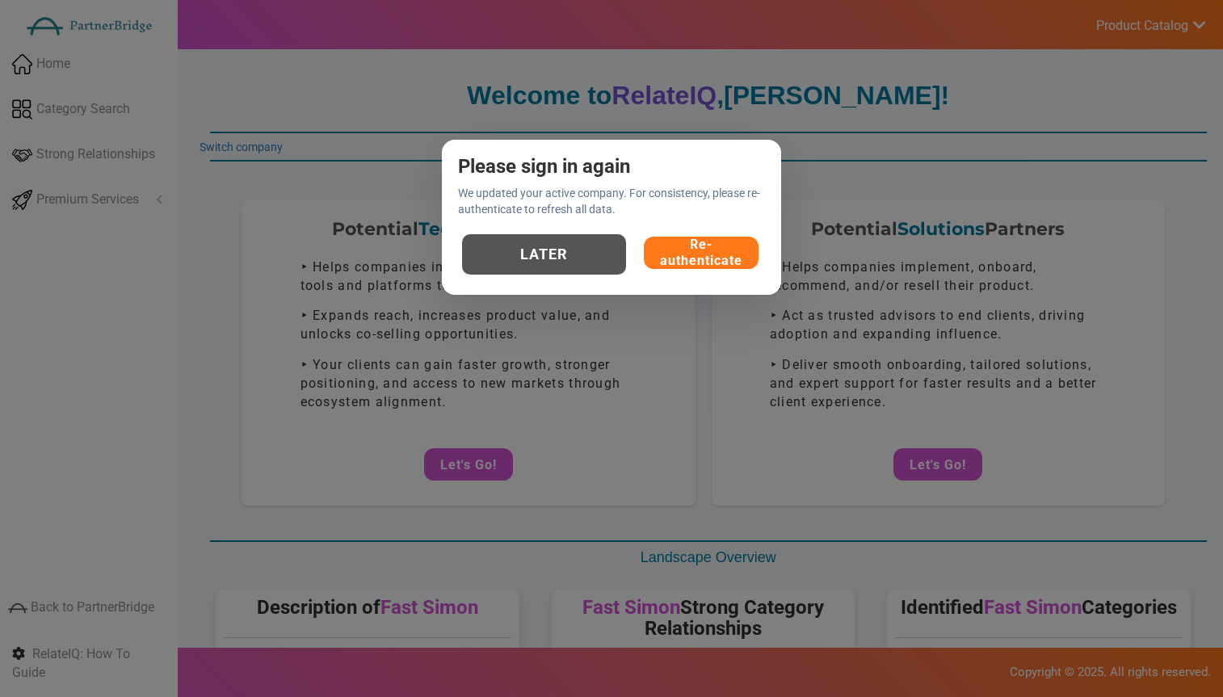
click at [705, 257] on button "Re-authenticate" at bounding box center [701, 253] width 115 height 32
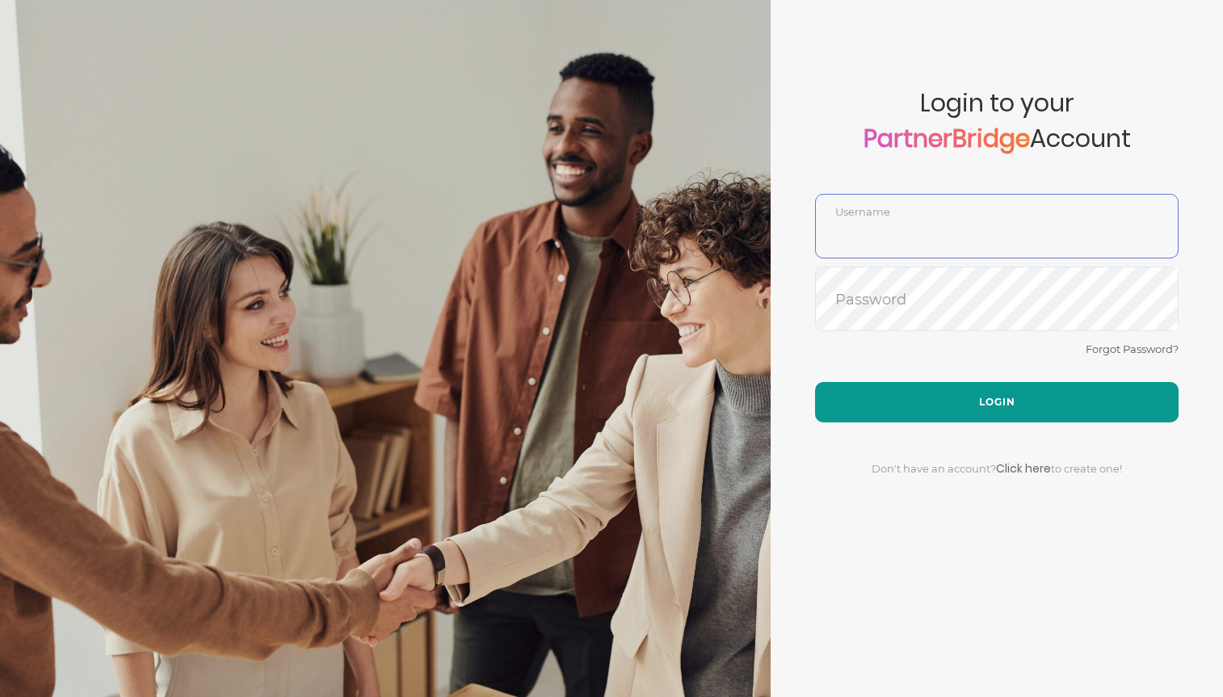
type input "DemoUser"
click at [1065, 391] on button "Login" at bounding box center [997, 402] width 364 height 40
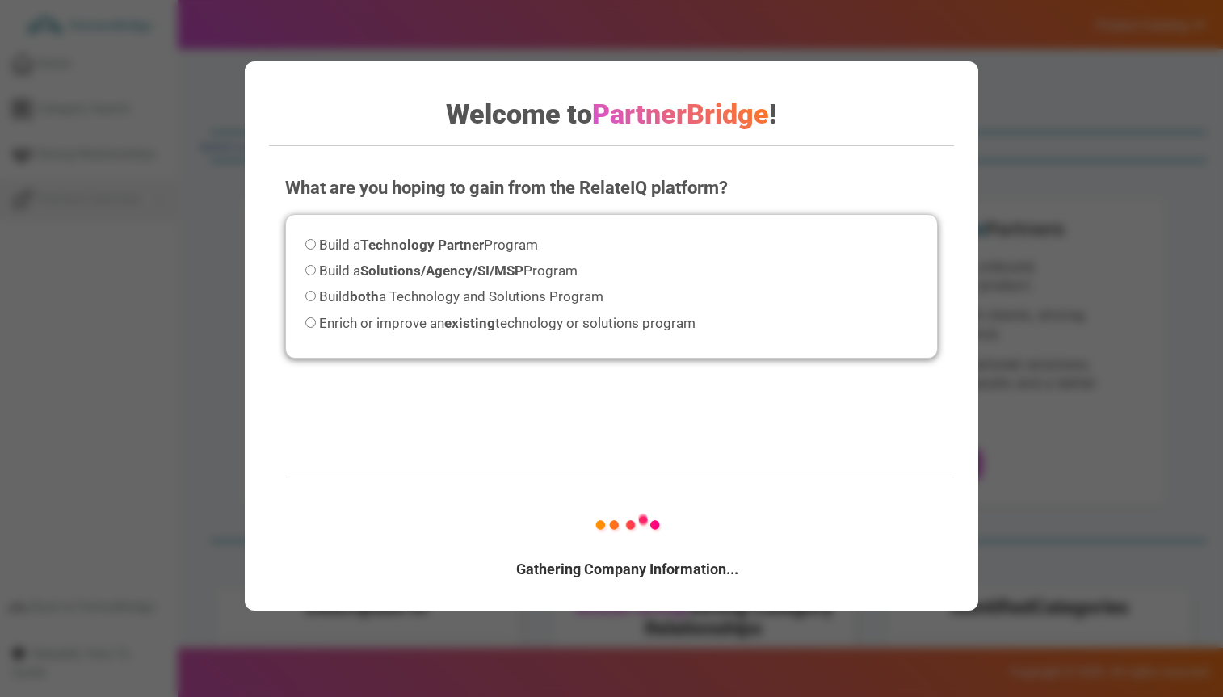
click at [487, 269] on strong "Solutions/Agency/SI/MSP" at bounding box center [441, 271] width 163 height 16
click at [316, 269] on input "Build a Solutions/Agency/SI/MSP Program" at bounding box center [310, 270] width 11 height 11
radio input "true"
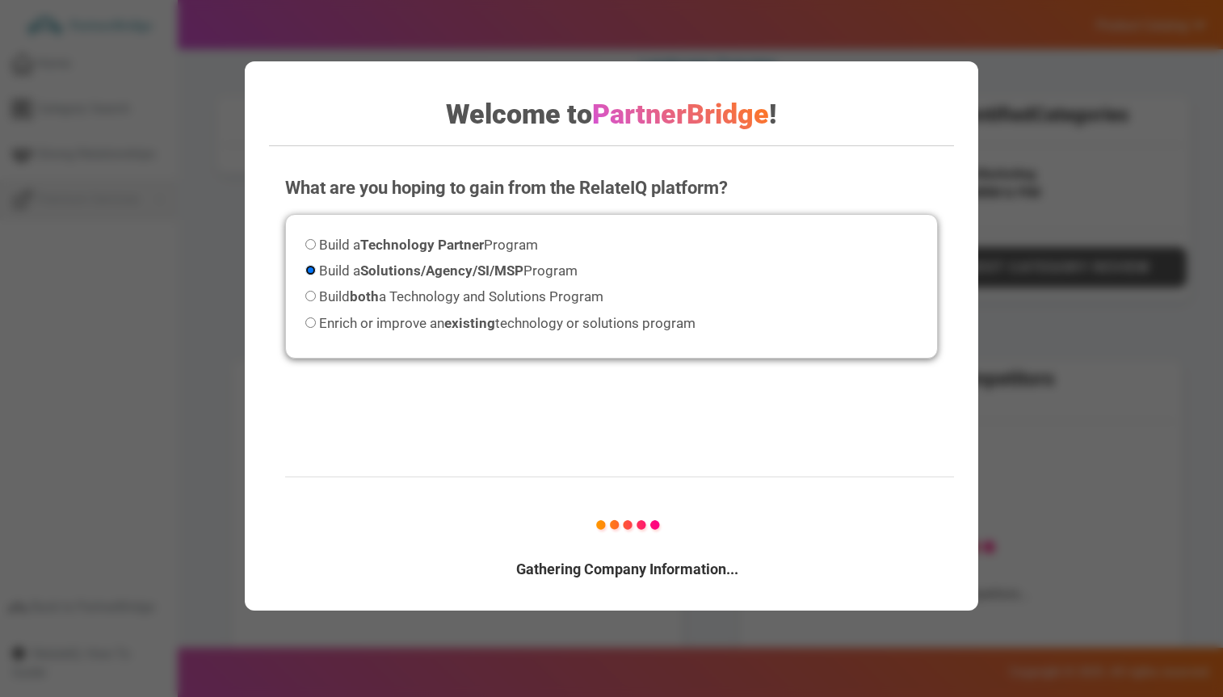
scroll to position [496, 0]
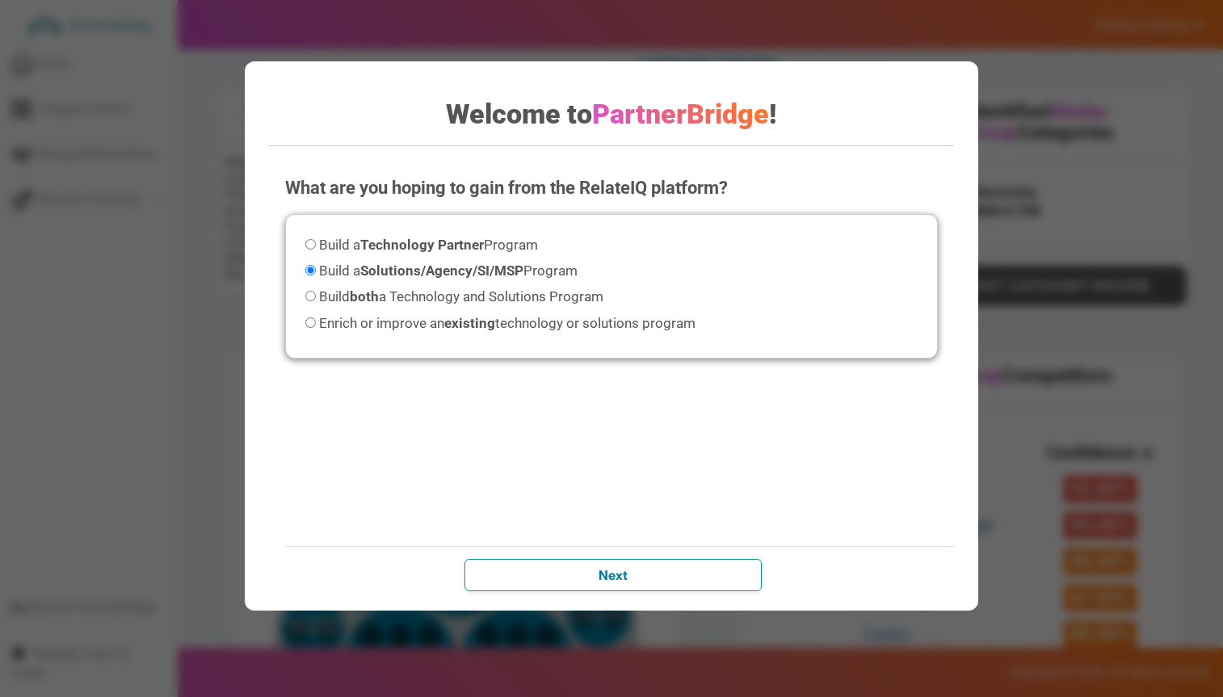
click at [629, 566] on input "Next" at bounding box center [613, 575] width 297 height 32
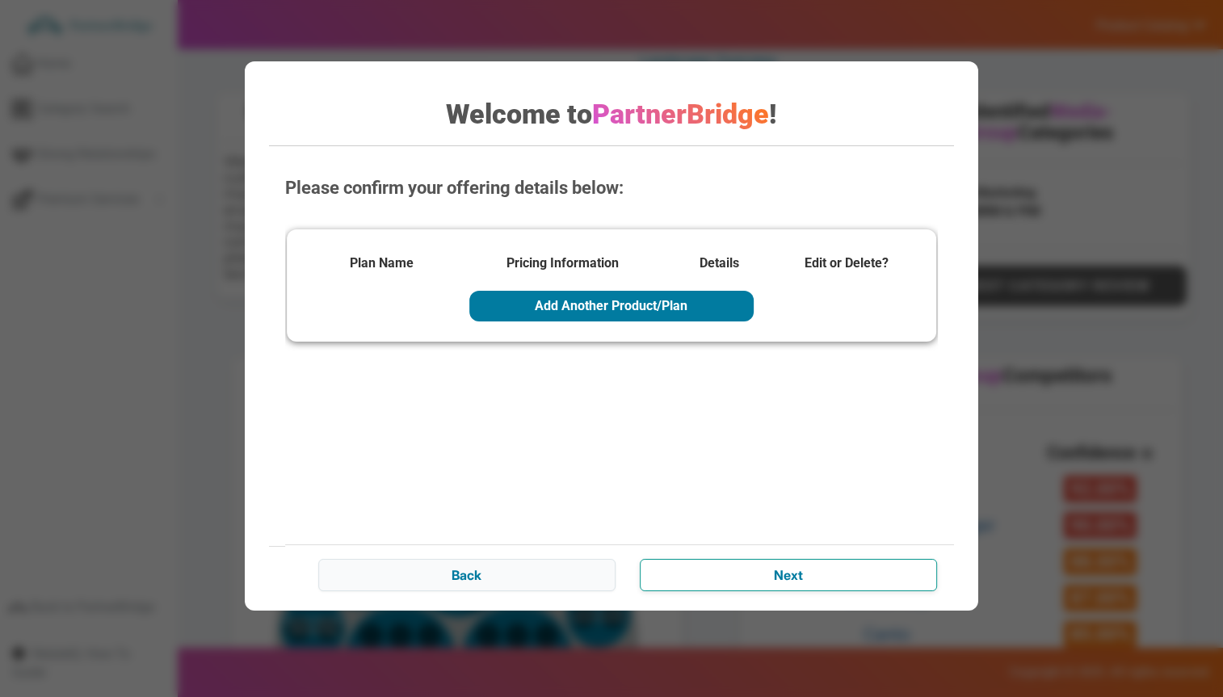
click at [700, 587] on input "Next" at bounding box center [788, 575] width 297 height 32
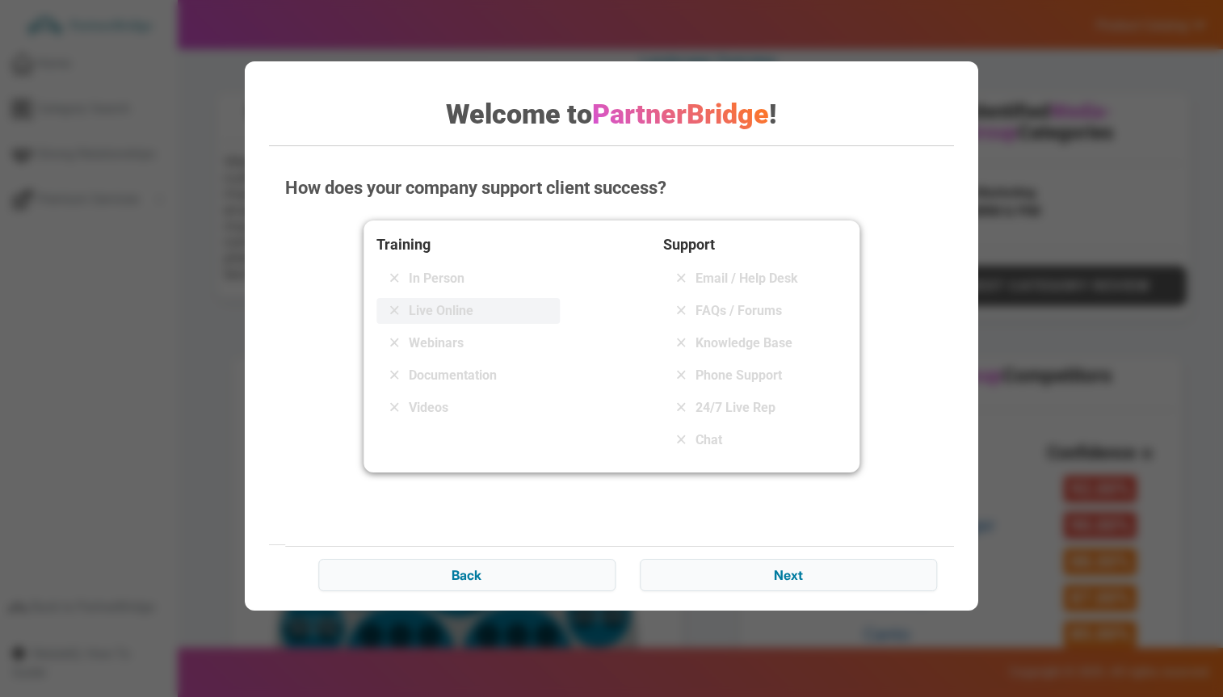
click at [446, 299] on div "Live Online" at bounding box center [468, 311] width 183 height 26
drag, startPoint x: 440, startPoint y: 313, endPoint x: 434, endPoint y: 335, distance: 23.5
click at [440, 314] on span "Live Online" at bounding box center [441, 310] width 65 height 19
click at [435, 335] on span "Webinars" at bounding box center [436, 343] width 55 height 19
click at [439, 318] on span "Live Online" at bounding box center [441, 310] width 65 height 19
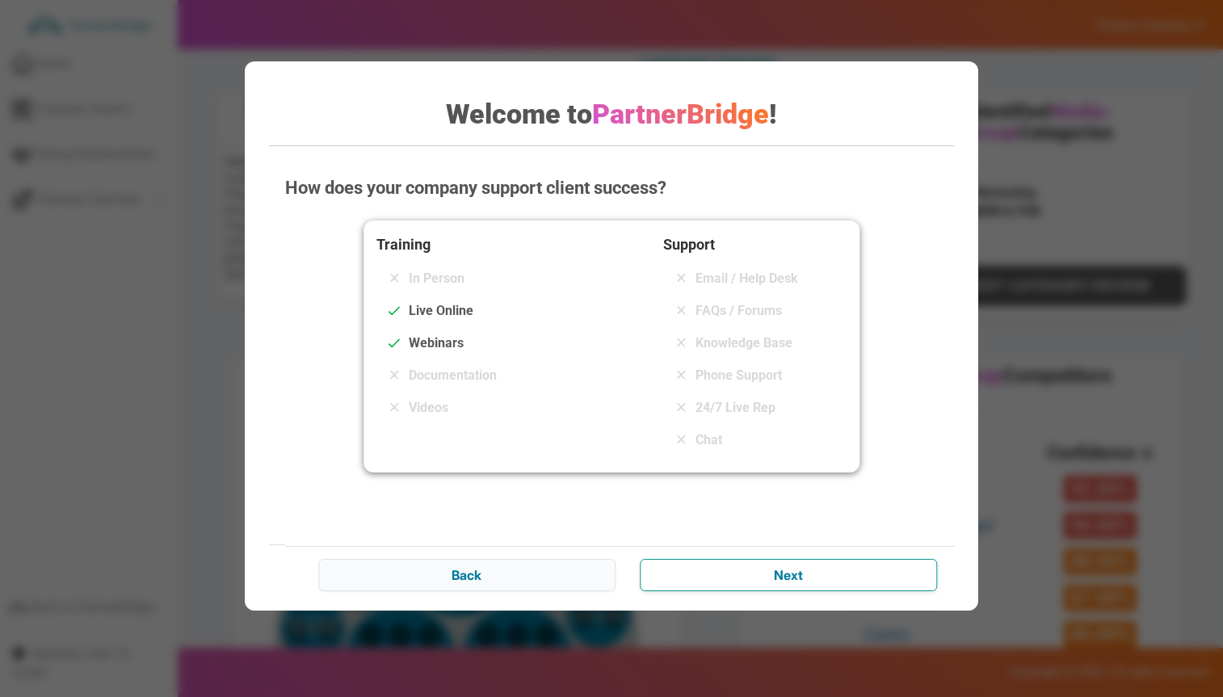
click at [740, 579] on input "Next" at bounding box center [788, 575] width 297 height 32
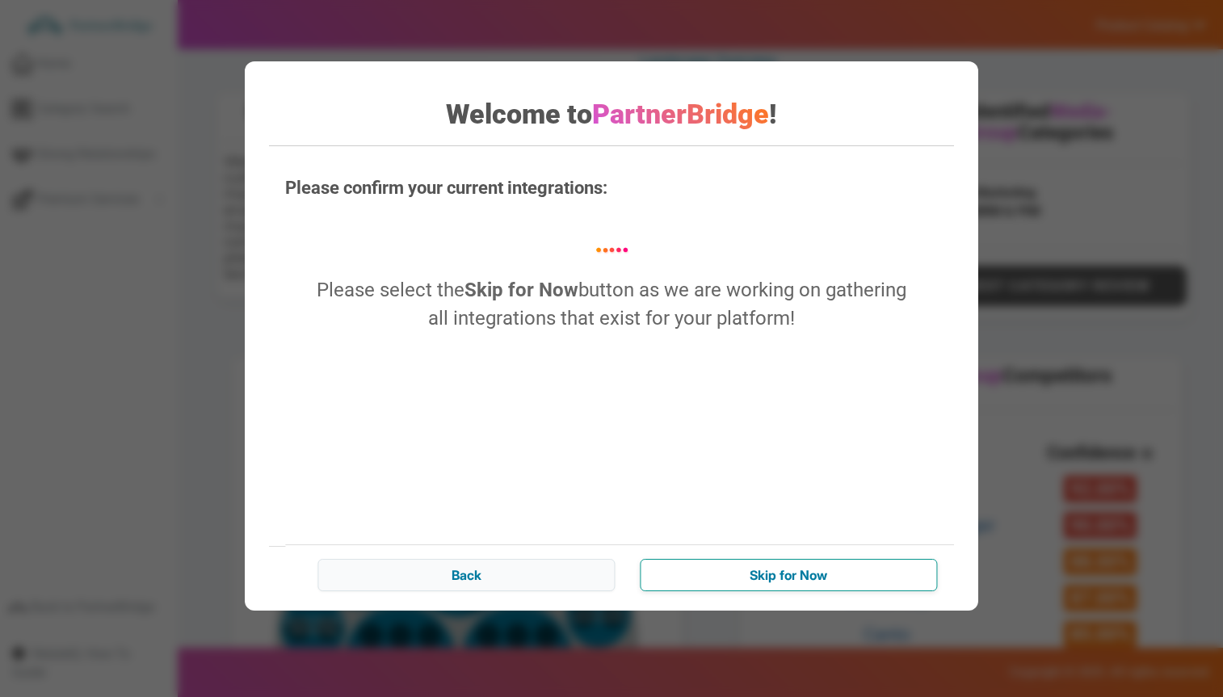
click at [734, 574] on input "Skip for Now" at bounding box center [788, 575] width 297 height 32
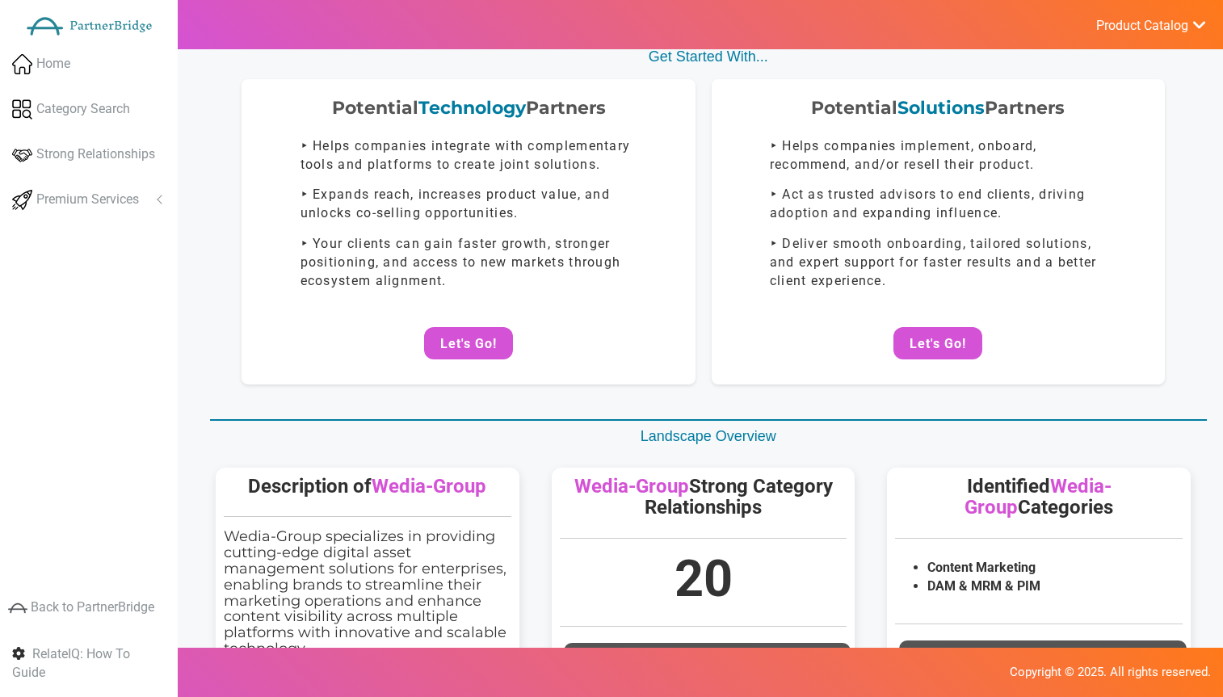
scroll to position [0, 0]
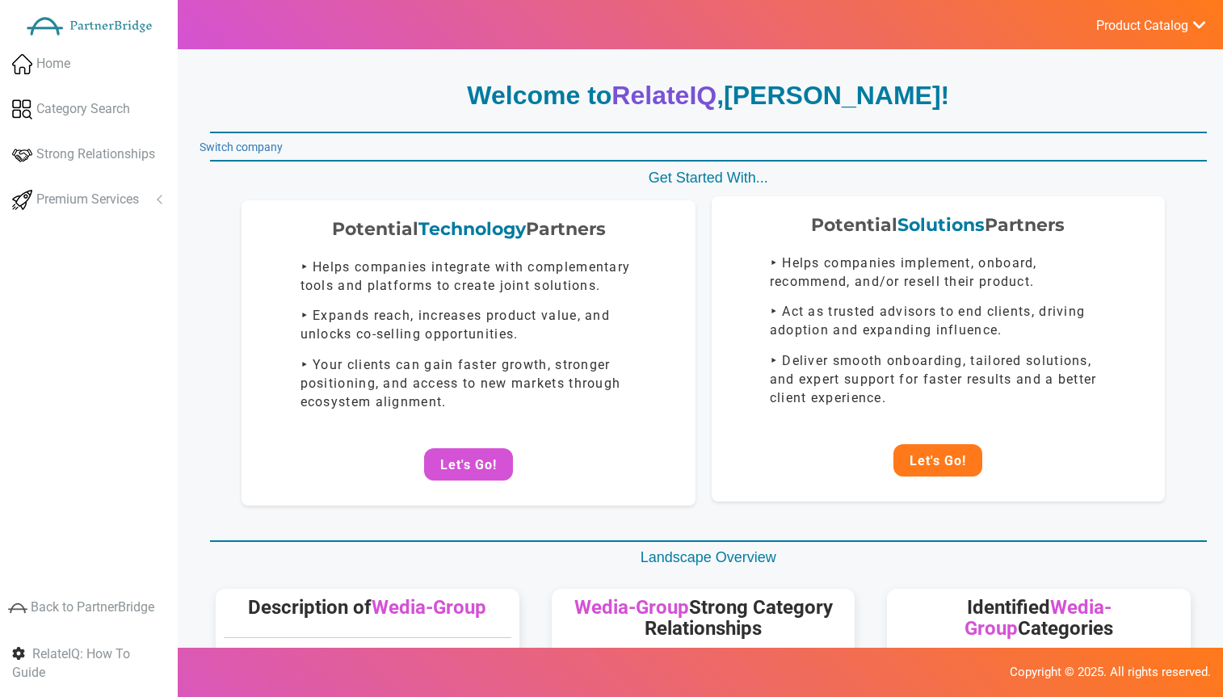
click at [939, 462] on button "Let's Go!" at bounding box center [938, 460] width 89 height 32
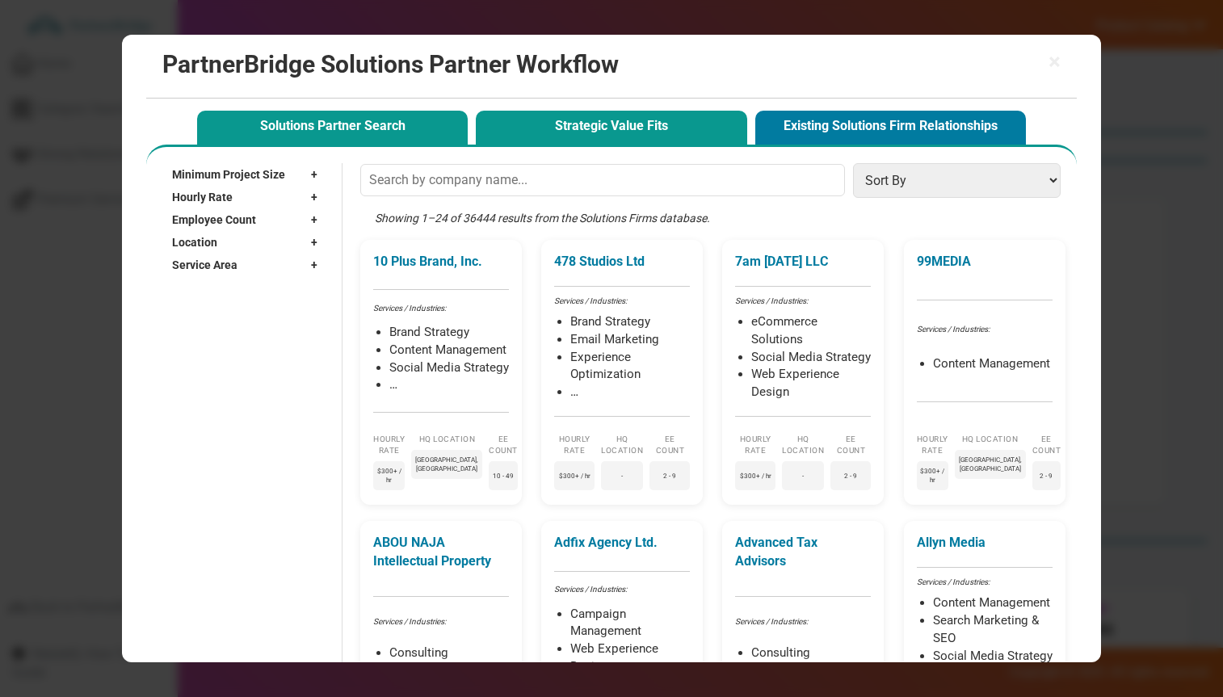
click at [636, 124] on button "Strategic Value Fits" at bounding box center [611, 127] width 271 height 33
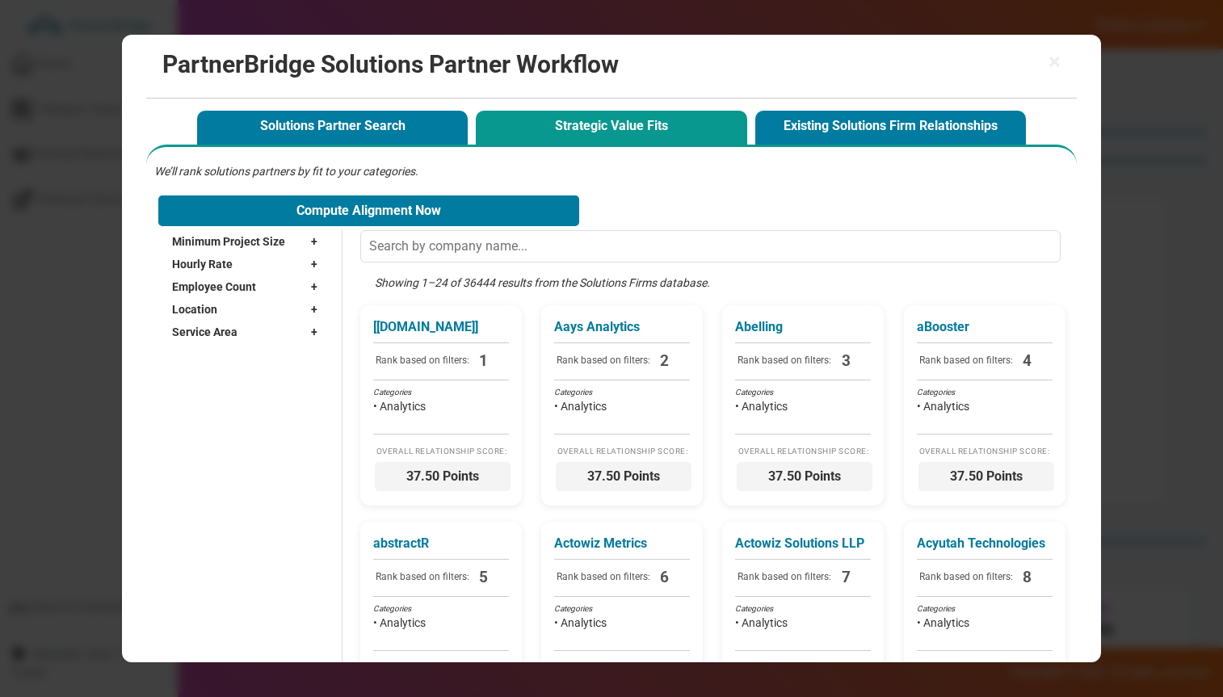
click at [395, 110] on div "Solutions Partner Search Strategic Value Fits Existing Solutions Firm Relations…" at bounding box center [611, 125] width 837 height 37
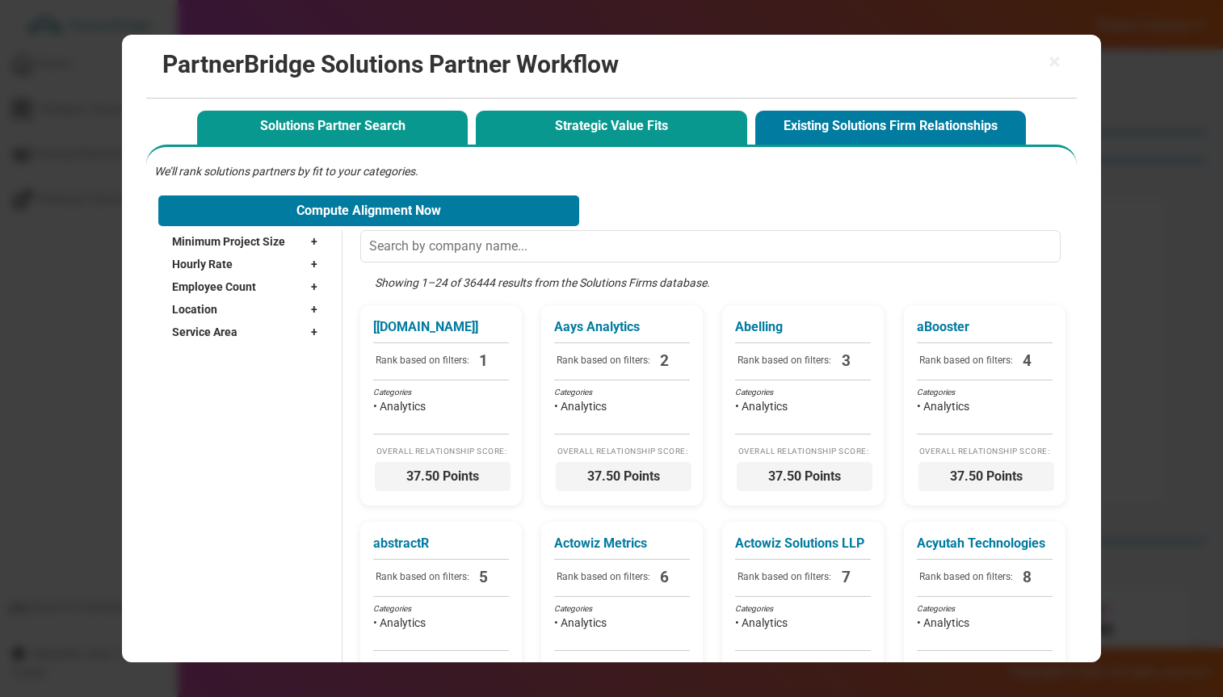
click at [394, 112] on button "Solutions Partner Search" at bounding box center [332, 127] width 271 height 33
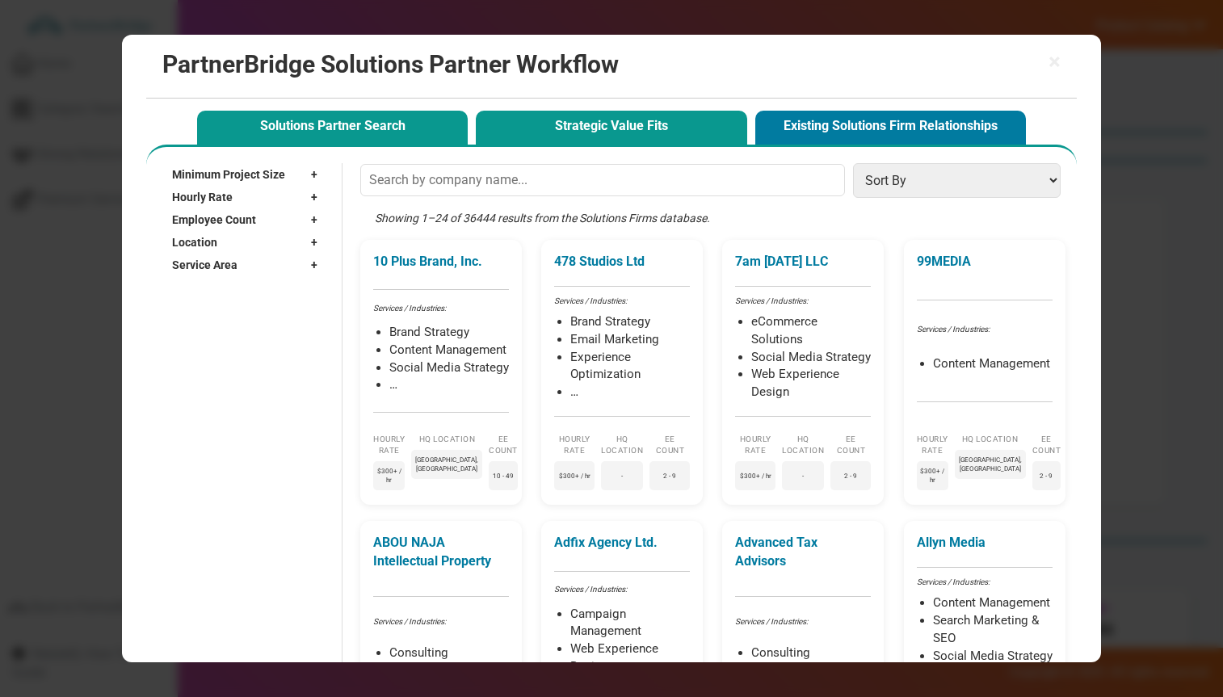
click at [613, 128] on button "Strategic Value Fits" at bounding box center [611, 127] width 271 height 33
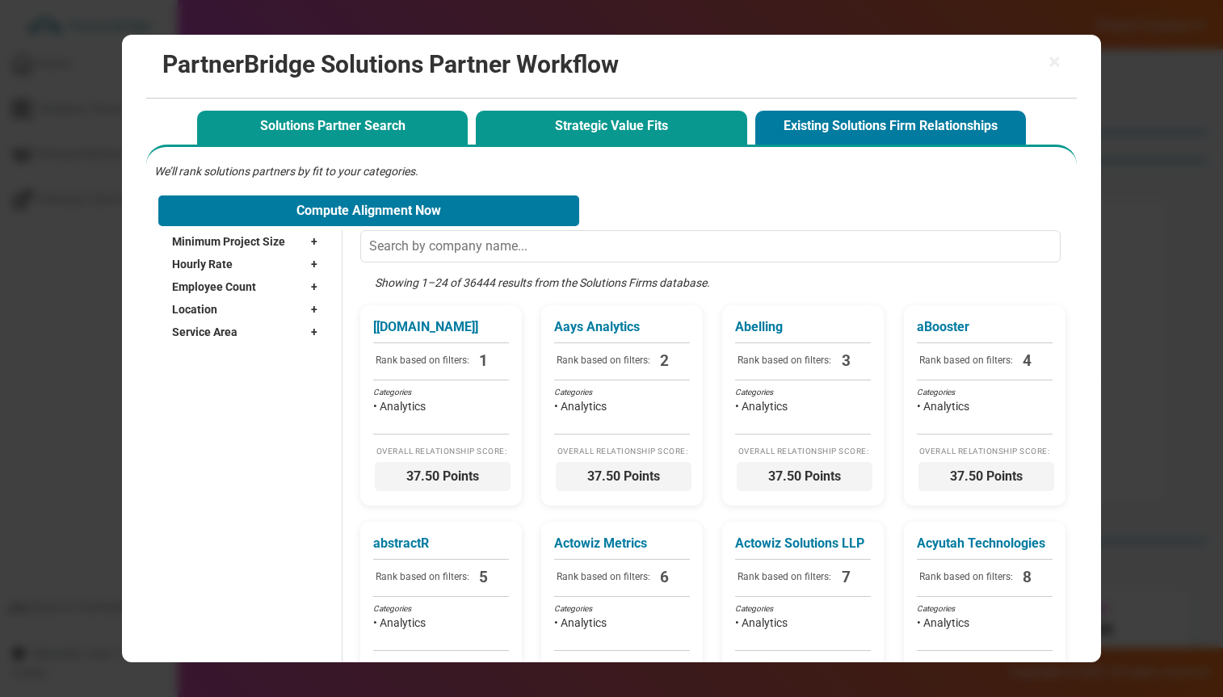
click at [367, 128] on button "Solutions Partner Search" at bounding box center [332, 127] width 271 height 33
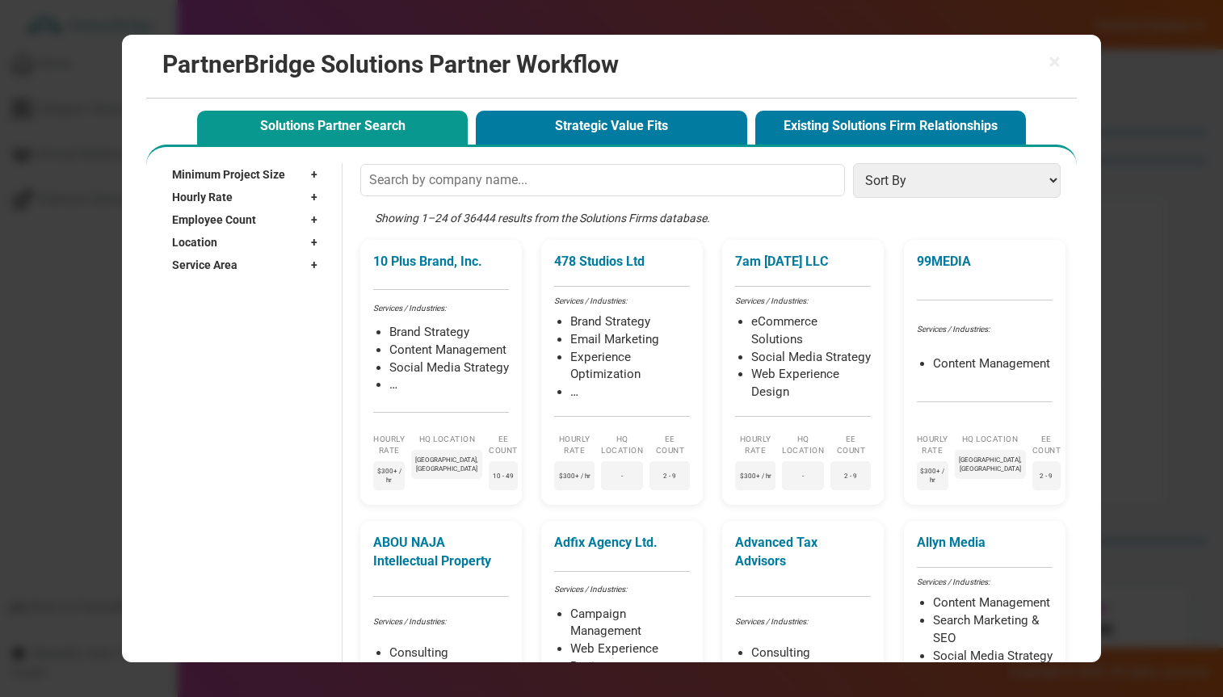
click at [1063, 57] on div "× PartnerBridge Solutions Partner Workflow" at bounding box center [611, 67] width 930 height 64
click at [1058, 59] on span "×" at bounding box center [1055, 62] width 12 height 23
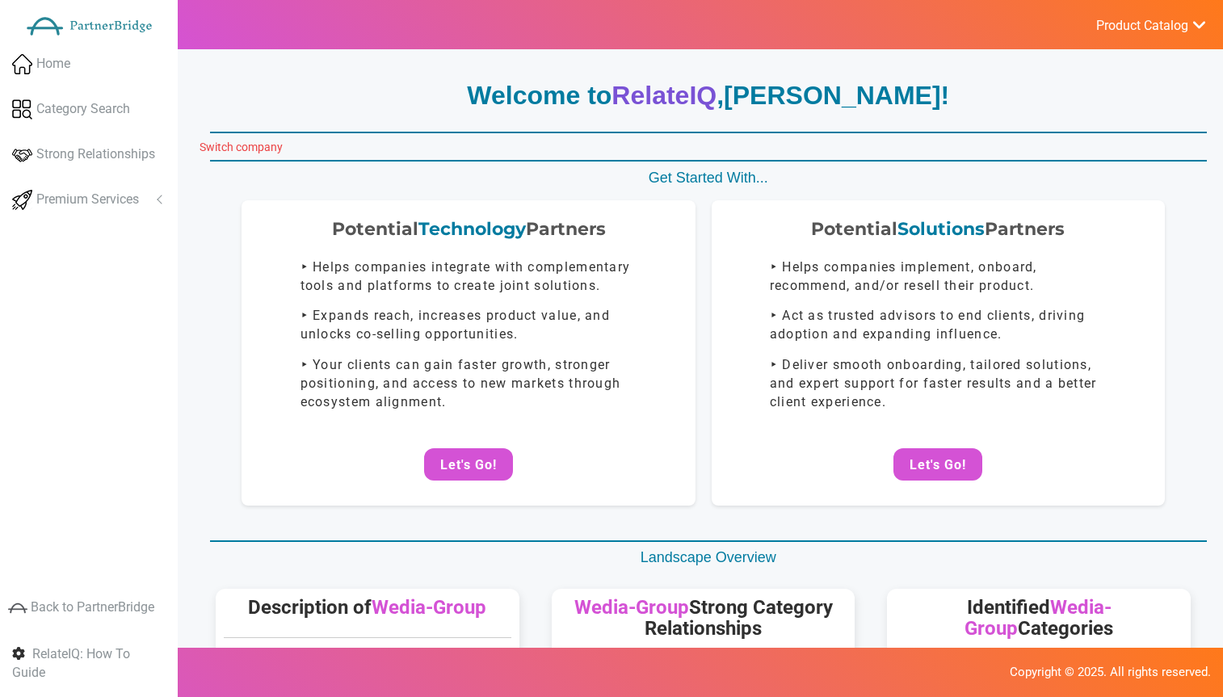
click at [265, 145] on link "Switch company" at bounding box center [241, 147] width 83 height 13
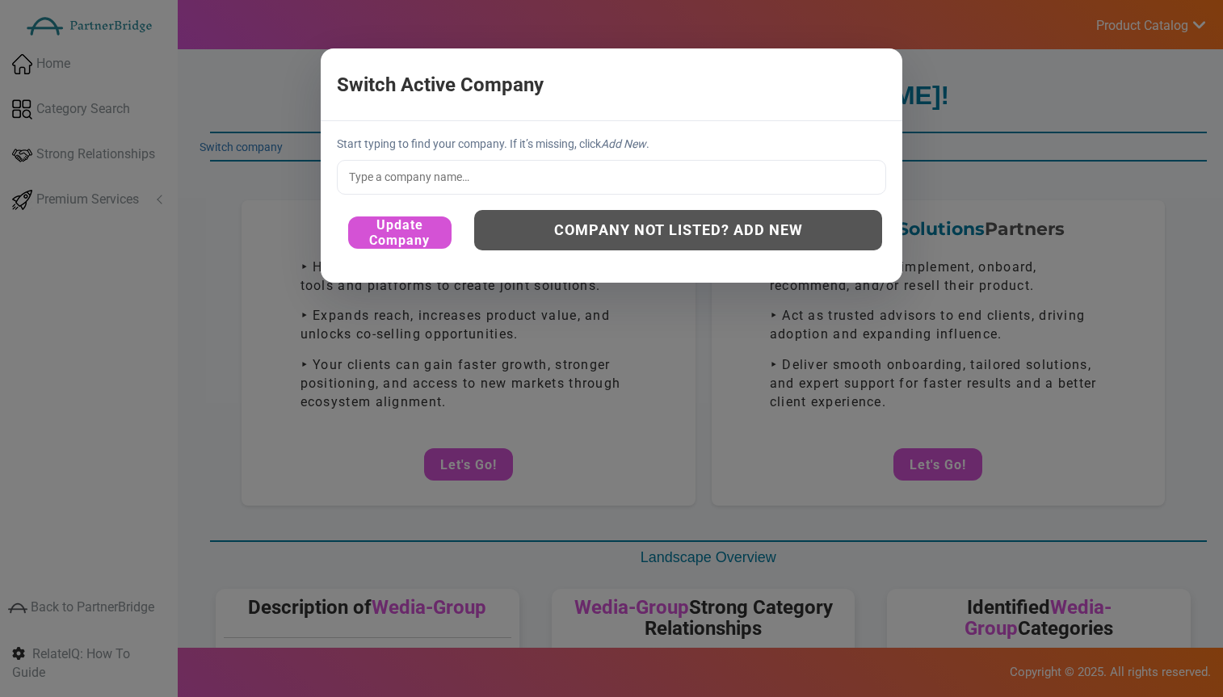
click at [424, 165] on input "text" at bounding box center [611, 177] width 549 height 34
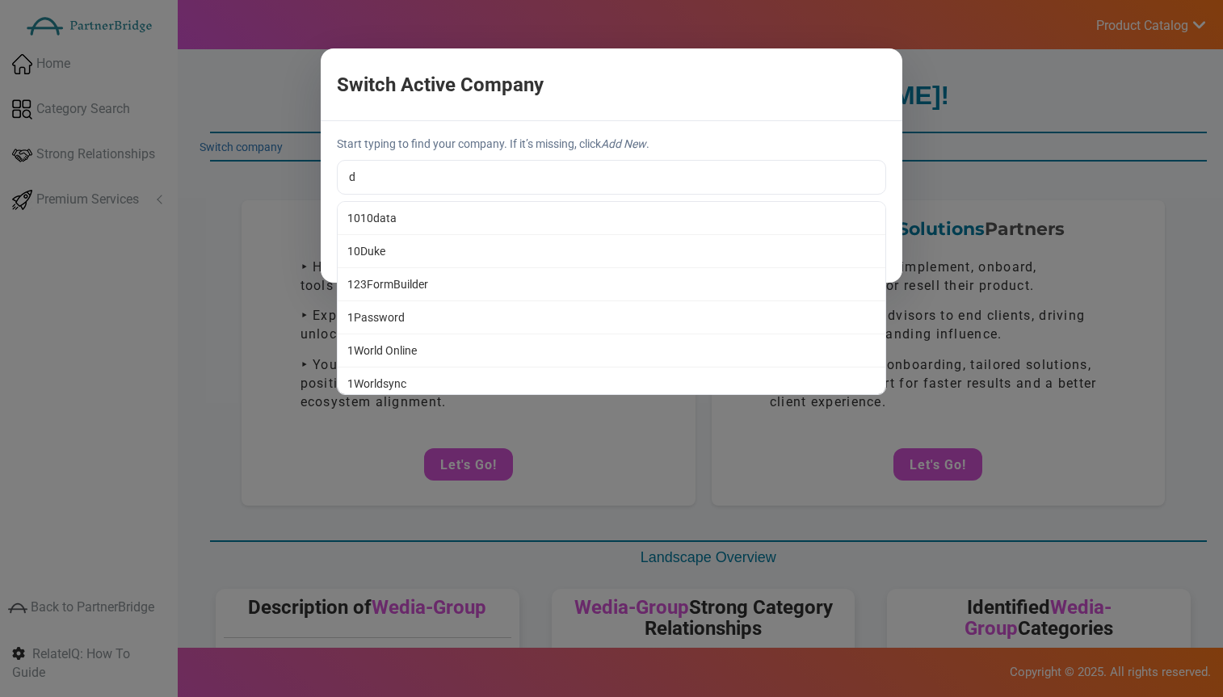
type input "1010data"
click at [469, 221] on div "Start typing to find your company. If it’s missing, click Add New . 1010data 10…" at bounding box center [612, 201] width 582 height 161
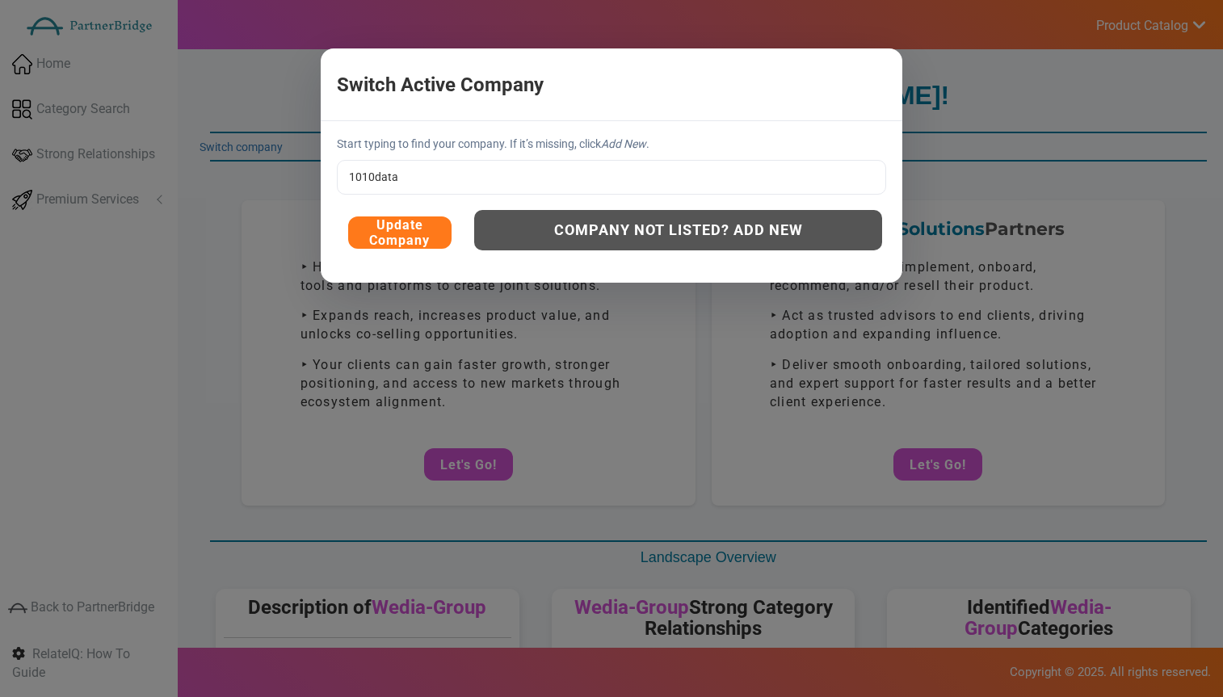
click at [393, 228] on button "Update Company" at bounding box center [399, 233] width 103 height 32
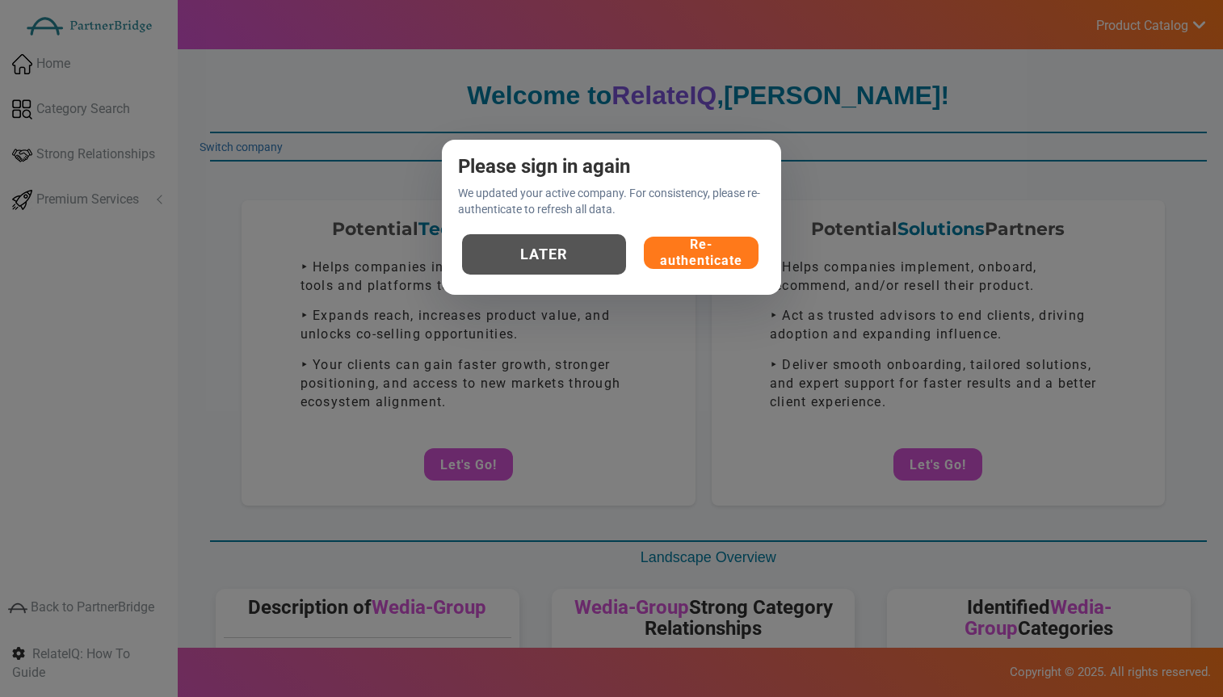
click at [666, 247] on button "Re-authenticate" at bounding box center [701, 253] width 115 height 32
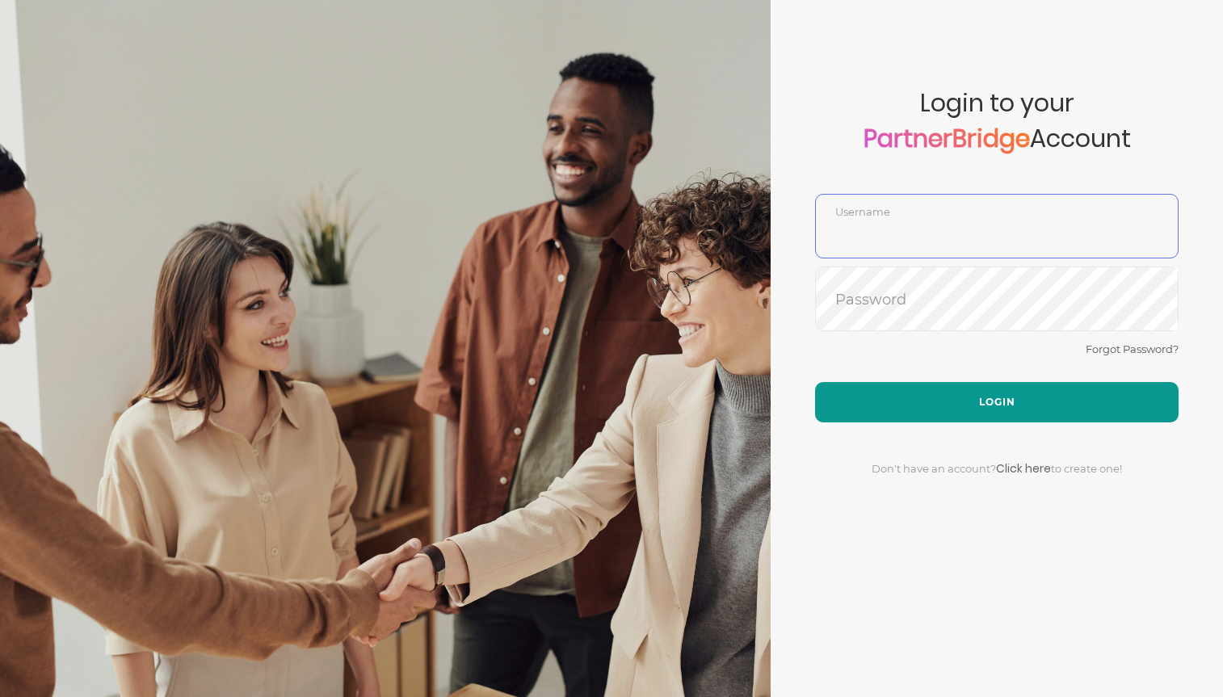
type input "DemoUser"
click at [983, 382] on button "Login" at bounding box center [997, 402] width 364 height 40
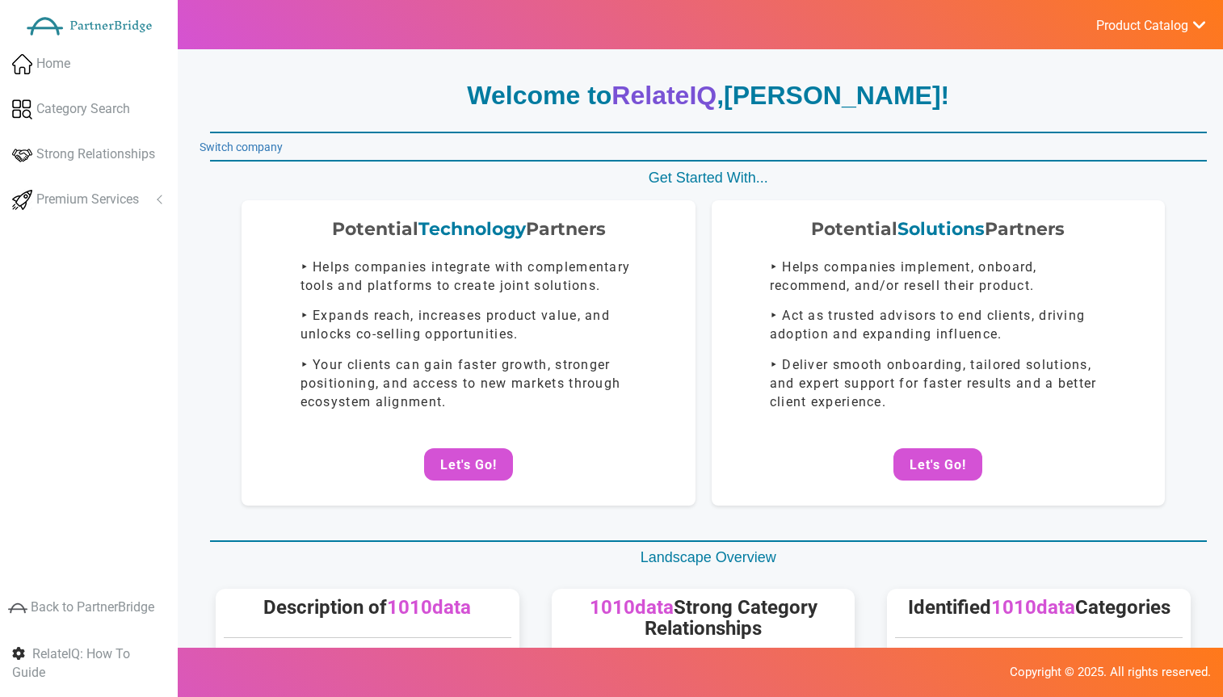
click at [264, 143] on link "Switch company" at bounding box center [241, 147] width 83 height 13
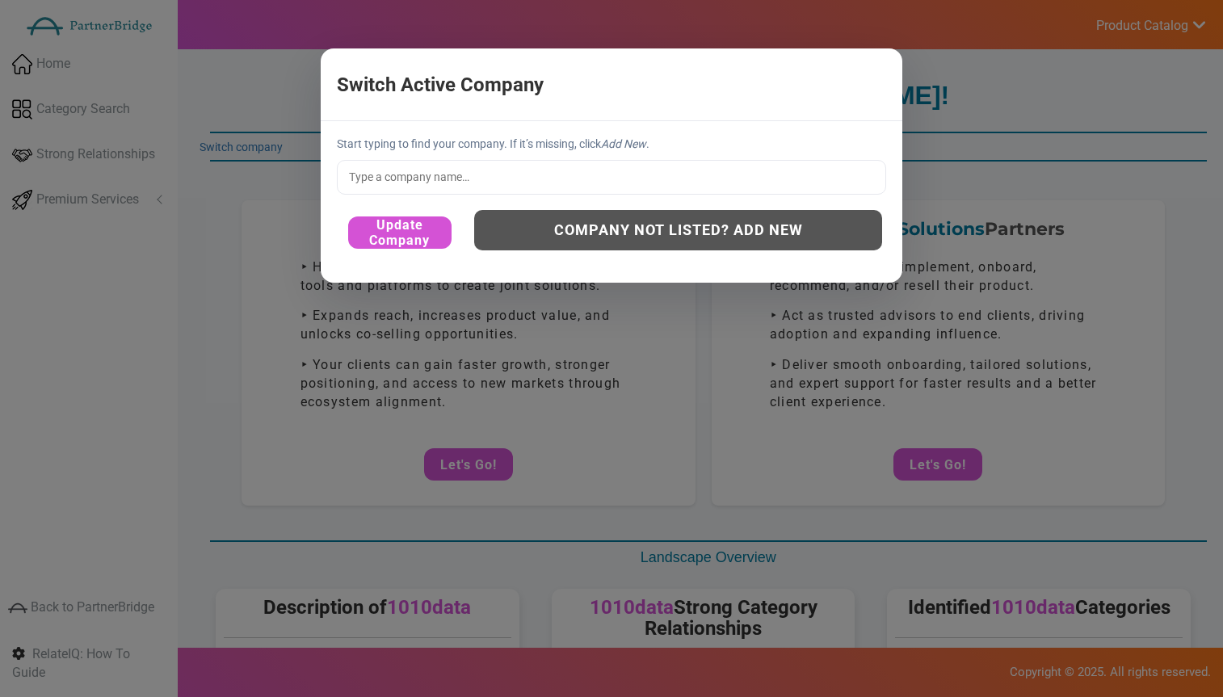
click at [410, 178] on input "text" at bounding box center [611, 177] width 549 height 34
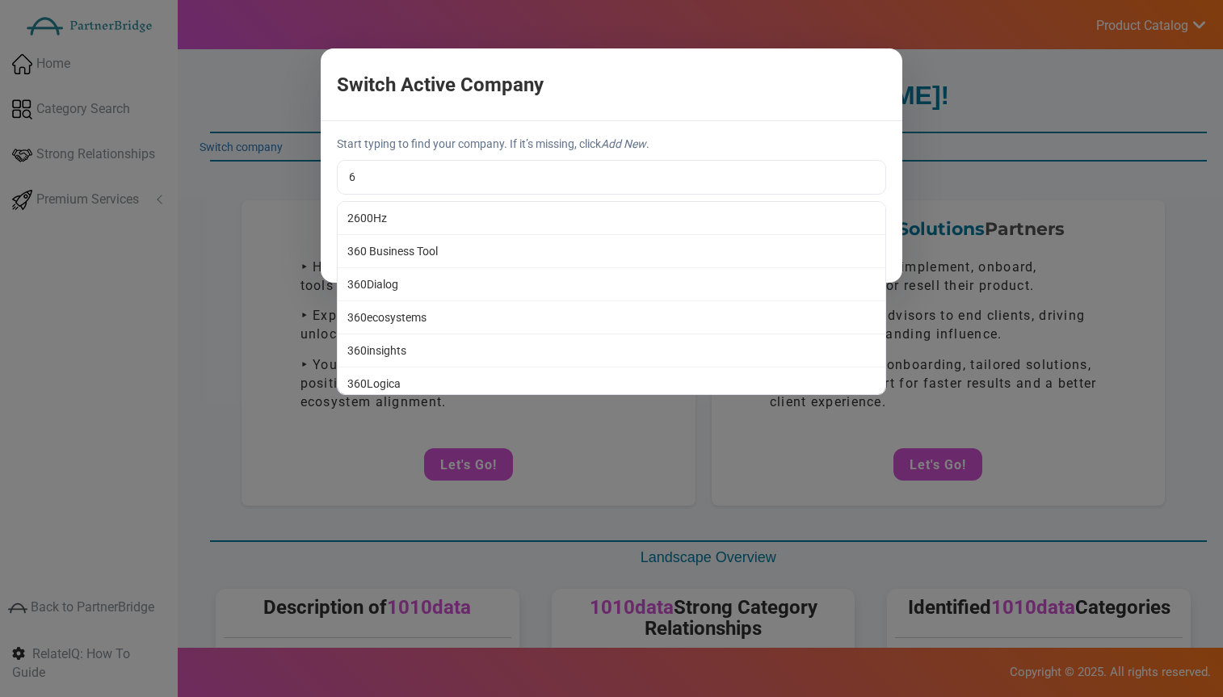
type input "360insights"
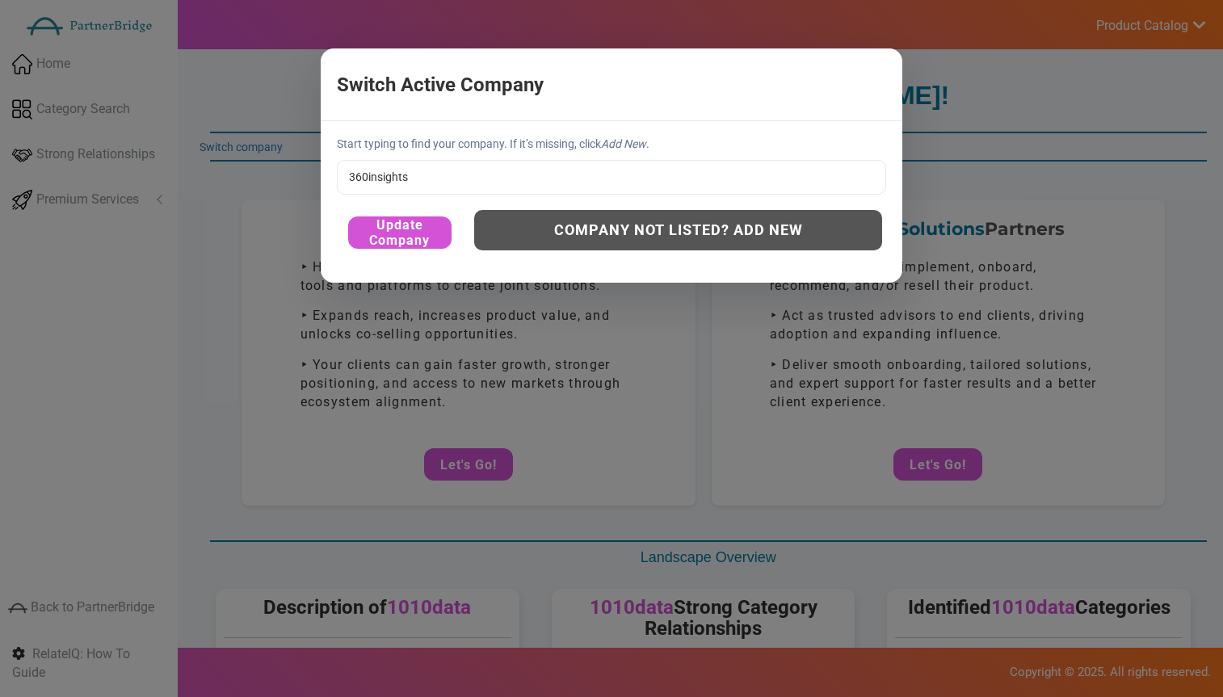
click at [413, 355] on div "Switch Active Company × Start typing to find your company. If it’s missing, cli…" at bounding box center [611, 348] width 1223 height 697
click at [408, 236] on button "Update Company" at bounding box center [399, 233] width 103 height 32
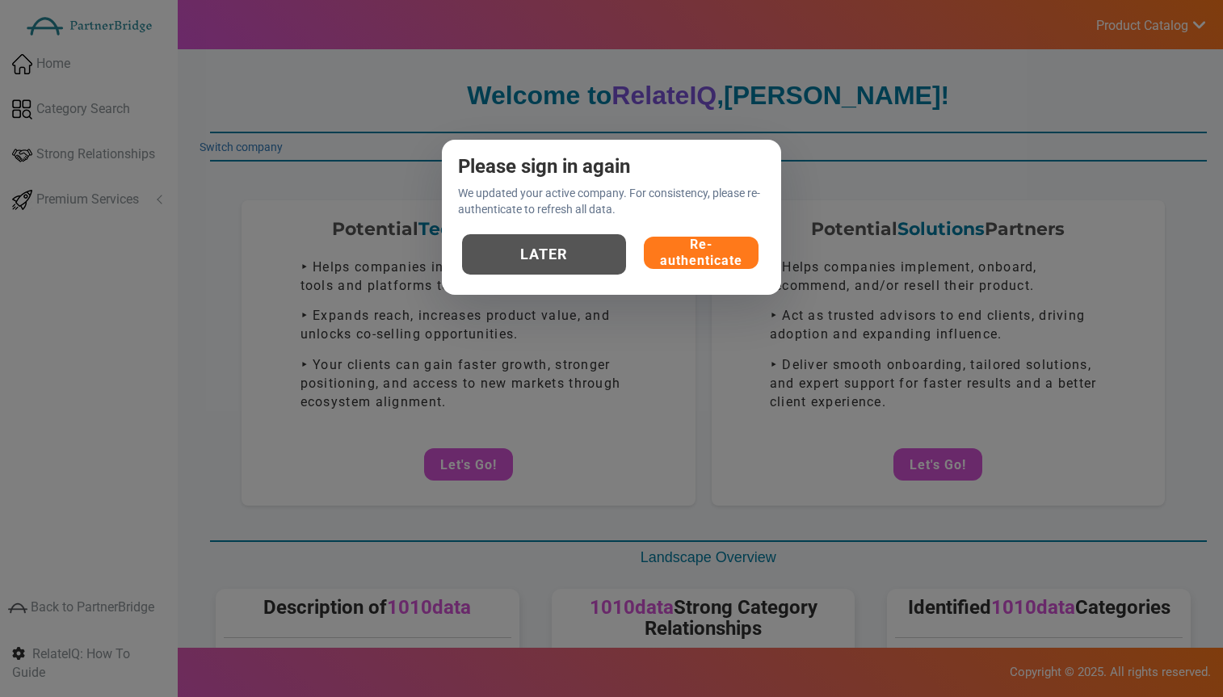
click at [713, 252] on button "Re-authenticate" at bounding box center [701, 253] width 115 height 32
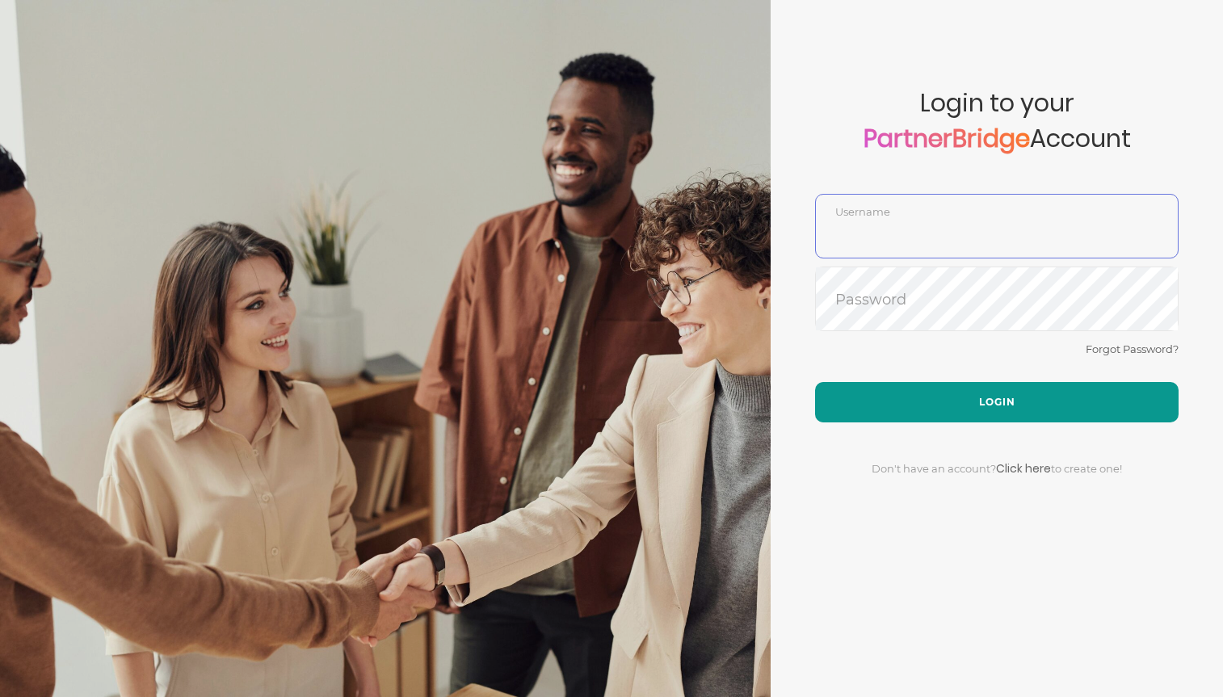
type input "DemoUser"
click at [941, 398] on button "Login" at bounding box center [997, 402] width 364 height 40
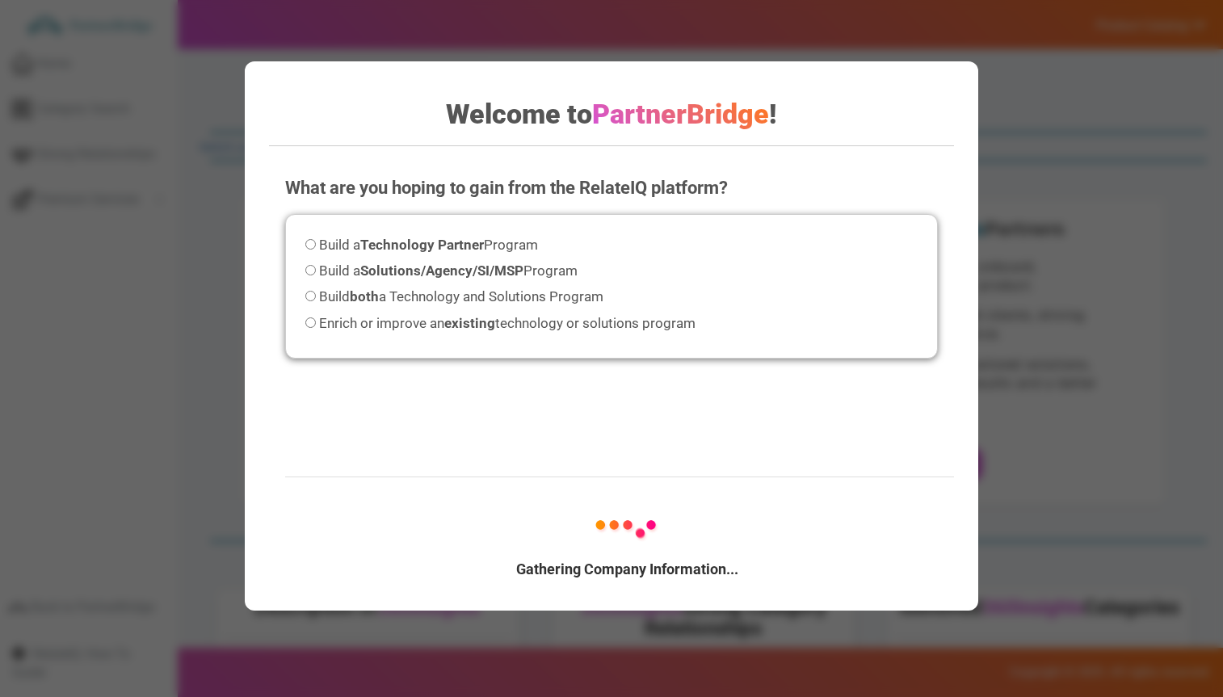
click at [386, 292] on span "Build both a Technology and Solutions Program" at bounding box center [461, 296] width 284 height 16
click at [316, 292] on input "Build both a Technology and Solutions Program" at bounding box center [310, 296] width 11 height 11
radio input "true"
click at [721, 537] on div "What are you hoping to gain from the RelateIQ platform? Please select an option…" at bounding box center [611, 381] width 685 height 444
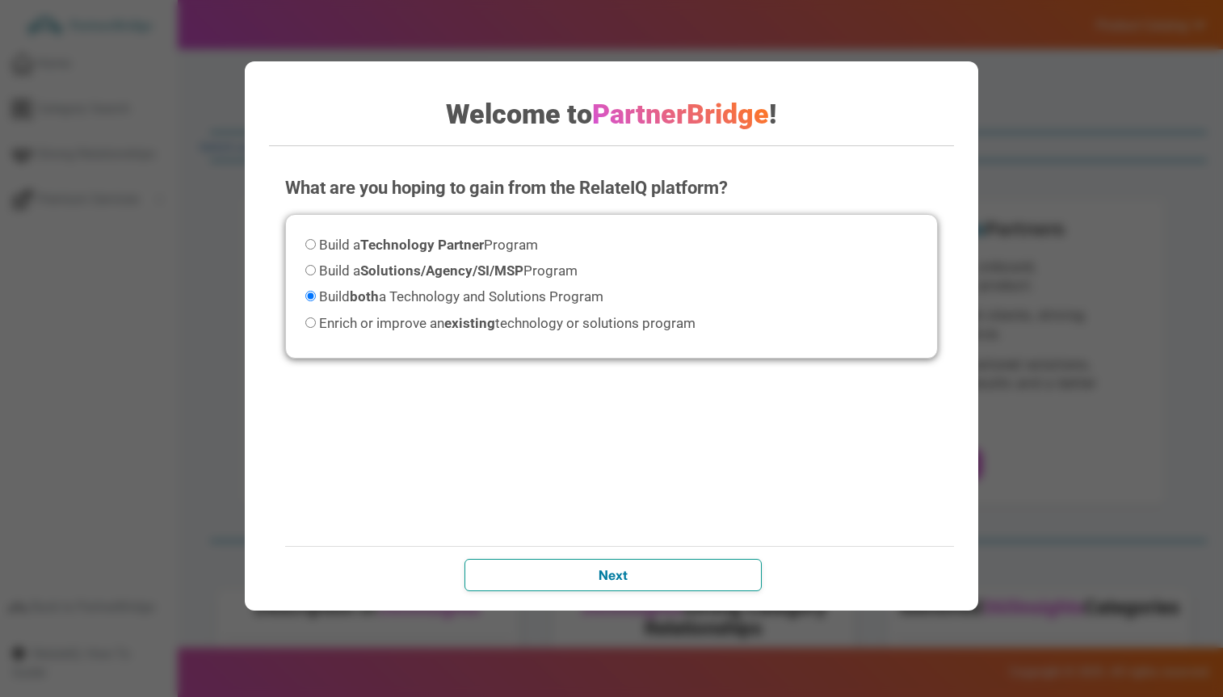
click at [708, 566] on input "Next" at bounding box center [613, 575] width 297 height 32
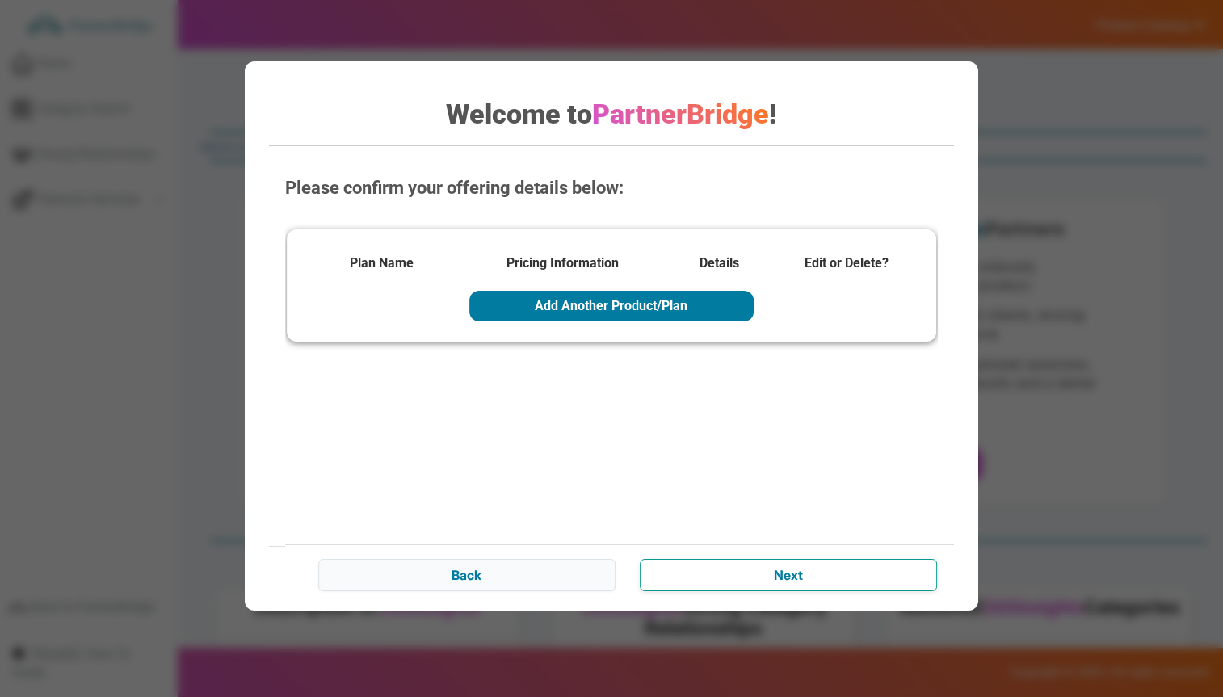
click at [818, 591] on input "Next" at bounding box center [788, 575] width 297 height 32
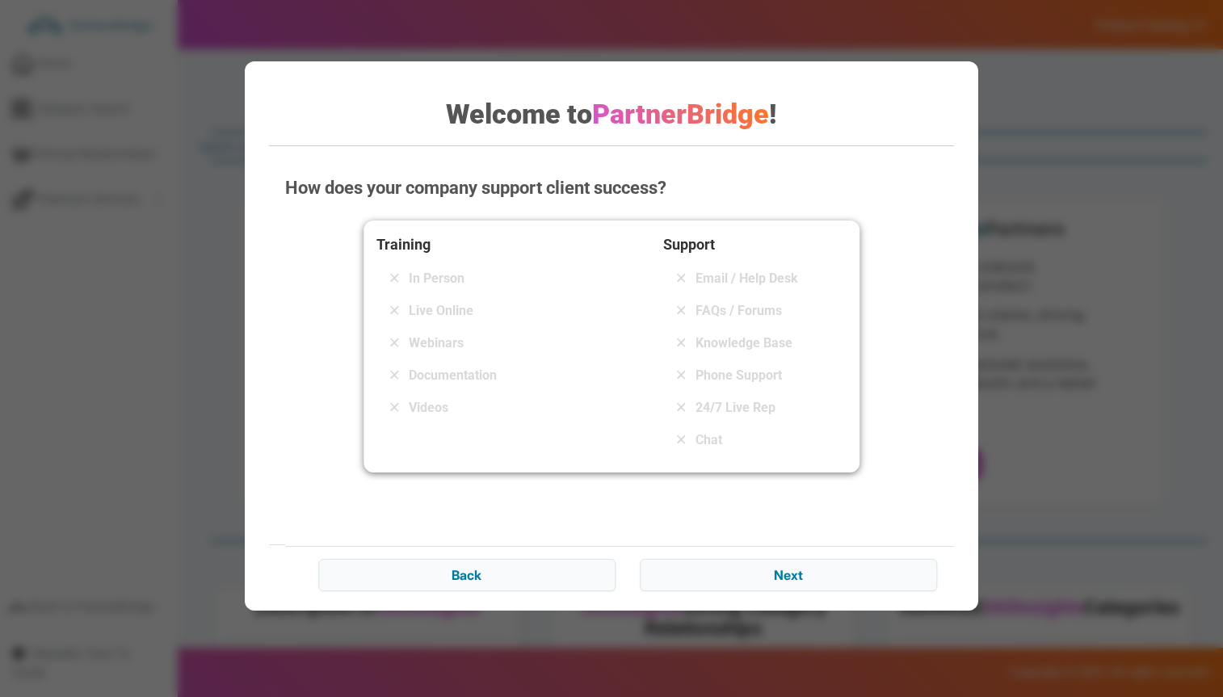
click at [444, 260] on div "Training In Person Live Online Webinars Documentation Videos" at bounding box center [468, 347] width 183 height 226
click at [436, 280] on span "In Person" at bounding box center [437, 278] width 56 height 19
click at [754, 342] on span "Knowledge Base" at bounding box center [744, 343] width 97 height 19
drag, startPoint x: 757, startPoint y: 532, endPoint x: 772, endPoint y: 554, distance: 26.2
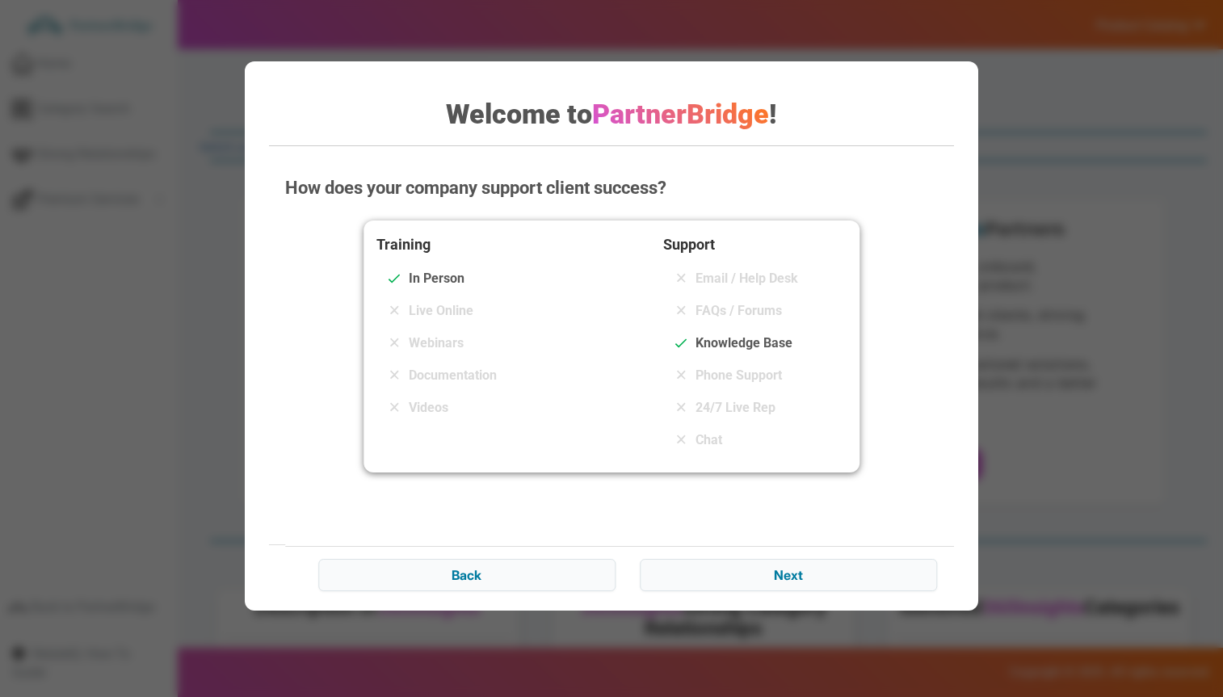
click at [762, 537] on div "How does your company support client success? Training In Person Live Online We…" at bounding box center [611, 381] width 685 height 444
click at [771, 570] on input "Next" at bounding box center [788, 575] width 297 height 32
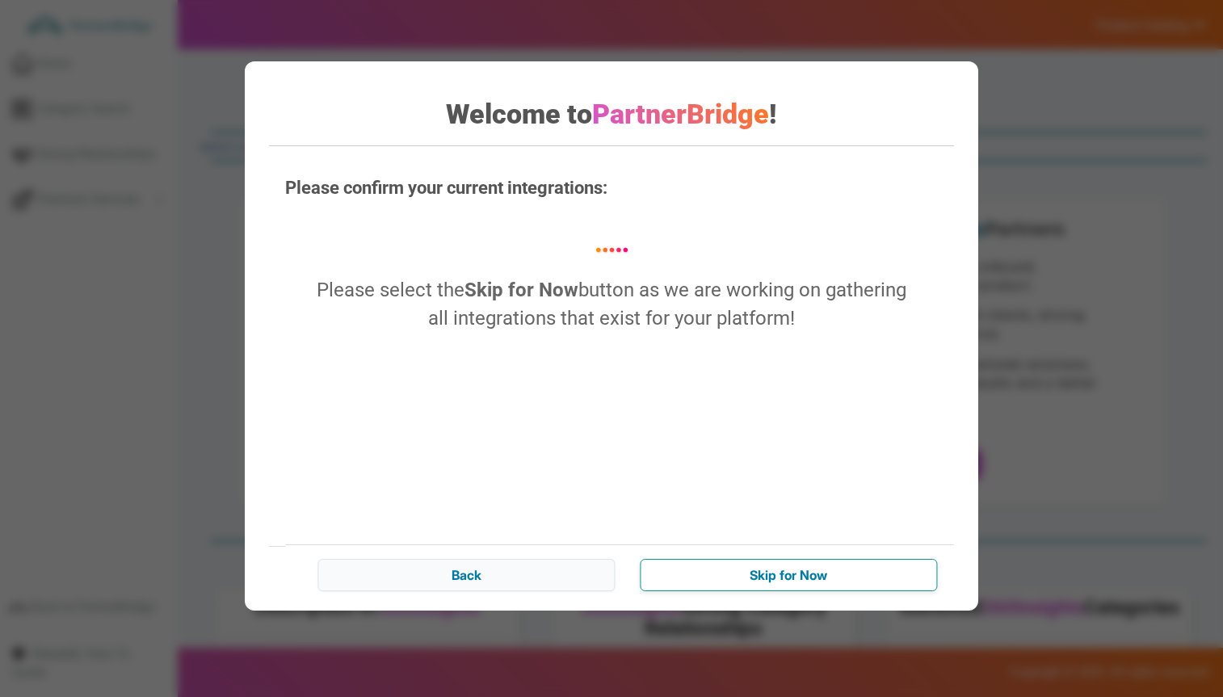
click at [750, 569] on input "Skip for Now" at bounding box center [788, 575] width 297 height 32
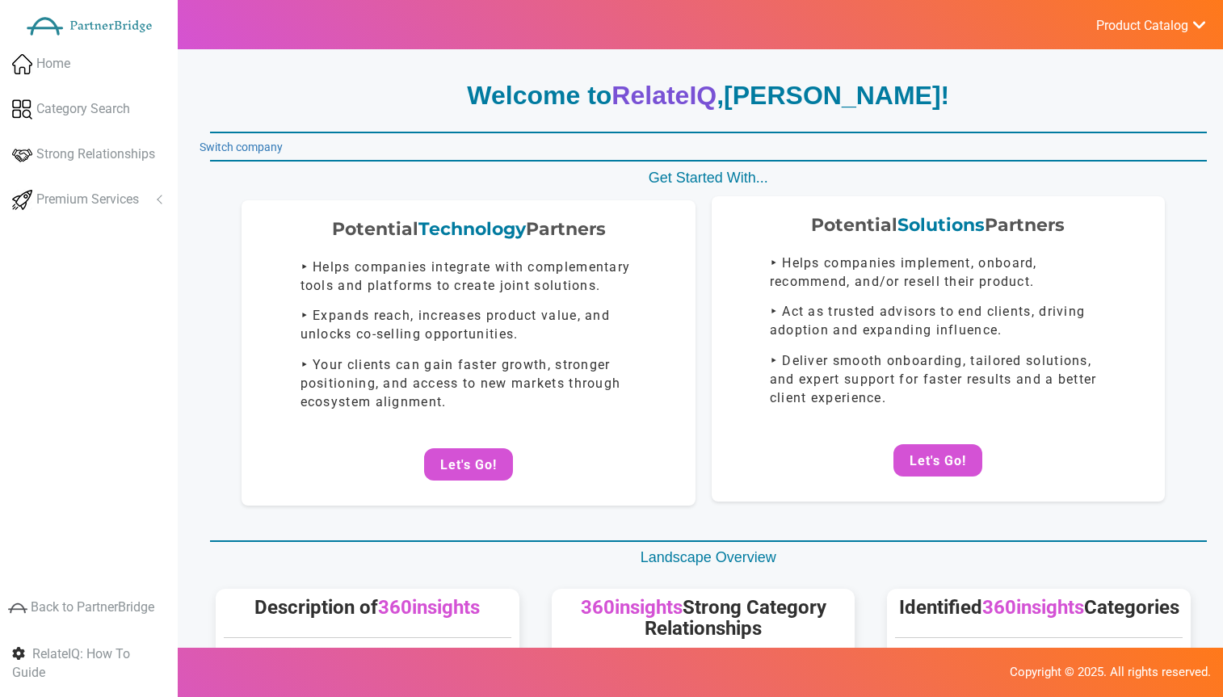
click at [940, 440] on div "Potential Solutions Partners ‣ Helps companies implement, onboard, recommend, a…" at bounding box center [938, 348] width 453 height 305
click at [938, 461] on button "Let's Go!" at bounding box center [938, 460] width 89 height 32
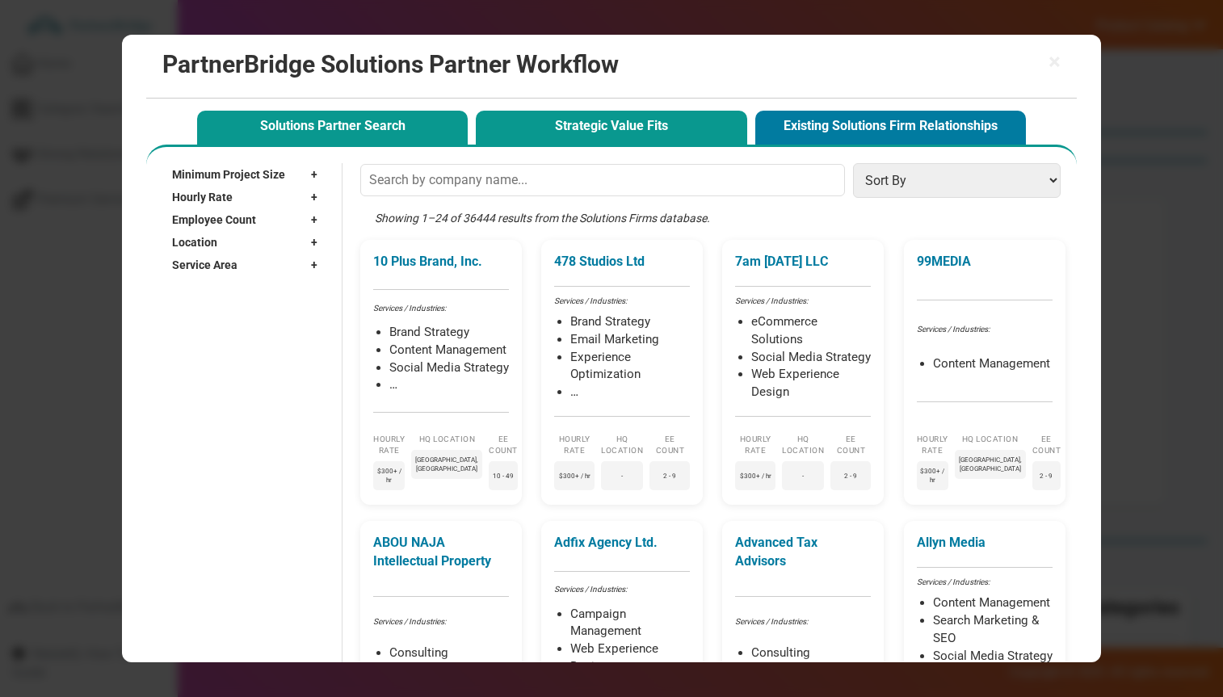
click at [632, 131] on button "Strategic Value Fits" at bounding box center [611, 127] width 271 height 33
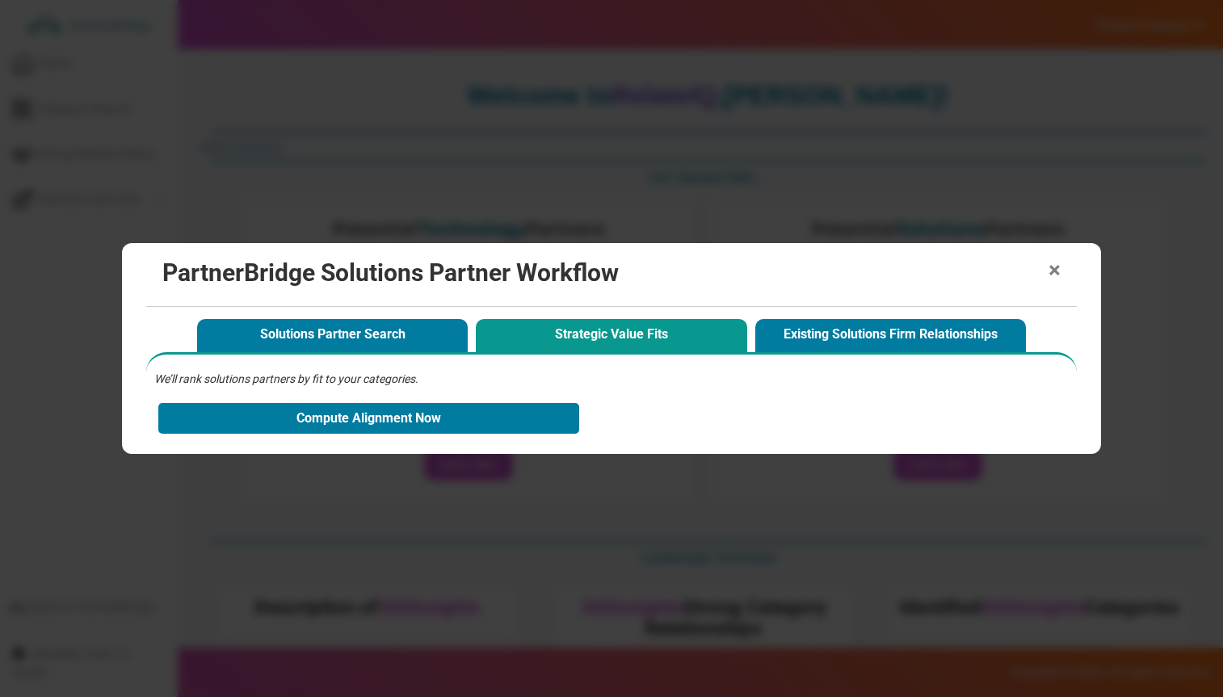
drag, startPoint x: 1042, startPoint y: 266, endPoint x: 1054, endPoint y: 265, distance: 12.1
click at [1046, 265] on h2 "PartnerBridge Solutions Partner Workflow" at bounding box center [611, 272] width 898 height 27
click at [1054, 265] on span "×" at bounding box center [1055, 270] width 12 height 23
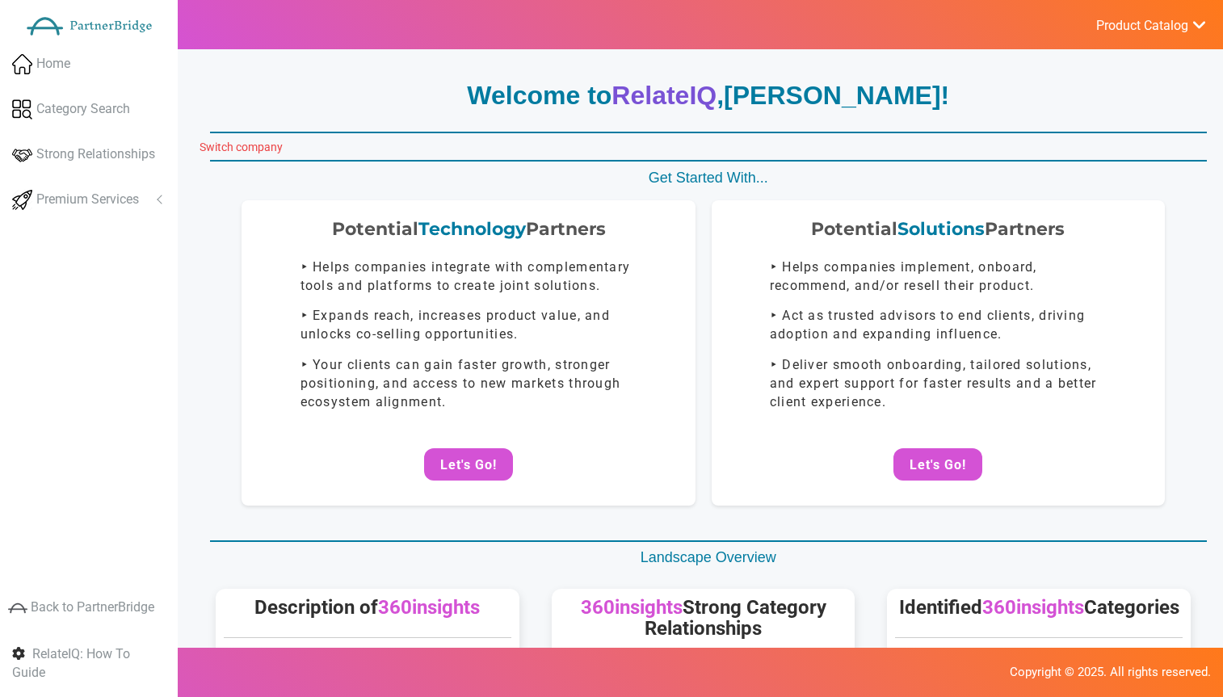
click at [249, 148] on link "Switch company" at bounding box center [241, 147] width 83 height 13
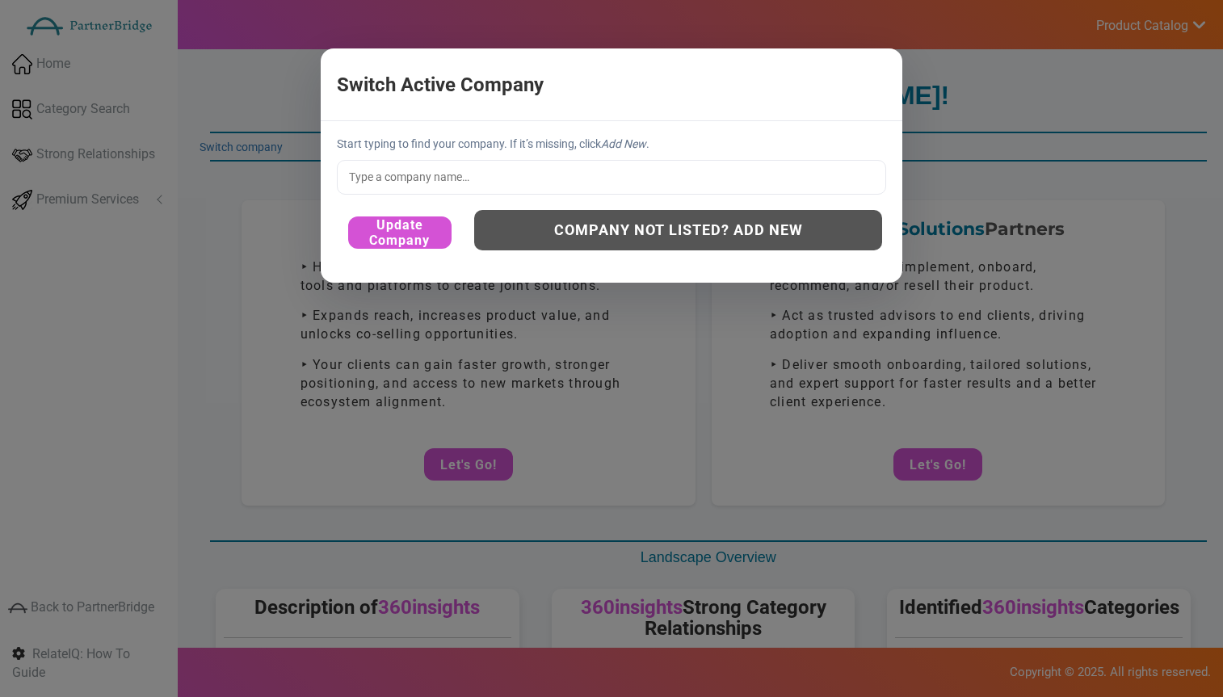
click at [453, 184] on input "text" at bounding box center [611, 177] width 549 height 34
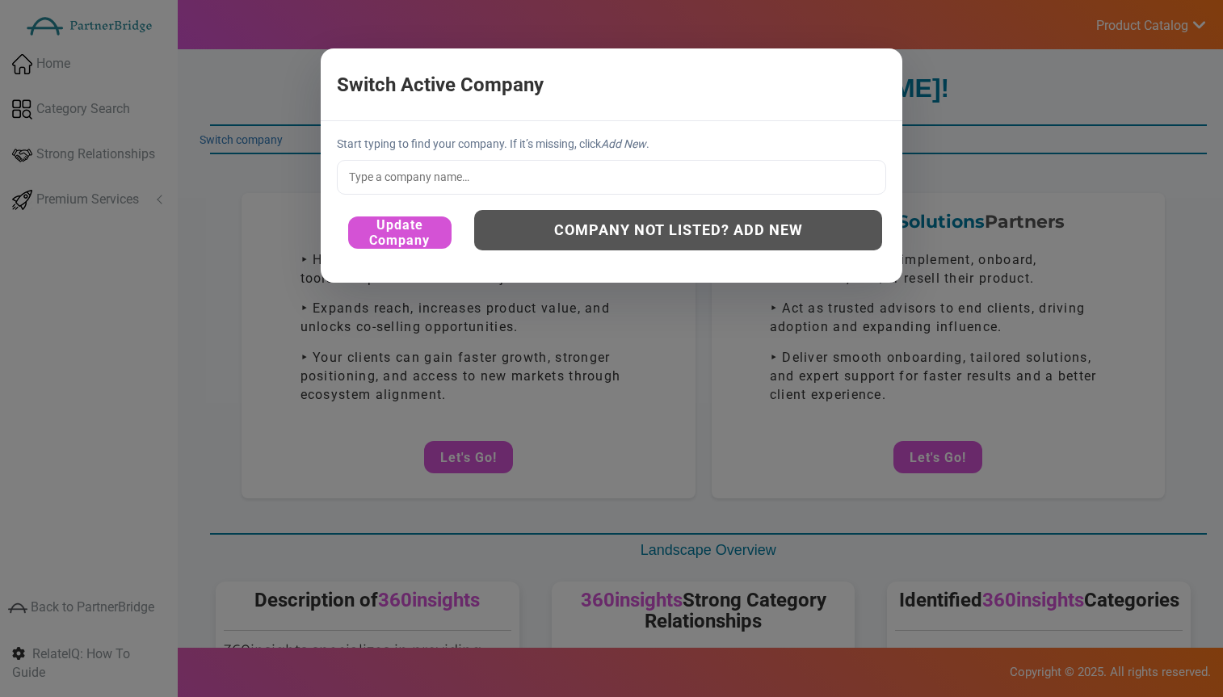
scroll to position [10, 0]
